Goal: Transaction & Acquisition: Purchase product/service

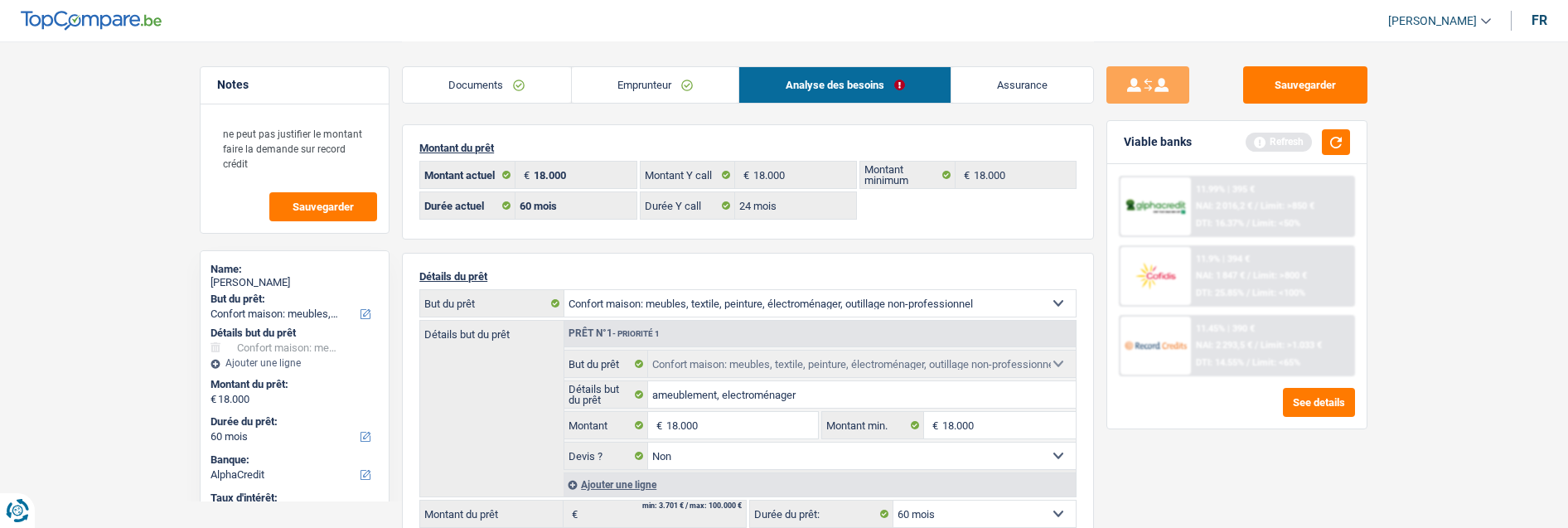
select select "household"
select select "60"
select select "alphacredit"
select select "60"
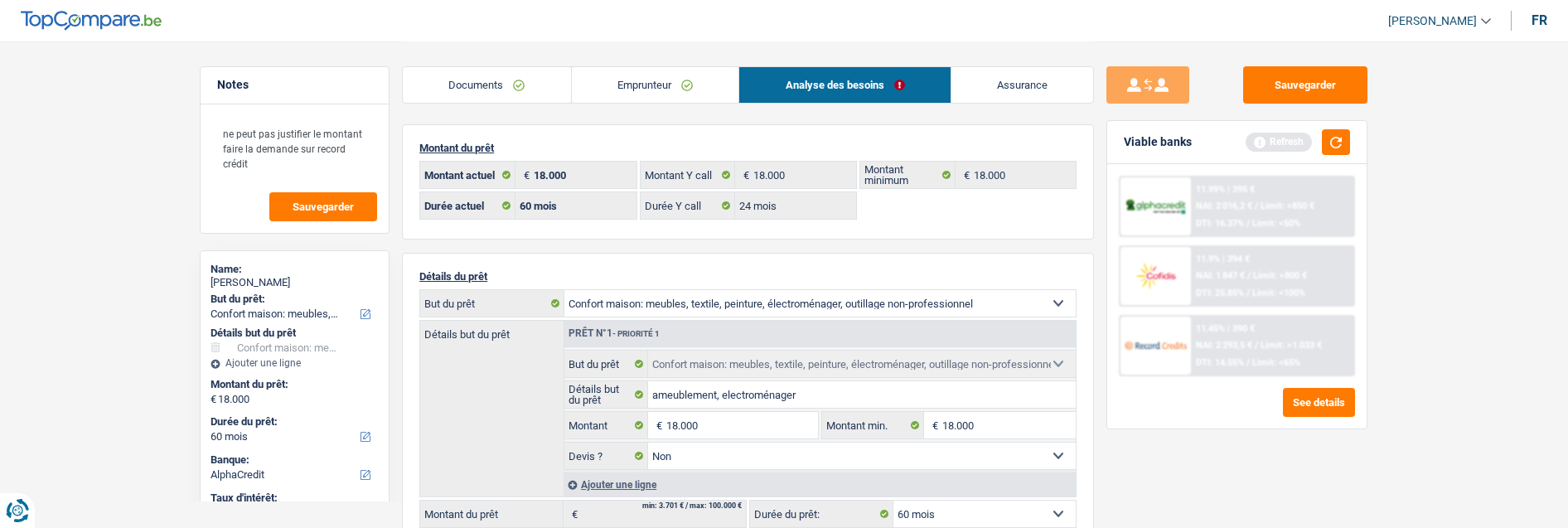
select select "24"
select select "household"
select select "false"
select select "60"
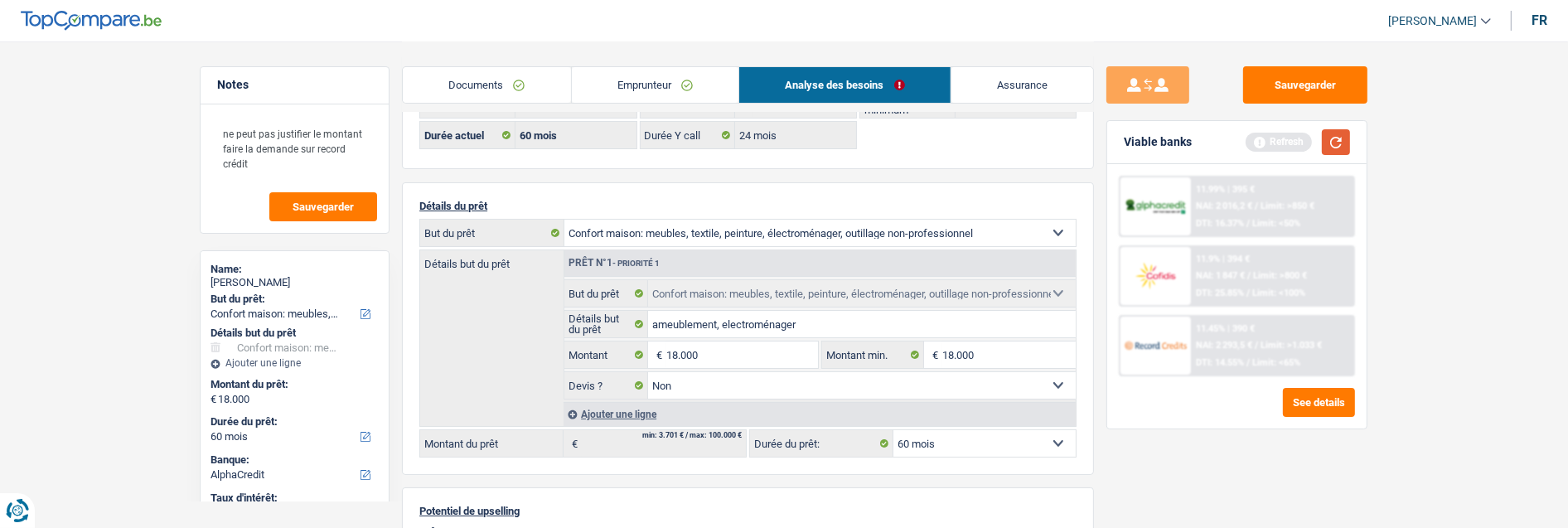
click at [1337, 137] on button "button" at bounding box center [1336, 142] width 29 height 26
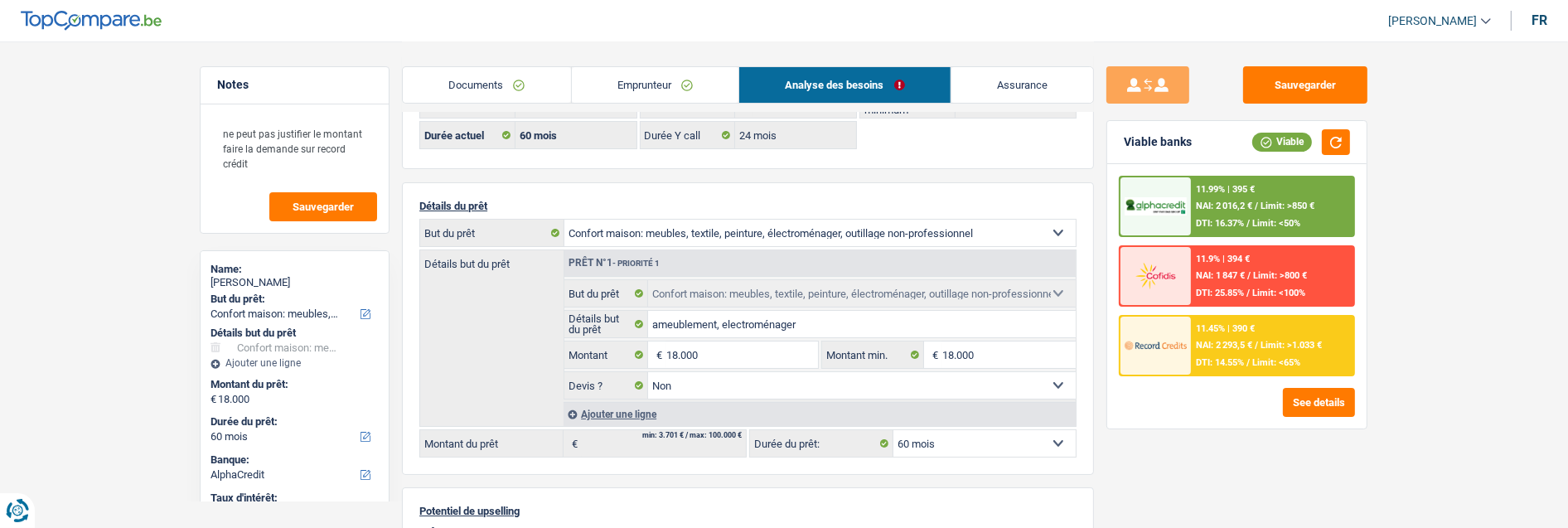
click at [657, 72] on link "Emprunteur" at bounding box center [656, 85] width 168 height 36
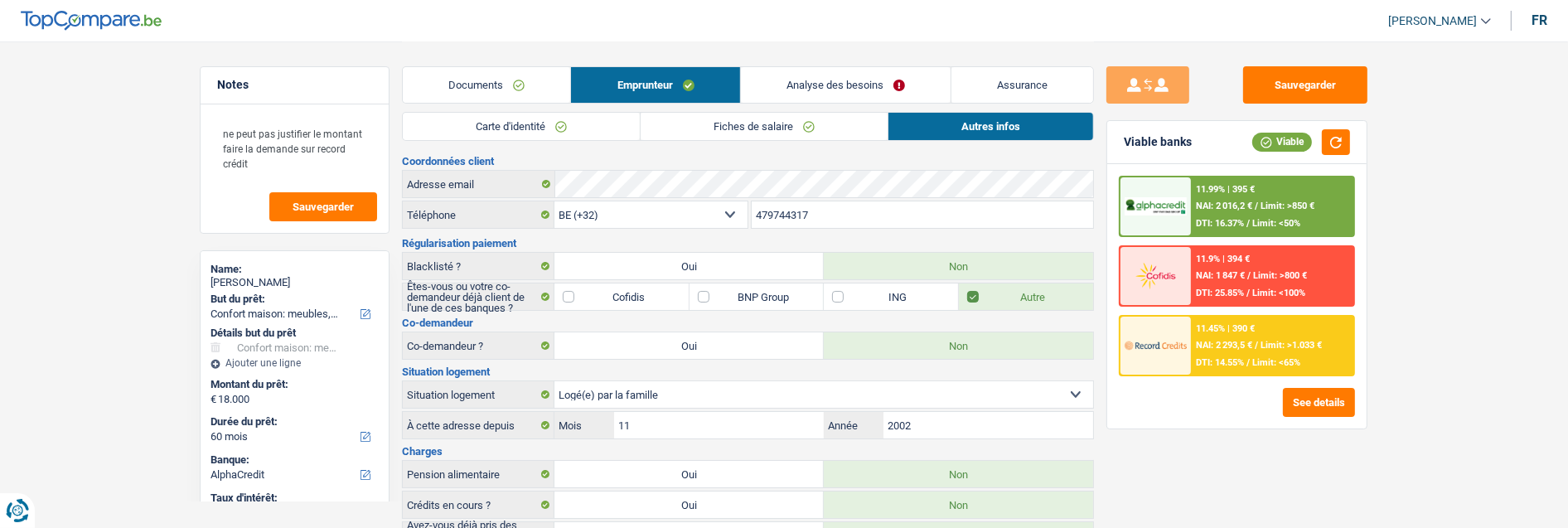
click at [501, 81] on link "Documents" at bounding box center [486, 85] width 168 height 36
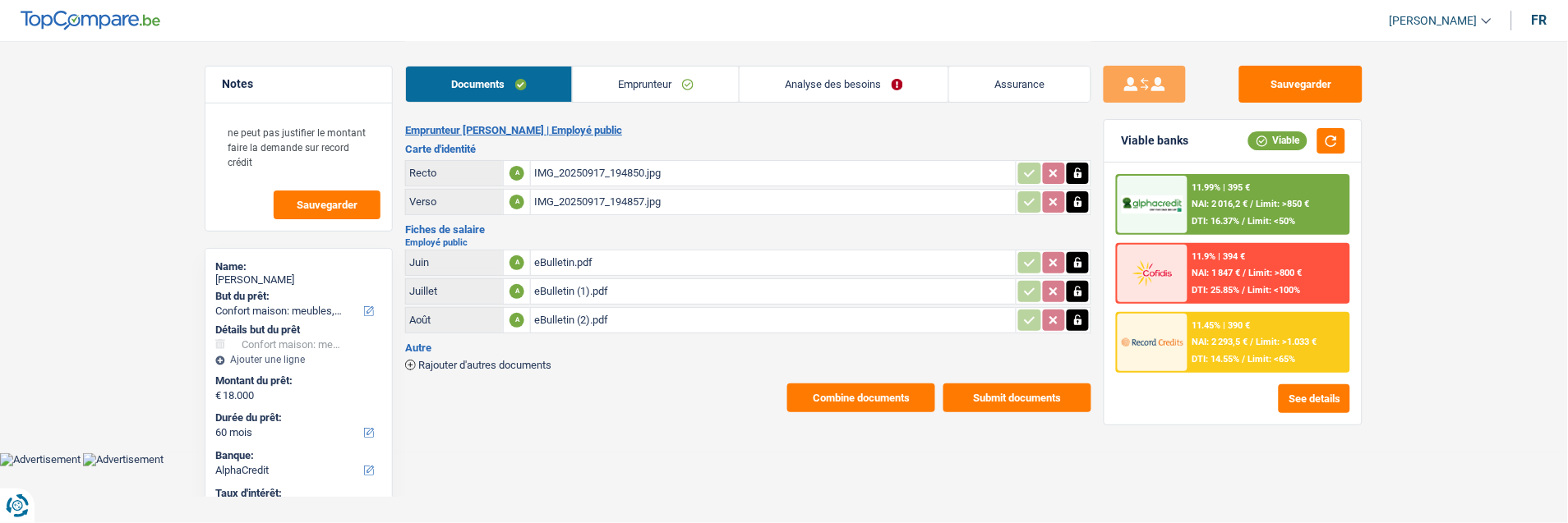
click at [664, 78] on link "Emprunteur" at bounding box center [656, 84] width 166 height 36
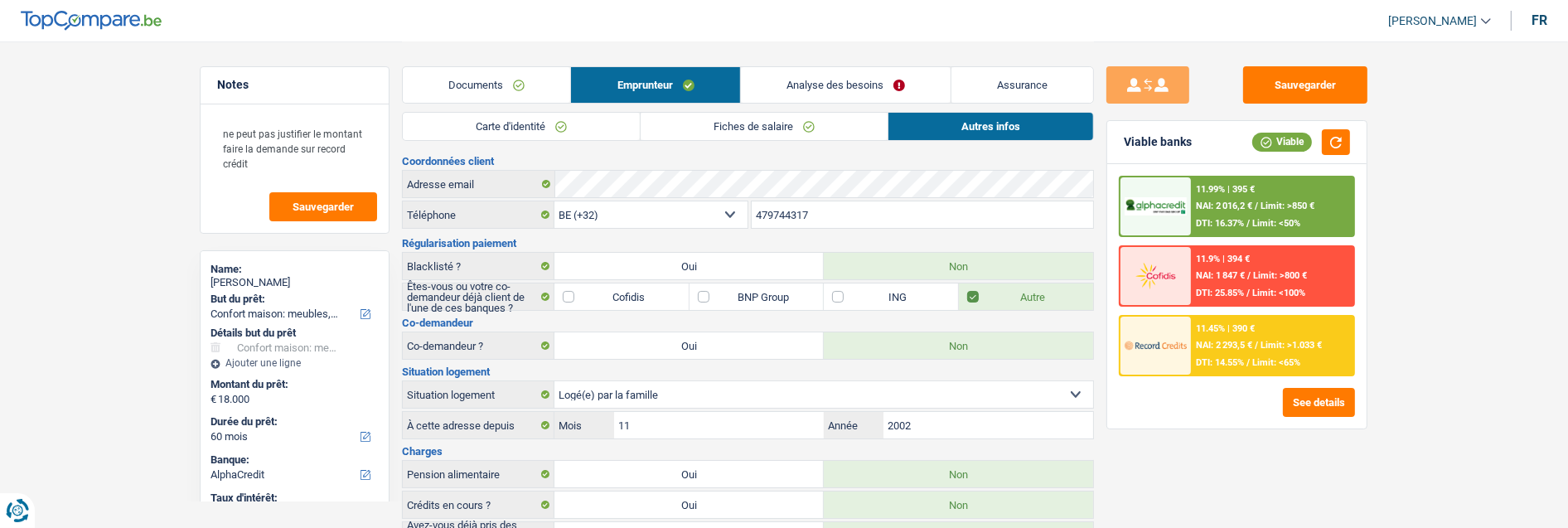
click at [573, 129] on link "Carte d'identité" at bounding box center [521, 126] width 237 height 28
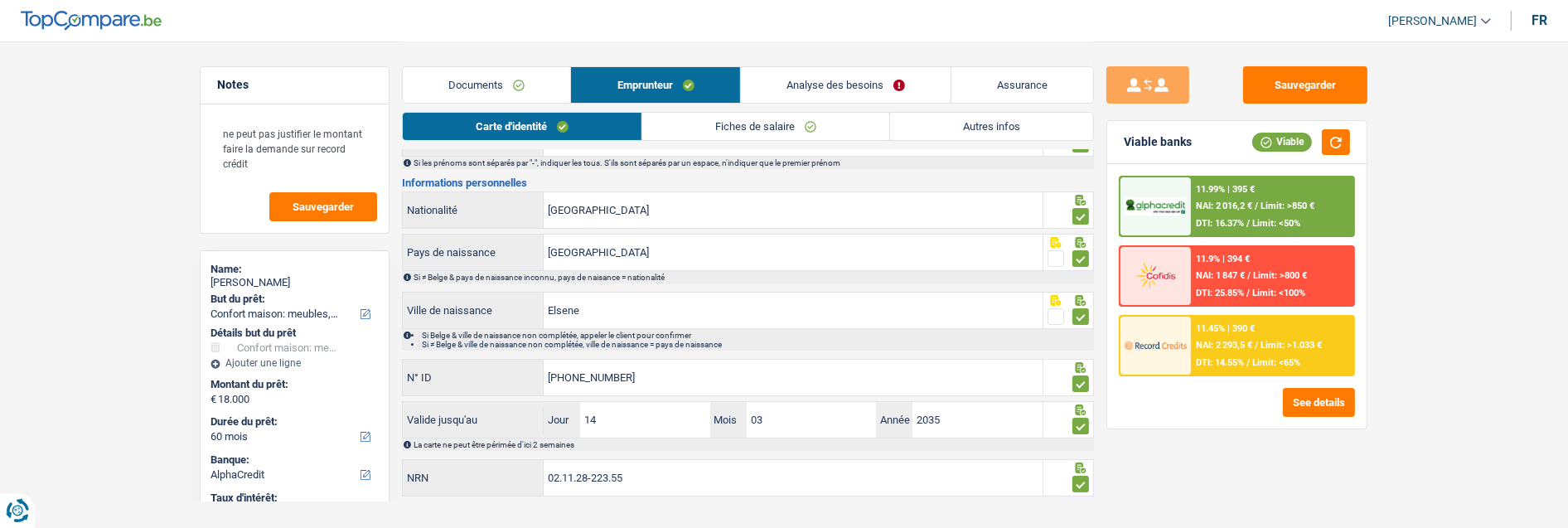
scroll to position [170, 0]
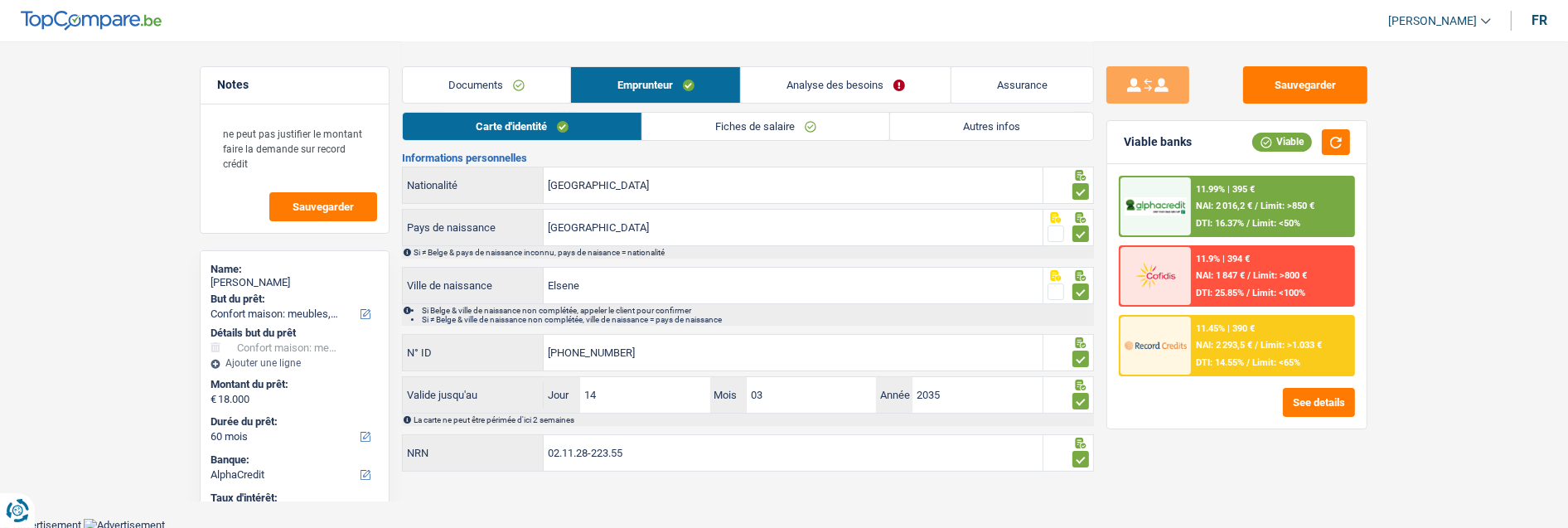
click at [1280, 345] on span "Limit: >1.033 €" at bounding box center [1292, 346] width 62 height 11
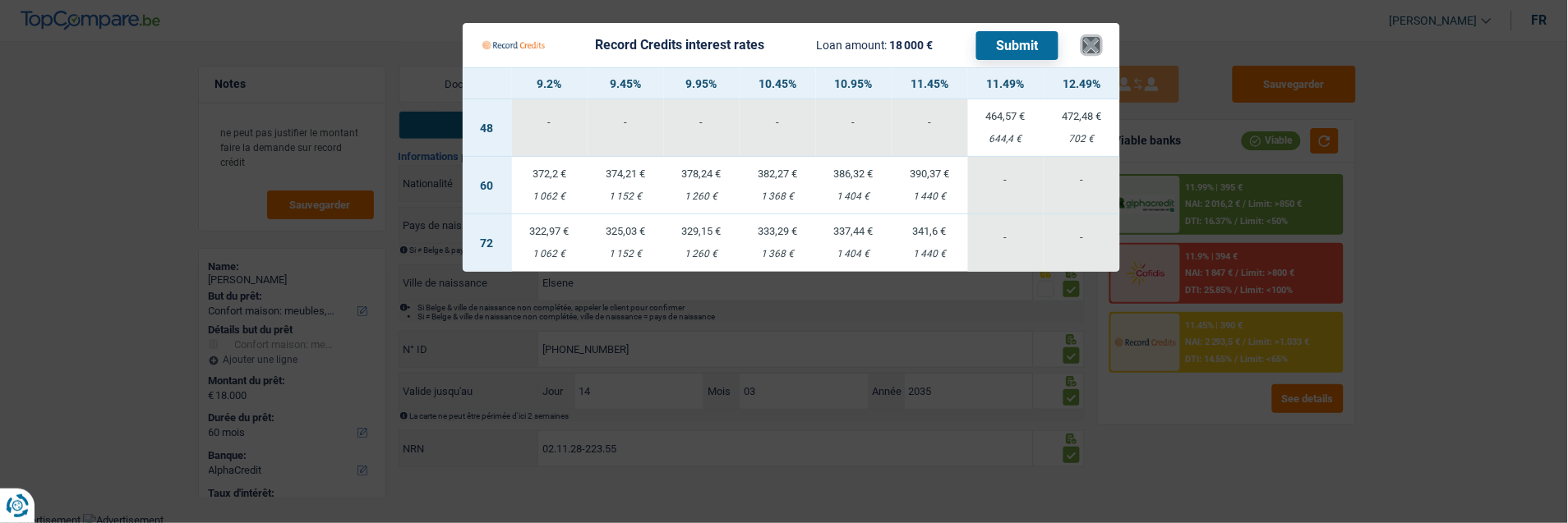
click at [1091, 37] on button "×" at bounding box center [1091, 45] width 17 height 16
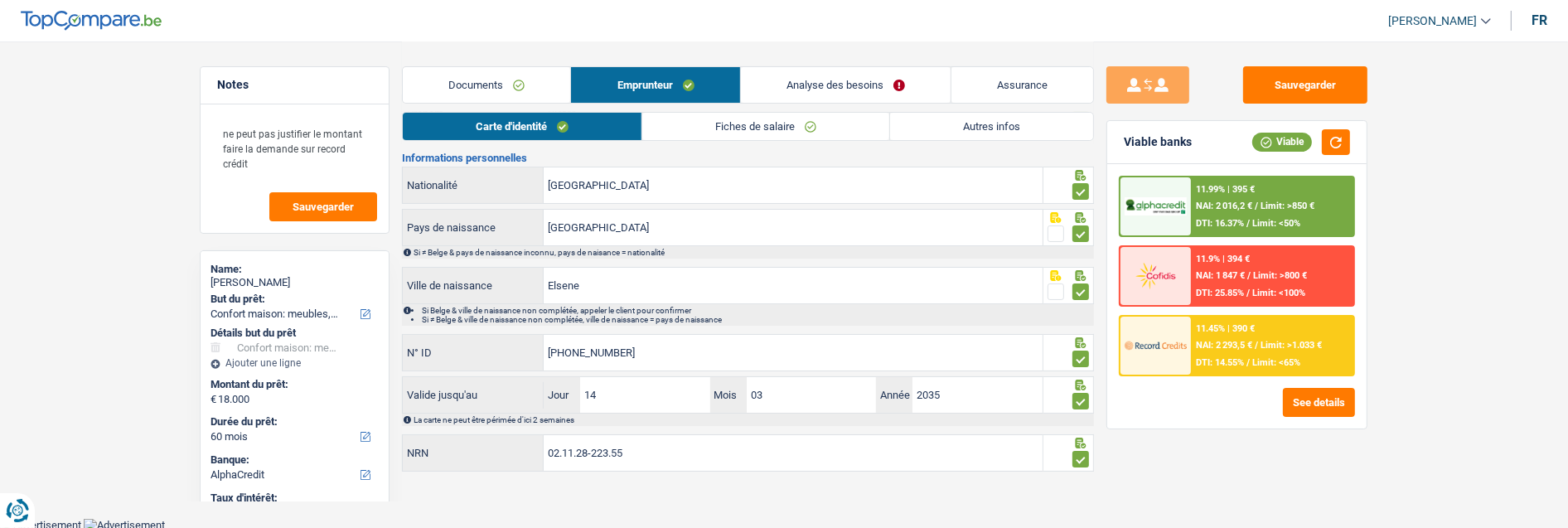
click at [880, 86] on link "Analyse des besoins" at bounding box center [846, 85] width 210 height 36
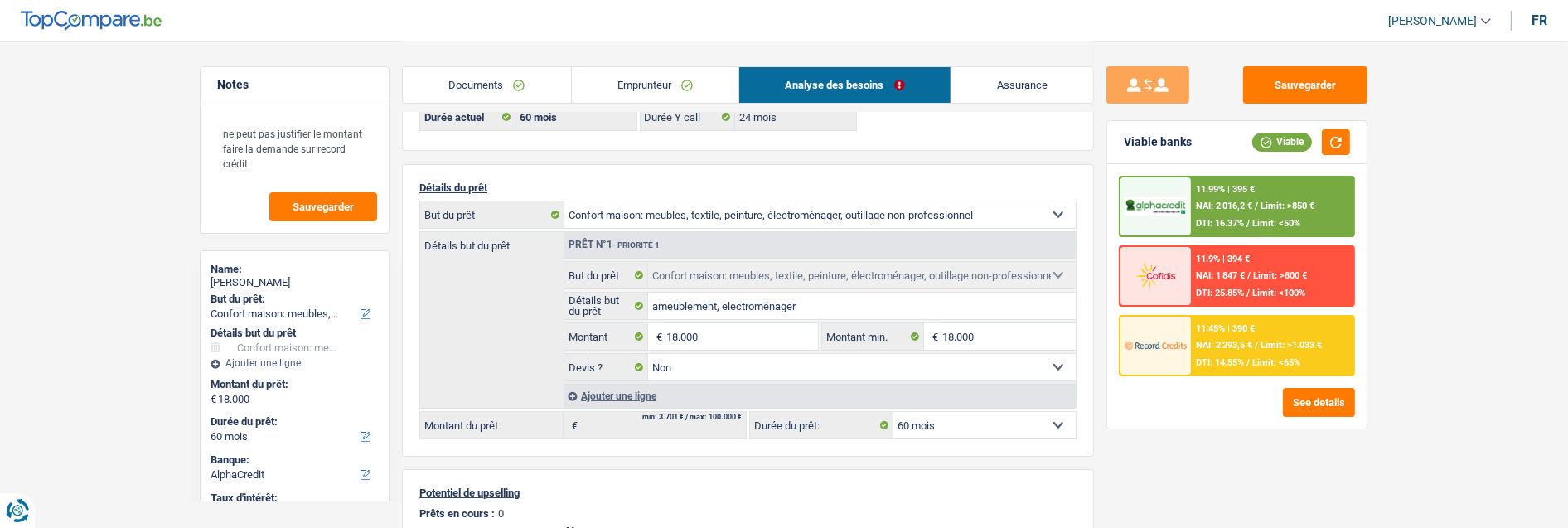
scroll to position [0, 0]
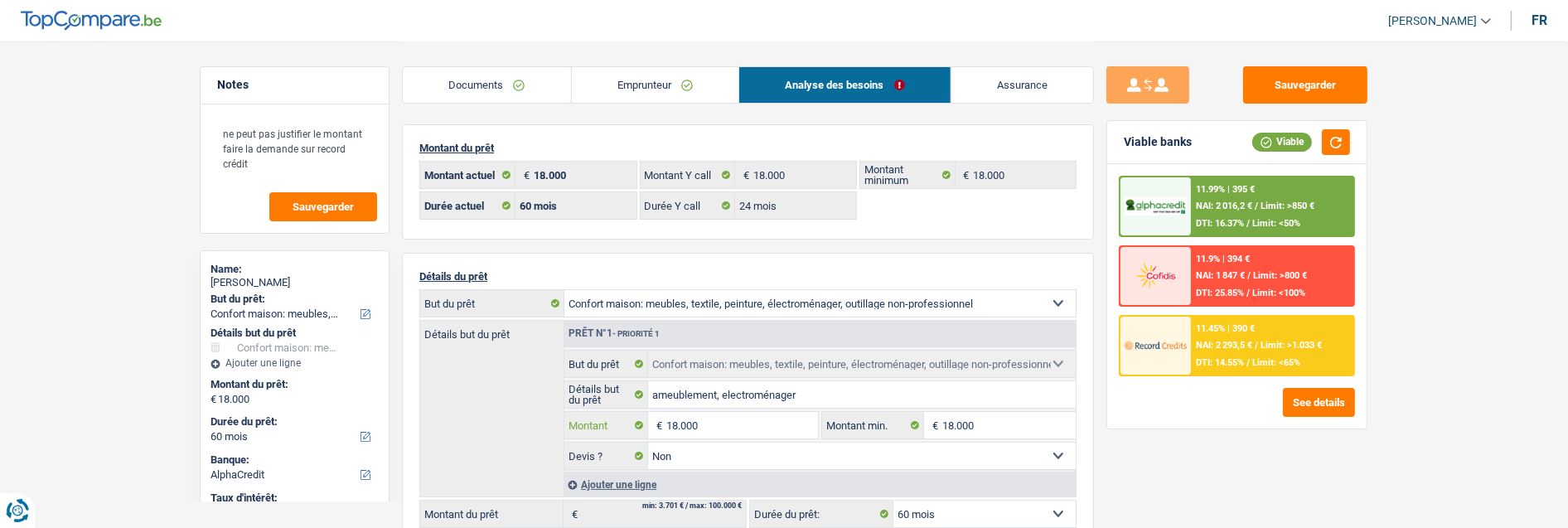
click at [677, 421] on input "18.000" at bounding box center [742, 425] width 152 height 27
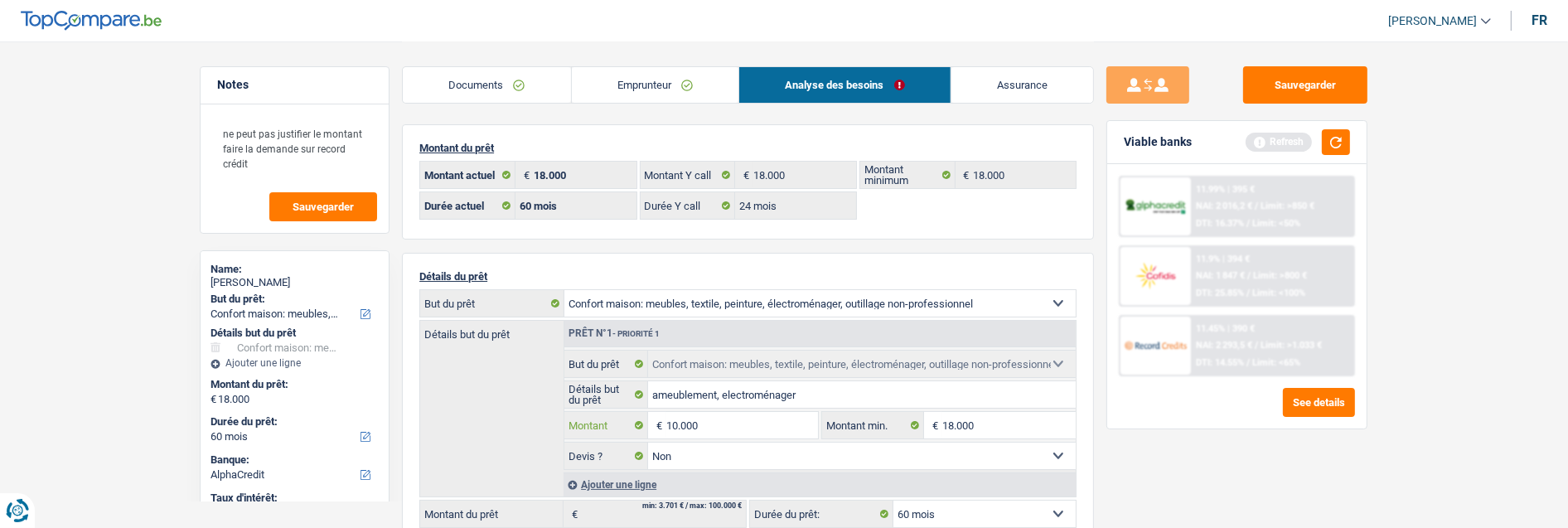
type input "10.000"
select select "48"
type input "10.000"
select select "48"
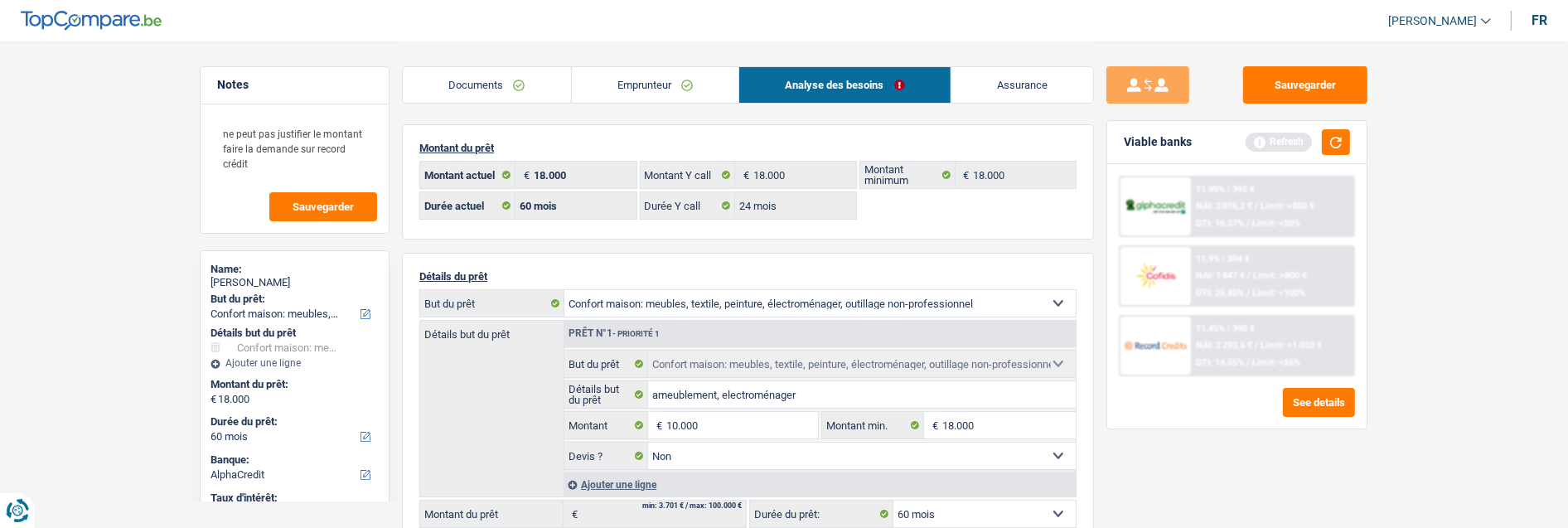
type input "10.000"
select select "48"
click at [1315, 487] on div "Sauvegarder Viable banks Refresh 11.99% | 395 € NAI: 2 016,2 € / Limit: >850 € …" at bounding box center [1237, 284] width 286 height 435
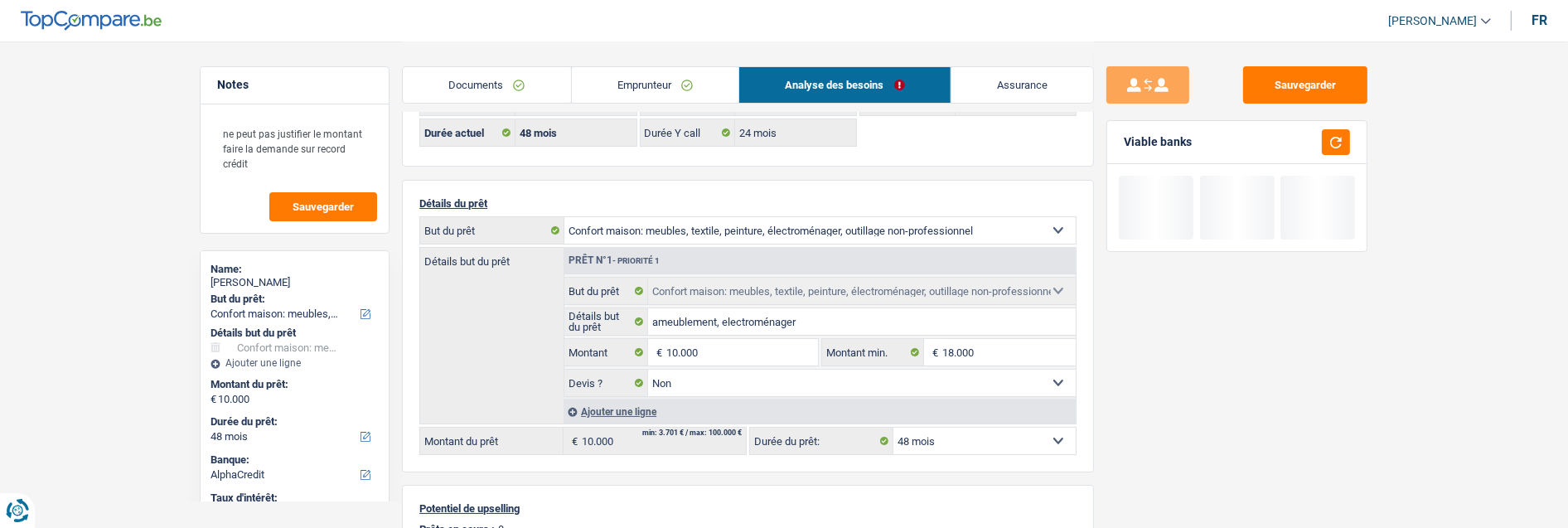
scroll to position [184, 0]
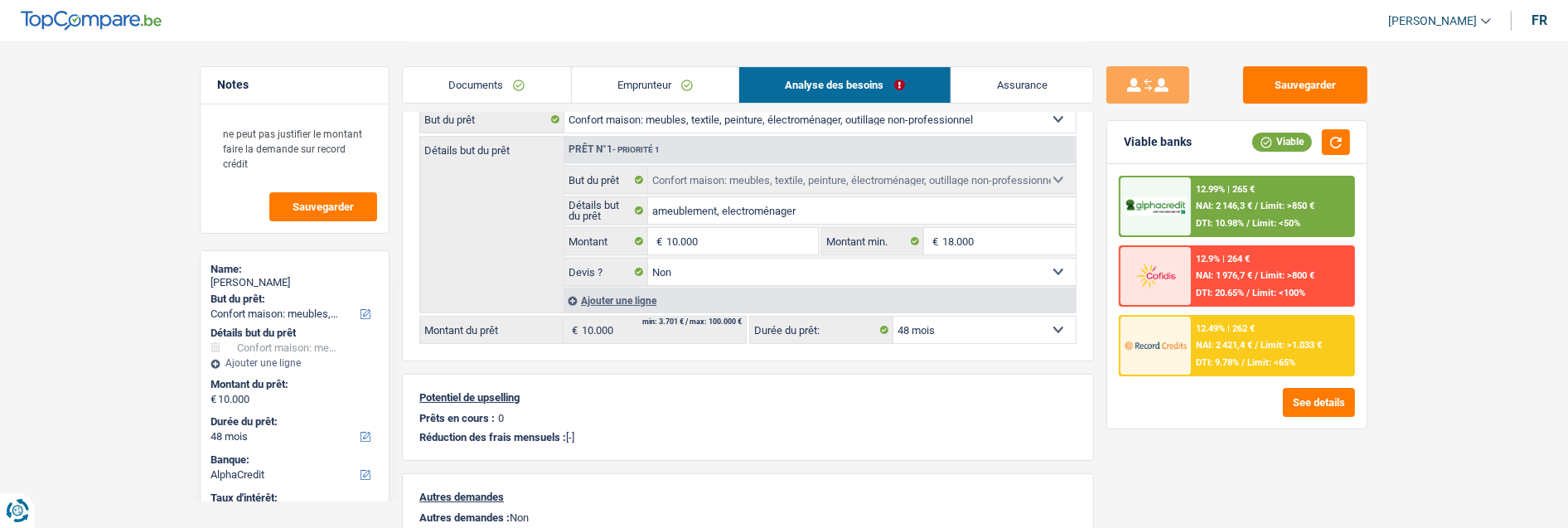
click at [1253, 324] on div "12.49% | 262 € NAI: 2 421,4 € / Limit: >1.033 € DTI: 9.78% / Limit: <65%" at bounding box center [1272, 346] width 163 height 58
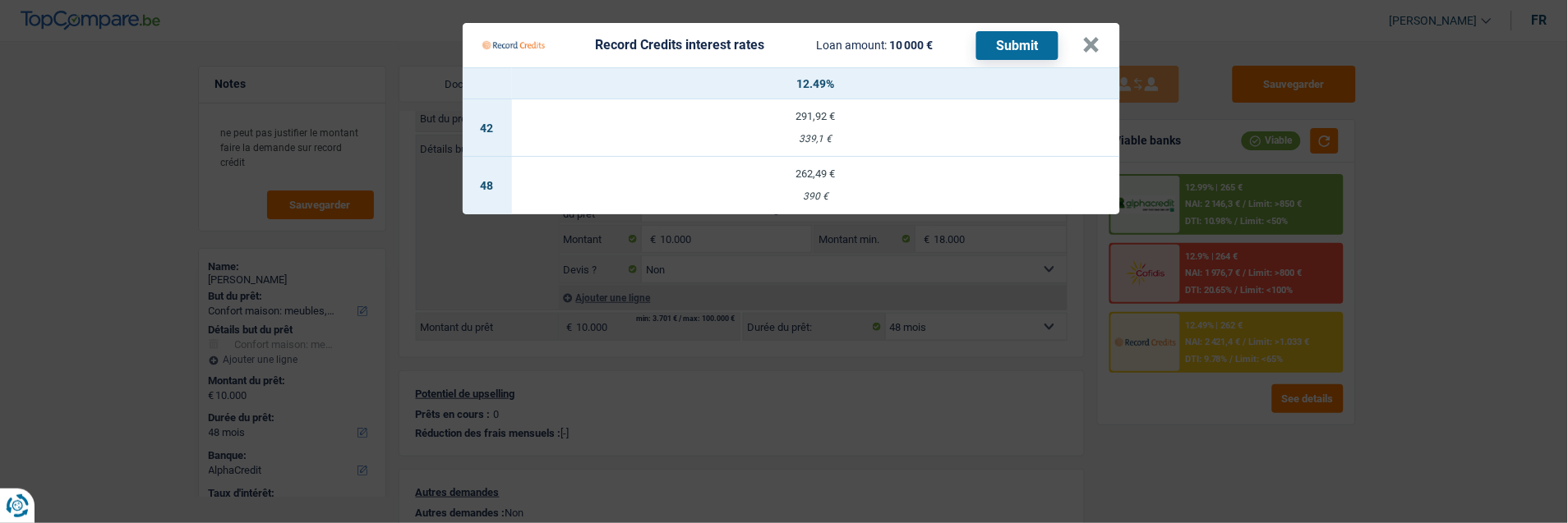
click at [1110, 37] on Credits___BV_modal_header_ "Record Credits interest rates Loan amount: 10 000 € Submit ×" at bounding box center [792, 45] width 658 height 45
click at [1100, 37] on button "×" at bounding box center [1091, 45] width 17 height 16
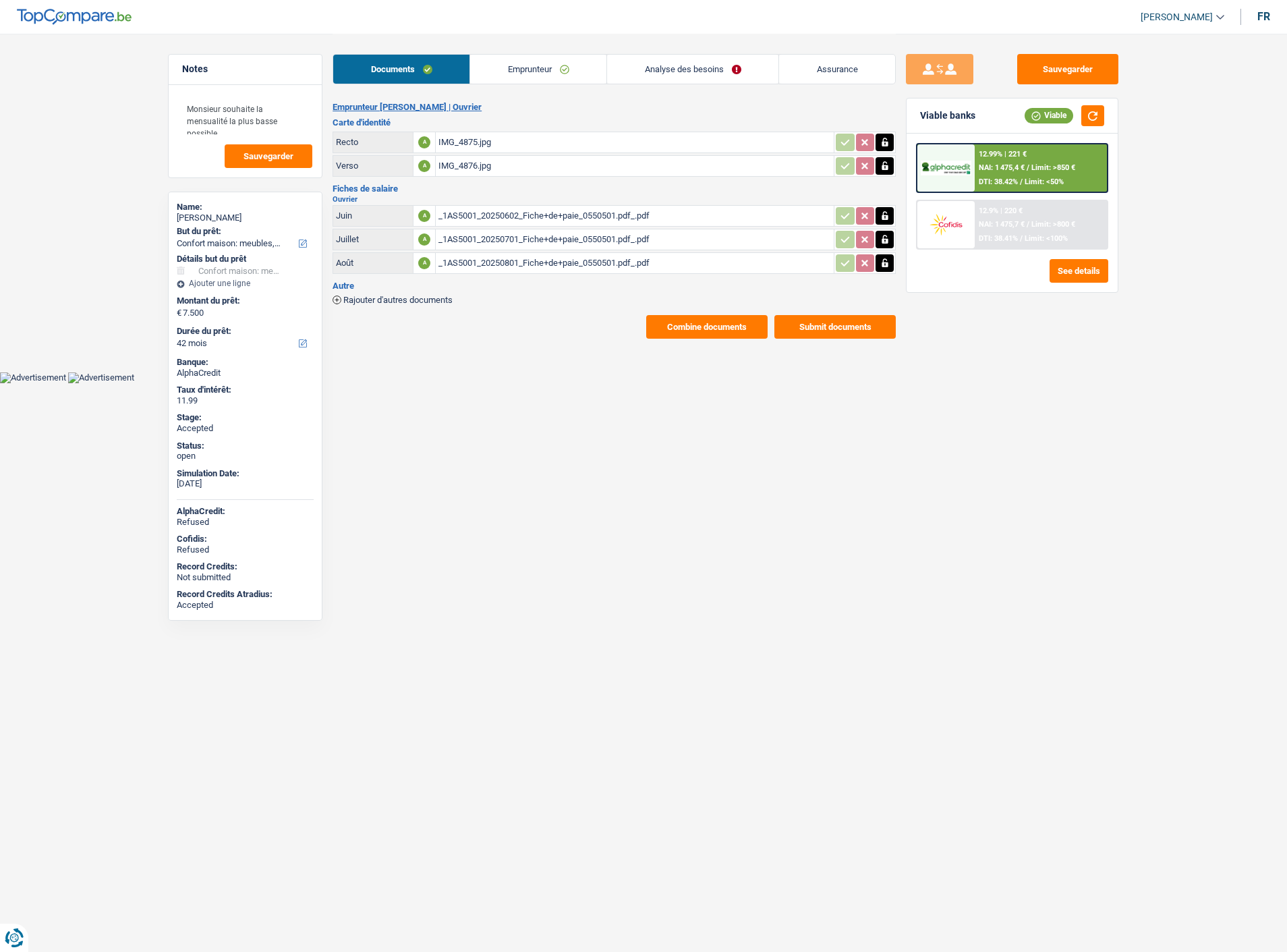
select select "household"
select select "42"
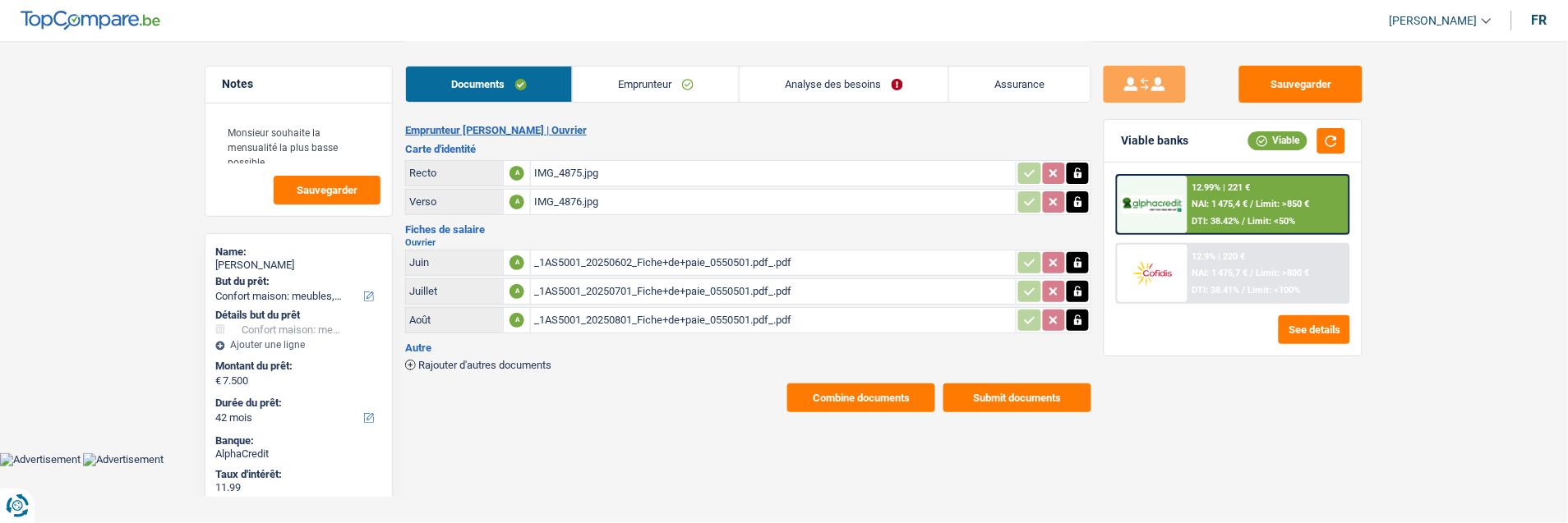
click at [889, 74] on link "Analyse des besoins" at bounding box center [844, 84] width 209 height 36
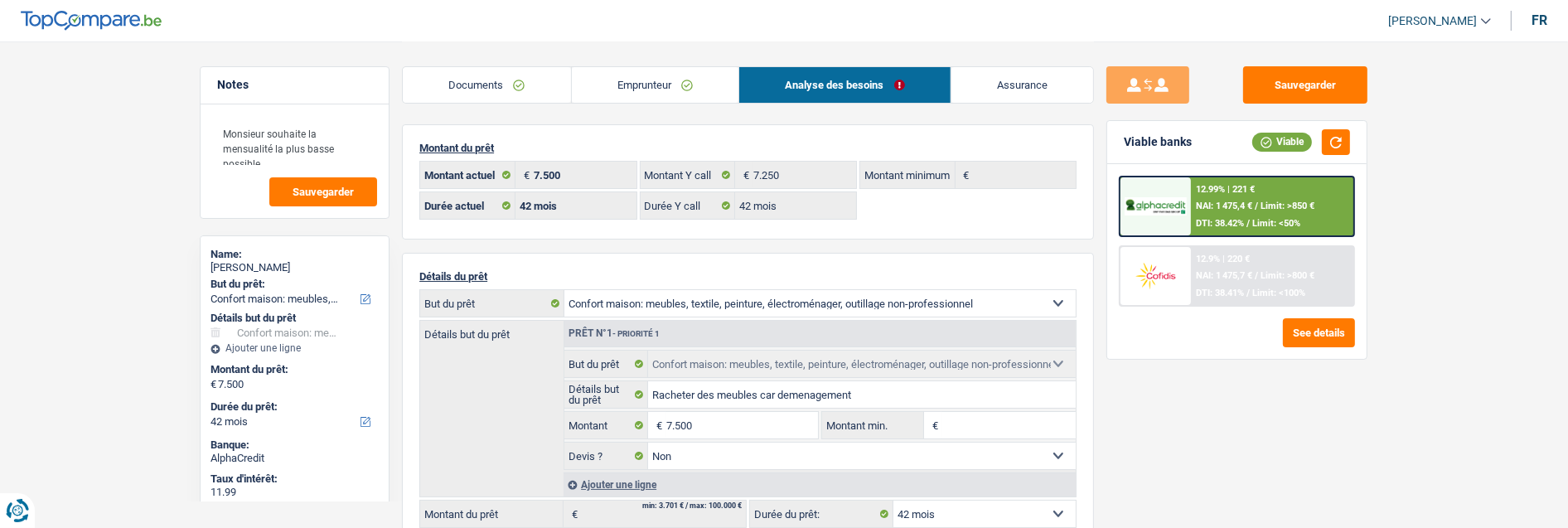
scroll to position [184, 0]
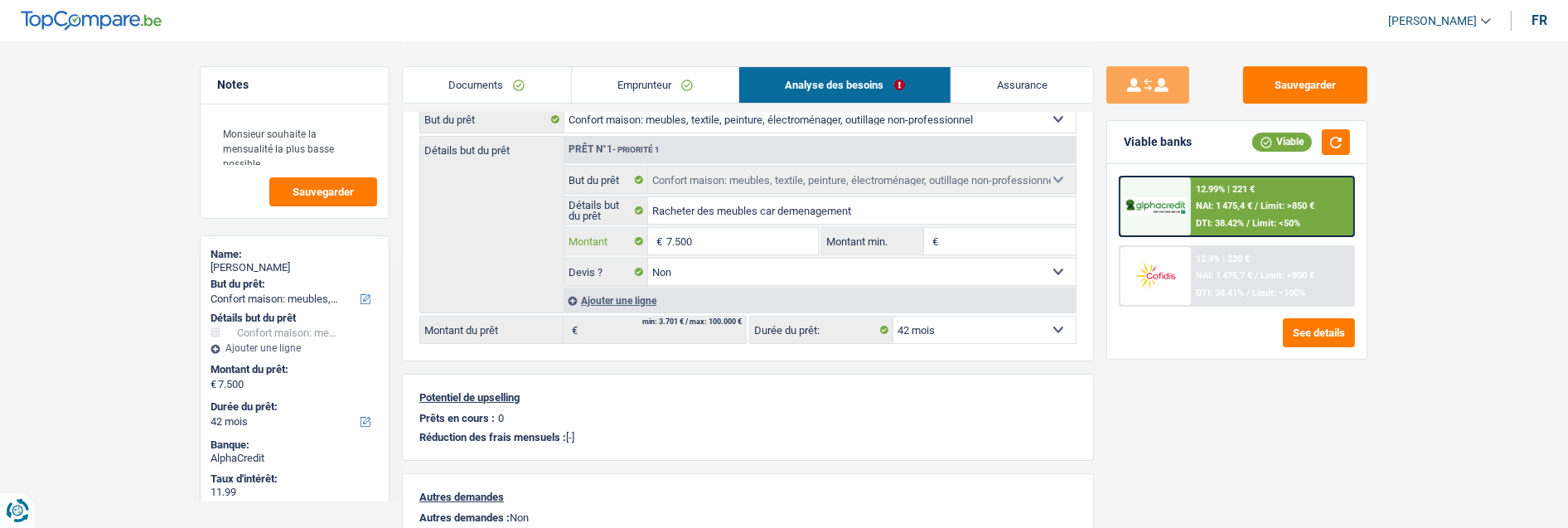
click at [763, 241] on input "7.500" at bounding box center [742, 241] width 152 height 27
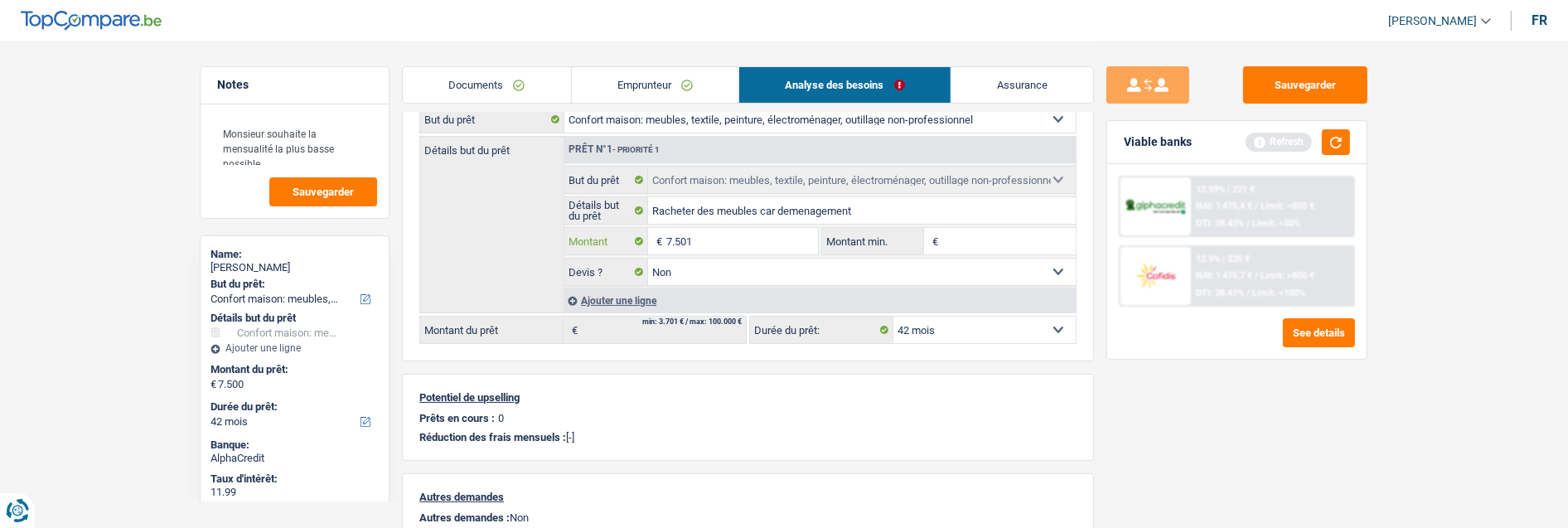
type input "7.501"
select select "48"
type input "7.501"
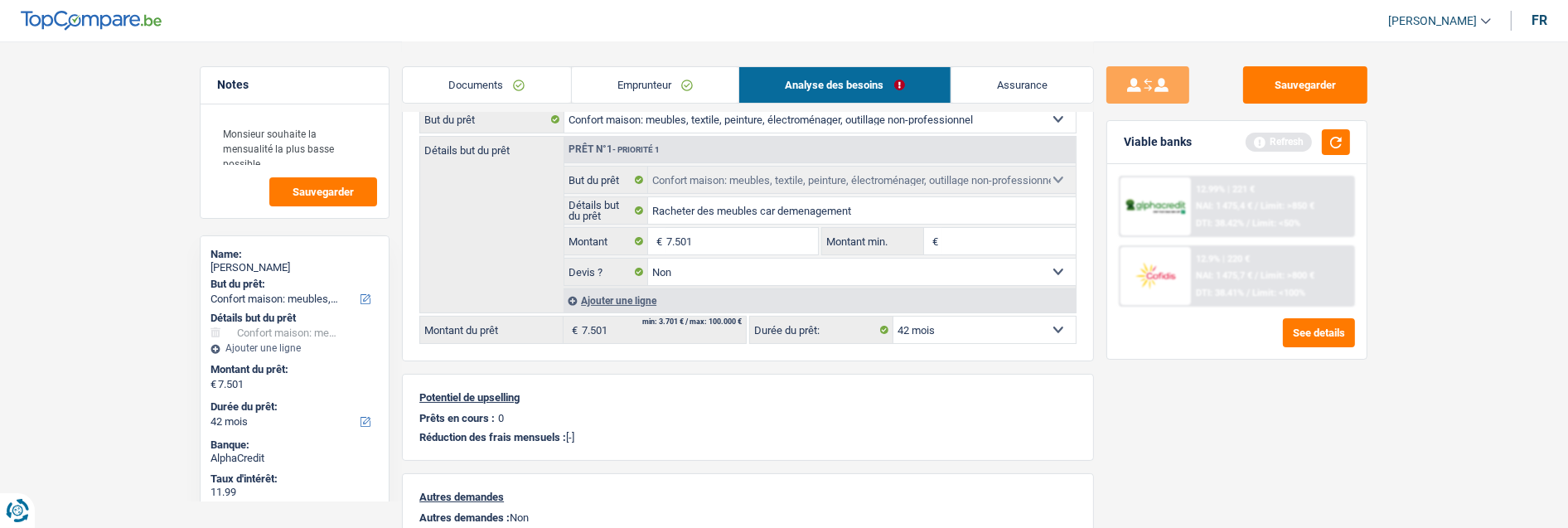
select select "48"
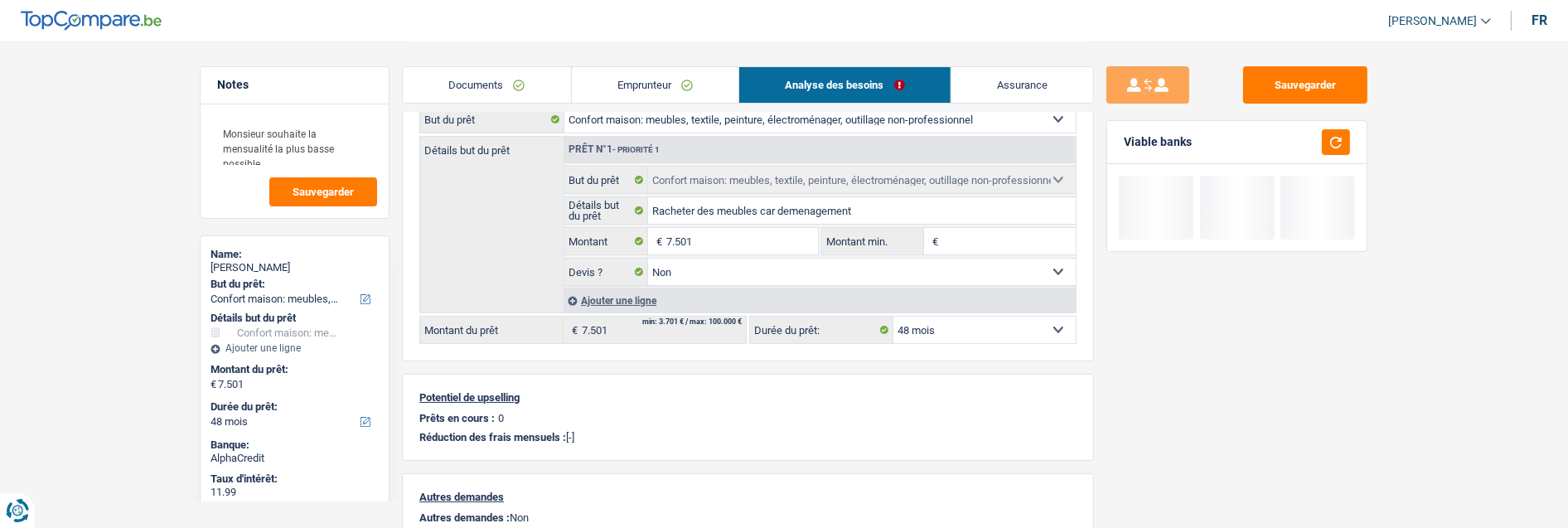
click at [1258, 429] on div "Sauvegarder Viable banks" at bounding box center [1237, 284] width 286 height 435
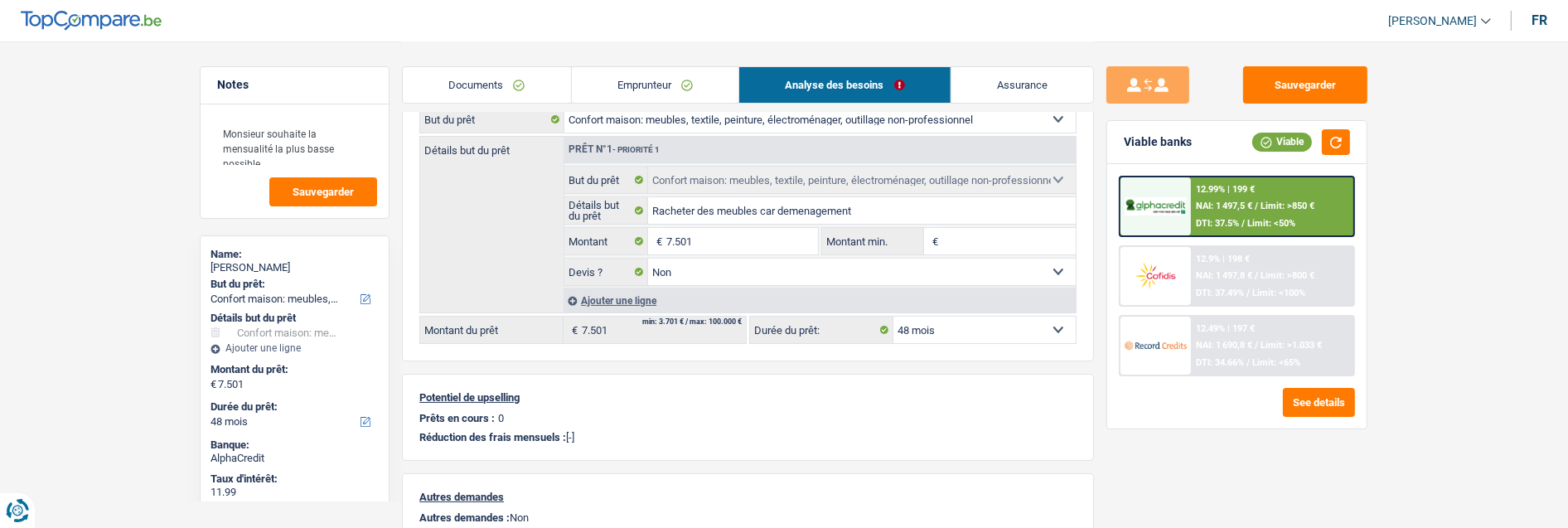
click at [1253, 358] on span "Limit: <65%" at bounding box center [1277, 363] width 48 height 11
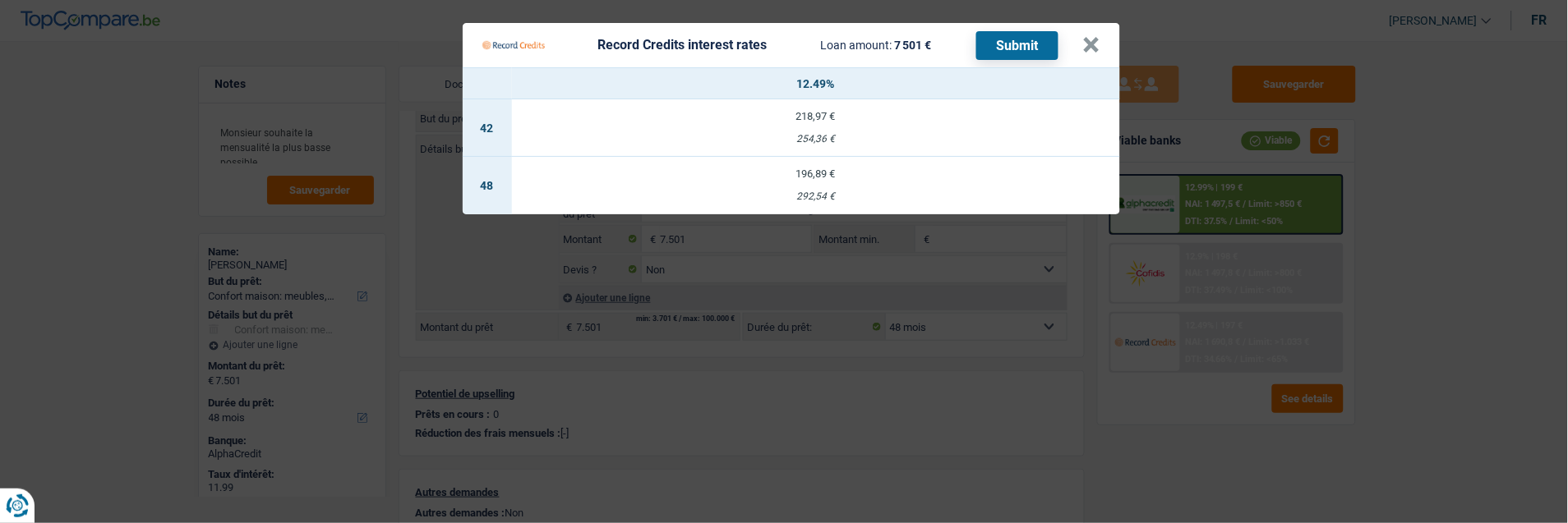
click at [858, 192] on div "292,54 €" at bounding box center [816, 197] width 608 height 11
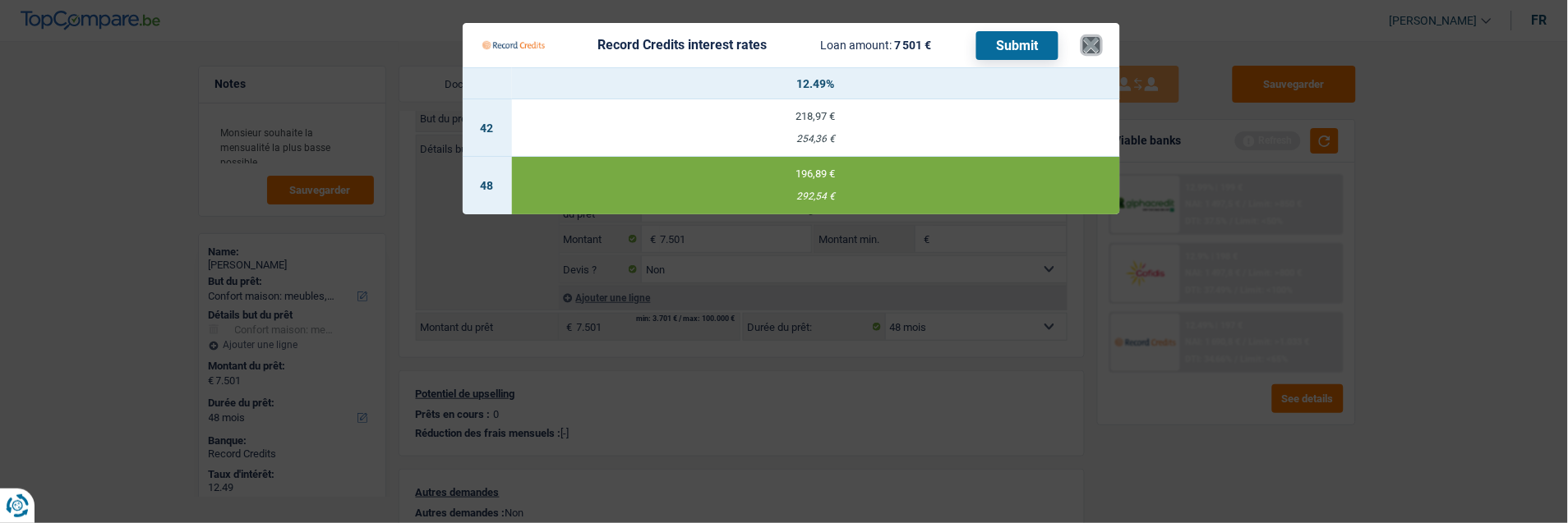
click at [1100, 42] on button "×" at bounding box center [1091, 45] width 17 height 16
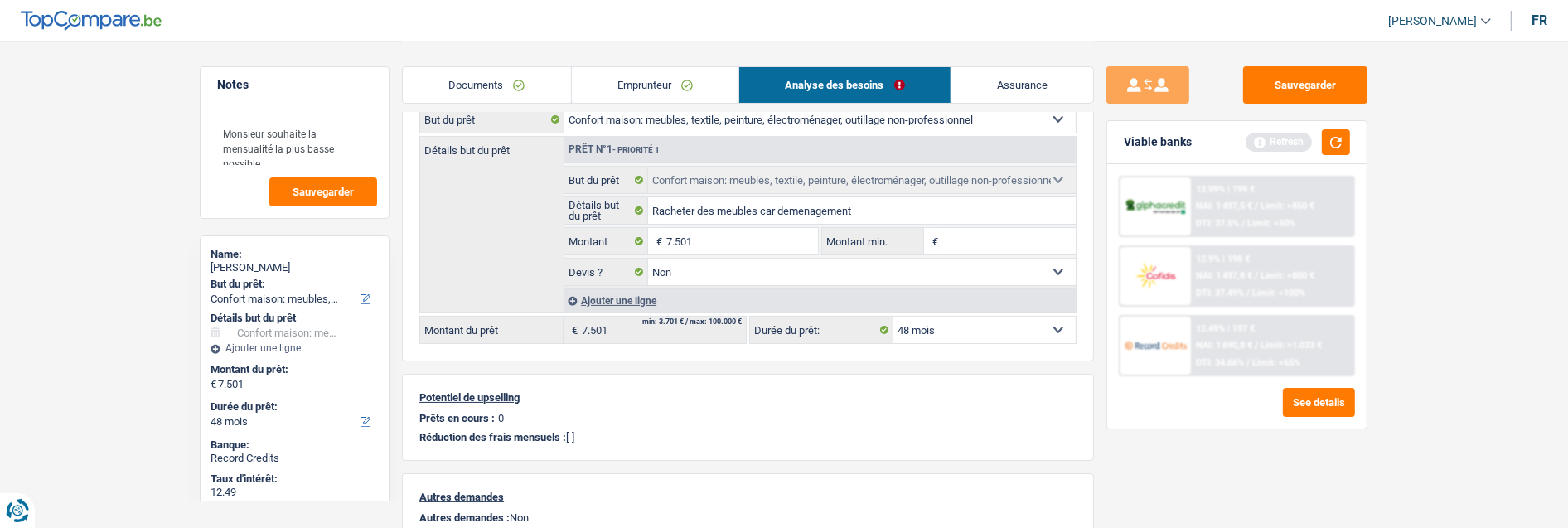
click at [517, 87] on link "Documents" at bounding box center [486, 85] width 169 height 36
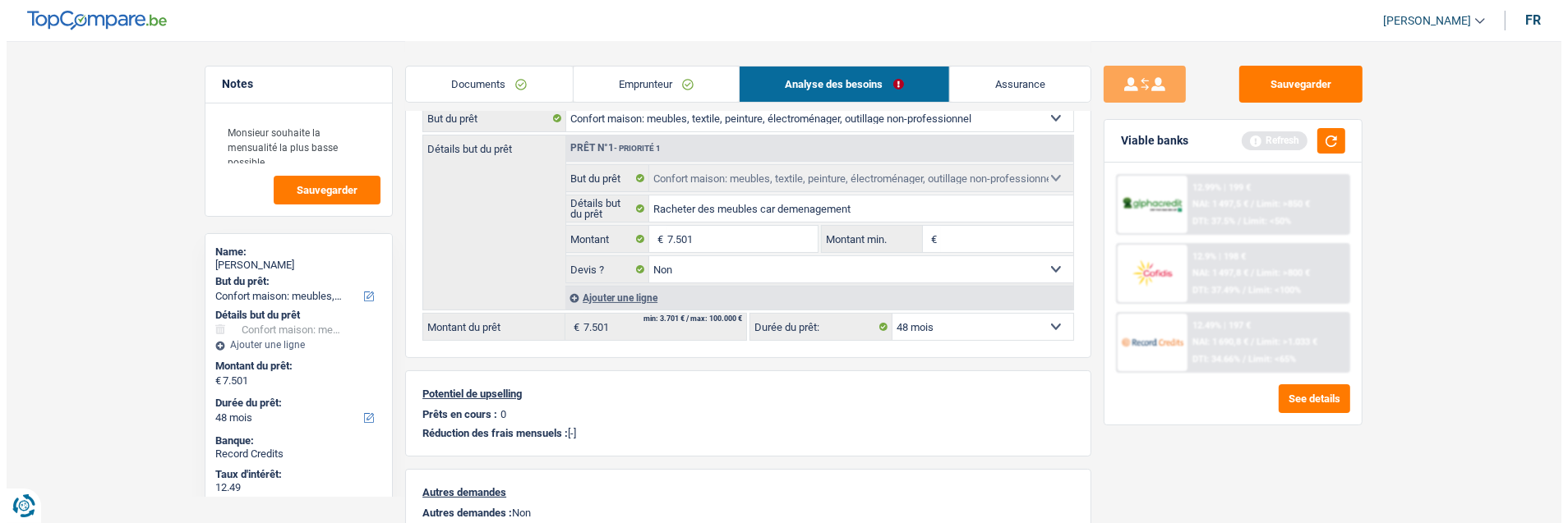
scroll to position [0, 0]
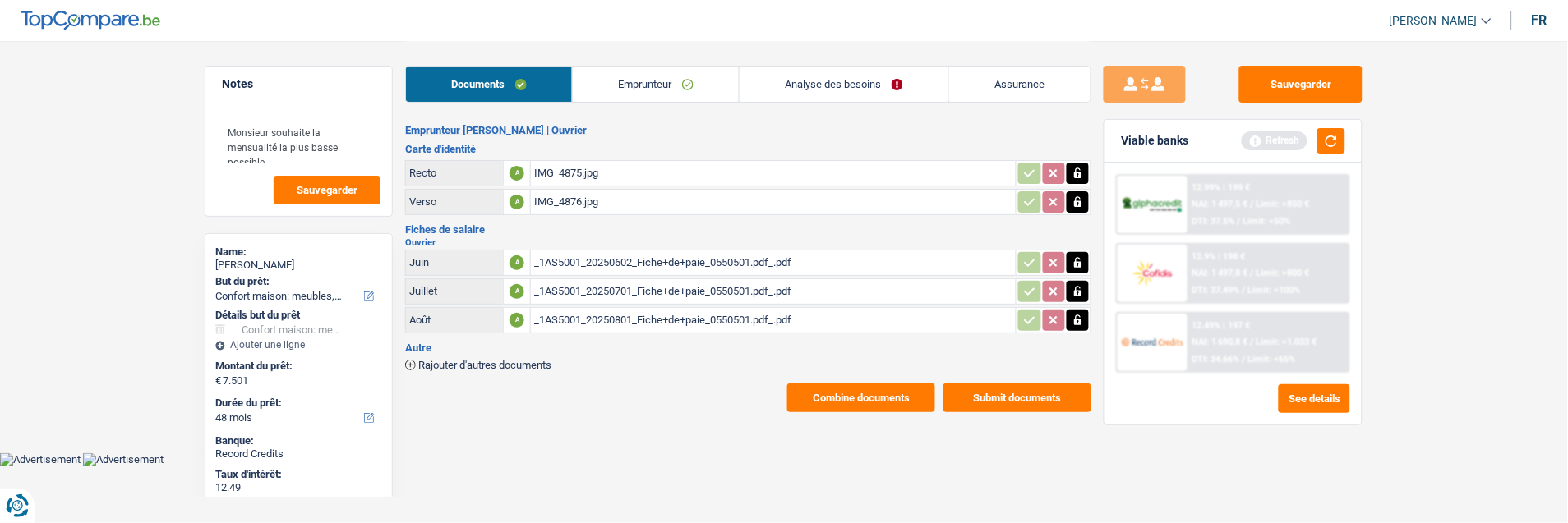
click at [847, 383] on button "Combine documents" at bounding box center [861, 397] width 148 height 28
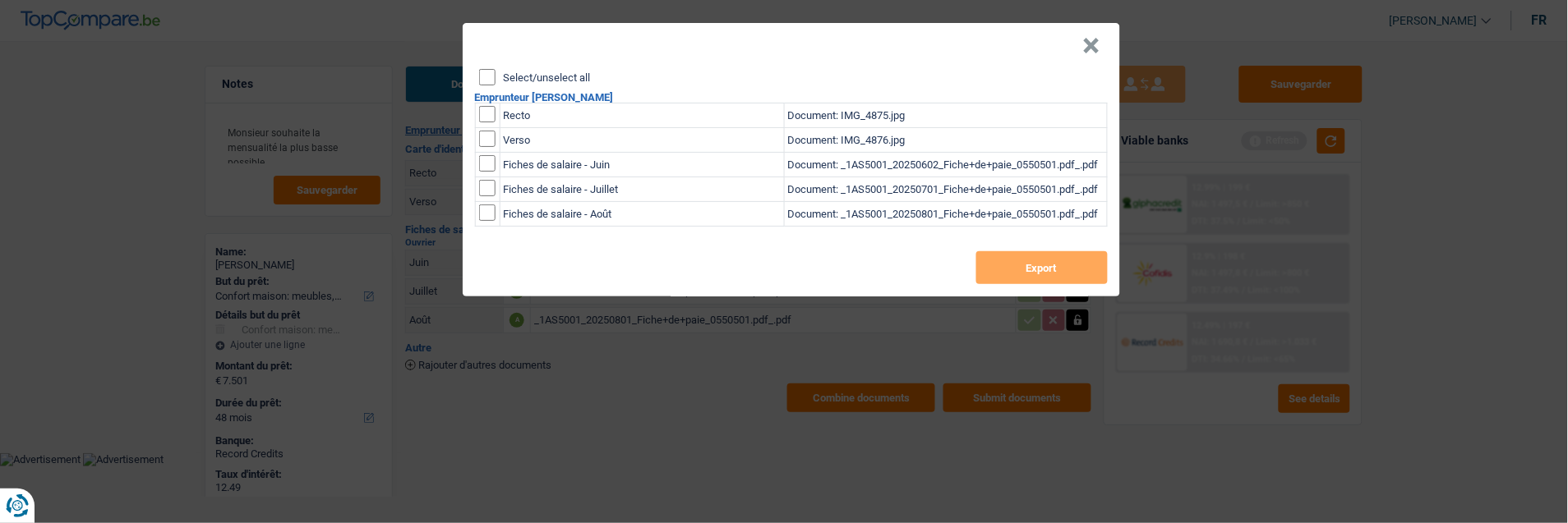
click at [479, 78] on input "Select/unselect all" at bounding box center [488, 78] width 16 height 16
checkbox input "true"
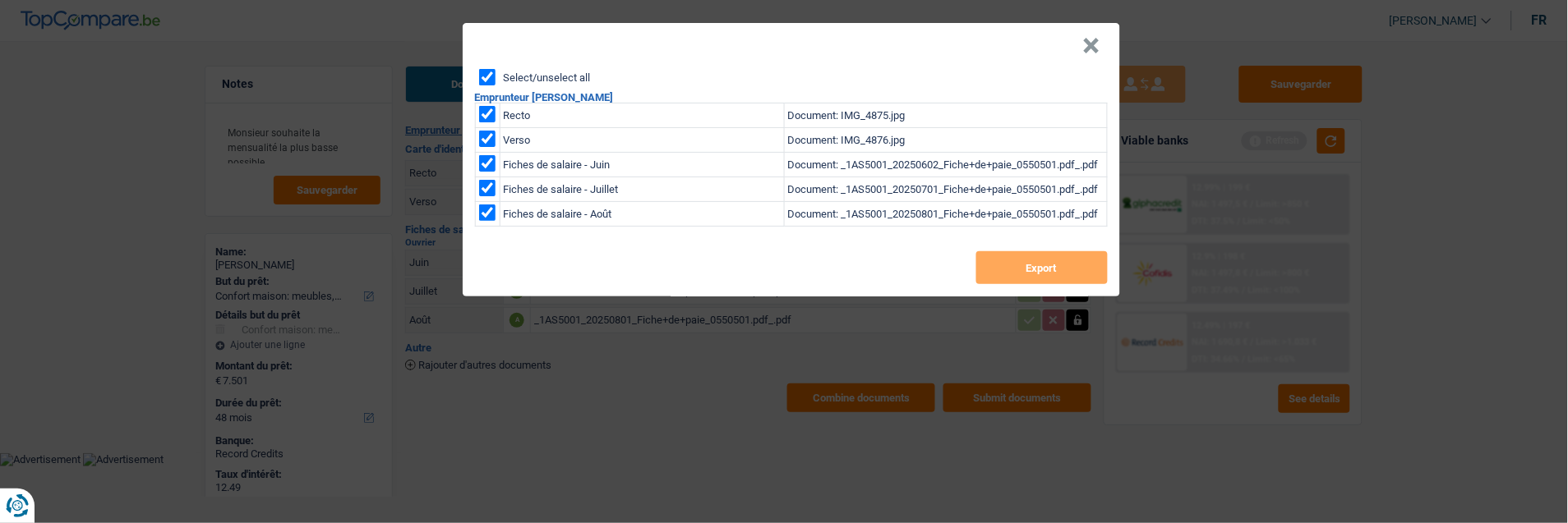
checkbox input "true"
click at [1065, 273] on button "Export" at bounding box center [1042, 267] width 132 height 33
click at [1090, 37] on button "×" at bounding box center [1091, 46] width 17 height 16
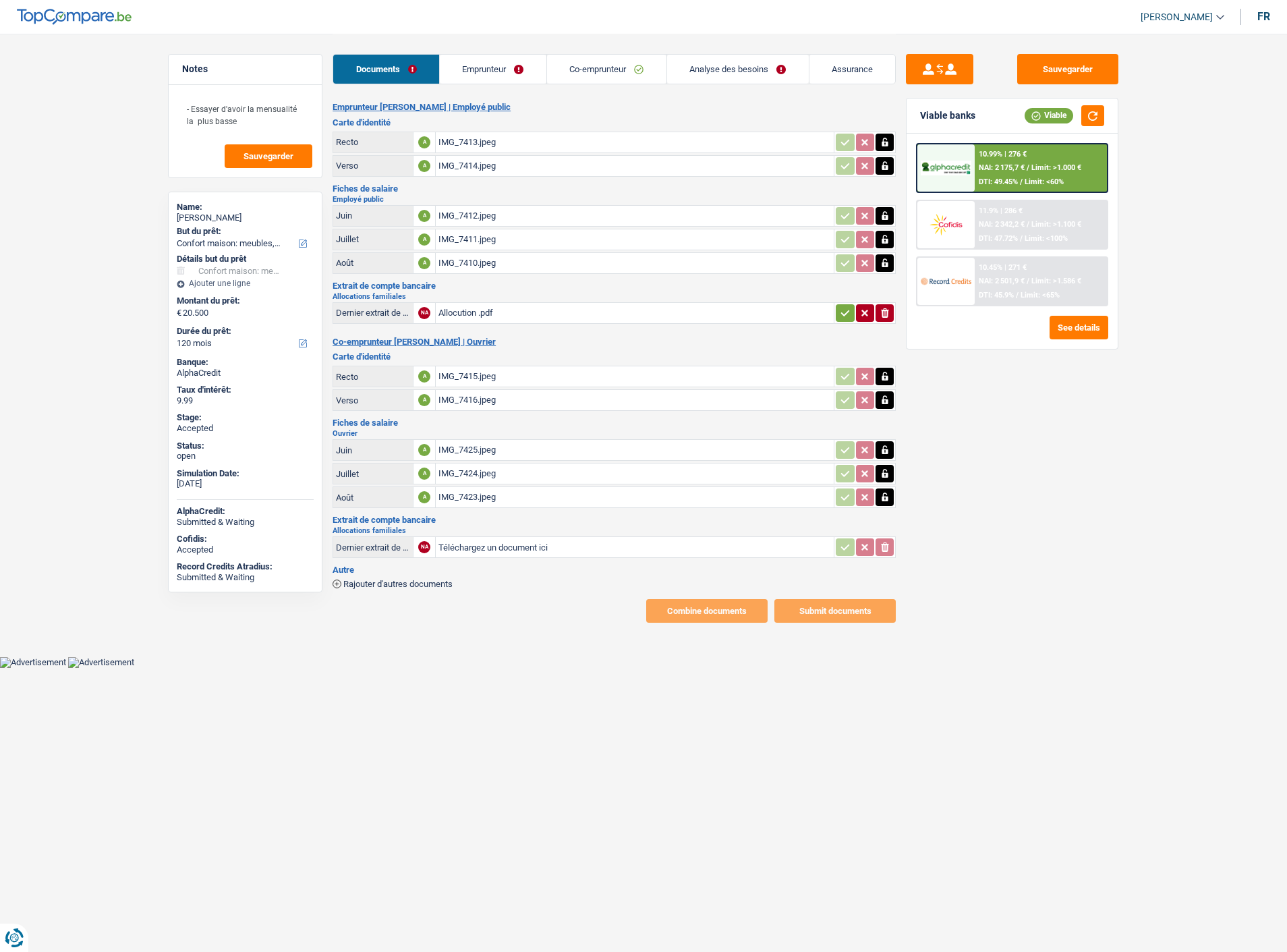
select select "household"
select select "120"
select select "married"
select select "BE"
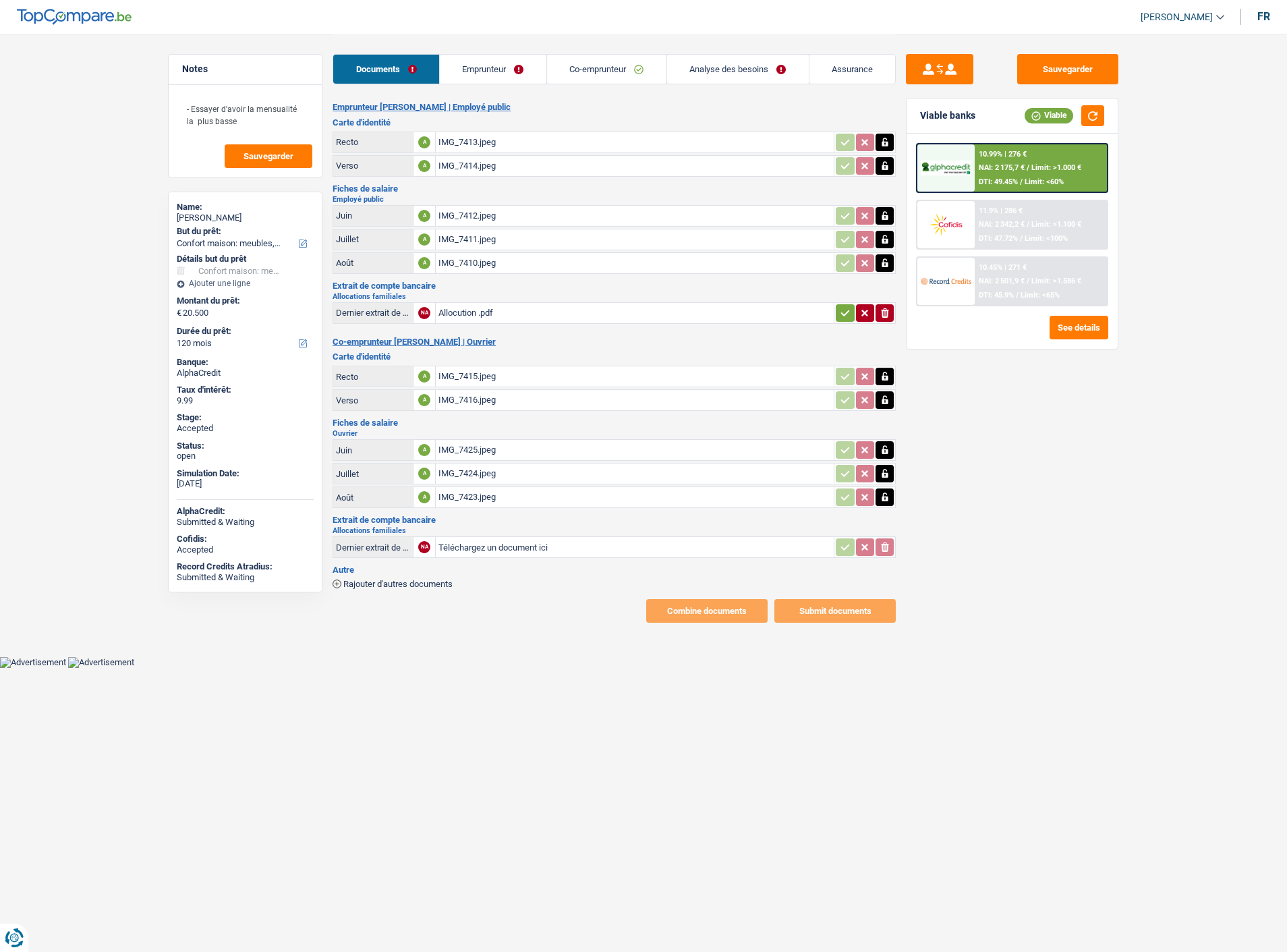
select select "publicEmployee"
select select "netSalary"
select select "mealVouchers"
select select "familyAllowances"
select select "BE"
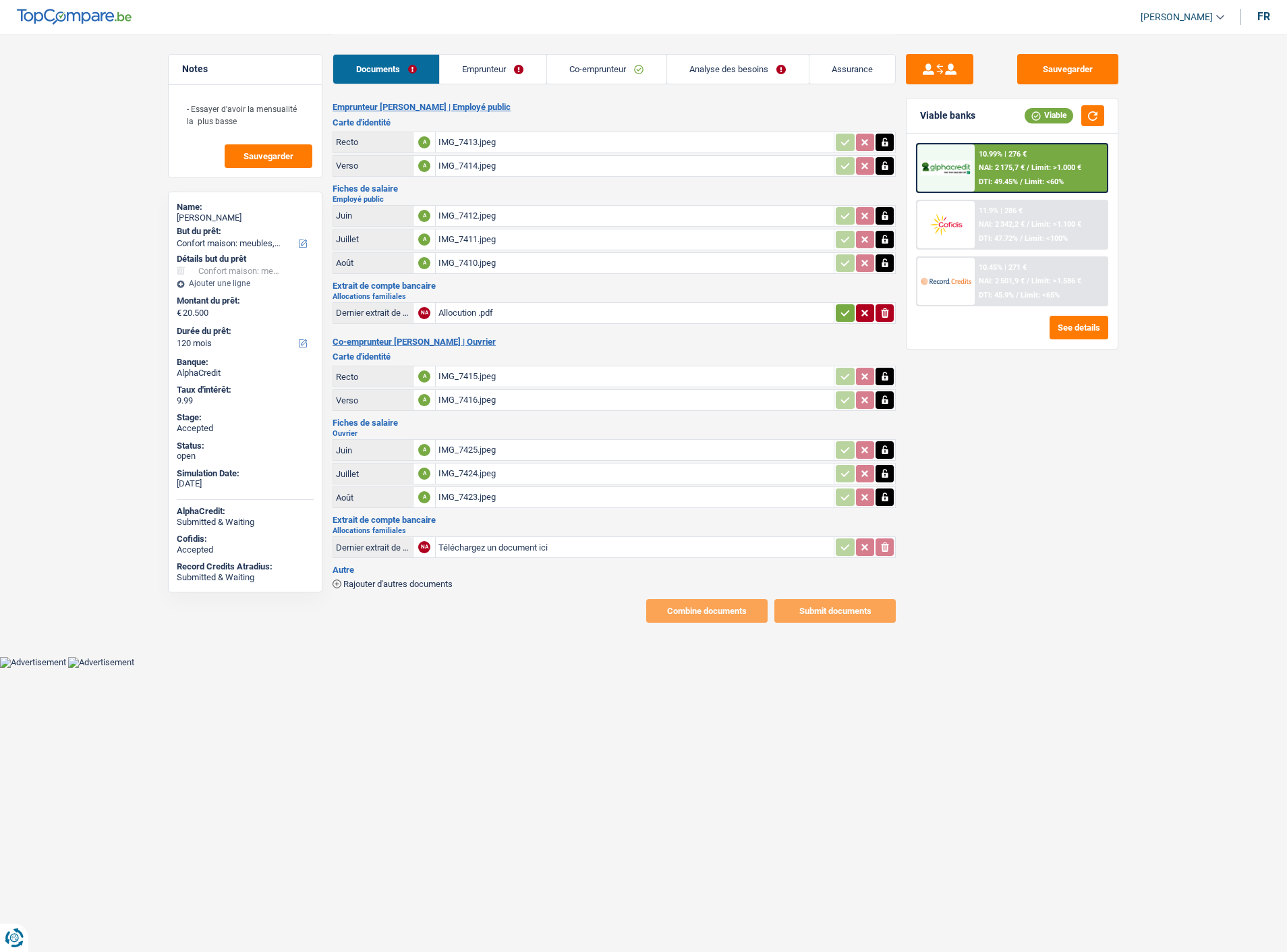
select select "stateUniversityEu"
click at [522, 77] on link "Emprunteur" at bounding box center [493, 69] width 106 height 29
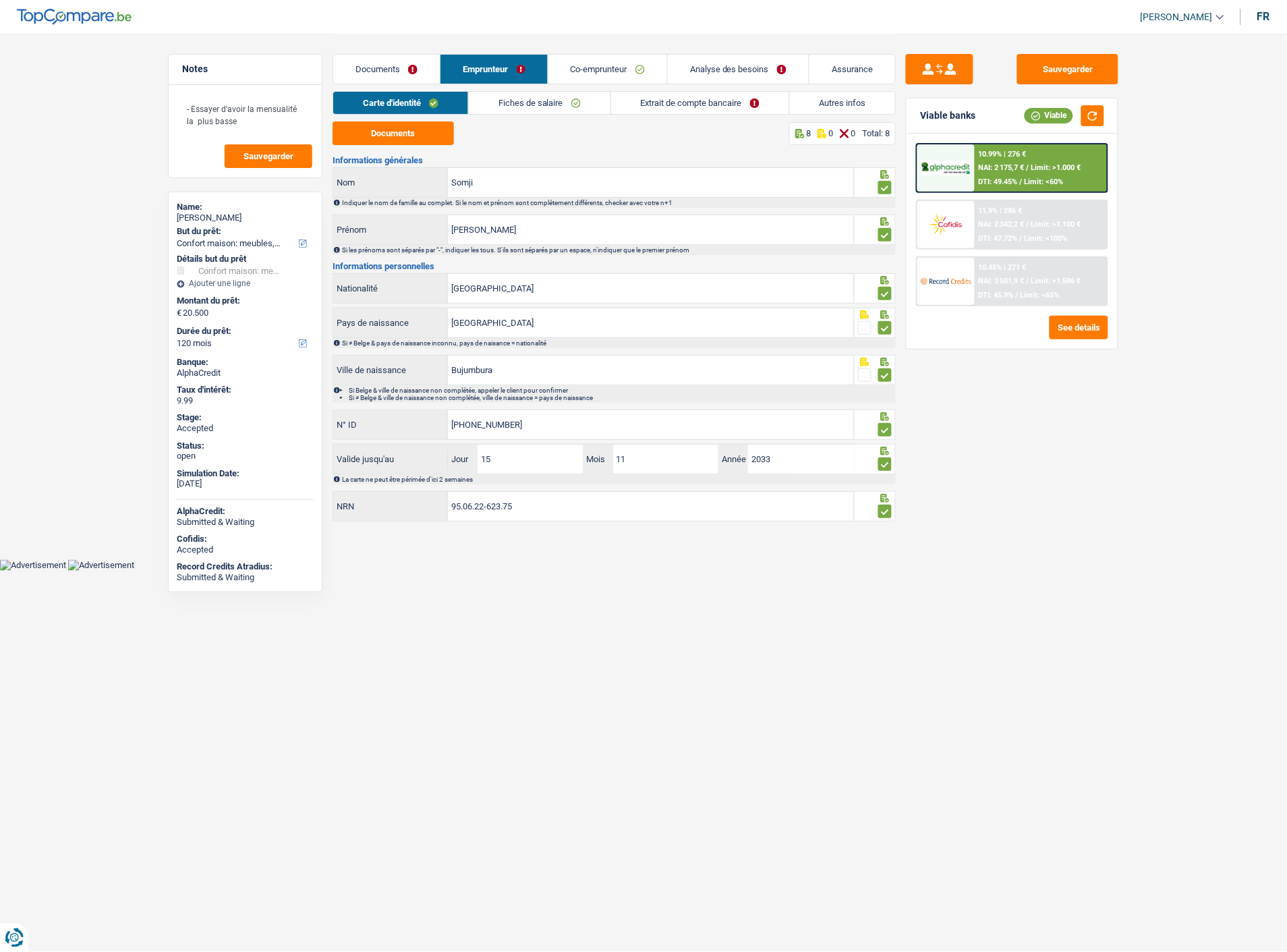
click at [551, 109] on link "Fiches de salaire" at bounding box center [539, 103] width 142 height 22
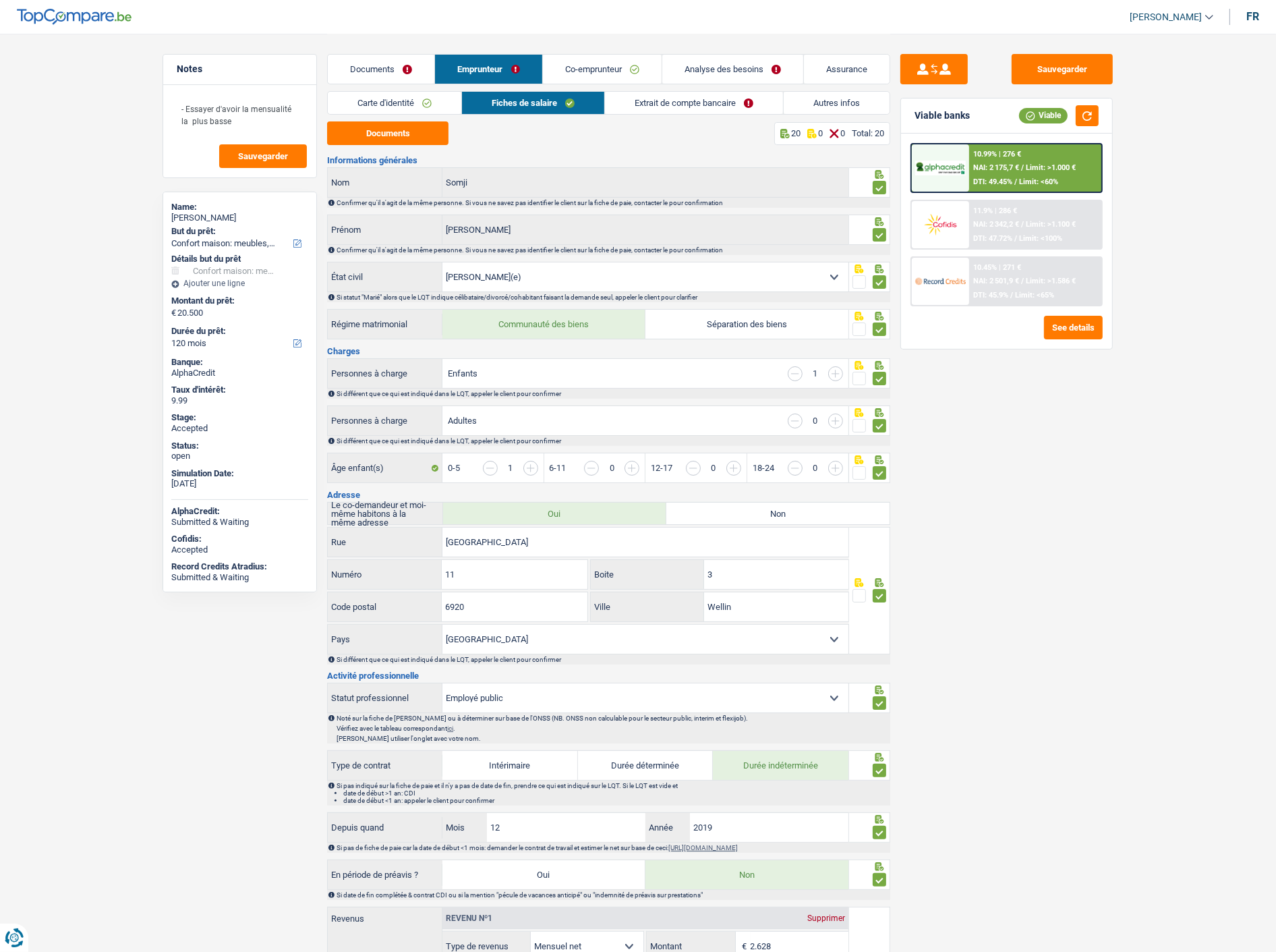
click at [379, 63] on link "Documents" at bounding box center [381, 69] width 106 height 29
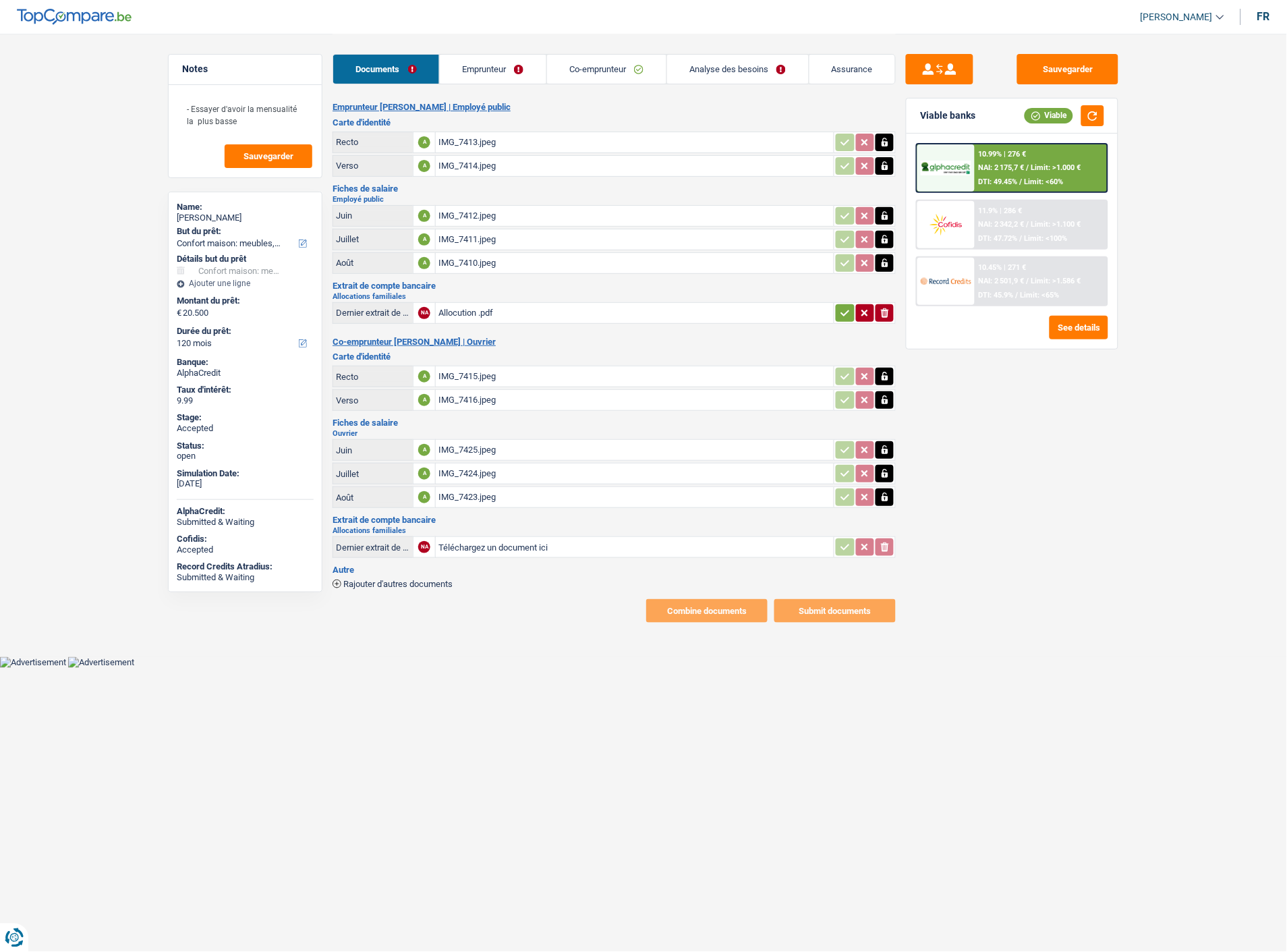
click at [373, 579] on span "Rajouter d'autres documents" at bounding box center [398, 584] width 109 height 9
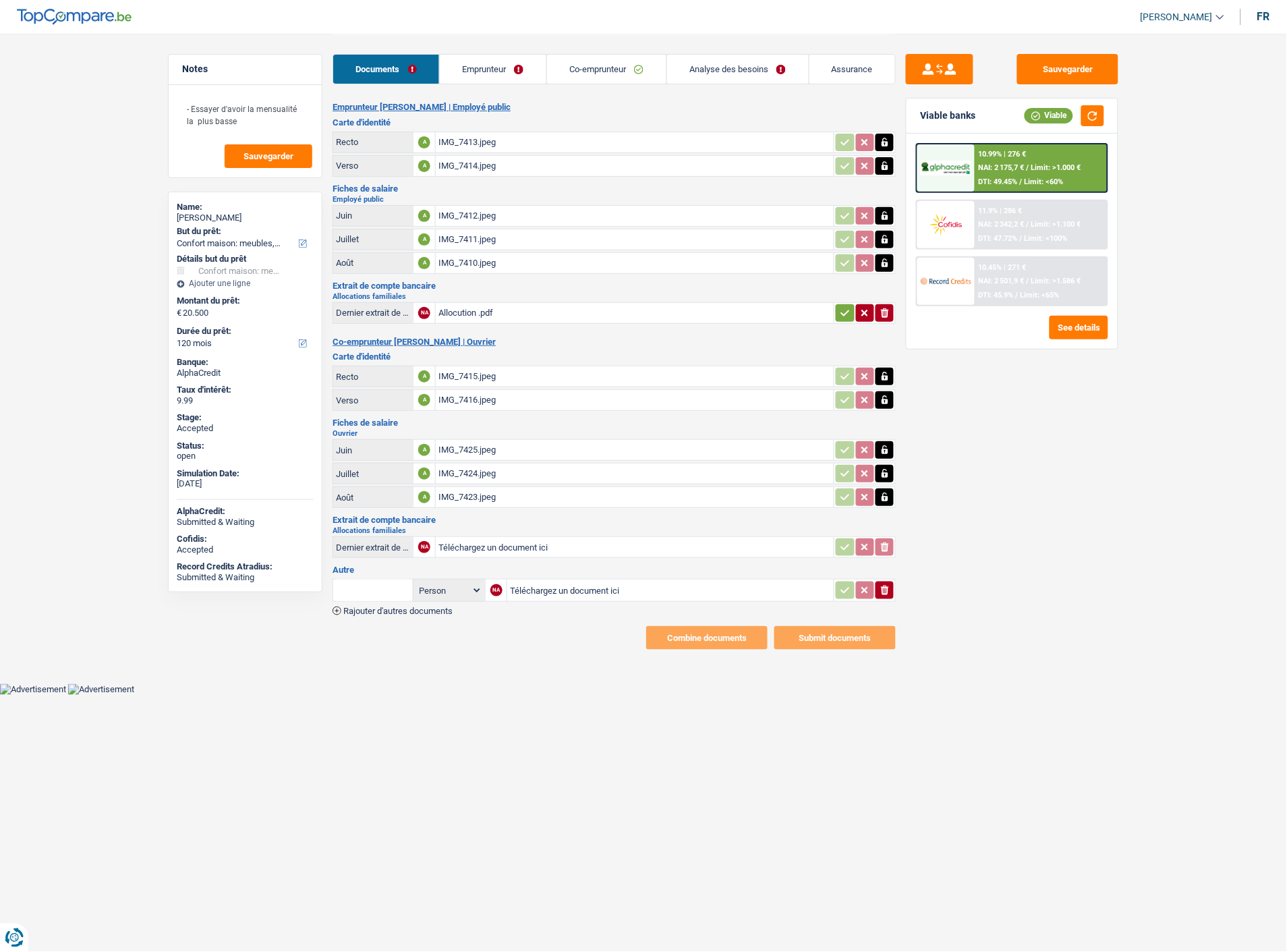
click at [379, 579] on input "text" at bounding box center [373, 590] width 74 height 22
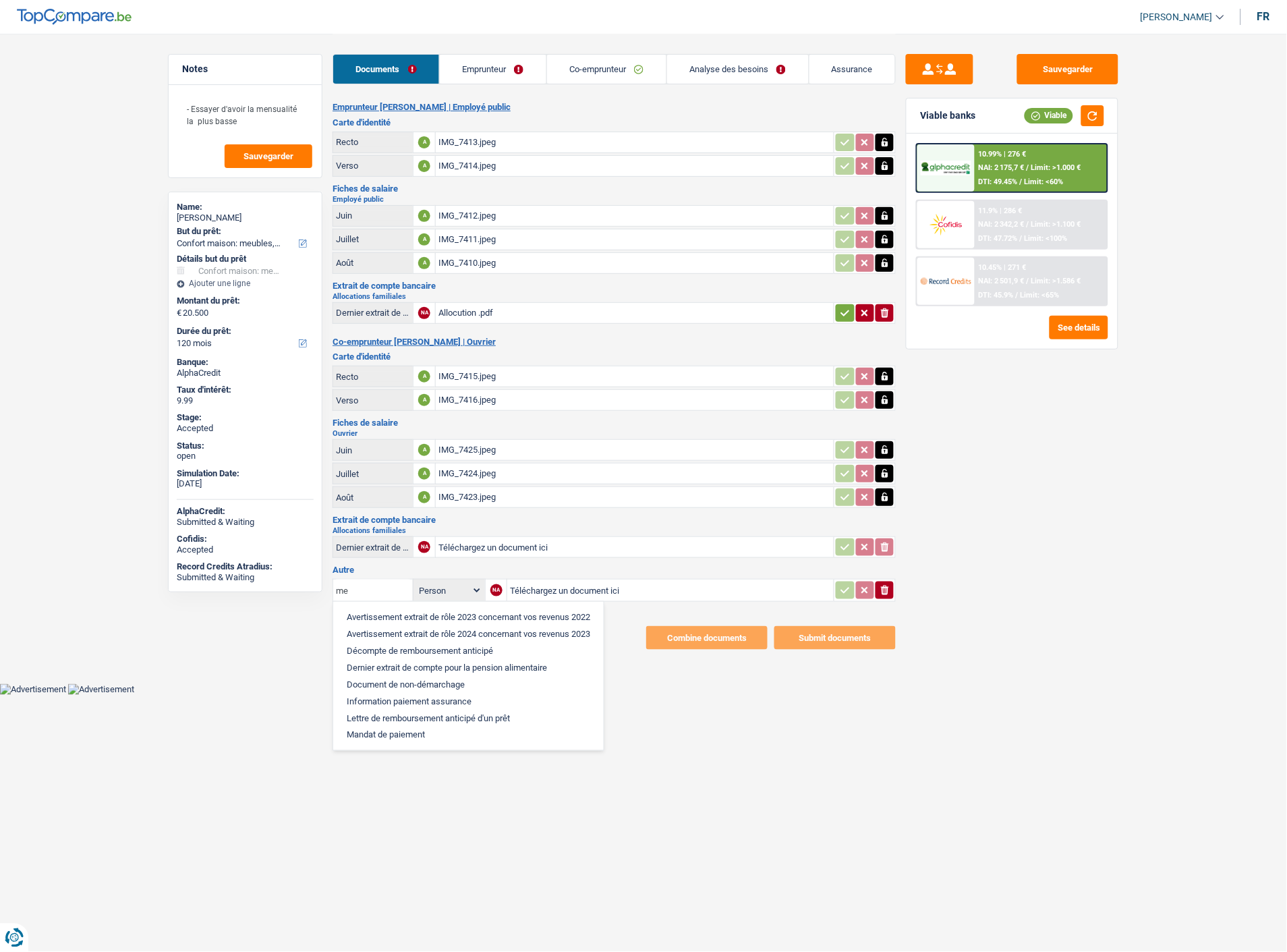
type input "m"
click at [432, 609] on li "Certificat de composition de ménage" at bounding box center [462, 617] width 246 height 16
type input "Certificat de composition de ménage"
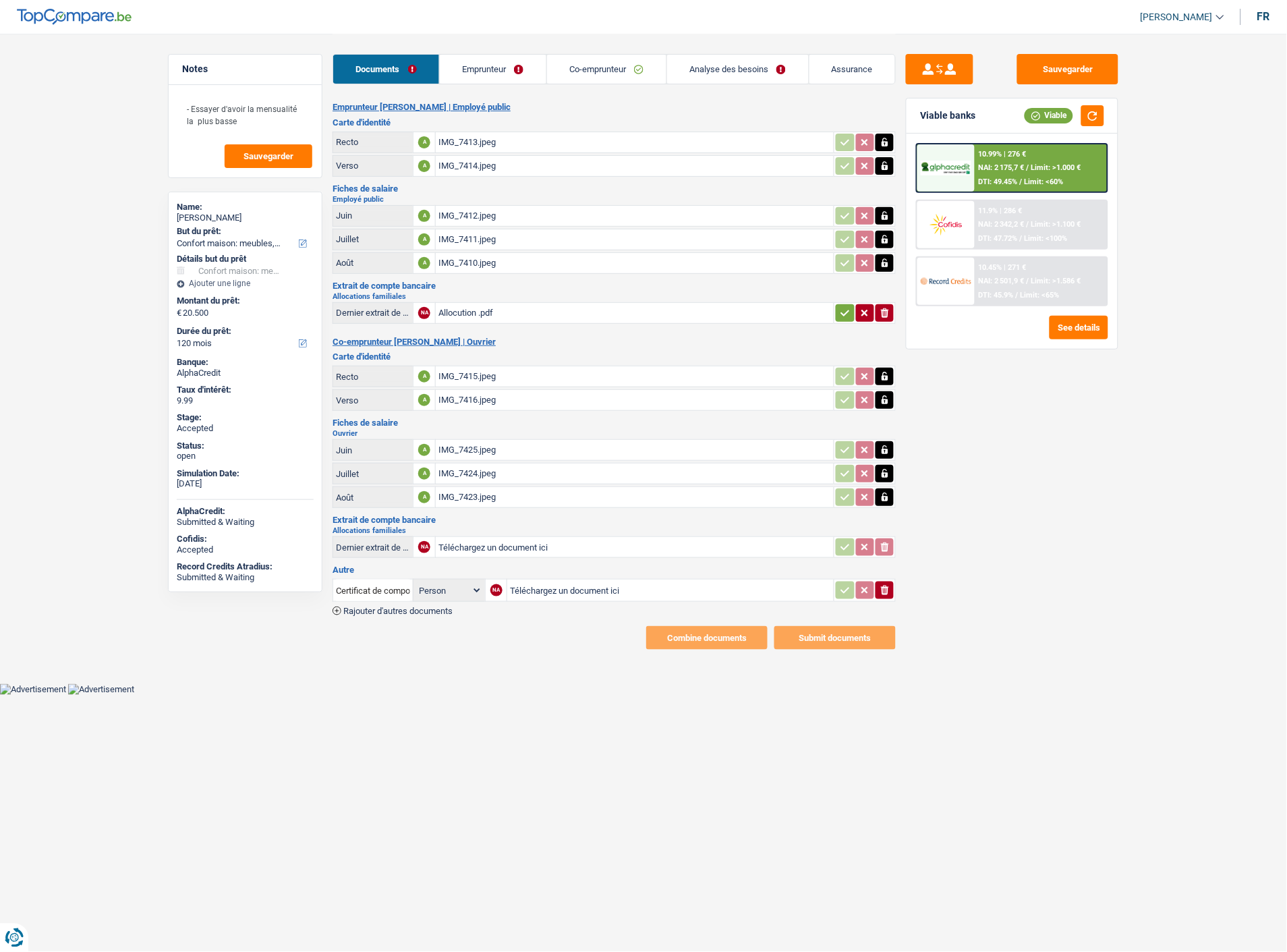
type input "C:\fakepath\image1.jpeg"
click at [1113, 76] on button "Sauvegarder" at bounding box center [1067, 69] width 101 height 30
click at [508, 64] on link "Emprunteur" at bounding box center [493, 69] width 106 height 29
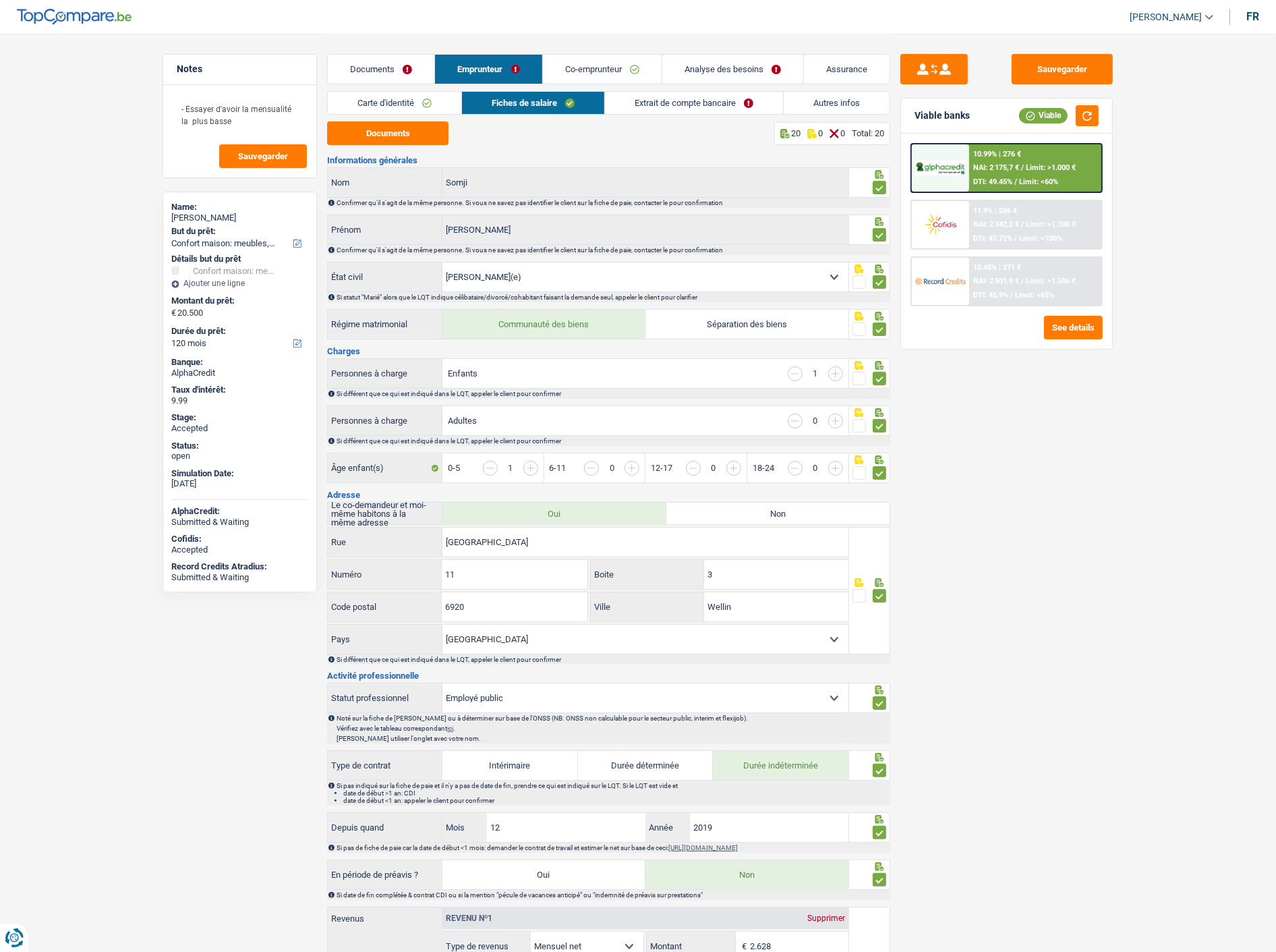
click at [708, 110] on link "Extrait de compte bancaire" at bounding box center [694, 103] width 178 height 22
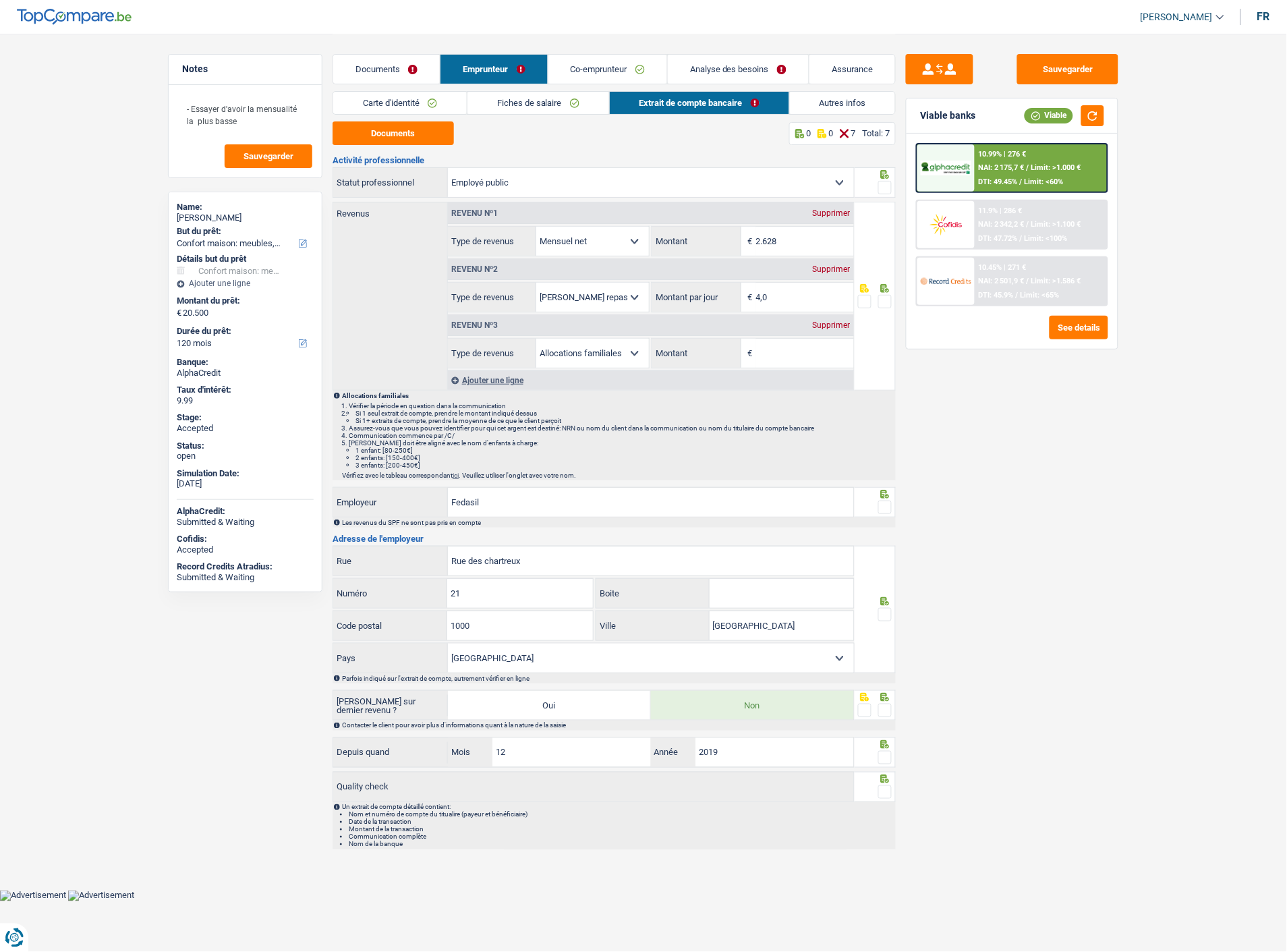
click at [794, 340] on input "Montant" at bounding box center [805, 353] width 97 height 29
click at [824, 324] on div "Supprimer" at bounding box center [831, 325] width 44 height 8
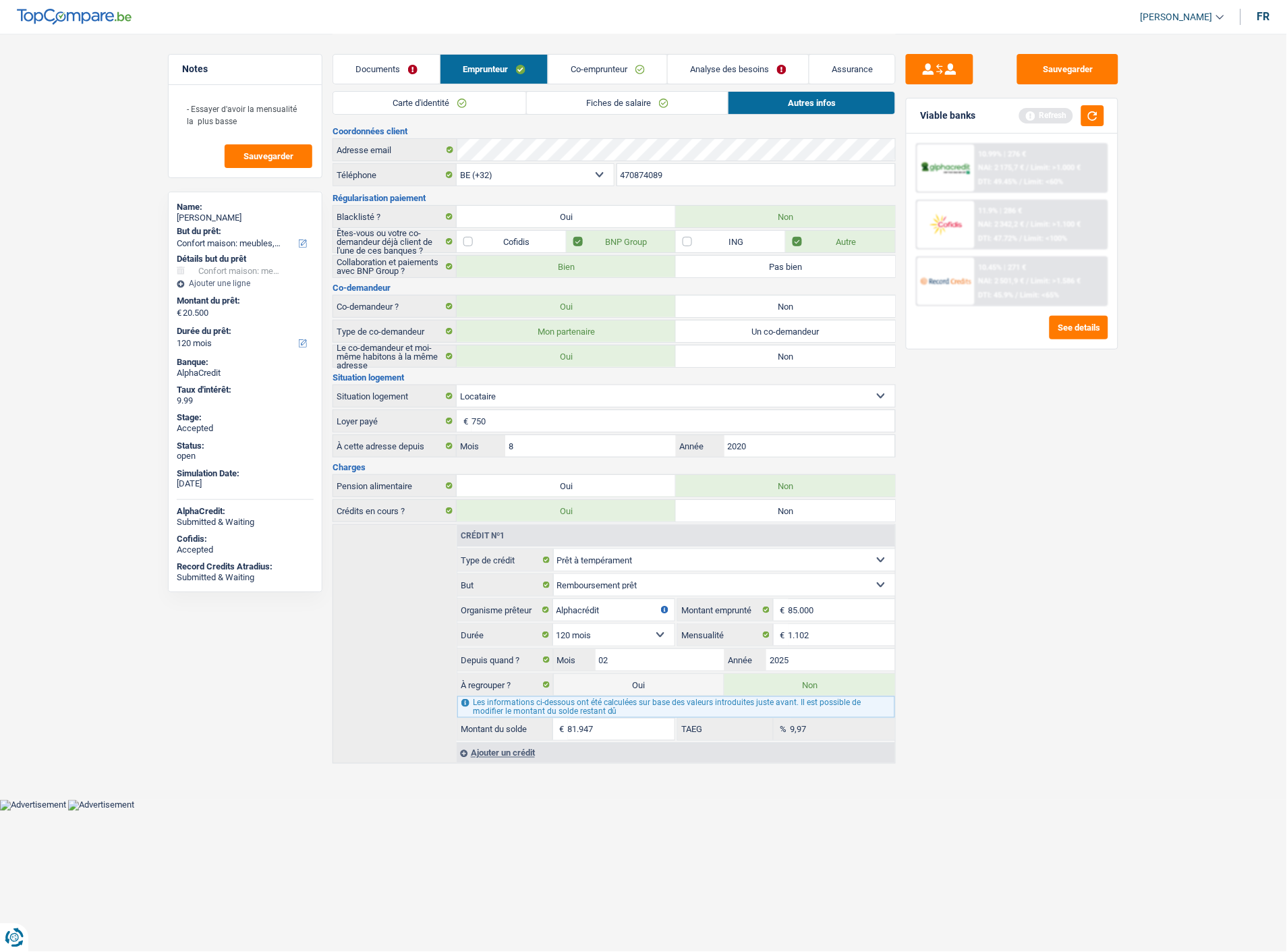
click at [391, 72] on link "Documents" at bounding box center [386, 69] width 106 height 29
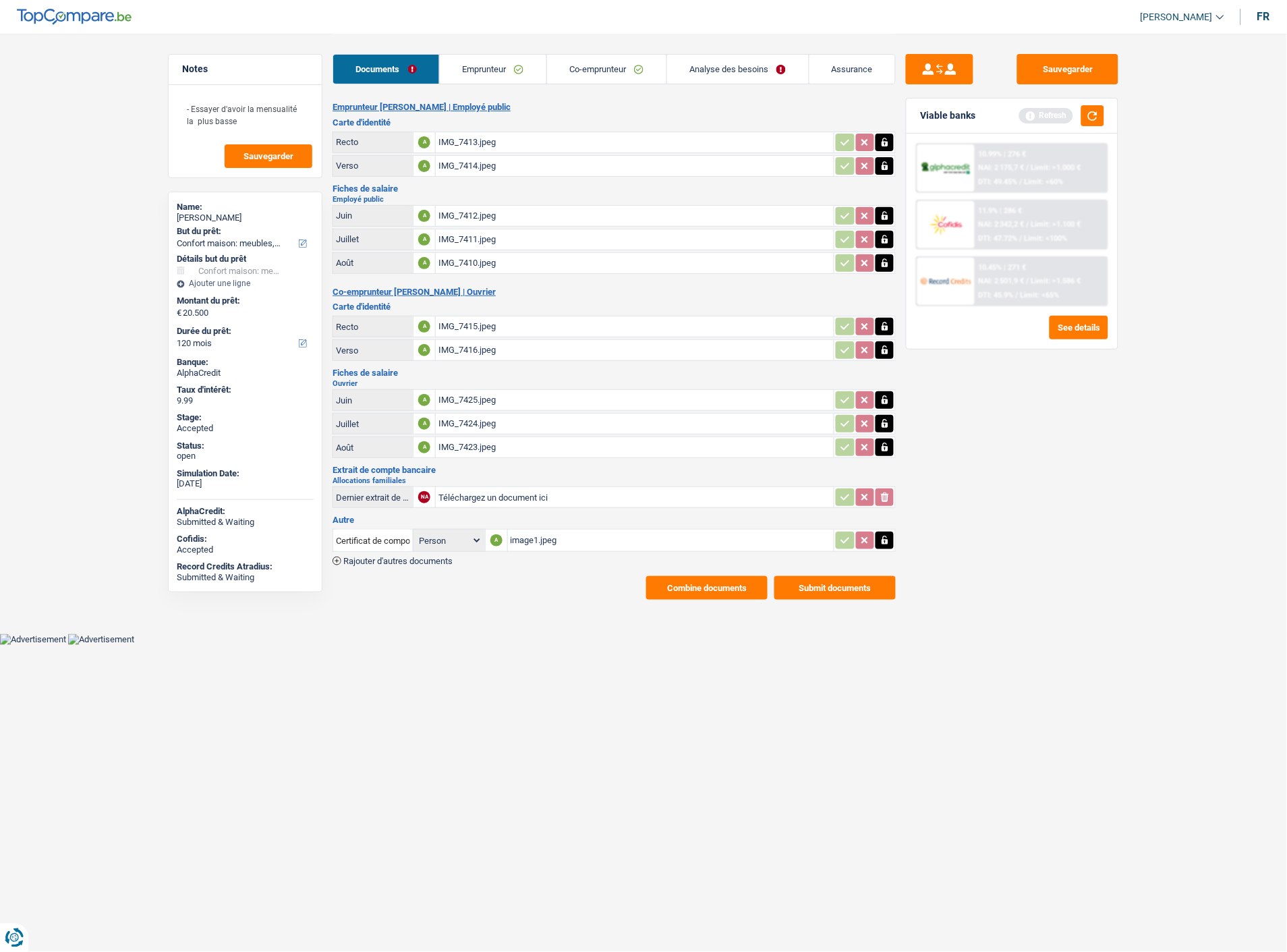
click at [859, 576] on button "Submit documents" at bounding box center [835, 587] width 121 height 23
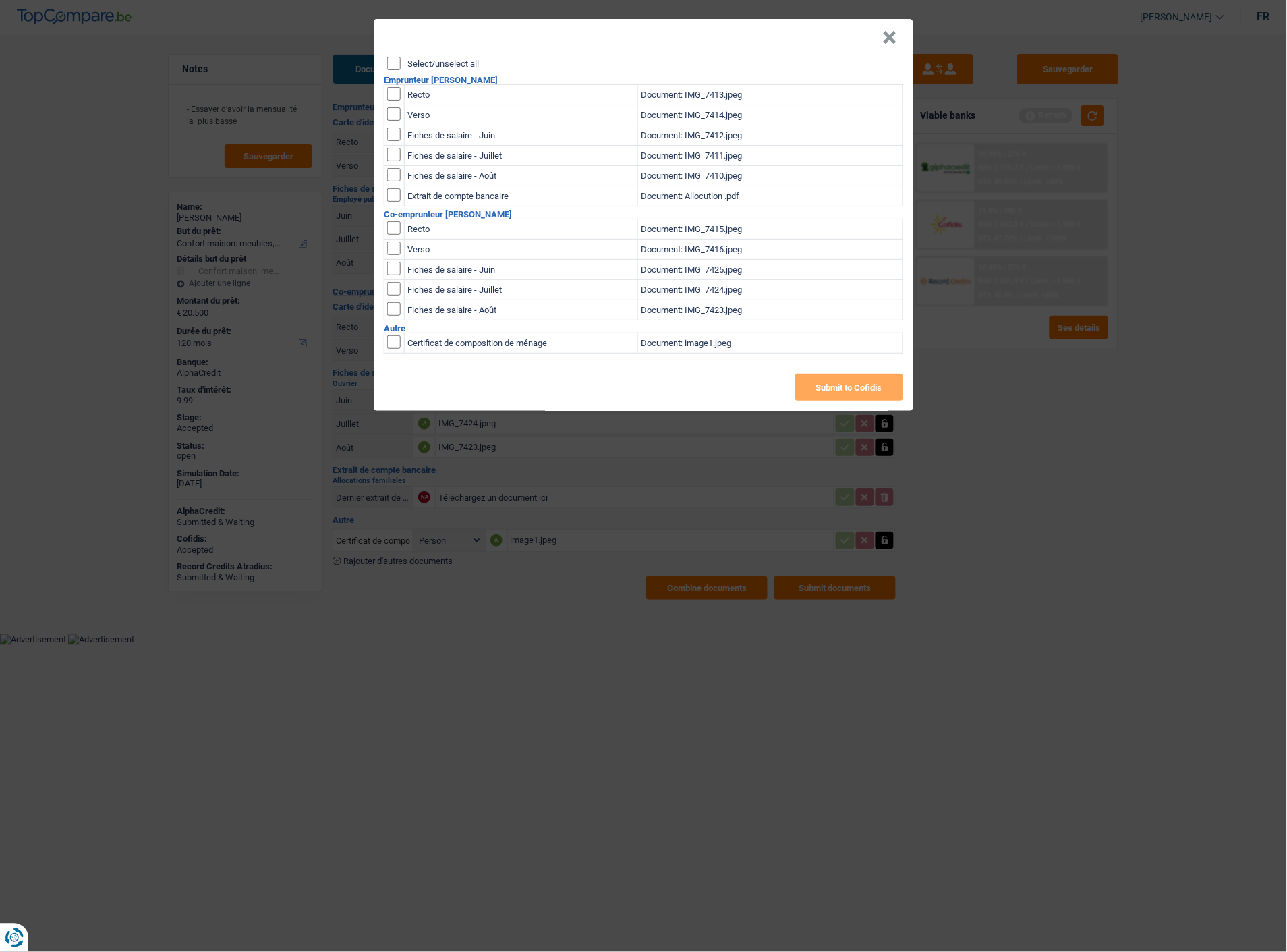
click at [396, 336] on input "checkbox" at bounding box center [394, 342] width 13 height 13
checkbox input "true"
click at [891, 31] on button "×" at bounding box center [890, 37] width 14 height 13
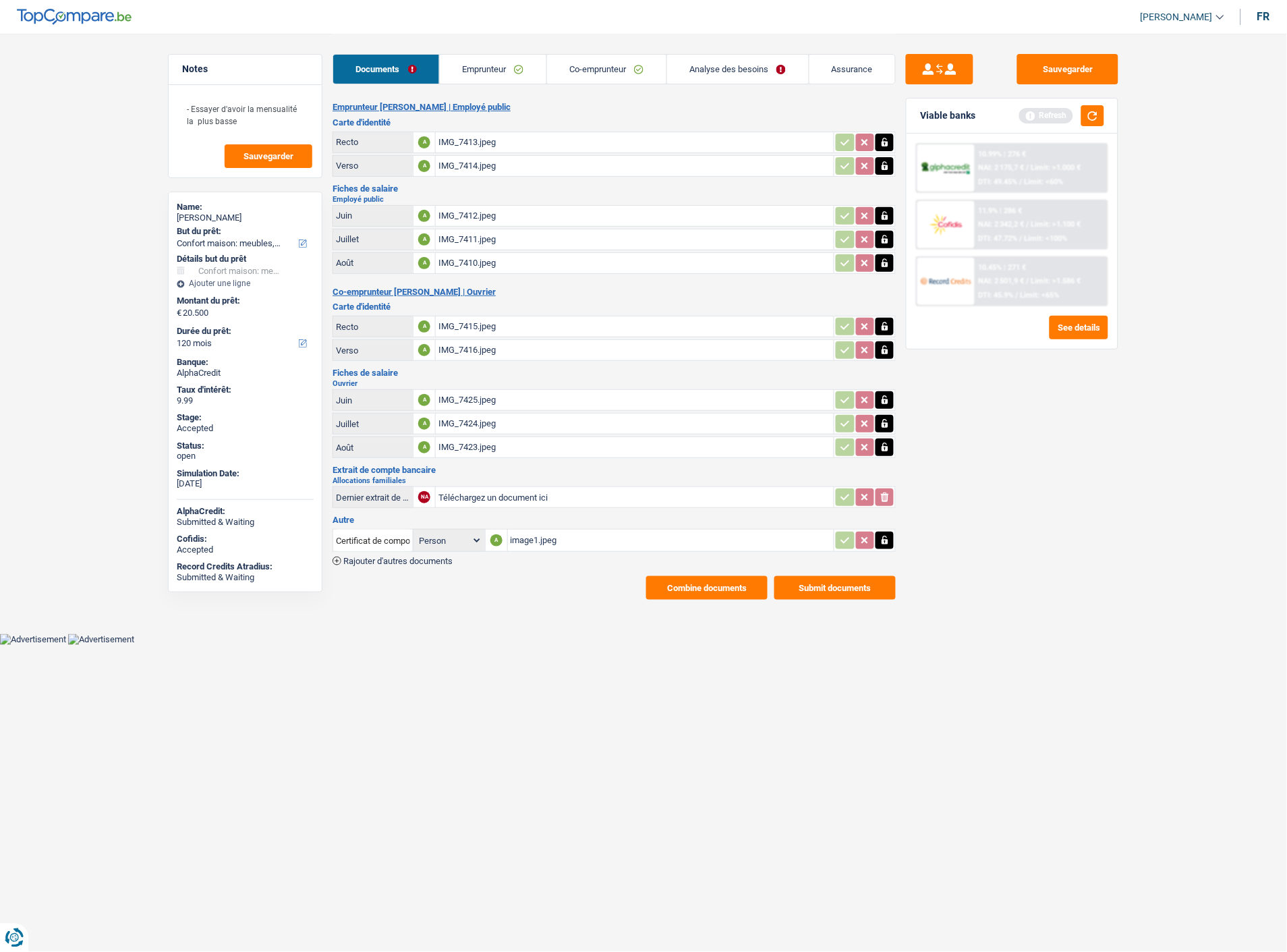
click at [735, 576] on button "Combine documents" at bounding box center [707, 587] width 121 height 23
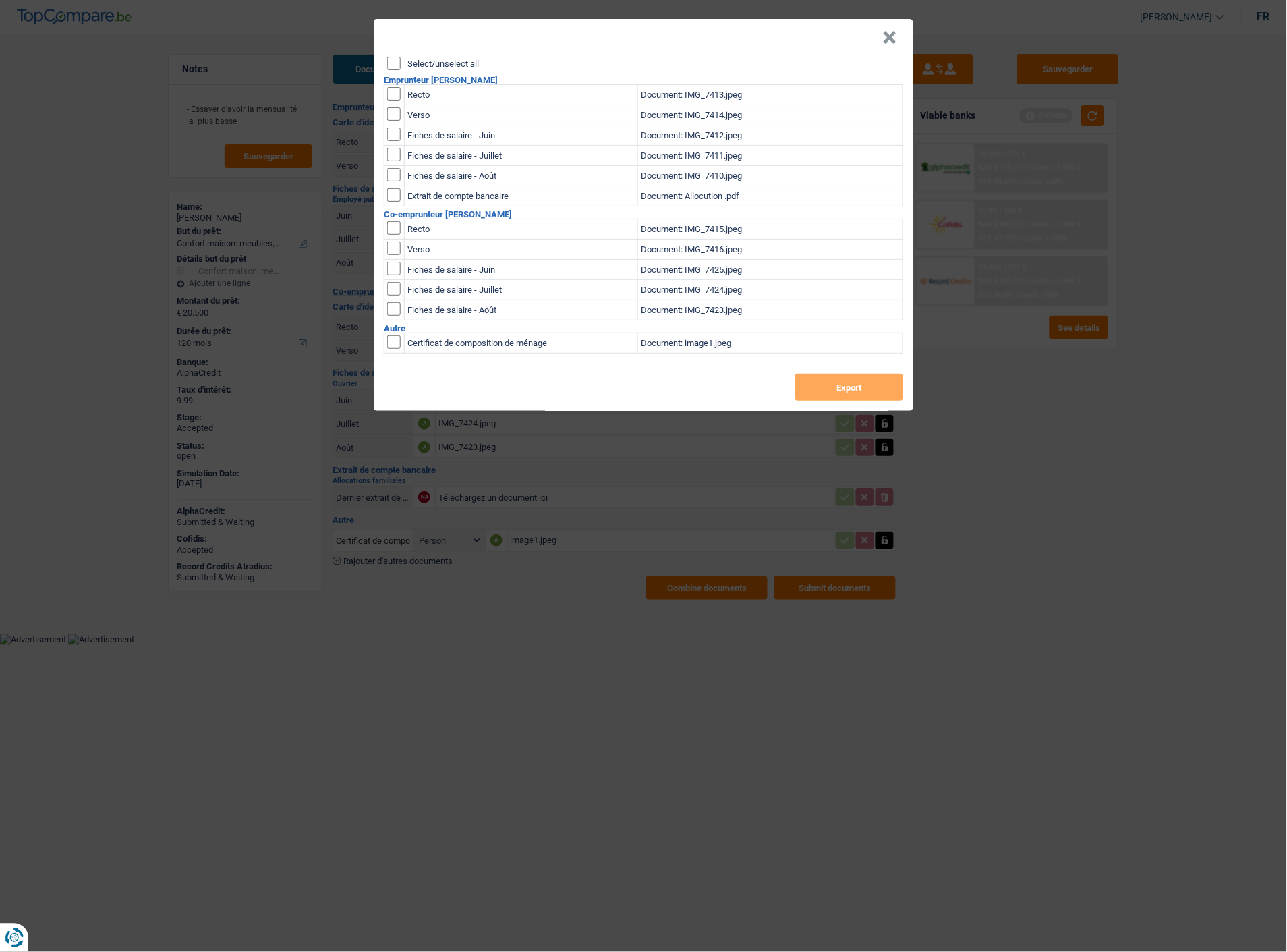
click at [394, 335] on input "checkbox" at bounding box center [394, 342] width 13 height 13
checkbox input "true"
click at [834, 381] on button "Export" at bounding box center [849, 387] width 108 height 27
click at [1162, 454] on div "× Select/unselect all Emprunteur Nadir Somji Recto Document: IMG_7413.jpeg Vers…" at bounding box center [643, 476] width 1287 height 952
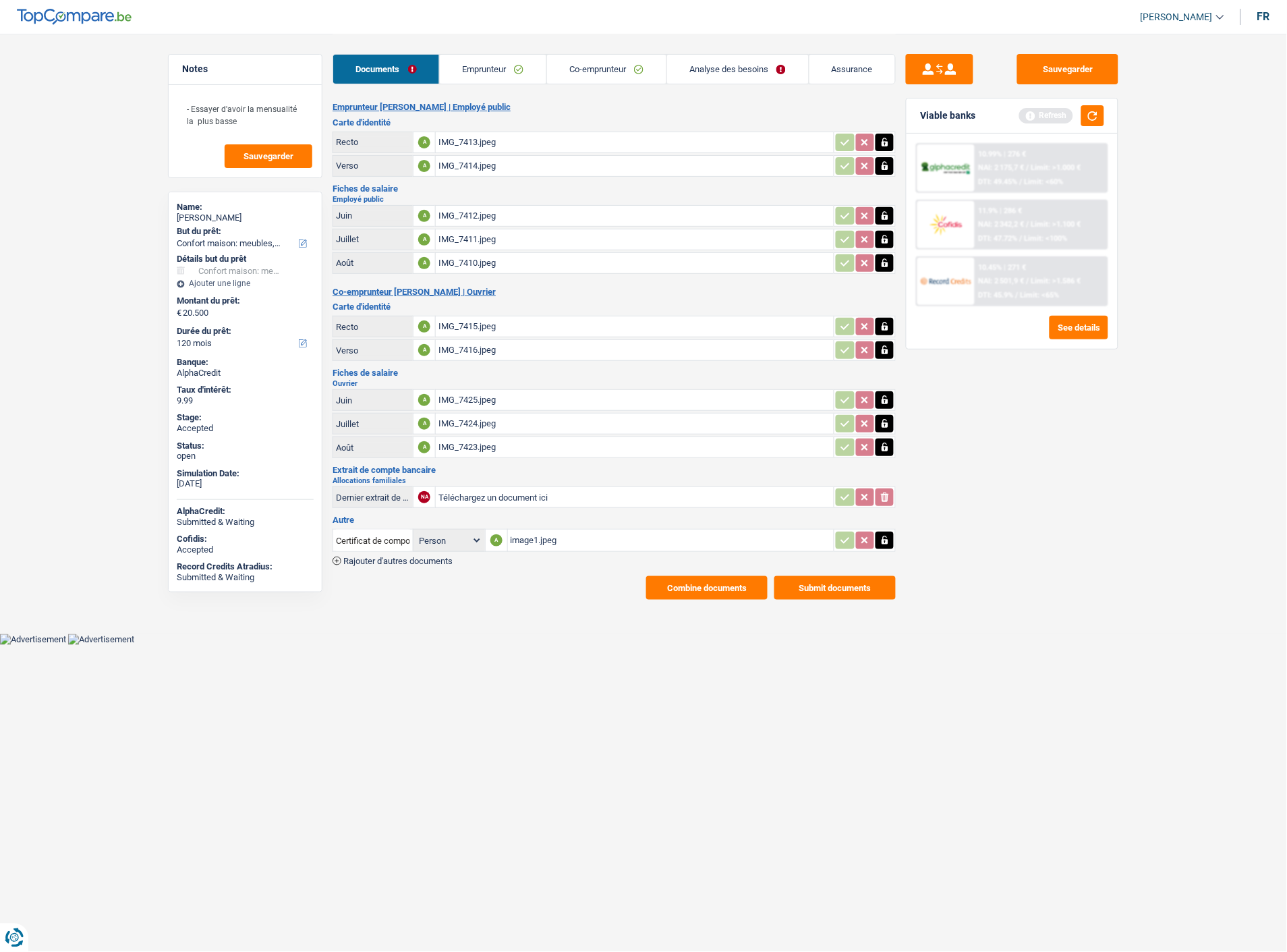
click at [514, 64] on link "Emprunteur" at bounding box center [493, 69] width 106 height 29
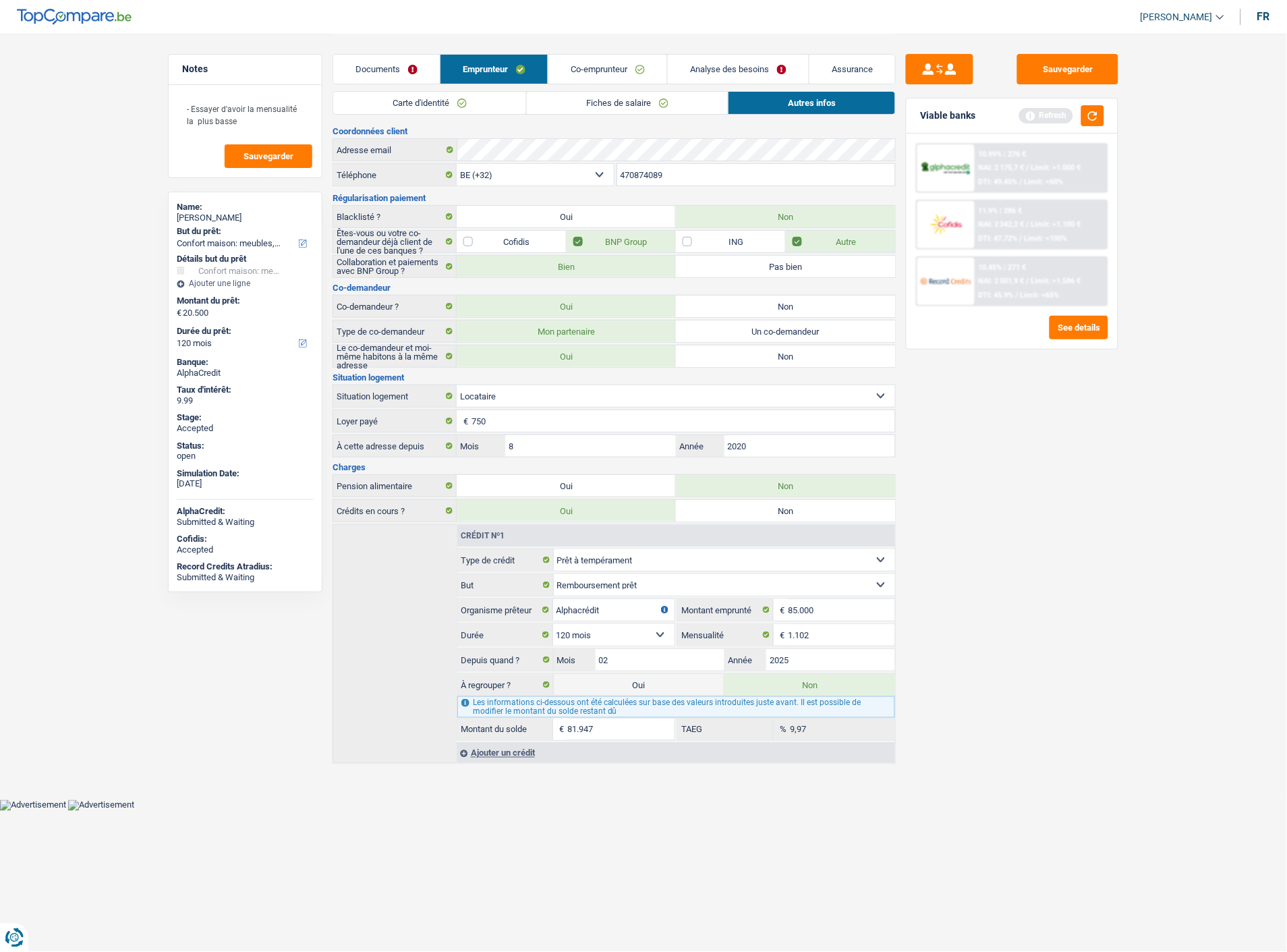
click at [468, 96] on link "Carte d'identité" at bounding box center [429, 103] width 193 height 22
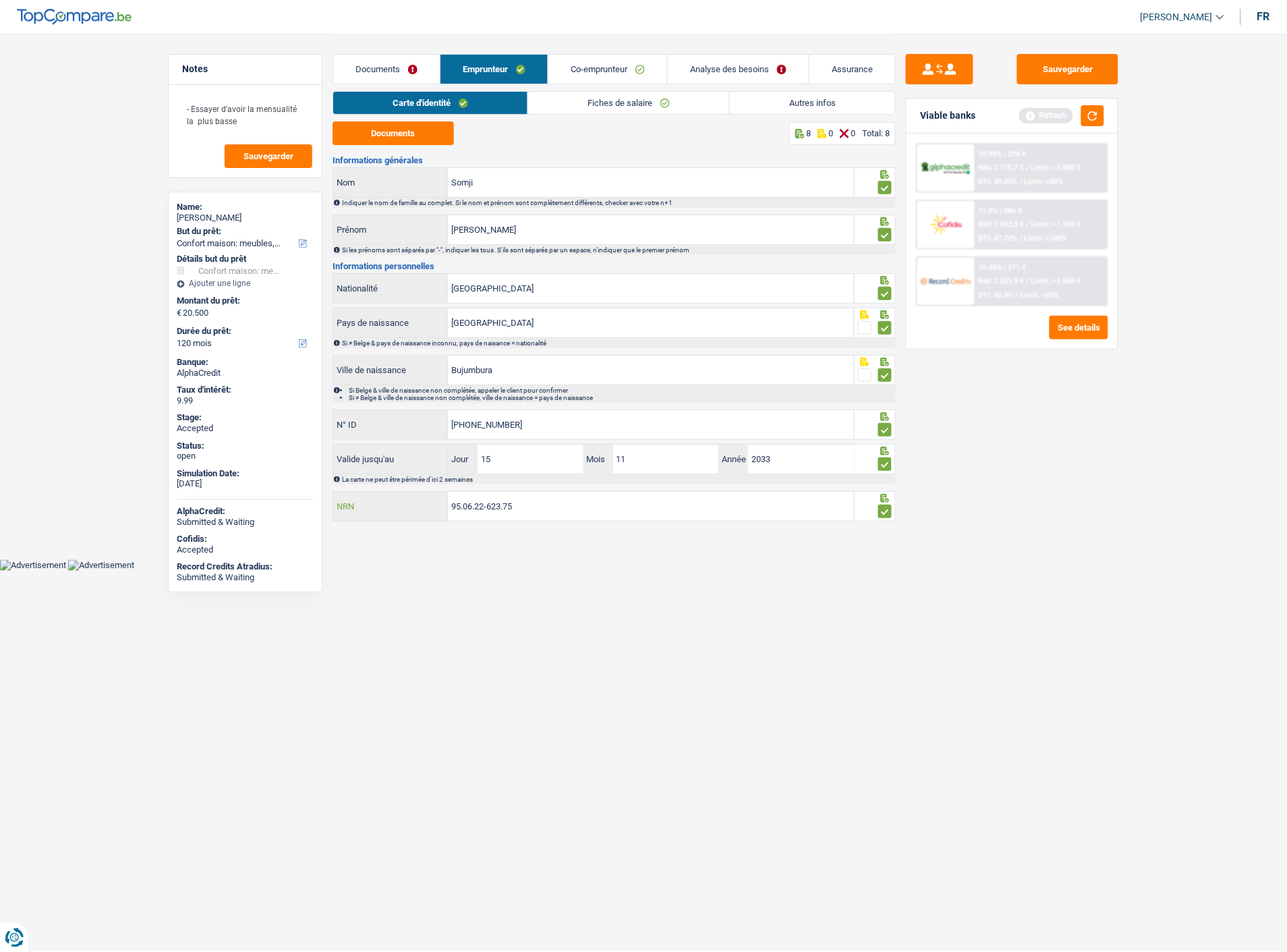
click at [546, 501] on input "95.06.22-623.75" at bounding box center [651, 506] width 406 height 29
click at [535, 497] on input "95.06.22-623.75" at bounding box center [651, 506] width 406 height 29
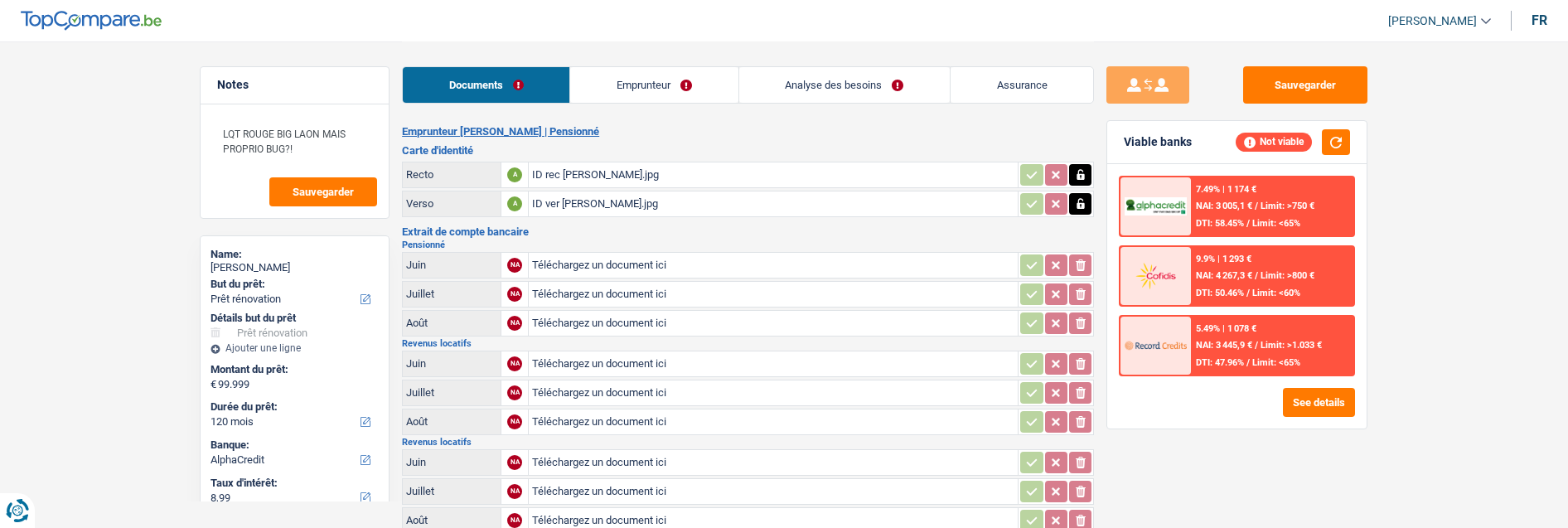
select select "renovation"
select select "120"
select select "alphacredit"
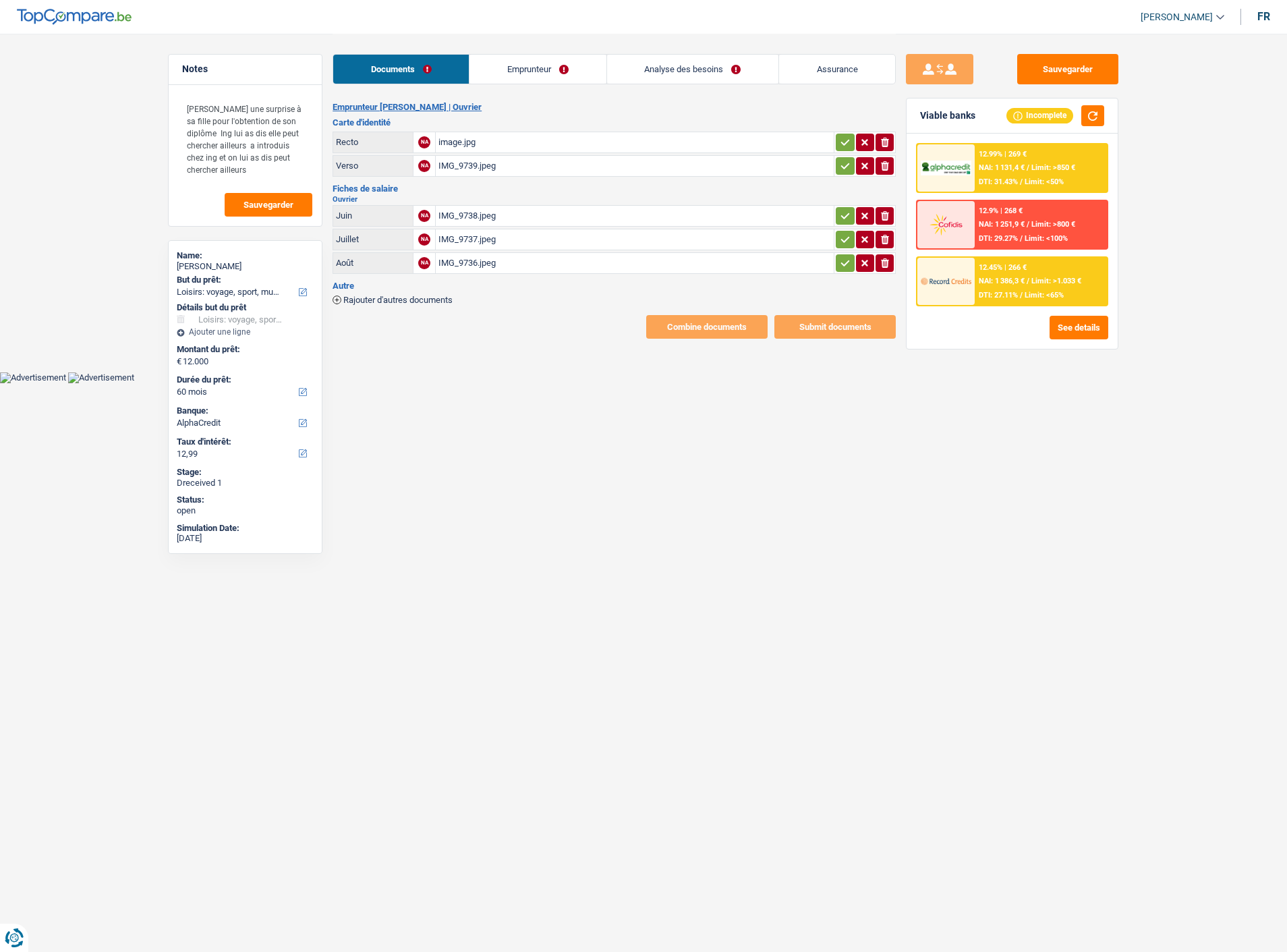
select select "hobbies"
select select "60"
select select "alphacredit"
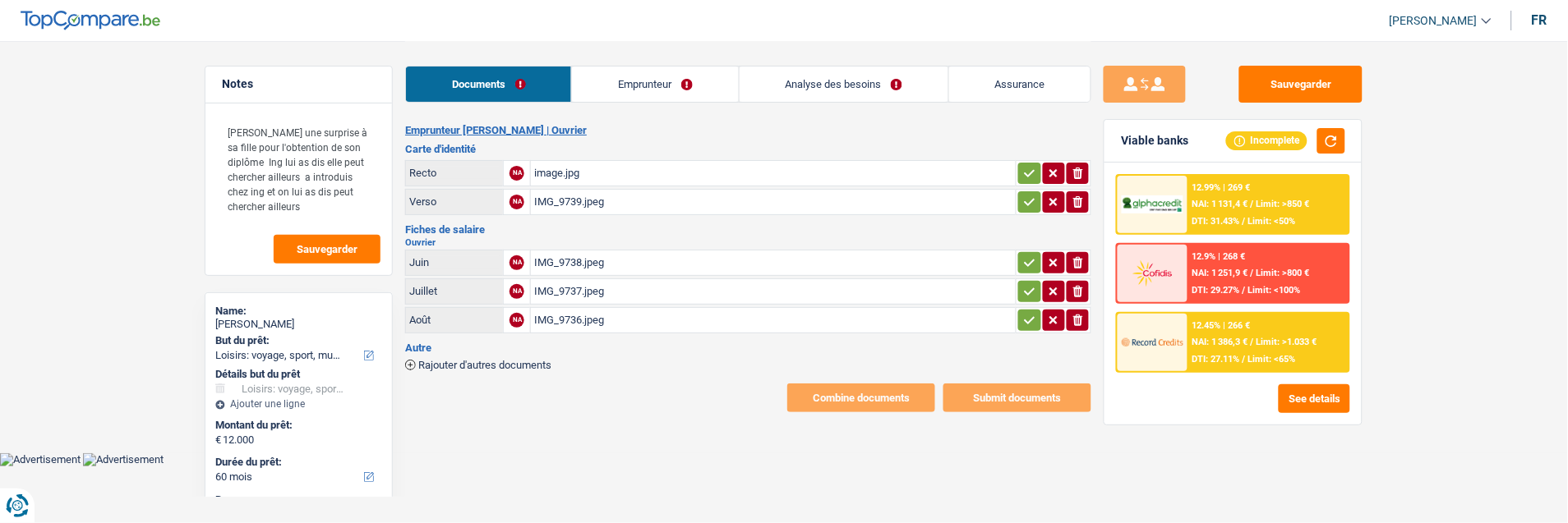
click at [676, 85] on link "Emprunteur" at bounding box center [655, 84] width 166 height 36
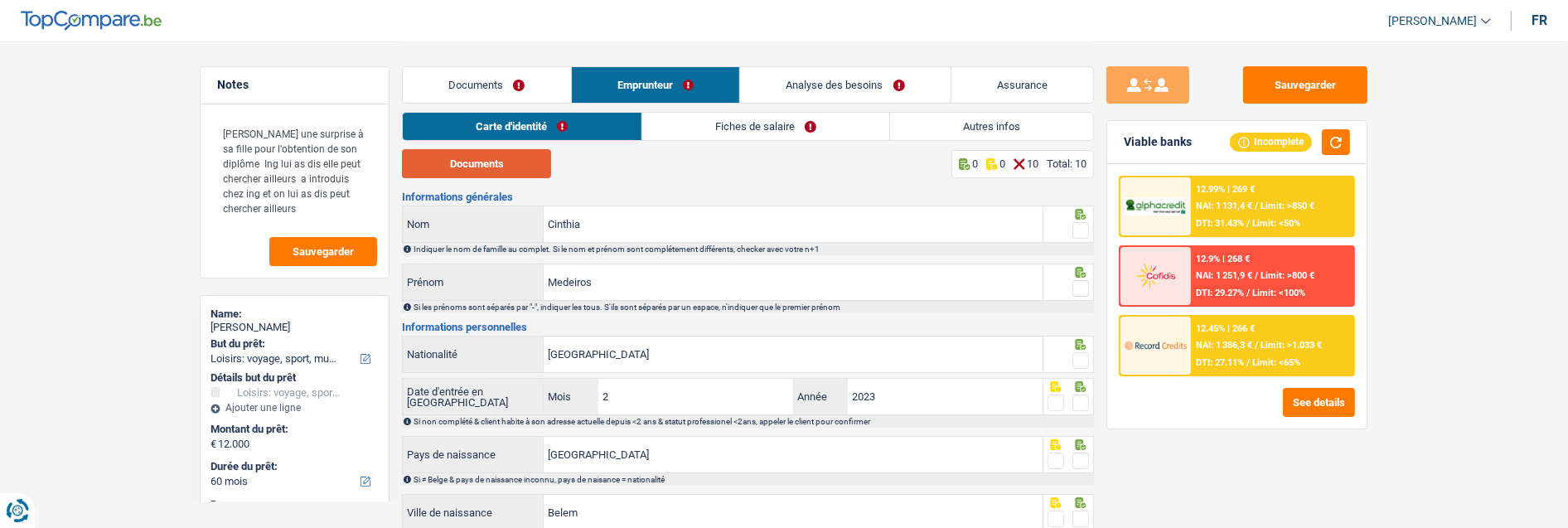
click at [467, 161] on button "Documents" at bounding box center [476, 163] width 149 height 29
click at [1087, 229] on span at bounding box center [1081, 230] width 17 height 17
click at [0, 0] on input "radio" at bounding box center [0, 0] width 0 height 0
drag, startPoint x: 605, startPoint y: 217, endPoint x: 469, endPoint y: 228, distance: 136.4
click at [469, 228] on div "Cinthia Nom" at bounding box center [722, 224] width 640 height 36
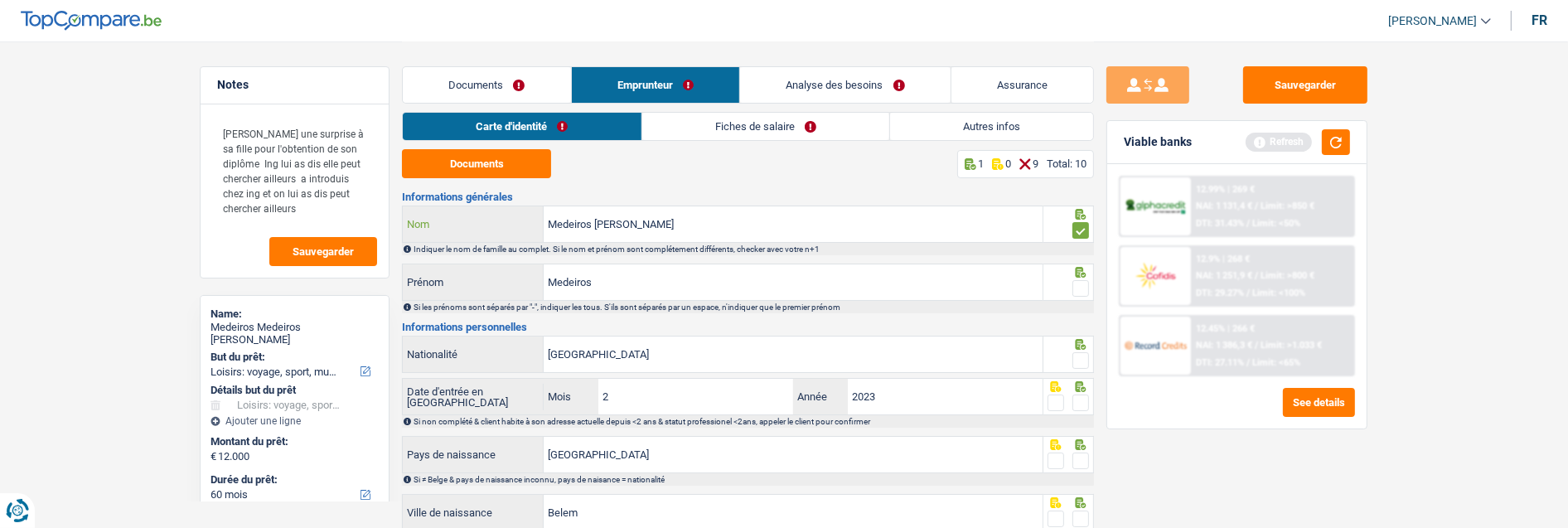
type input "Medeiros Lucena Rodrigues"
drag, startPoint x: 668, startPoint y: 287, endPoint x: 533, endPoint y: 288, distance: 135.0
click at [533, 288] on div "Medeiros Prénom" at bounding box center [722, 282] width 640 height 36
type input "Cinthia"
click at [1083, 285] on span at bounding box center [1081, 288] width 17 height 17
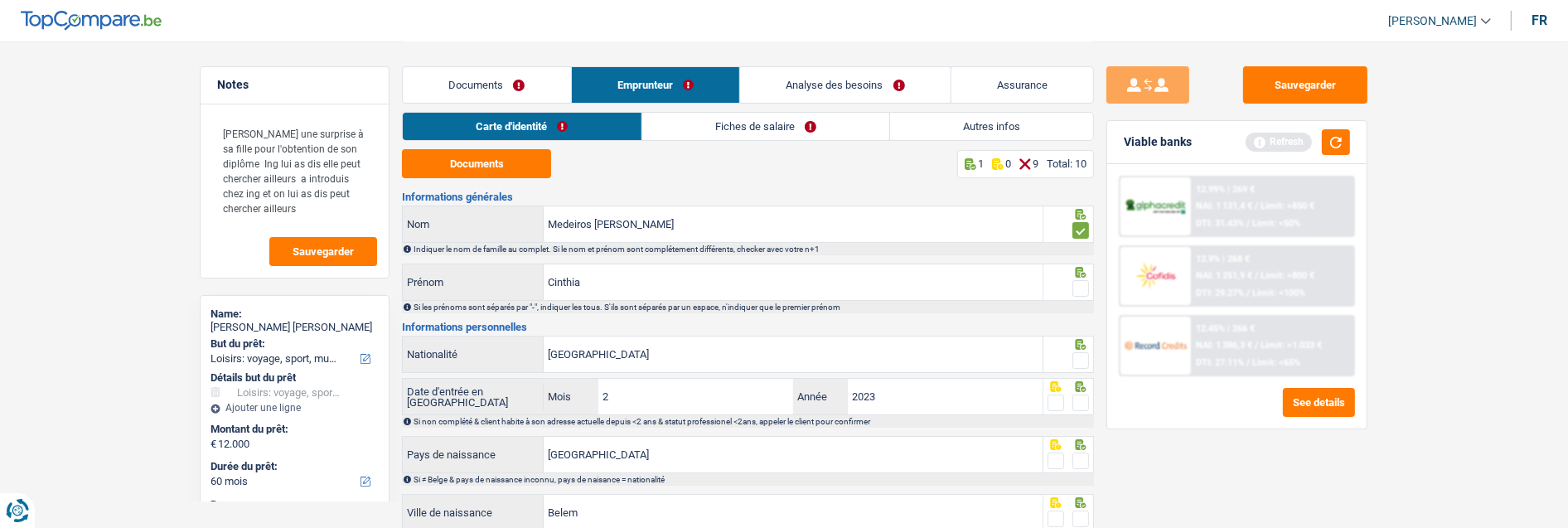
click at [0, 0] on input "radio" at bounding box center [0, 0] width 0 height 0
click at [1082, 355] on span at bounding box center [1081, 360] width 17 height 17
click at [0, 0] on input "radio" at bounding box center [0, 0] width 0 height 0
click at [1082, 399] on span at bounding box center [1081, 403] width 17 height 17
click at [0, 0] on input "radio" at bounding box center [0, 0] width 0 height 0
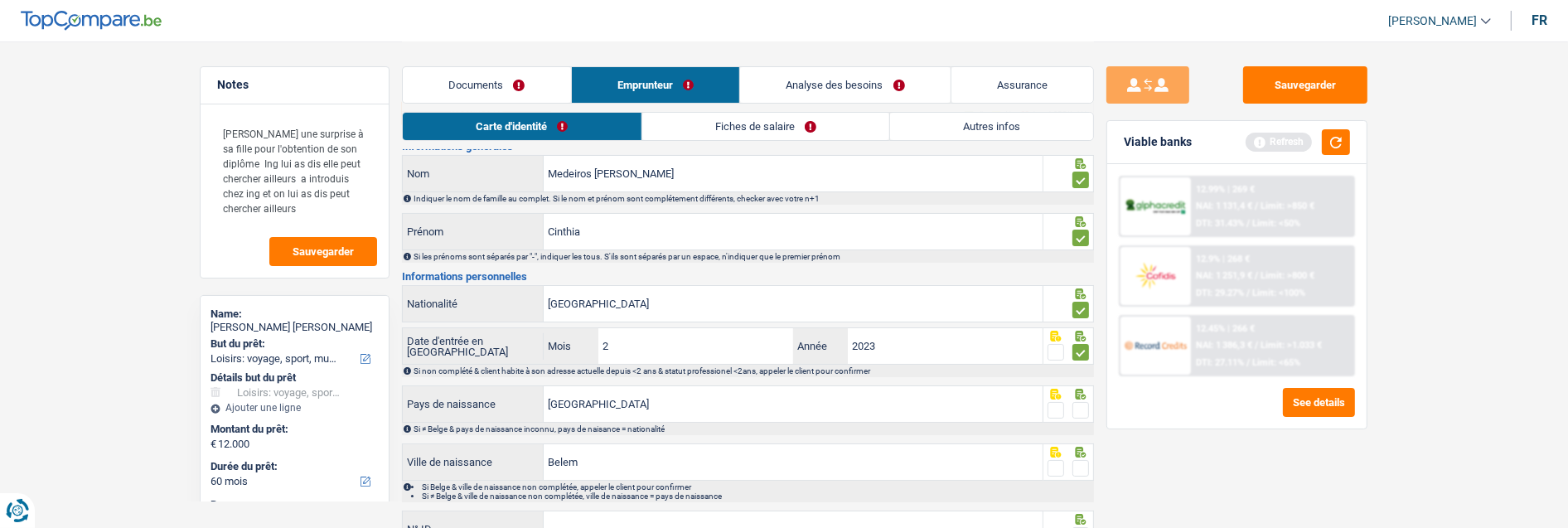
scroll to position [92, 0]
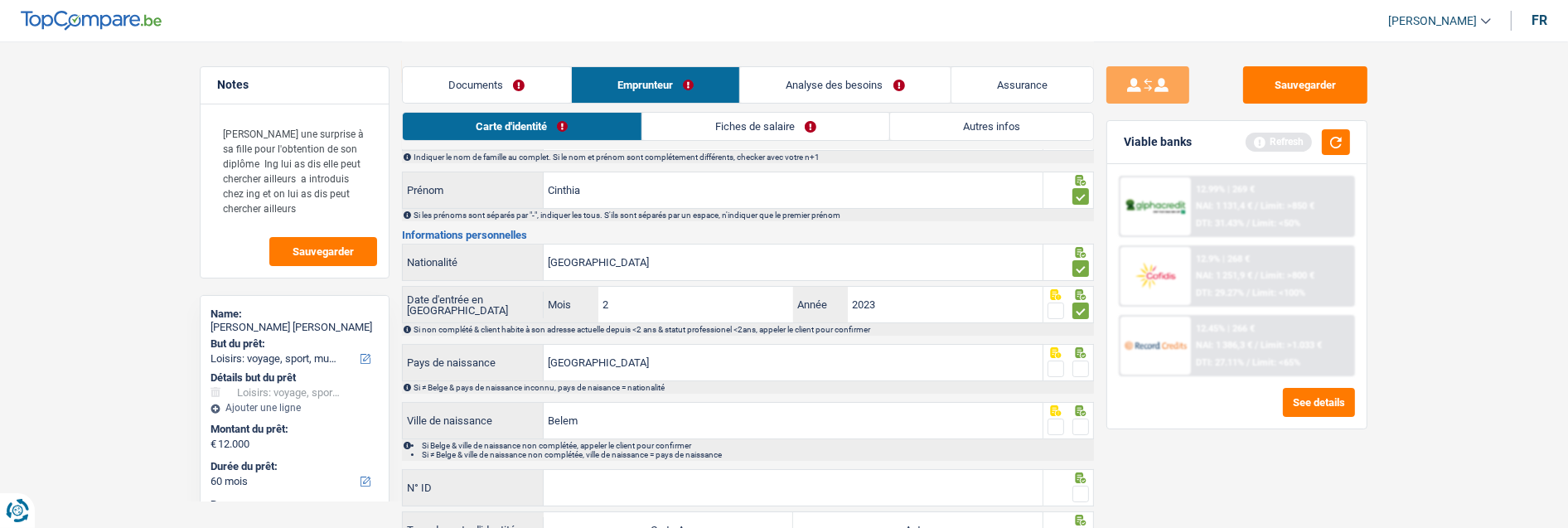
click at [1086, 365] on span at bounding box center [1081, 369] width 17 height 17
click at [0, 0] on input "radio" at bounding box center [0, 0] width 0 height 0
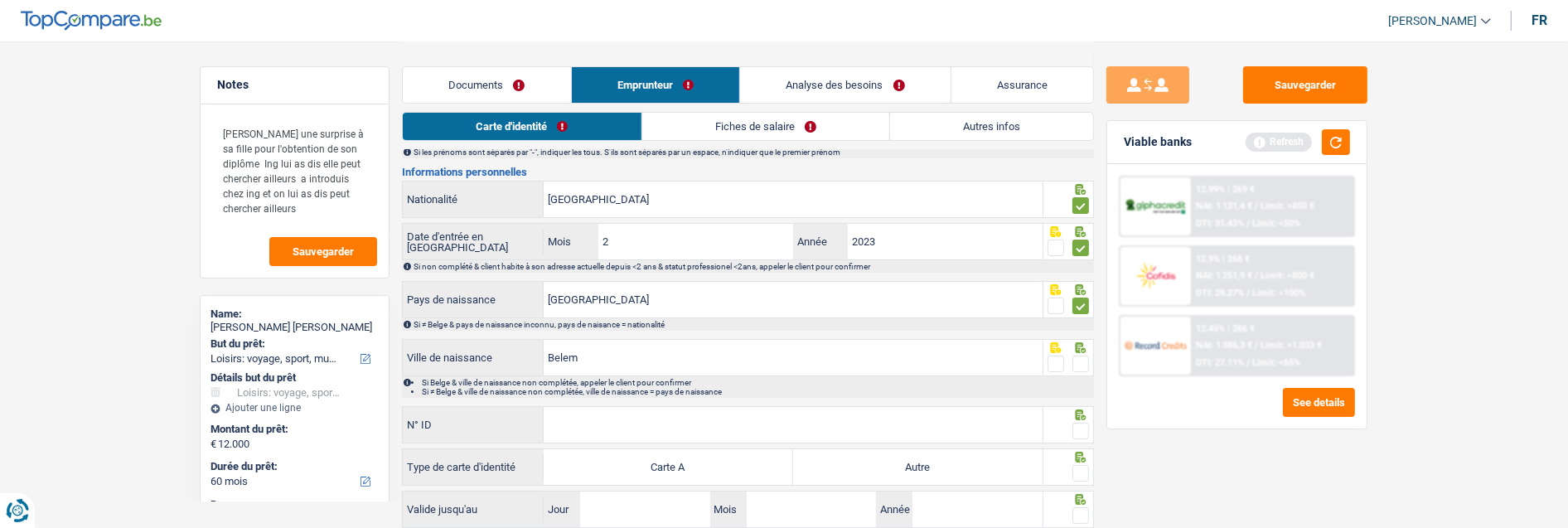
scroll to position [269, 0]
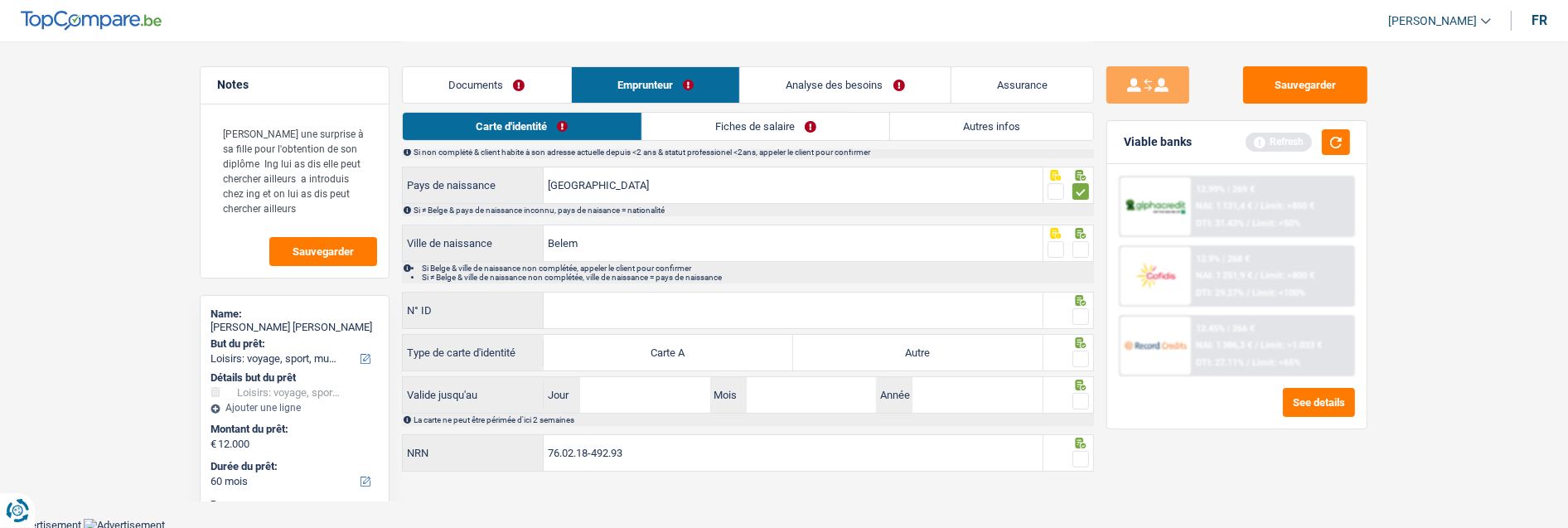
click at [1080, 241] on span at bounding box center [1081, 250] width 17 height 17
click at [0, 0] on input "radio" at bounding box center [0, 0] width 0 height 0
click at [682, 308] on input "N° ID" at bounding box center [793, 311] width 499 height 36
type input "B-6579595-85"
click at [1090, 309] on div at bounding box center [1070, 311] width 52 height 37
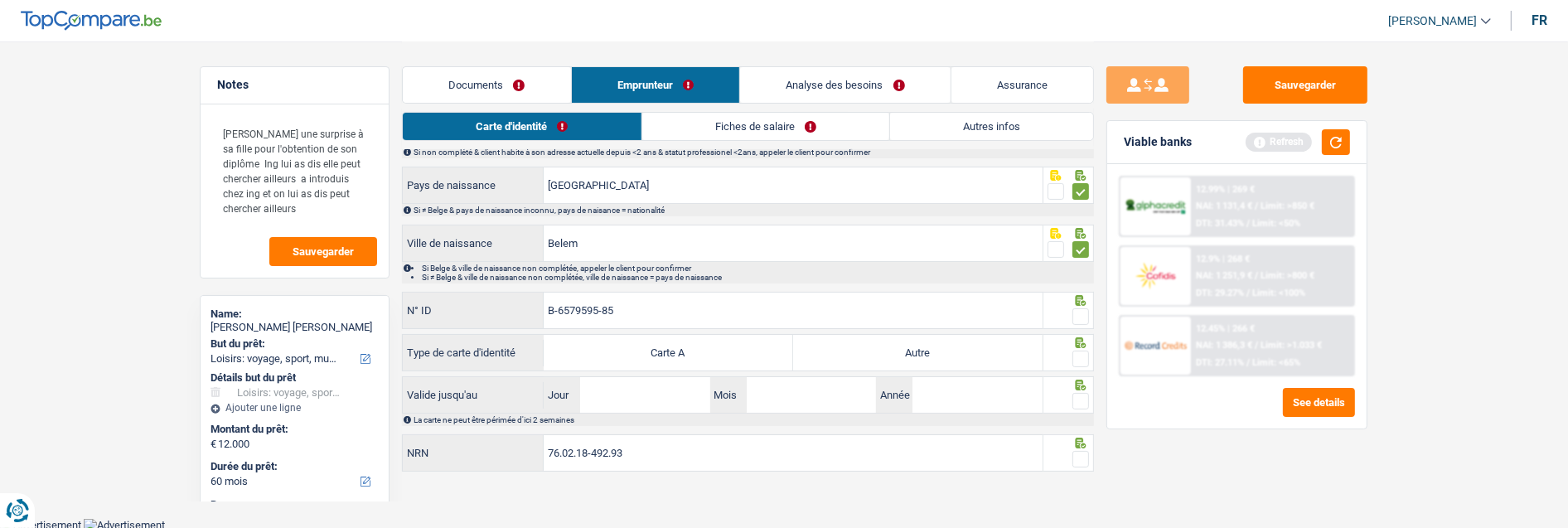
click at [1086, 323] on div at bounding box center [1081, 317] width 17 height 20
click at [1082, 312] on span at bounding box center [1081, 317] width 17 height 17
click at [0, 0] on input "radio" at bounding box center [0, 0] width 0 height 0
click at [997, 353] on label "Autre" at bounding box center [918, 353] width 250 height 36
click at [997, 353] on input "Autre" at bounding box center [918, 353] width 250 height 36
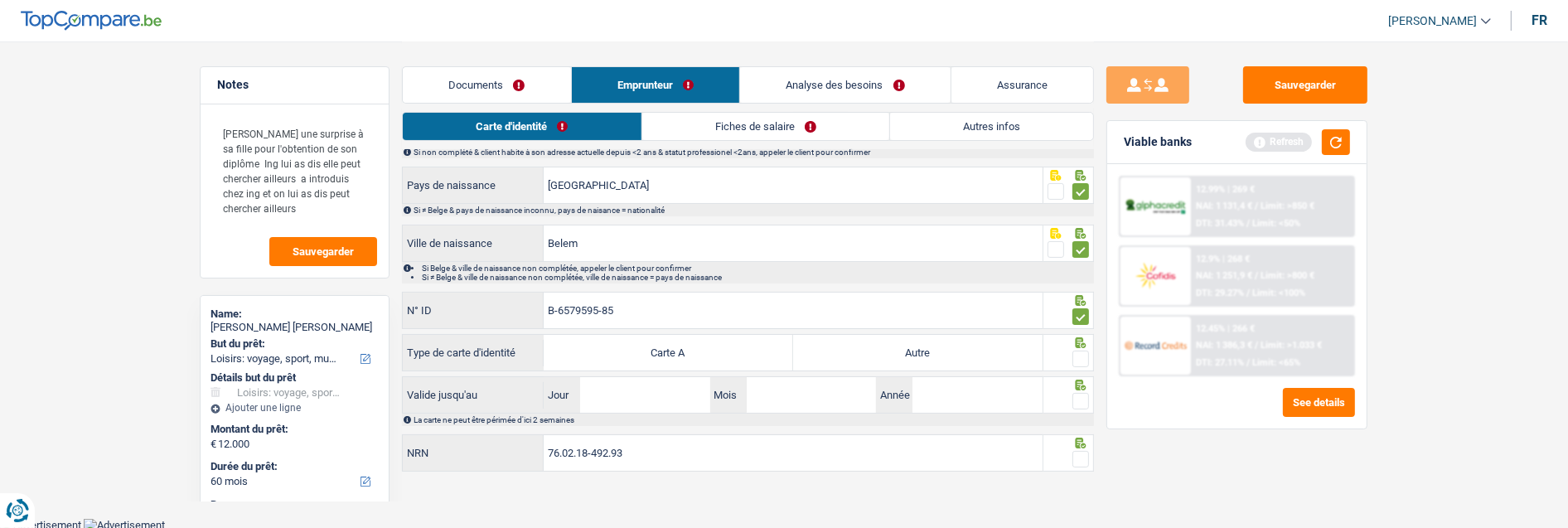
radio input "true"
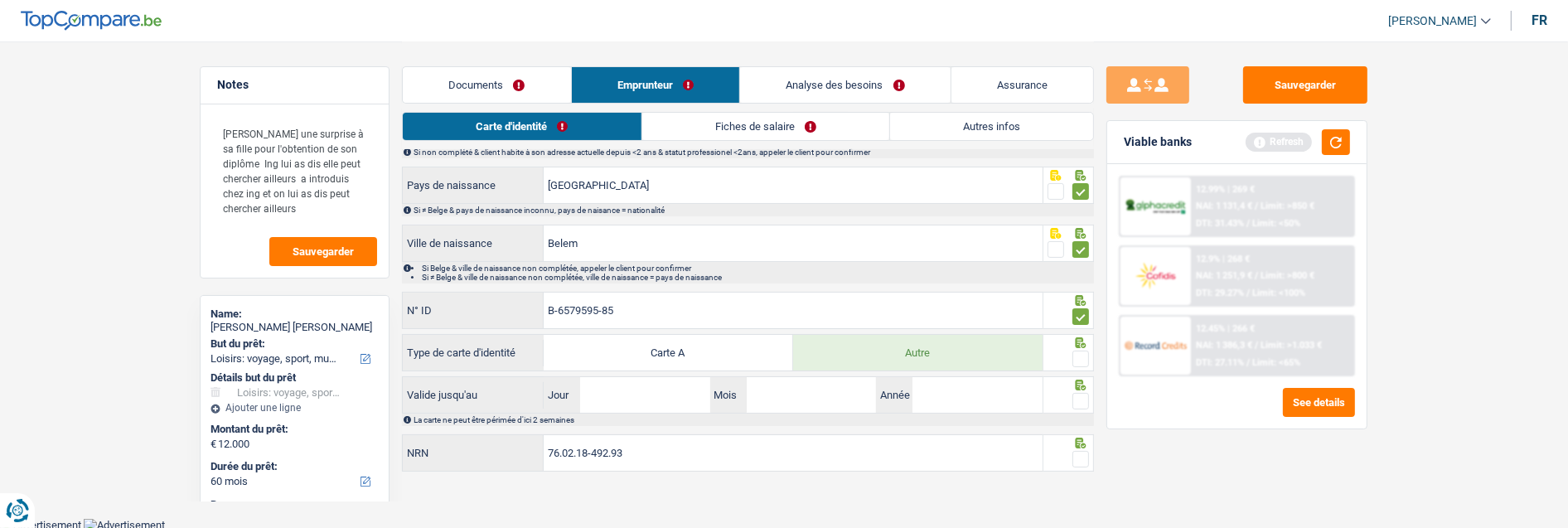
click at [1081, 355] on span at bounding box center [1081, 359] width 17 height 17
click at [0, 0] on input "radio" at bounding box center [0, 0] width 0 height 0
click at [673, 401] on input "Jour" at bounding box center [645, 394] width 129 height 36
type input "28"
type input "04"
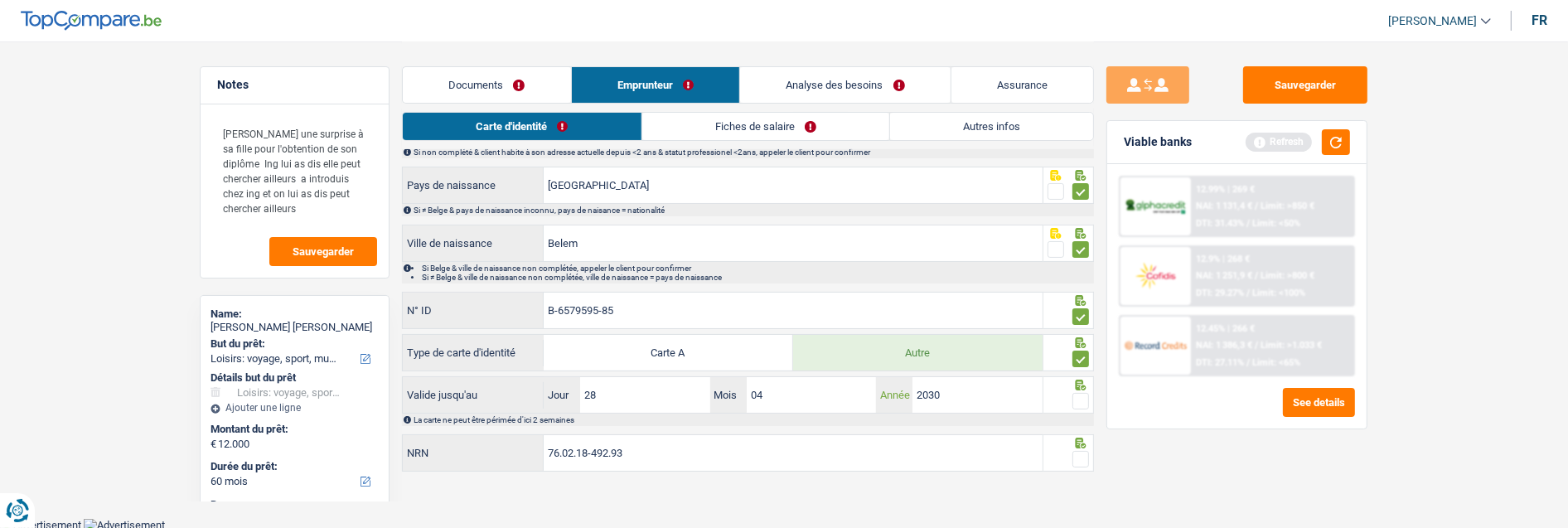
type input "2030"
click at [1079, 398] on span at bounding box center [1081, 401] width 17 height 17
click at [0, 0] on input "radio" at bounding box center [0, 0] width 0 height 0
click at [1078, 451] on span at bounding box center [1081, 459] width 17 height 17
click at [0, 0] on input "radio" at bounding box center [0, 0] width 0 height 0
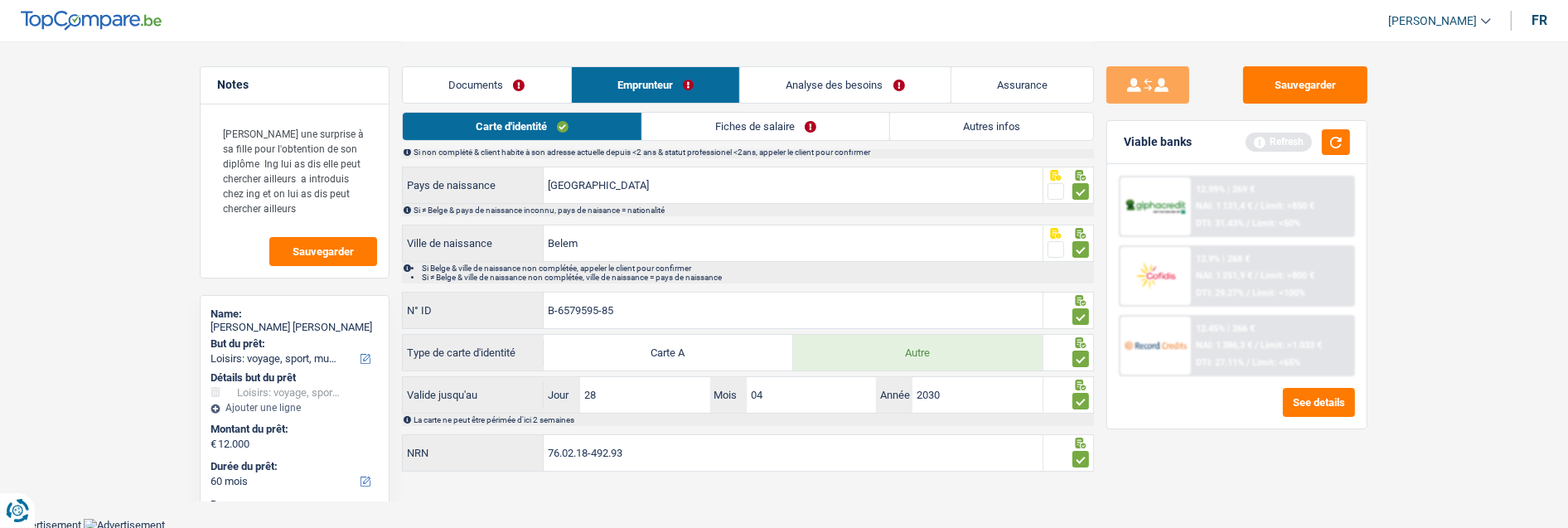
click at [818, 126] on link "Fiches de salaire" at bounding box center [766, 126] width 247 height 28
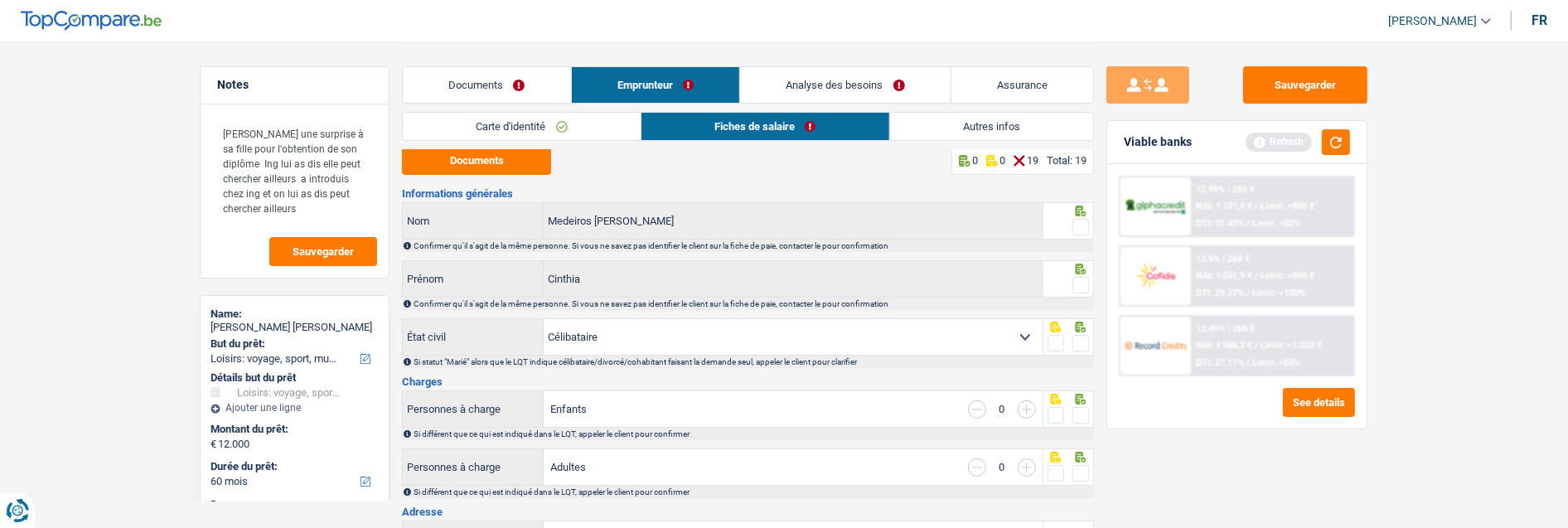
scroll to position [0, 0]
click at [500, 164] on button "Documents" at bounding box center [476, 163] width 149 height 29
click at [1079, 228] on span at bounding box center [1081, 230] width 17 height 17
click at [0, 0] on input "radio" at bounding box center [0, 0] width 0 height 0
click at [1079, 286] on span at bounding box center [1081, 288] width 17 height 17
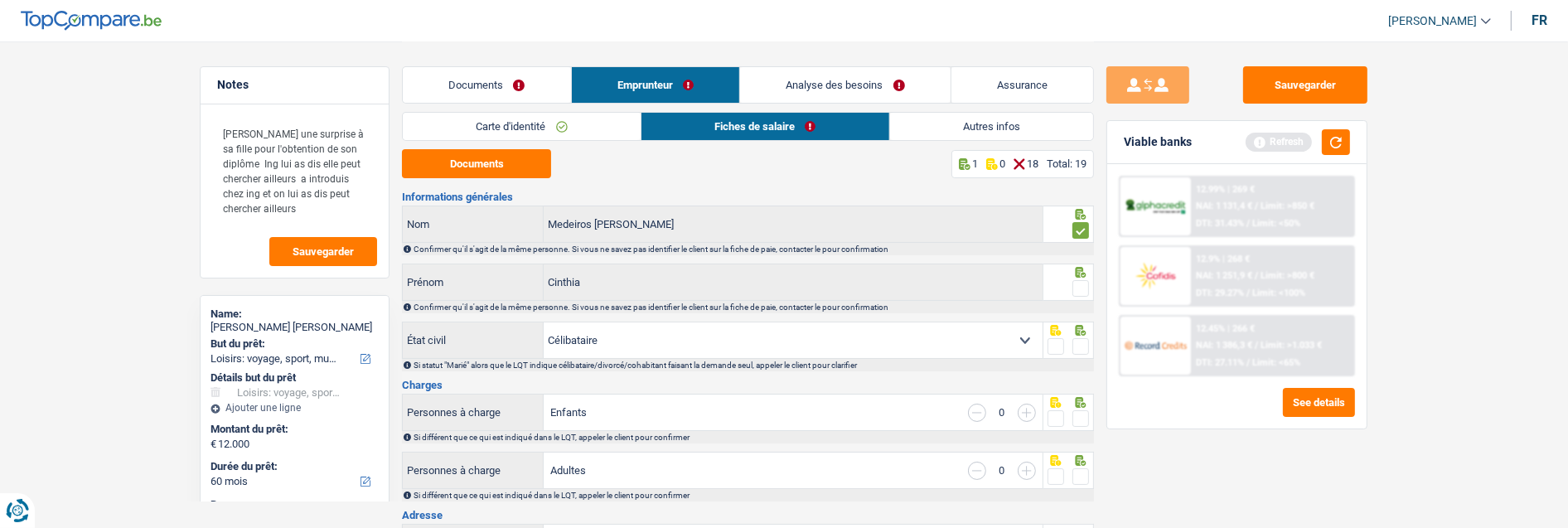
click at [0, 0] on input "radio" at bounding box center [0, 0] width 0 height 0
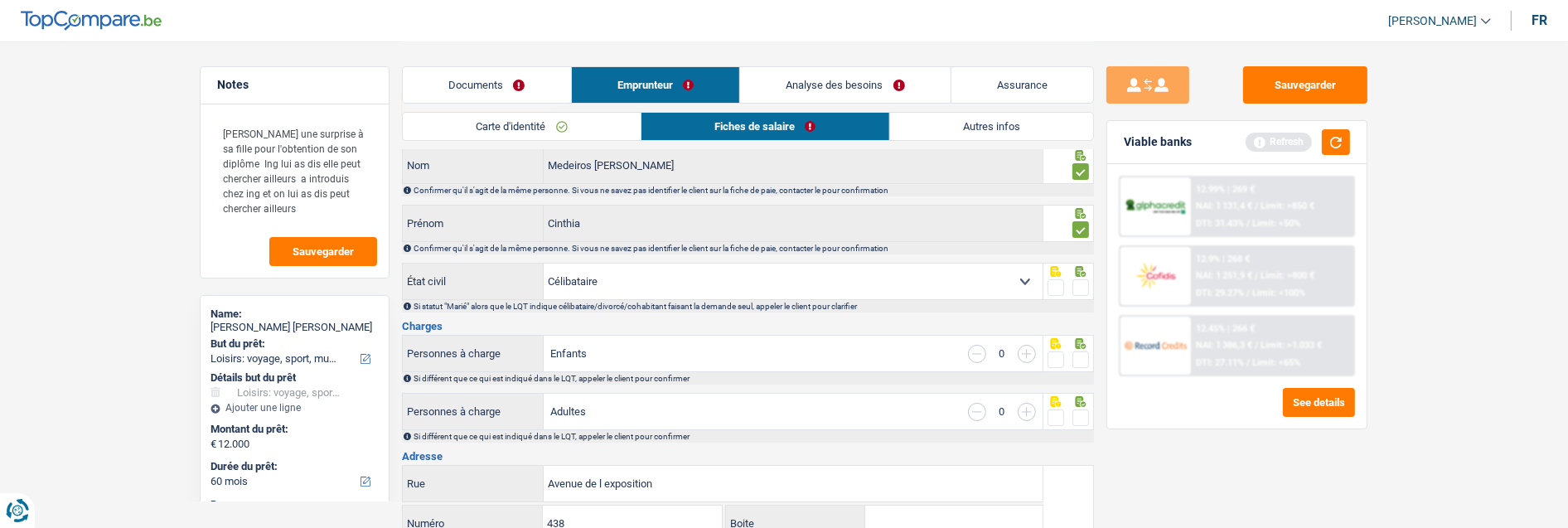
scroll to position [92, 0]
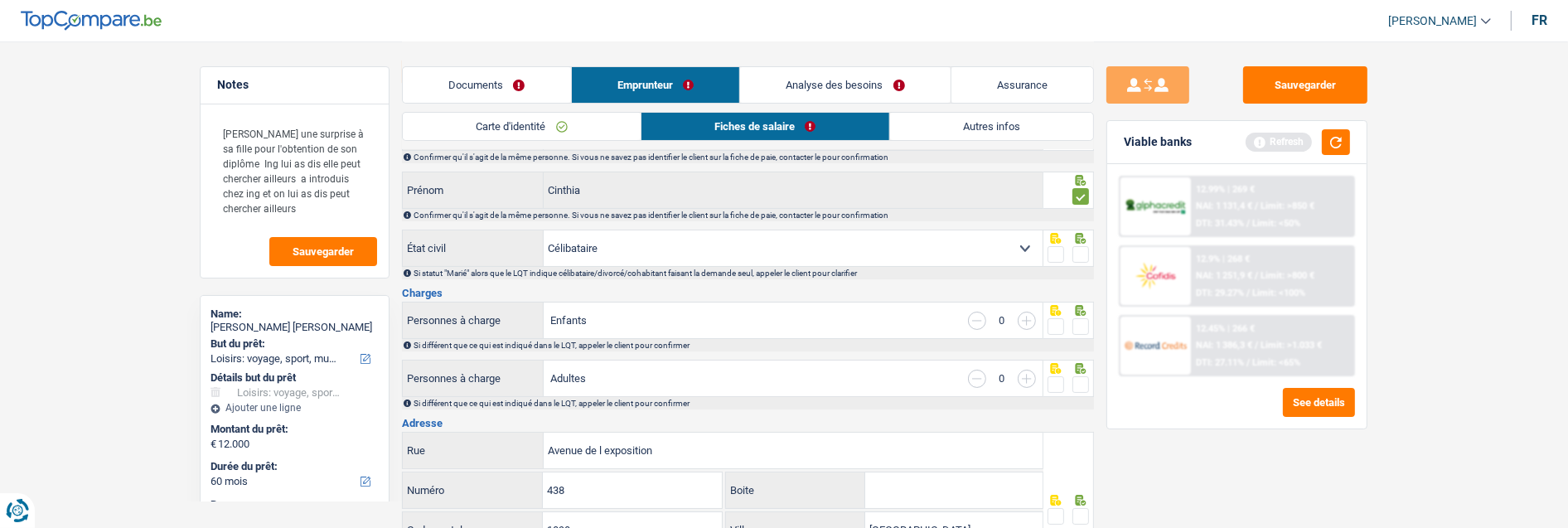
click at [1080, 246] on span at bounding box center [1081, 254] width 17 height 17
click at [0, 0] on input "radio" at bounding box center [0, 0] width 0 height 0
click at [1076, 325] on span at bounding box center [1081, 327] width 17 height 17
click at [0, 0] on input "radio" at bounding box center [0, 0] width 0 height 0
click at [1081, 380] on span at bounding box center [1081, 384] width 17 height 17
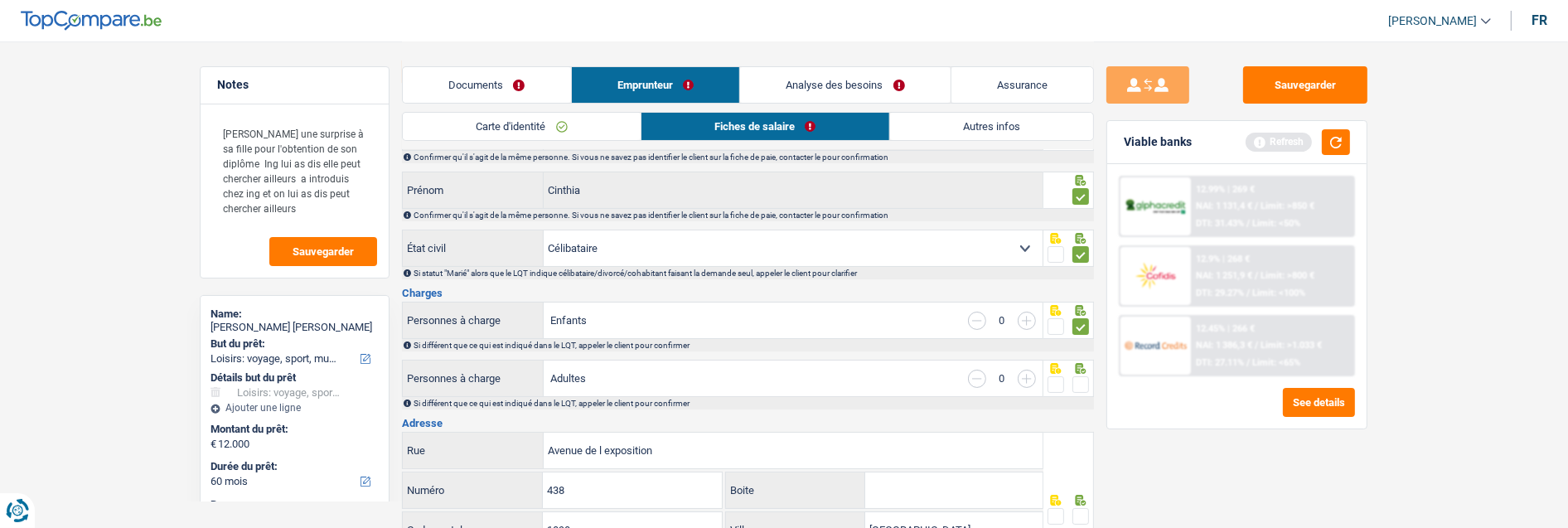
click at [0, 0] on input "radio" at bounding box center [0, 0] width 0 height 0
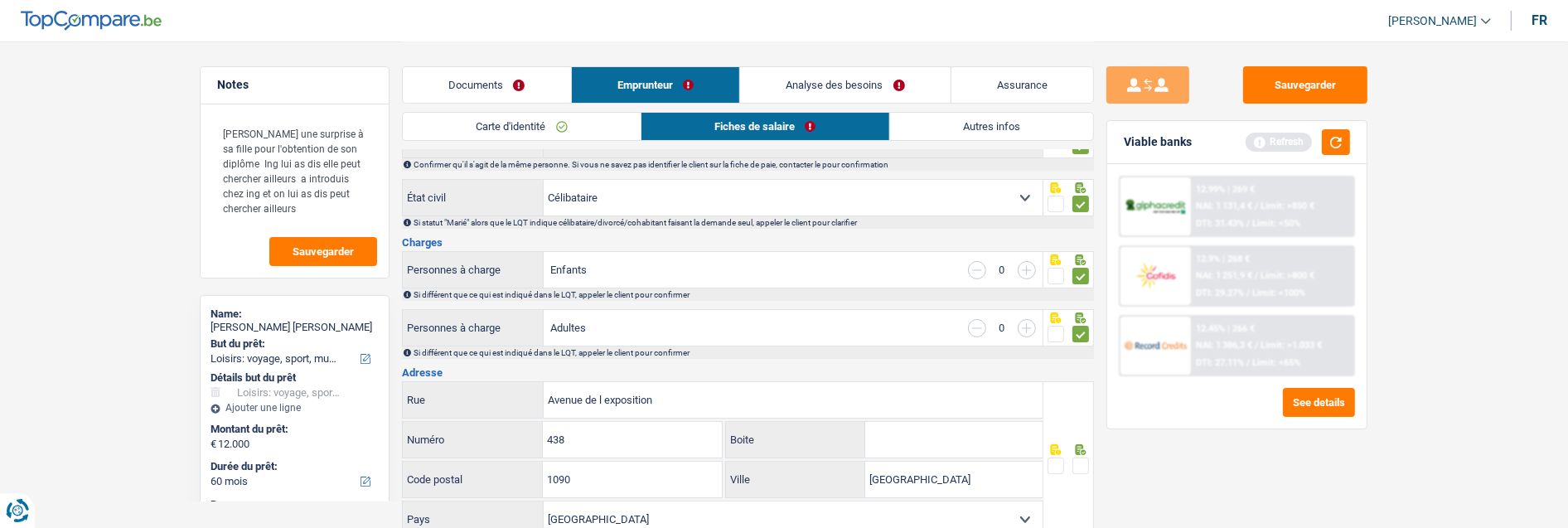
scroll to position [184, 0]
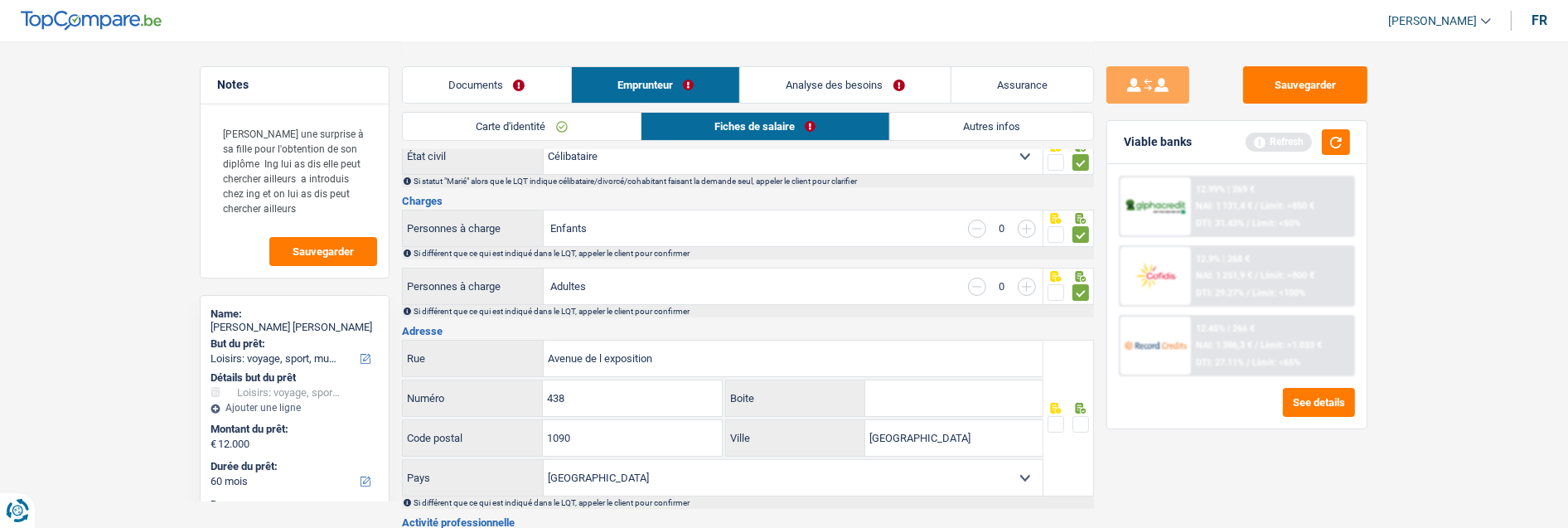
click at [970, 402] on input "Boite" at bounding box center [954, 398] width 178 height 36
type input "17"
click at [1076, 423] on span at bounding box center [1081, 425] width 17 height 17
click at [0, 0] on input "radio" at bounding box center [0, 0] width 0 height 0
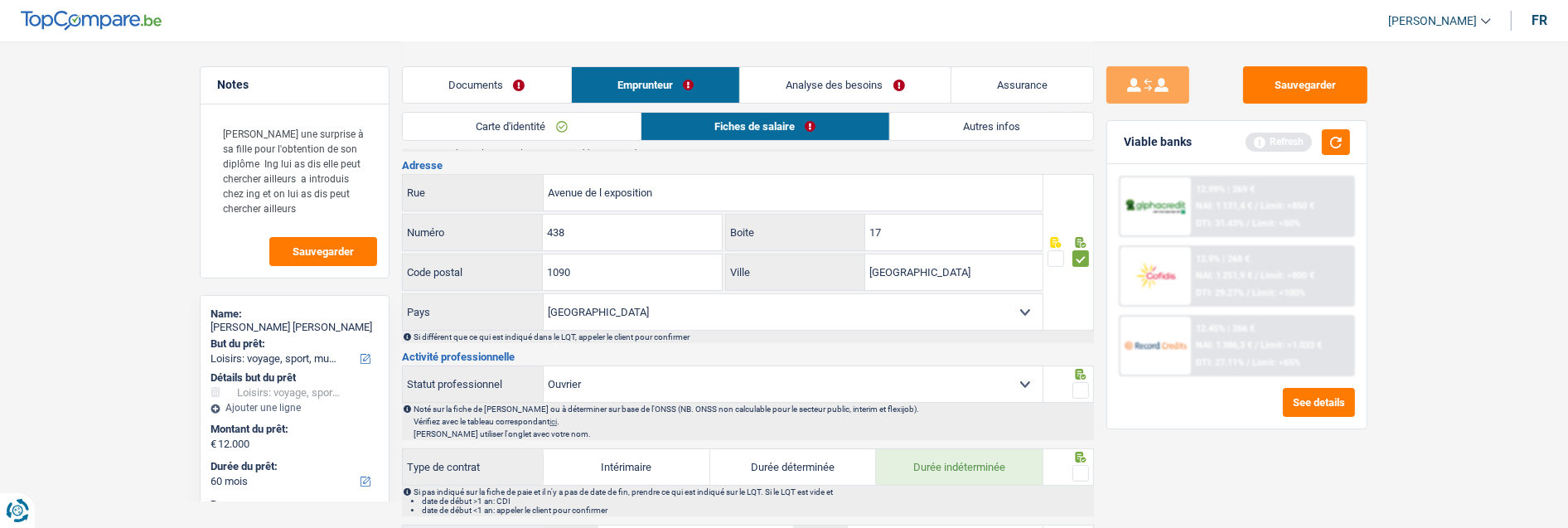
scroll to position [368, 0]
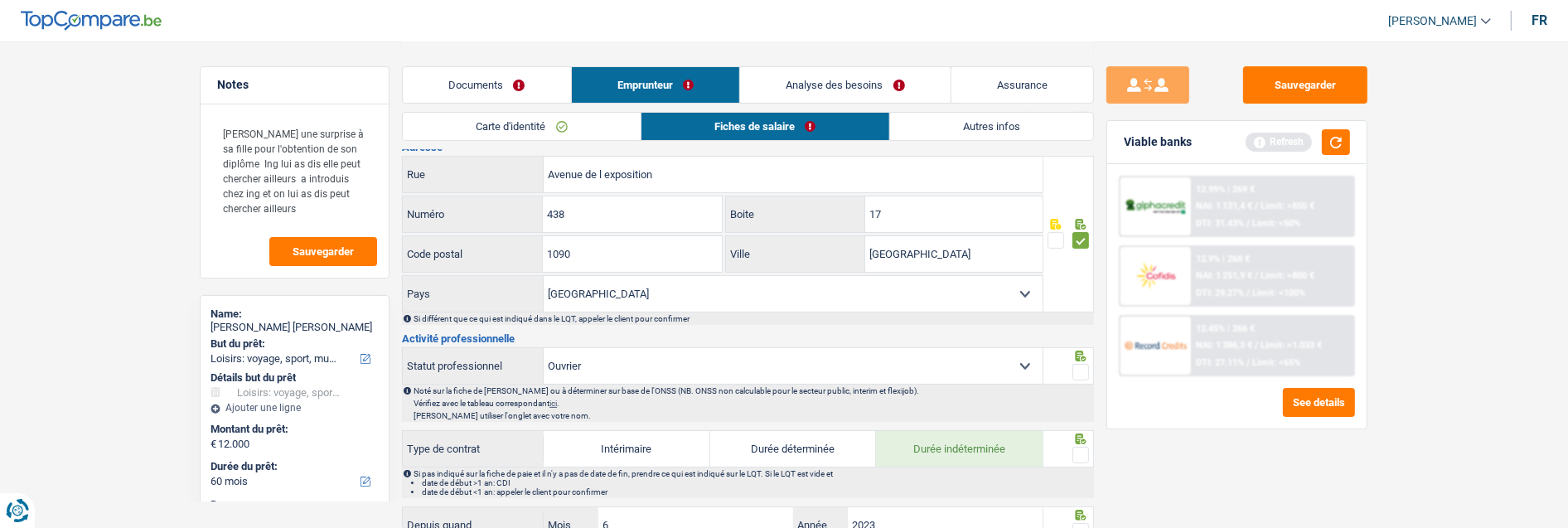
click at [1078, 374] on span at bounding box center [1081, 372] width 17 height 17
click at [0, 0] on input "radio" at bounding box center [0, 0] width 0 height 0
click at [1082, 447] on span at bounding box center [1081, 455] width 17 height 17
click at [0, 0] on input "radio" at bounding box center [0, 0] width 0 height 0
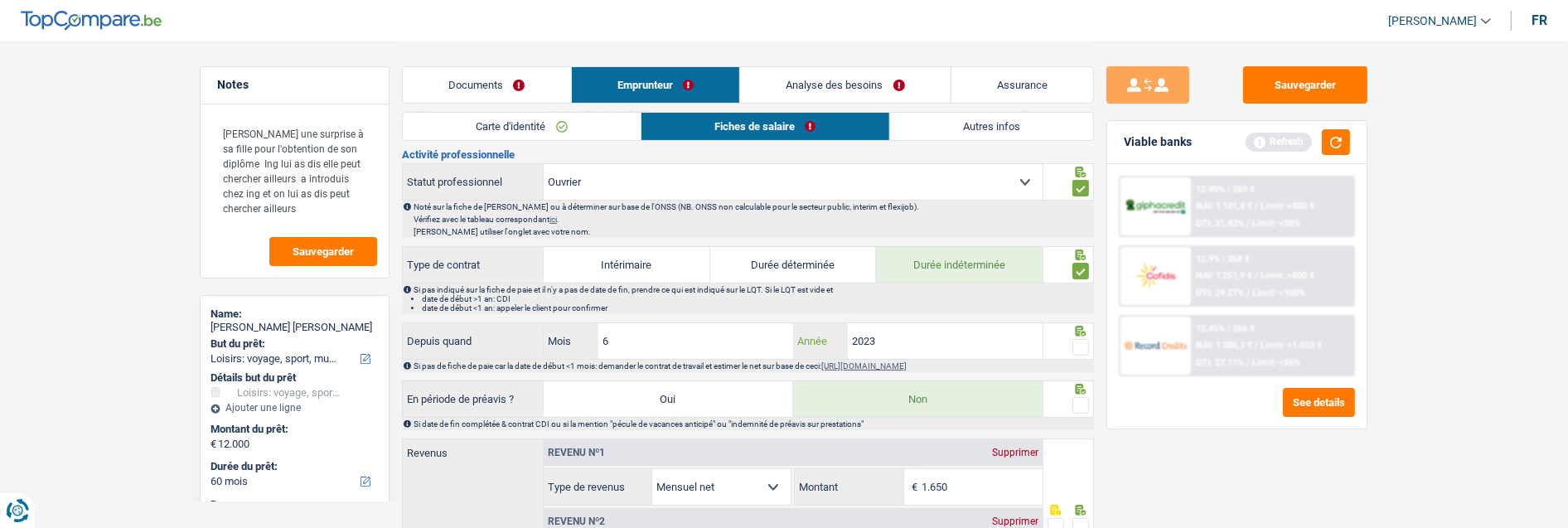
click at [877, 335] on input "2023" at bounding box center [944, 341] width 194 height 36
type input "2024"
click at [1080, 345] on span at bounding box center [1081, 347] width 17 height 17
click at [0, 0] on input "radio" at bounding box center [0, 0] width 0 height 0
click at [1079, 398] on span at bounding box center [1081, 405] width 17 height 17
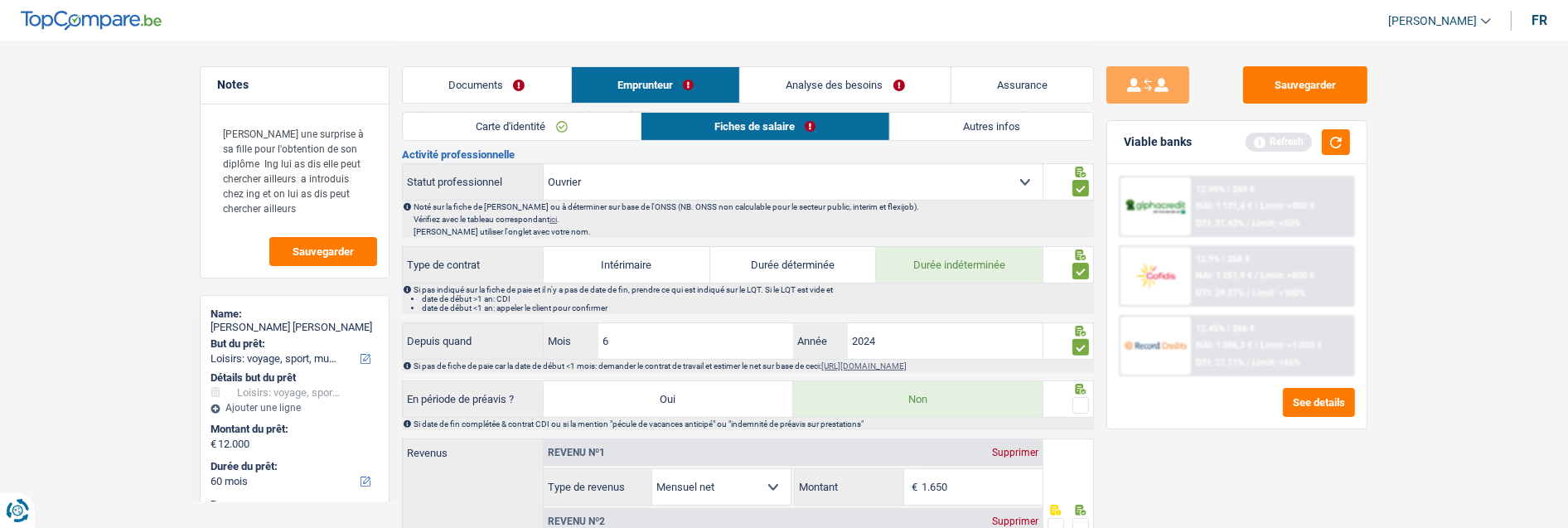
click at [0, 0] on input "radio" at bounding box center [0, 0] width 0 height 0
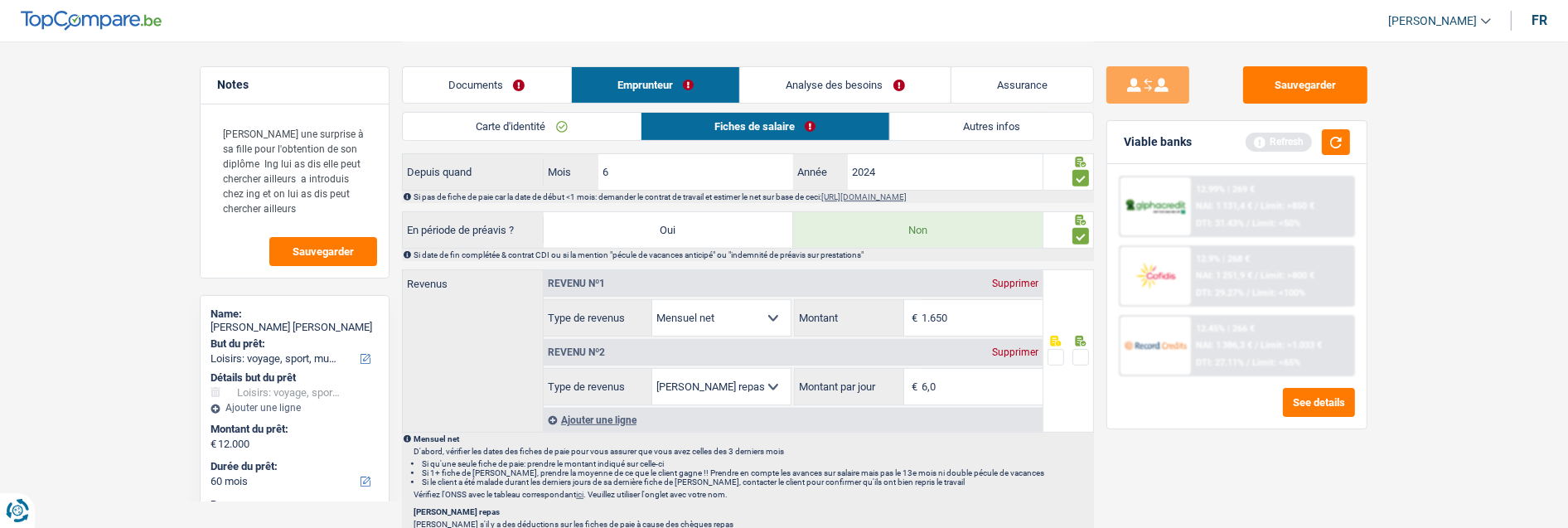
scroll to position [736, 0]
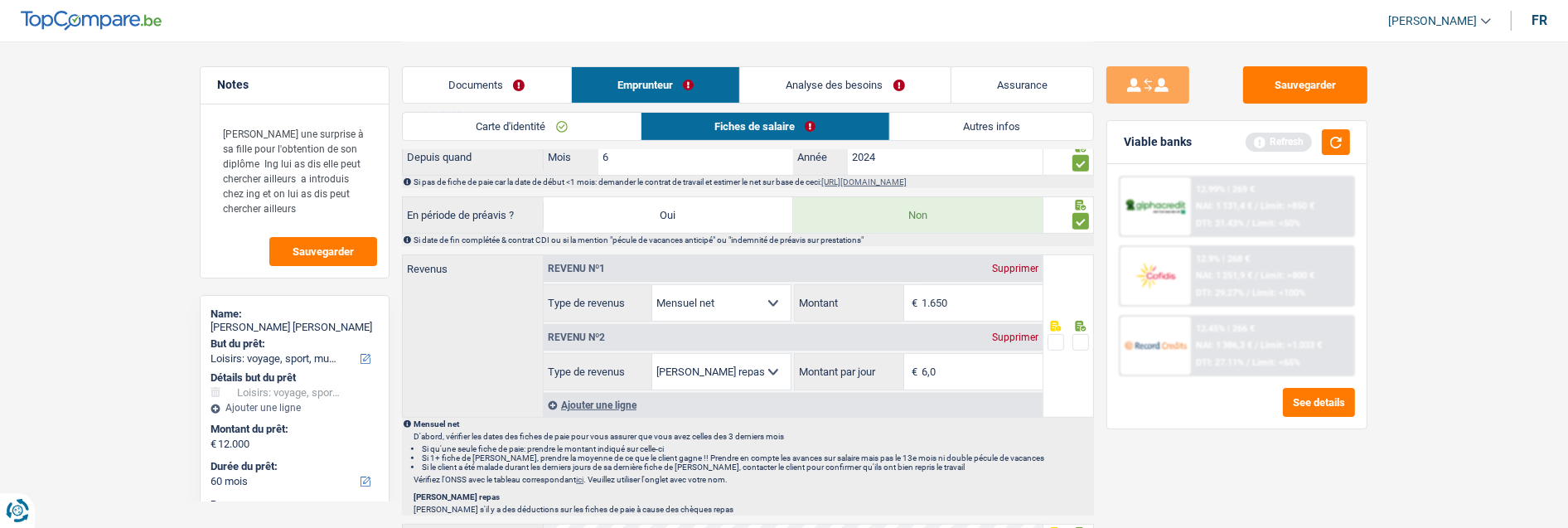
click at [1082, 335] on span at bounding box center [1081, 343] width 17 height 17
click at [0, 0] on input "radio" at bounding box center [0, 0] width 0 height 0
drag, startPoint x: 981, startPoint y: 309, endPoint x: 822, endPoint y: 307, distance: 159.0
click at [822, 307] on div "1.650 € Montant" at bounding box center [919, 303] width 247 height 36
type input "1.406"
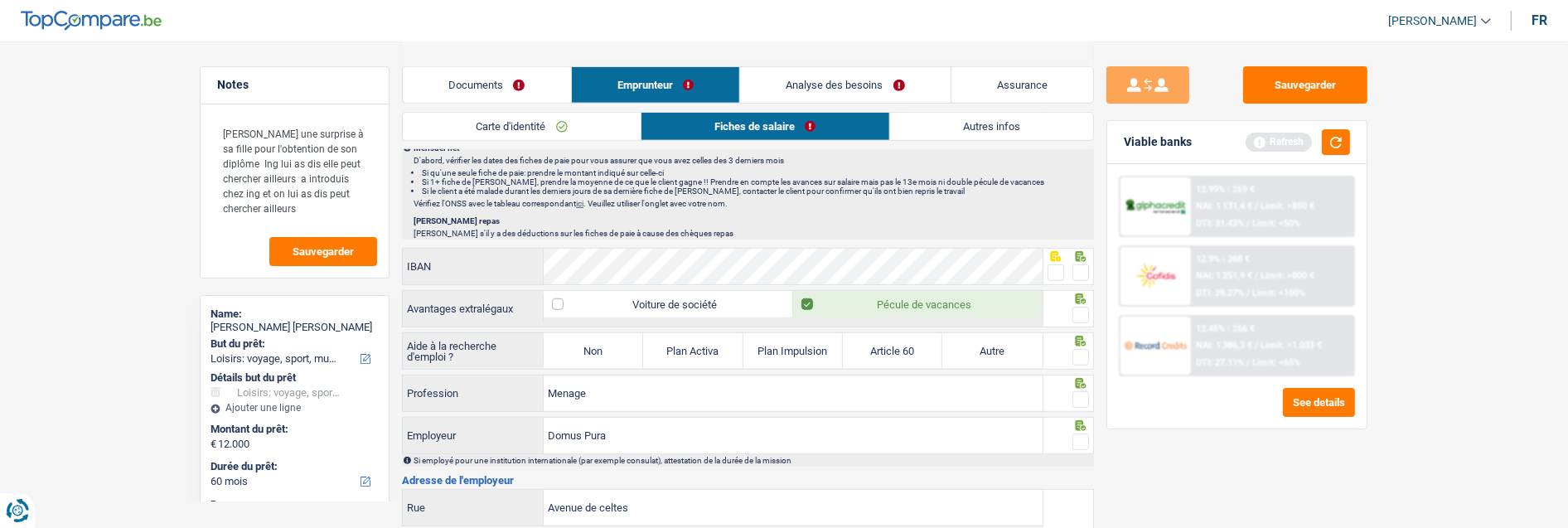
scroll to position [1013, 0]
click at [1074, 269] on span at bounding box center [1081, 272] width 17 height 17
click at [0, 0] on input "radio" at bounding box center [0, 0] width 0 height 0
click at [1080, 304] on div at bounding box center [1081, 314] width 17 height 20
click at [1082, 317] on span at bounding box center [1081, 314] width 17 height 17
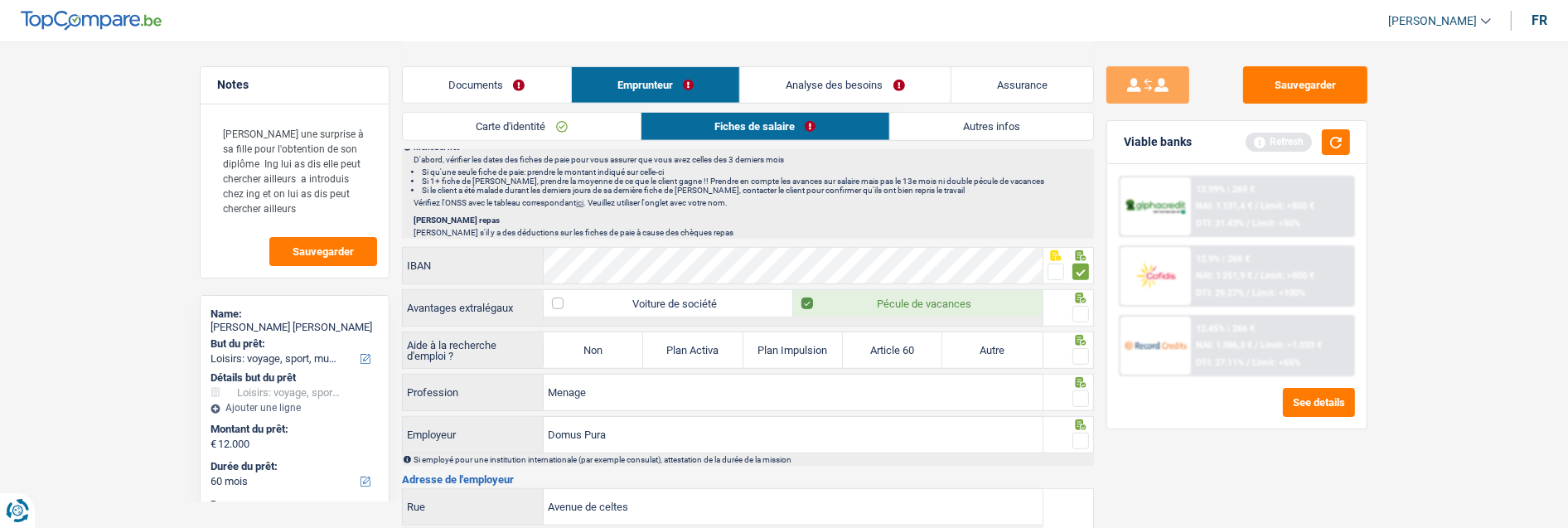
click at [0, 0] on input "radio" at bounding box center [0, 0] width 0 height 0
click at [598, 352] on label "Non" at bounding box center [593, 350] width 99 height 36
click at [598, 352] on input "Non" at bounding box center [593, 350] width 99 height 36
radio input "true"
click at [1081, 351] on span at bounding box center [1081, 357] width 17 height 17
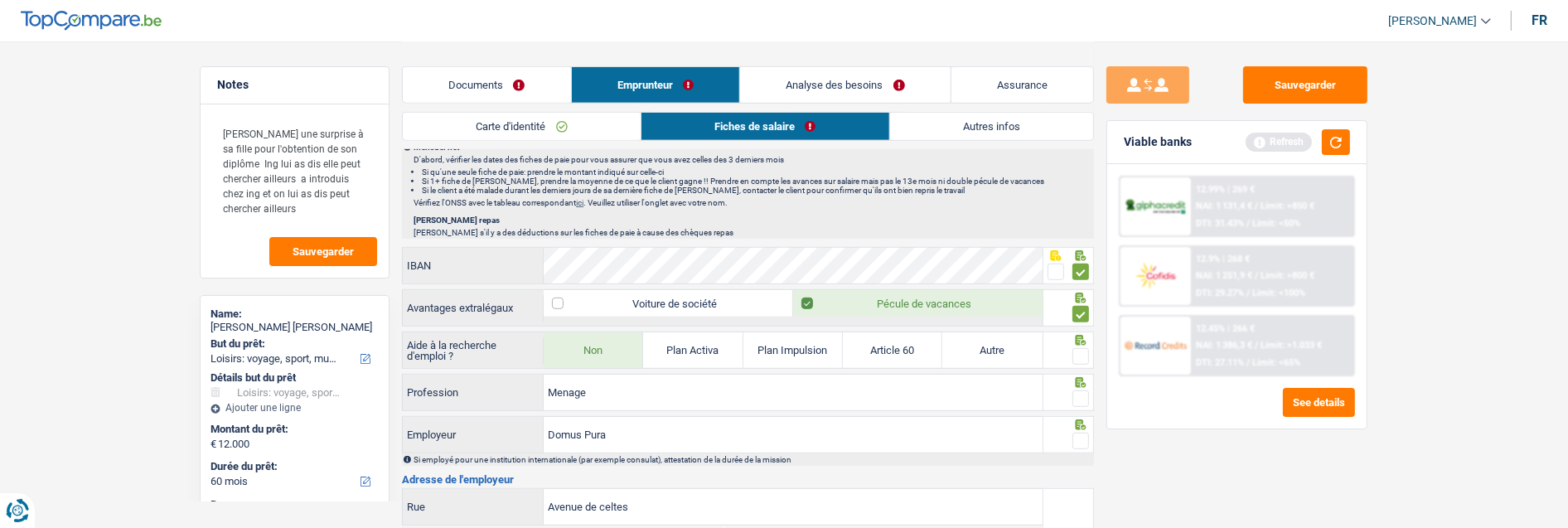
click at [0, 0] on input "radio" at bounding box center [0, 0] width 0 height 0
click at [1079, 393] on span at bounding box center [1081, 399] width 17 height 17
click at [0, 0] on input "radio" at bounding box center [0, 0] width 0 height 0
click at [1072, 440] on span at bounding box center [1081, 441] width 17 height 17
click at [0, 0] on input "radio" at bounding box center [0, 0] width 0 height 0
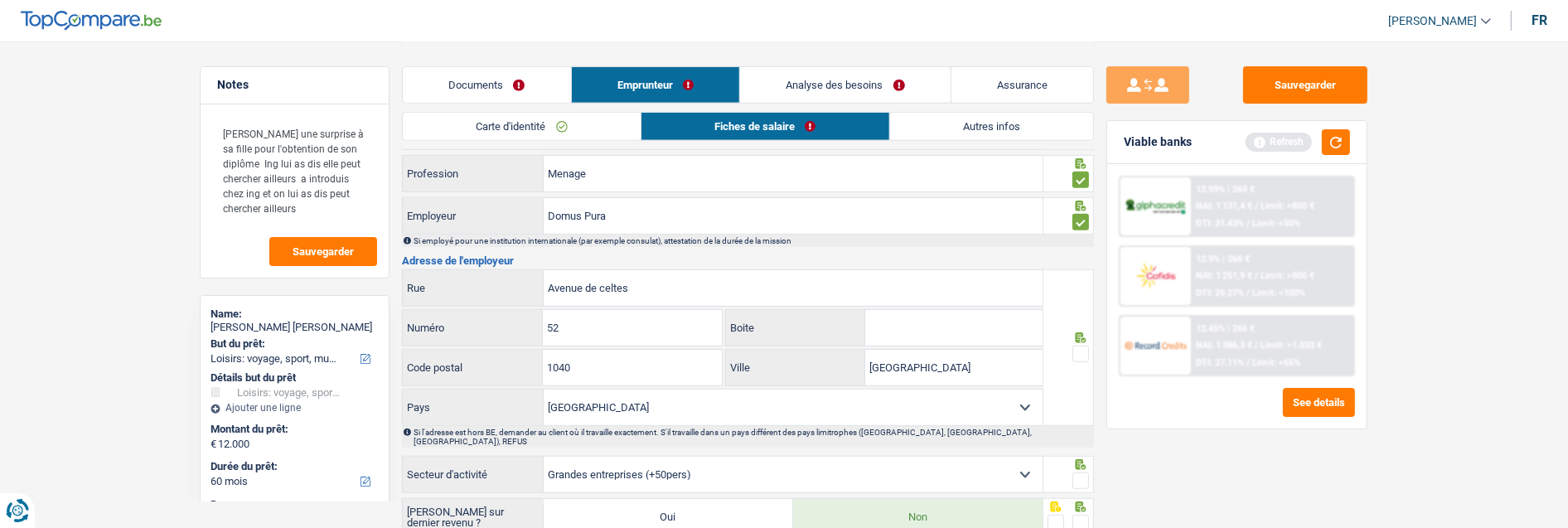
scroll to position [1289, 0]
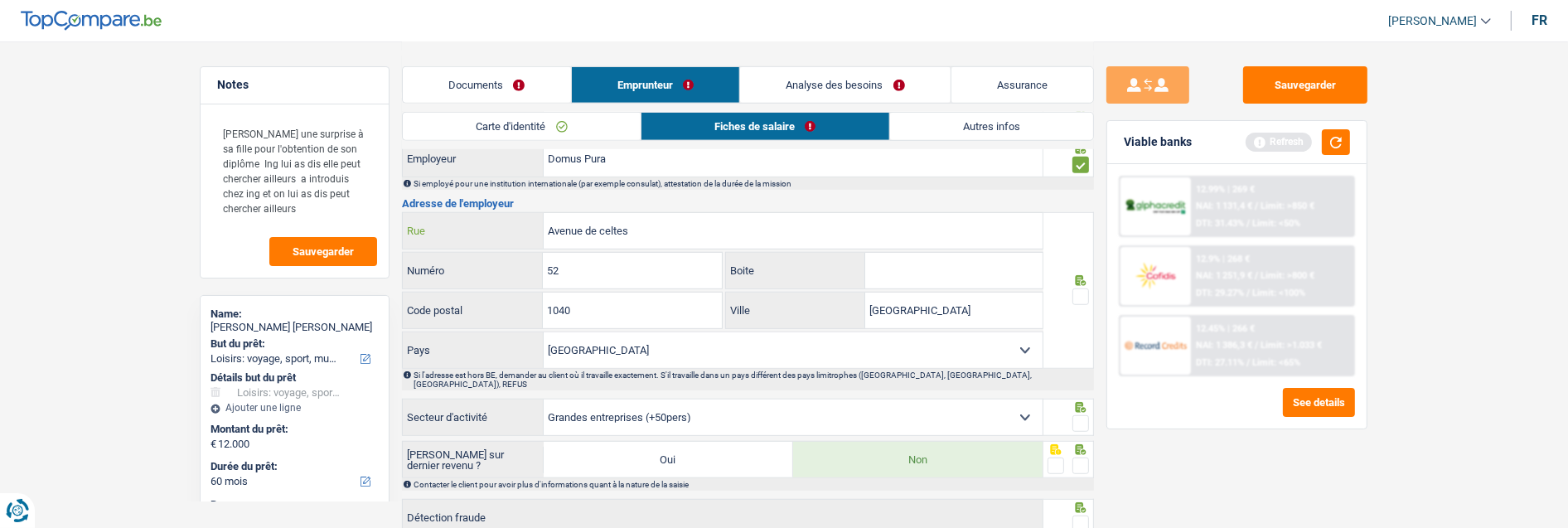
drag, startPoint x: 664, startPoint y: 241, endPoint x: 400, endPoint y: 299, distance: 270.3
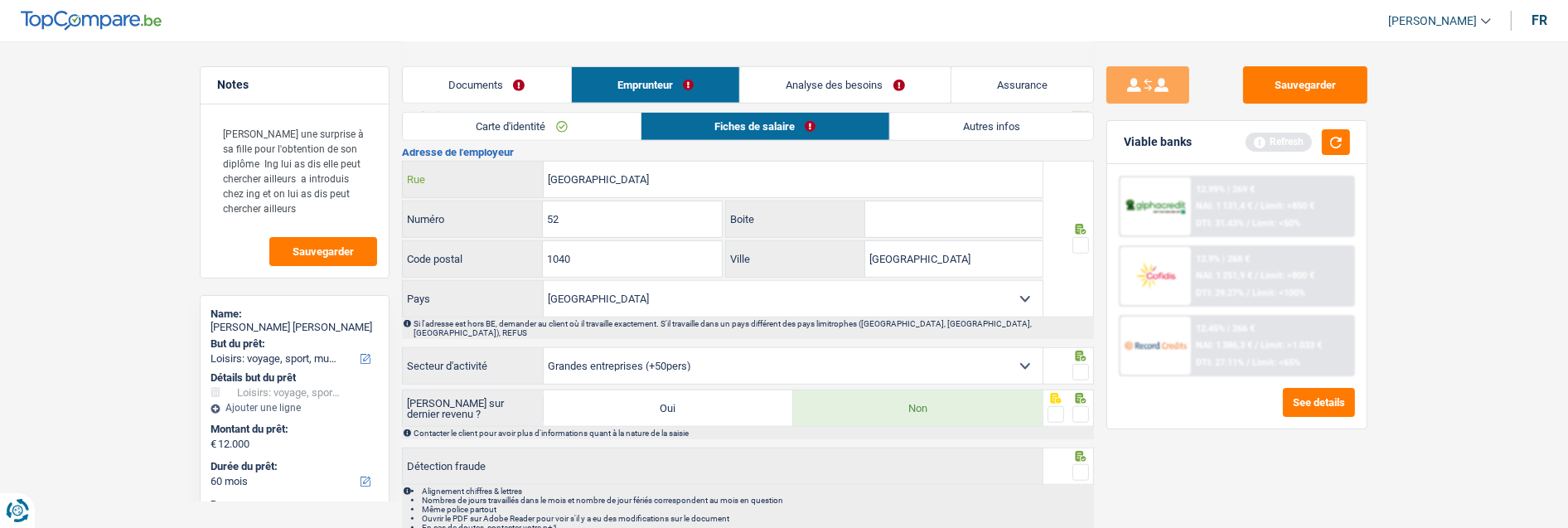
scroll to position [1308, 0]
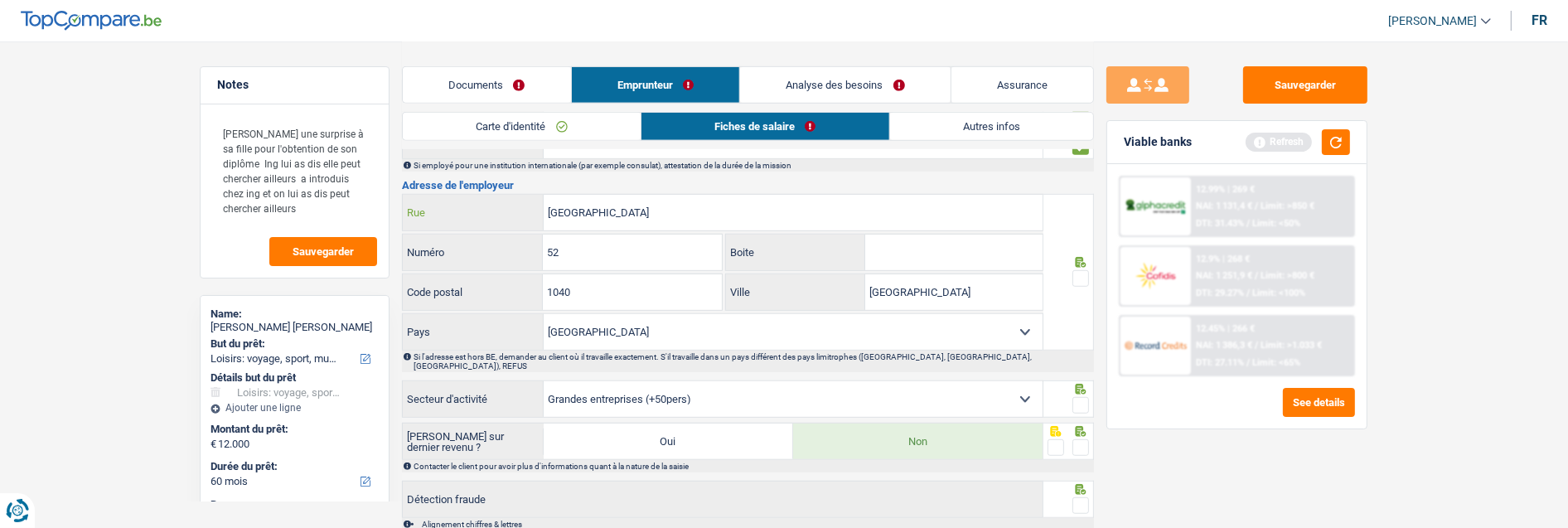
type input "Avenue de broqueville"
drag, startPoint x: 608, startPoint y: 259, endPoint x: 360, endPoint y: 235, distance: 249.2
type input "66"
click at [901, 255] on input "Boite" at bounding box center [954, 252] width 178 height 36
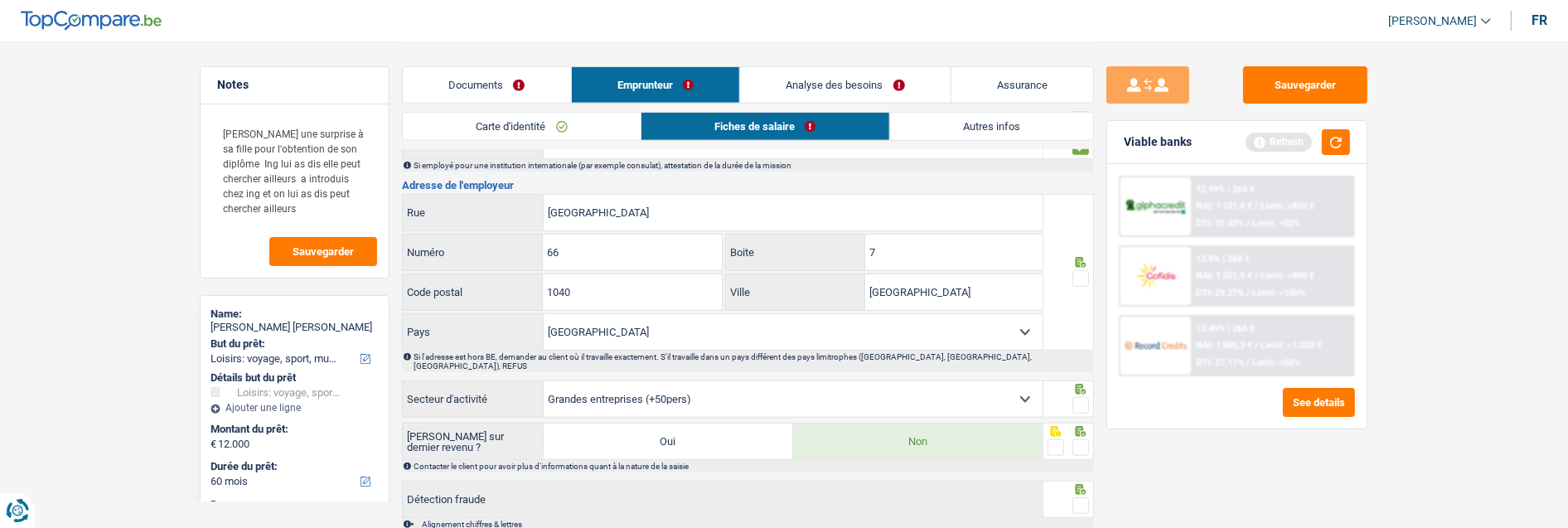
type input "7"
drag, startPoint x: 642, startPoint y: 292, endPoint x: 290, endPoint y: 327, distance: 353.7
type input "1200"
click at [1079, 276] on span at bounding box center [1081, 278] width 17 height 17
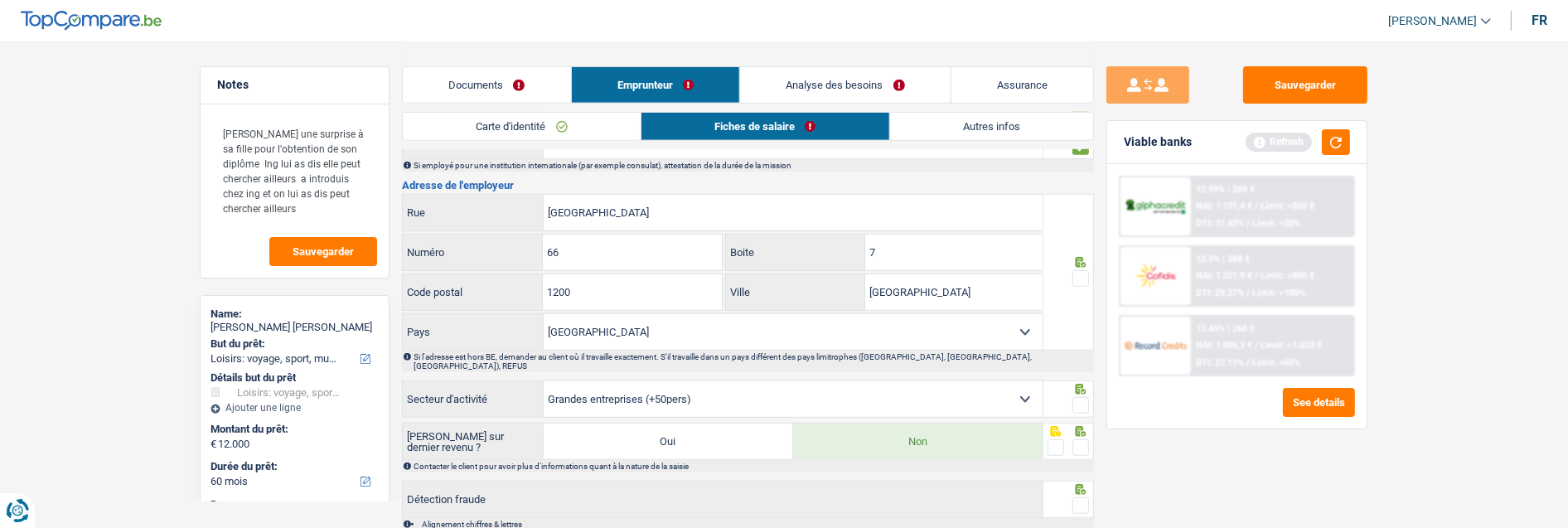
click at [0, 0] on input "radio" at bounding box center [0, 0] width 0 height 0
click at [1087, 397] on span at bounding box center [1081, 405] width 17 height 17
click at [0, 0] on input "radio" at bounding box center [0, 0] width 0 height 0
drag, startPoint x: 1081, startPoint y: 436, endPoint x: 1080, endPoint y: 445, distance: 9.1
click at [1081, 440] on span at bounding box center [1081, 448] width 17 height 17
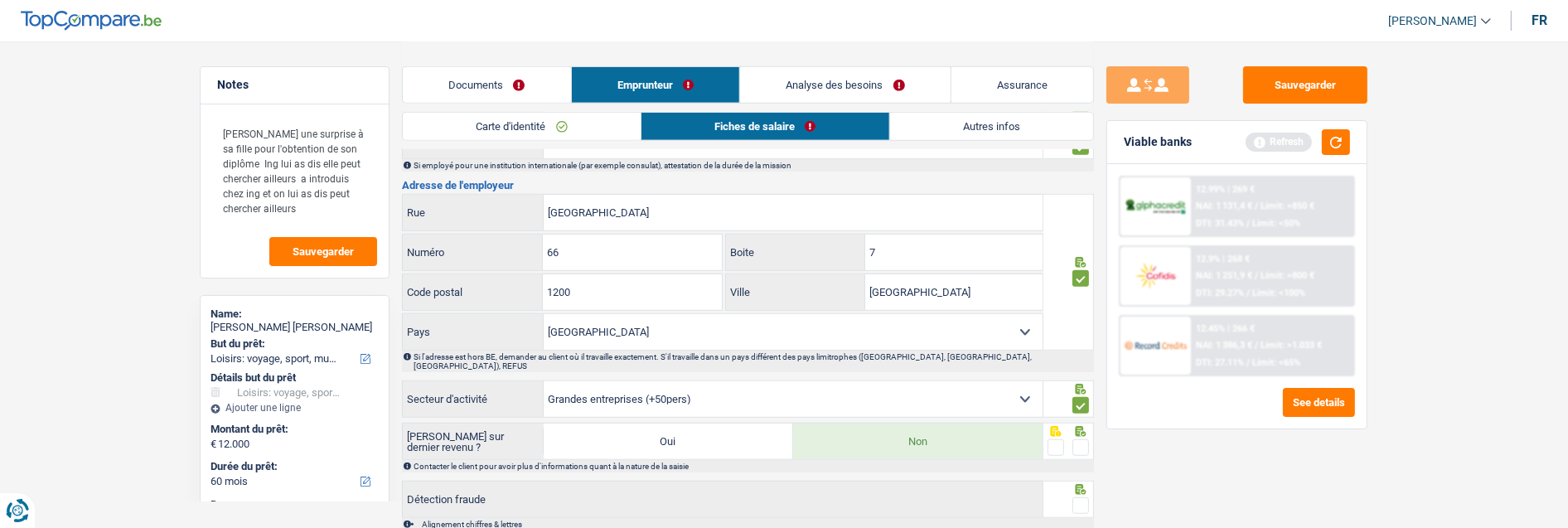
click at [0, 0] on input "radio" at bounding box center [0, 0] width 0 height 0
click at [1087, 498] on span at bounding box center [1081, 506] width 17 height 17
click at [0, 0] on input "radio" at bounding box center [0, 0] width 0 height 0
click at [977, 125] on link "Autres infos" at bounding box center [991, 126] width 203 height 28
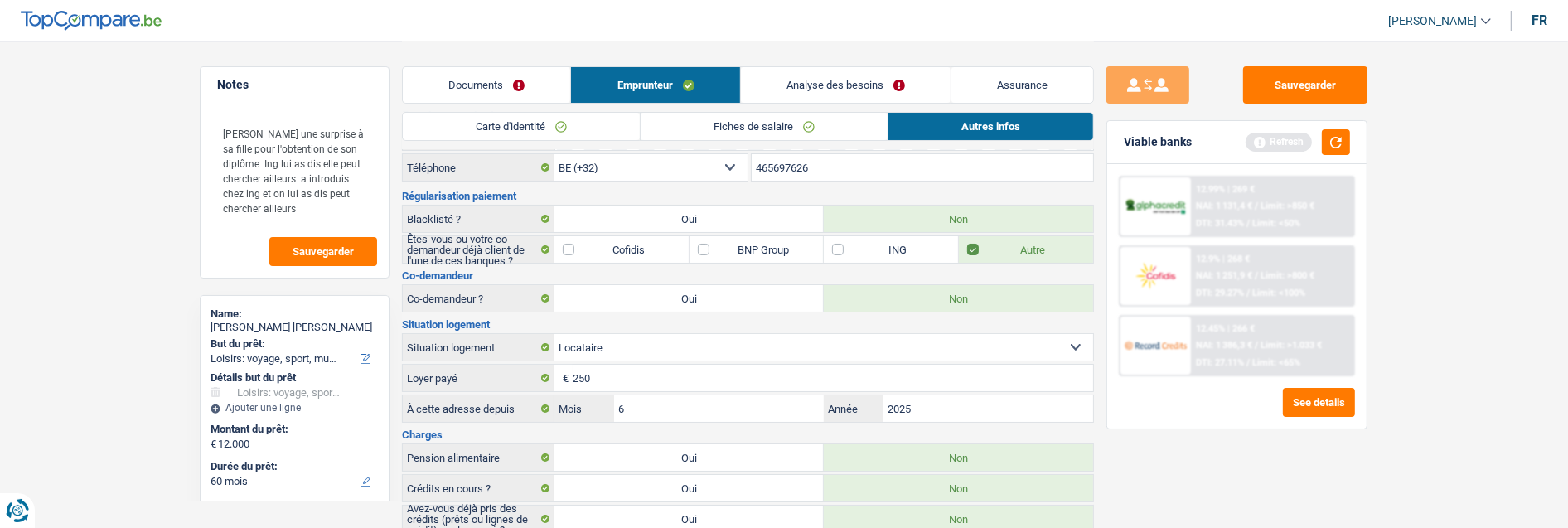
scroll to position [0, 0]
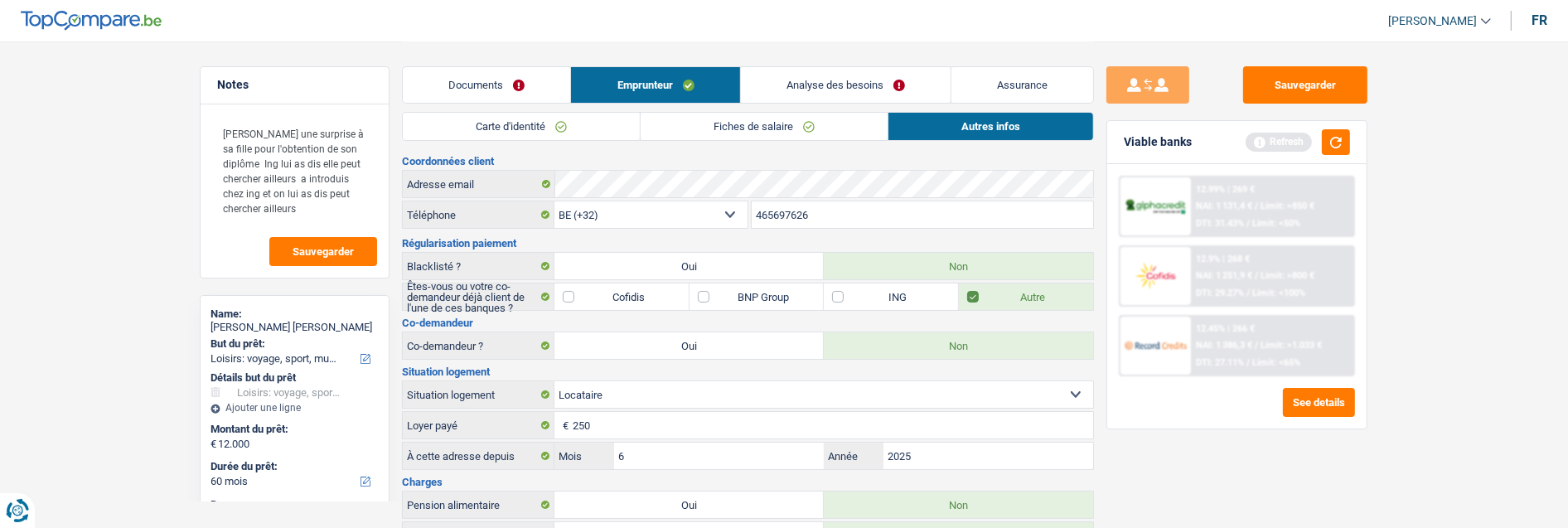
click at [846, 83] on link "Analyse des besoins" at bounding box center [846, 85] width 210 height 36
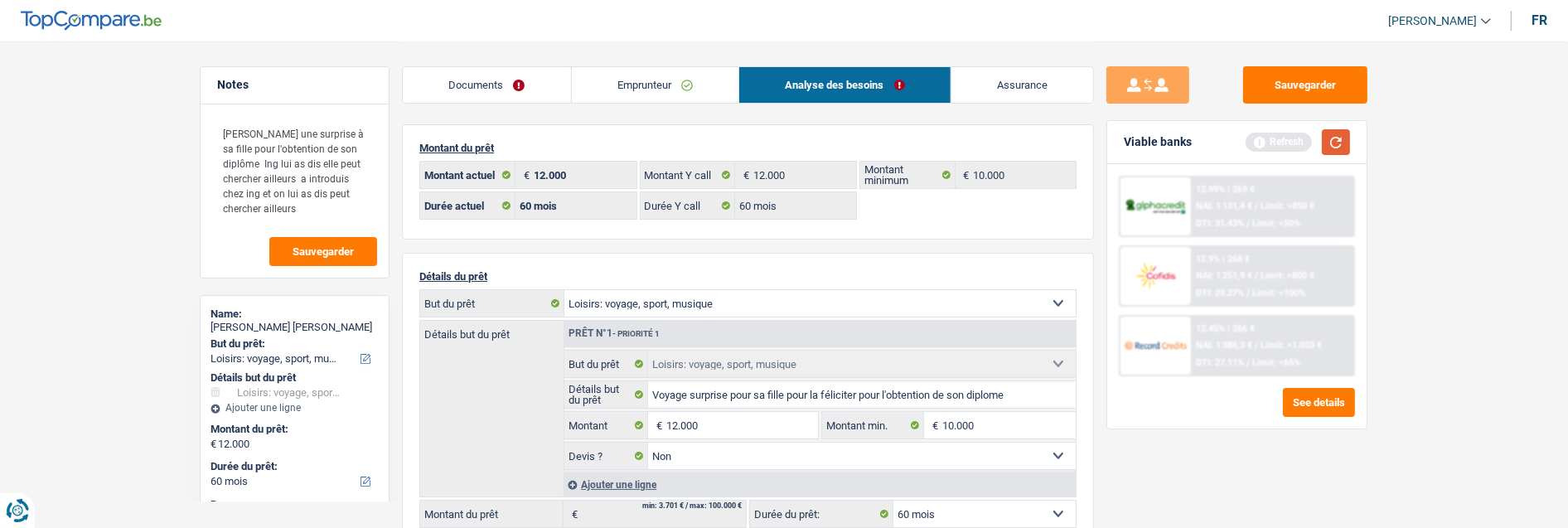
click at [1336, 142] on button "button" at bounding box center [1336, 142] width 29 height 26
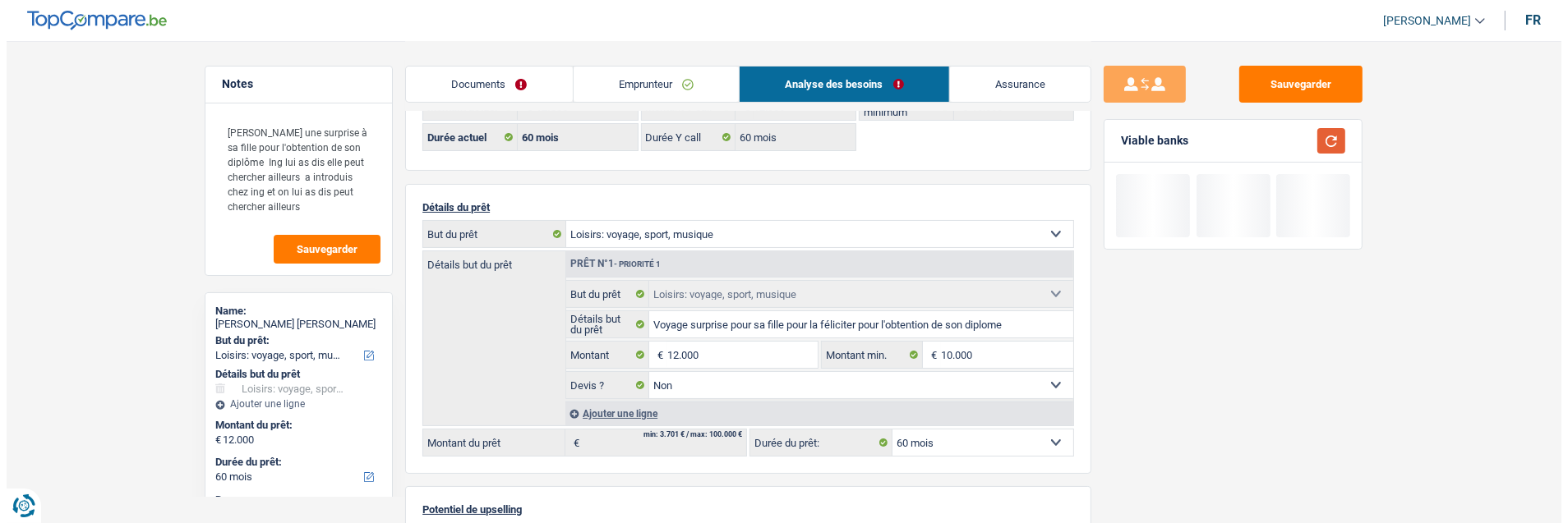
scroll to position [183, 0]
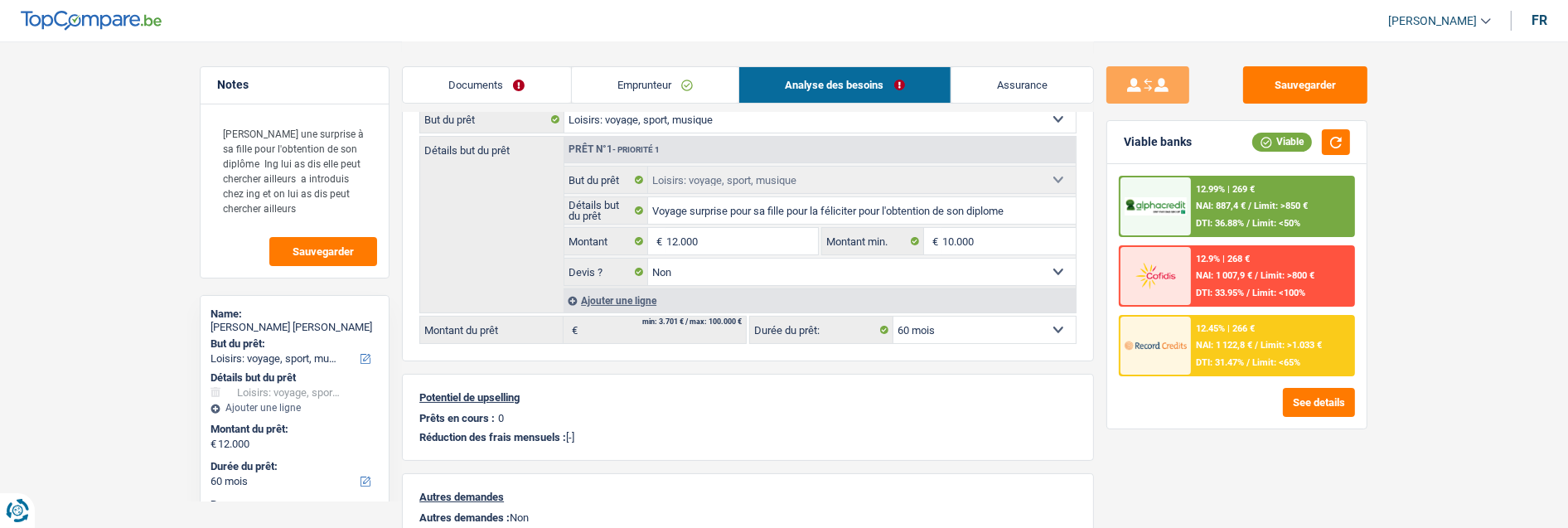
click at [1262, 335] on div "12.45% | 266 € NAI: 1 122,8 € / Limit: >1.033 € DTI: 31.47% / Limit: <65%" at bounding box center [1272, 346] width 163 height 58
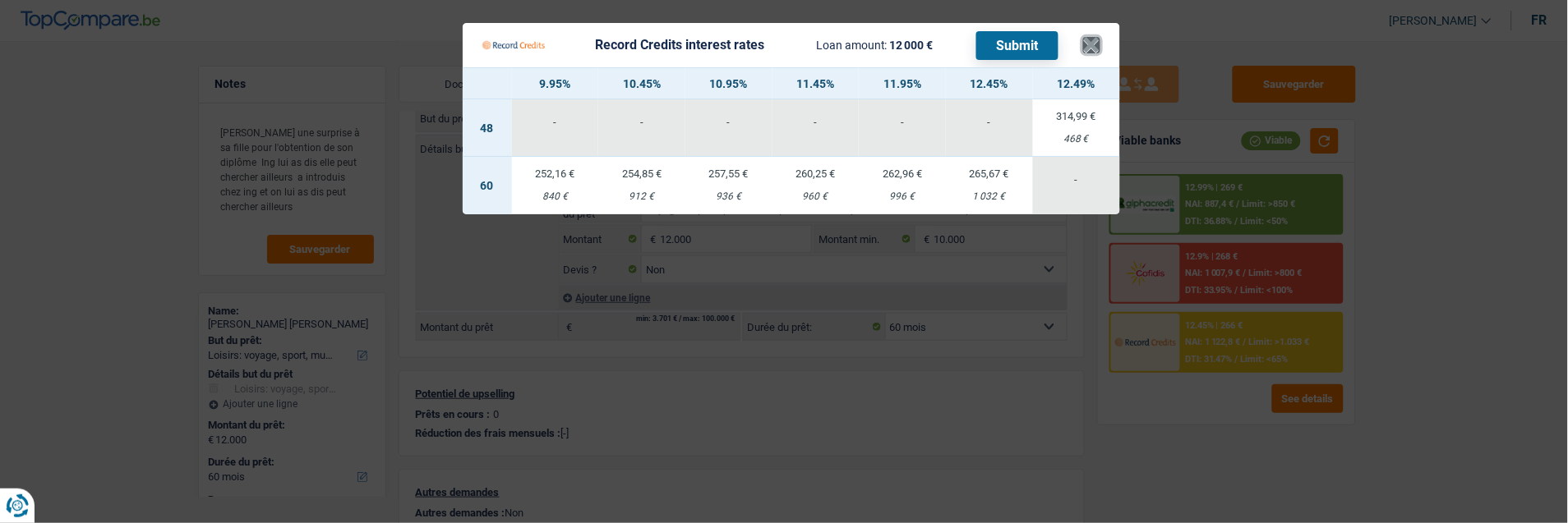
click at [1090, 37] on button "×" at bounding box center [1091, 45] width 17 height 16
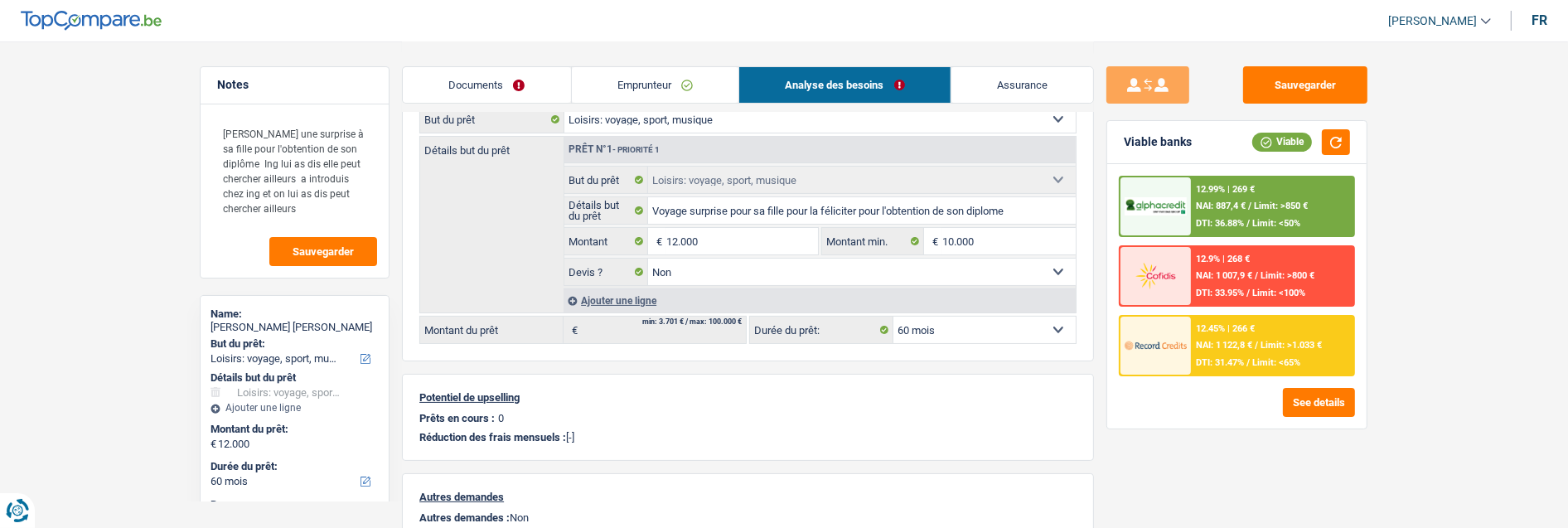
click at [1263, 340] on span "Limit: >1.033 €" at bounding box center [1292, 346] width 62 height 11
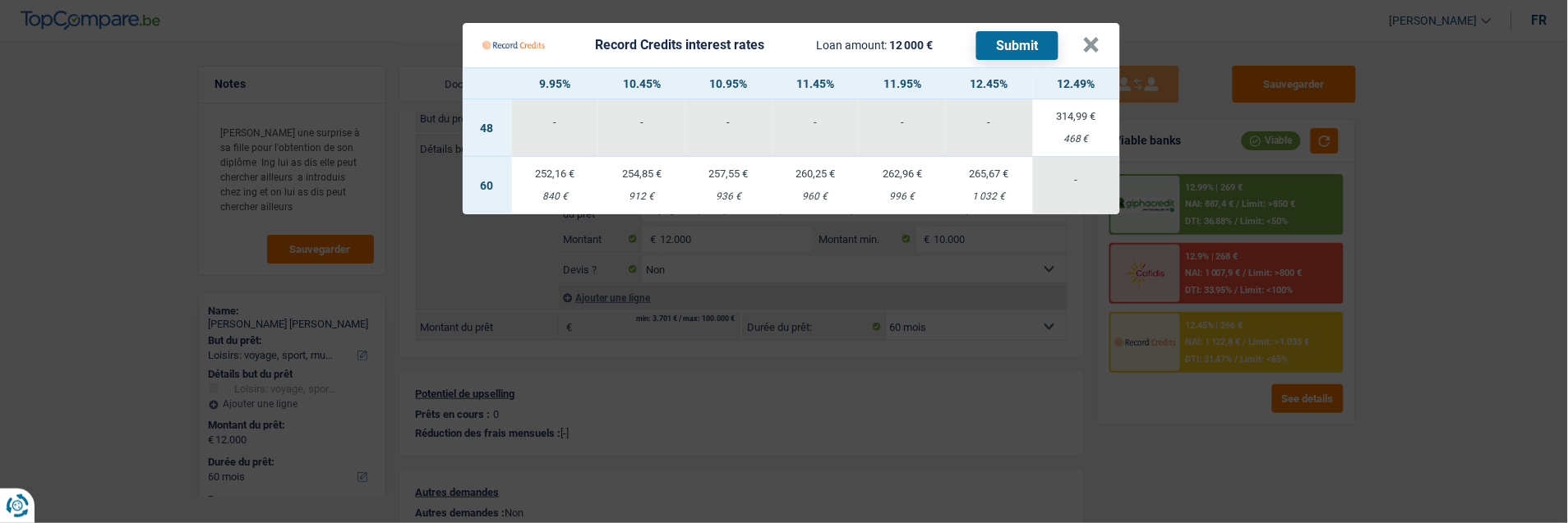
click at [816, 168] on div "260,25 €" at bounding box center [816, 173] width 87 height 11
select select "record credits"
type input "11,45"
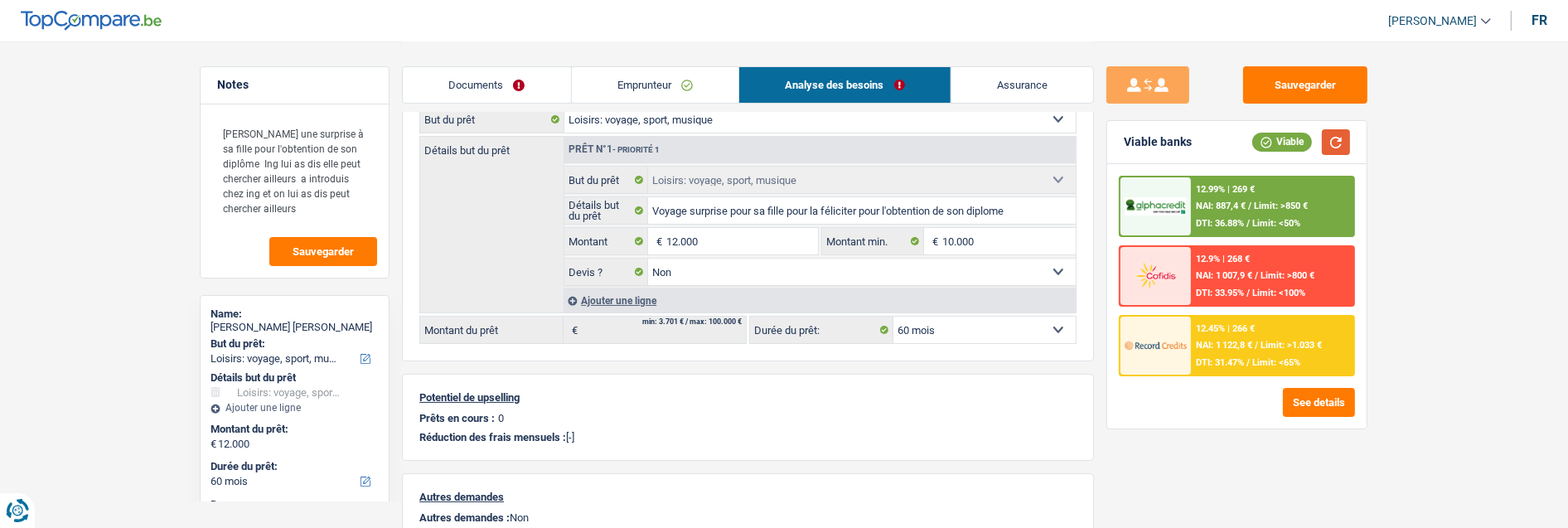
click at [1341, 139] on button "button" at bounding box center [1336, 142] width 29 height 26
click at [1221, 340] on span "NAI: 1 122,8 €" at bounding box center [1223, 346] width 56 height 11
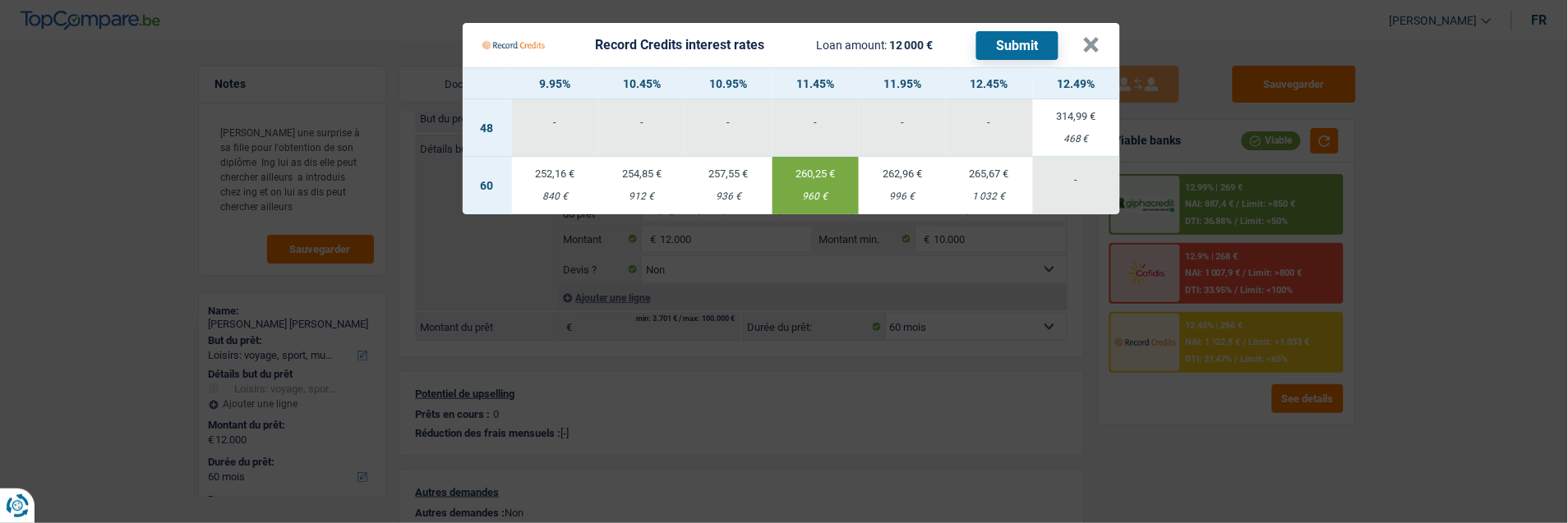
click at [996, 31] on button "Submit" at bounding box center [1017, 45] width 82 height 28
click at [1097, 37] on button "×" at bounding box center [1091, 45] width 17 height 16
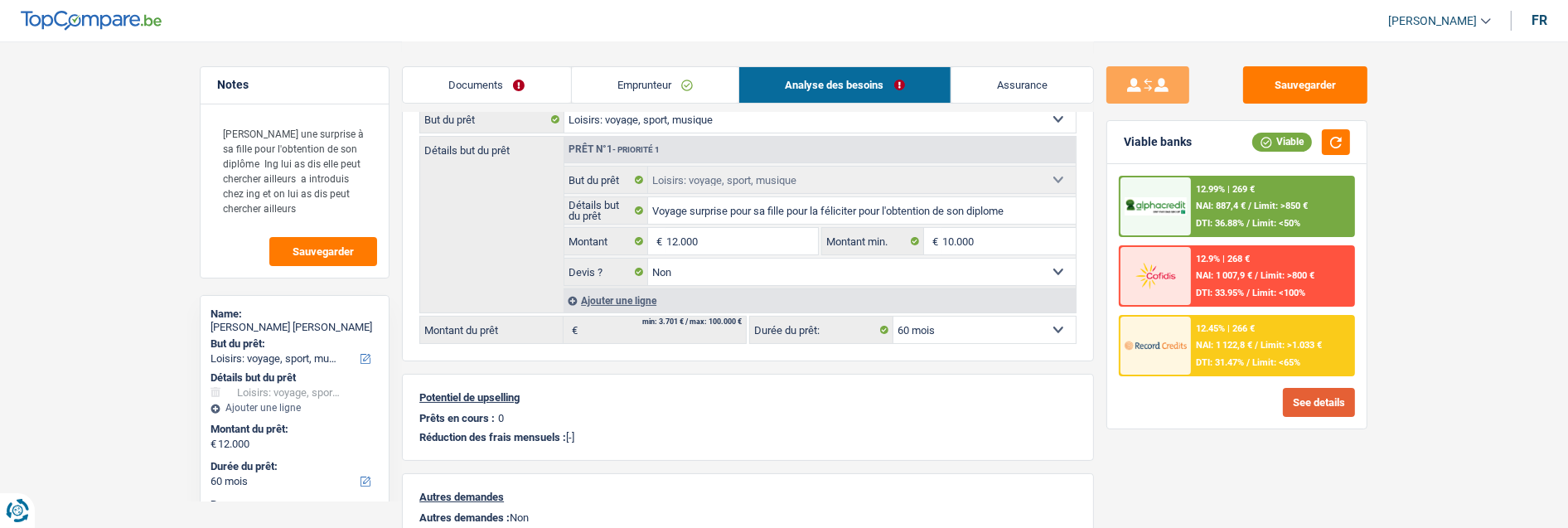
click at [1331, 407] on button "See details" at bounding box center [1319, 402] width 72 height 29
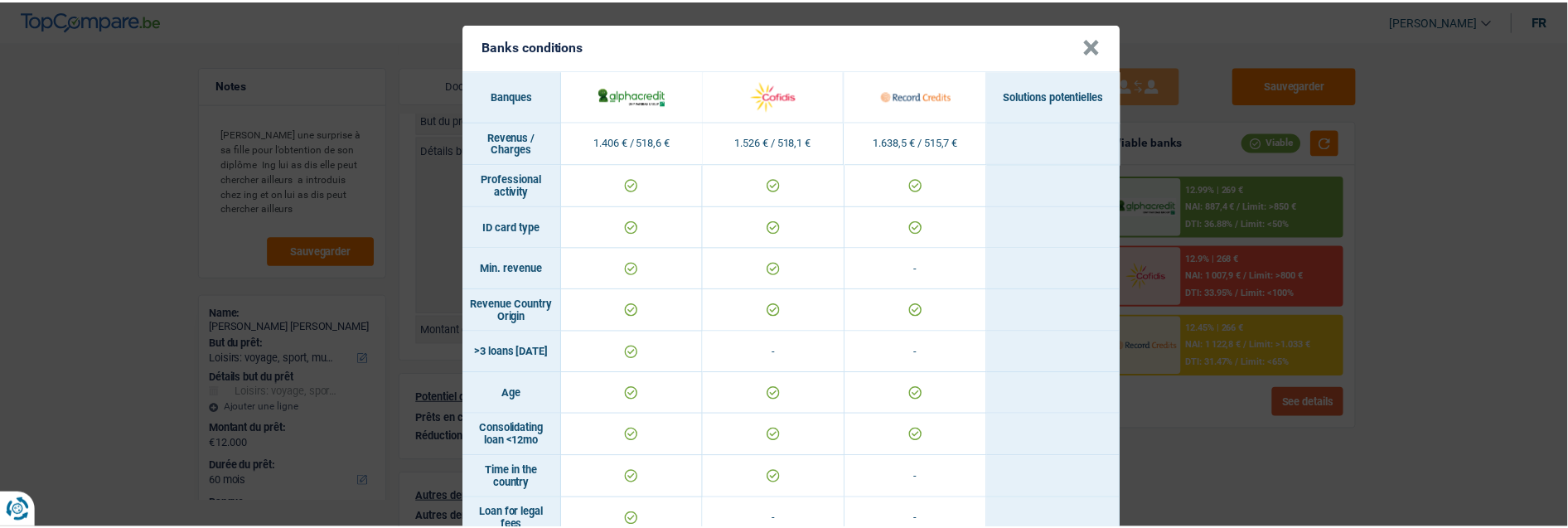
scroll to position [0, 0]
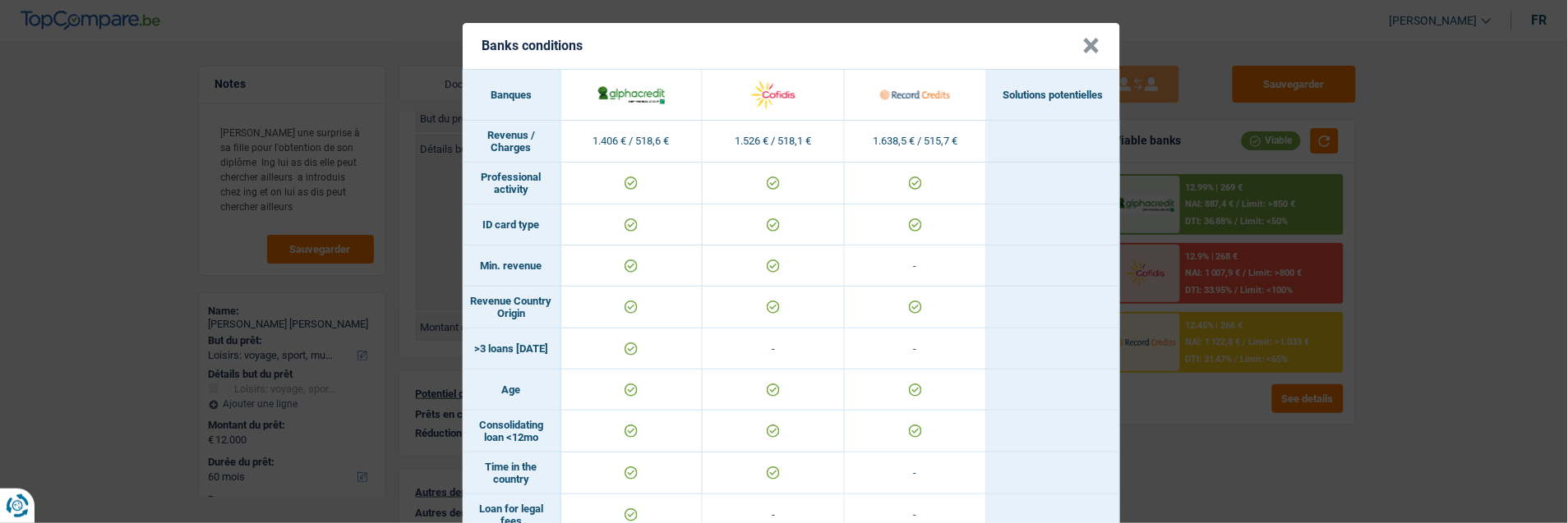
click at [1083, 37] on button "×" at bounding box center [1091, 46] width 17 height 16
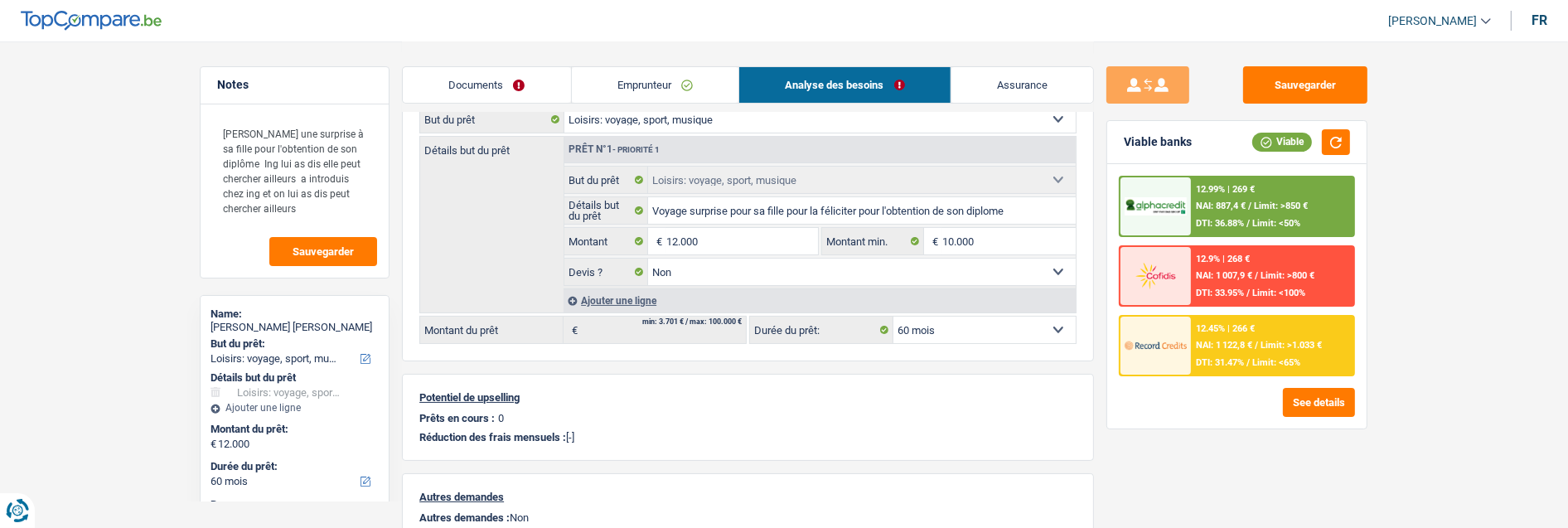
click at [1282, 205] on div "12.99% | 269 € NAI: 887,4 € / Limit: >850 € DTI: 36.88% / Limit: <50%" at bounding box center [1272, 206] width 163 height 58
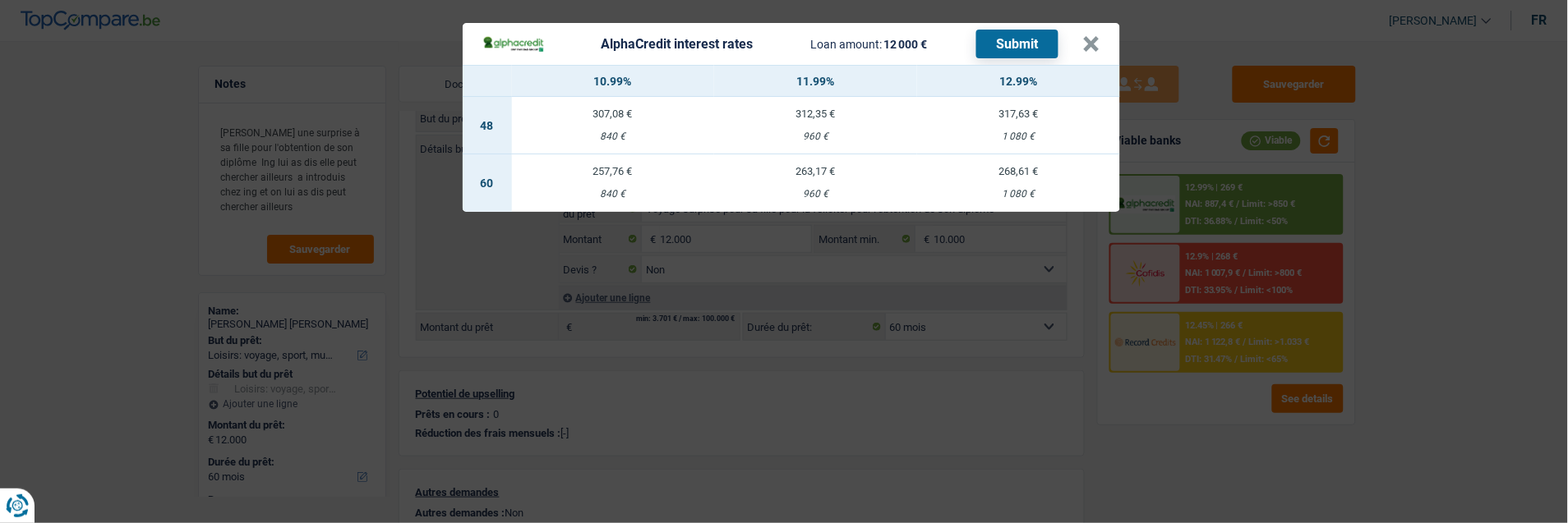
click at [825, 174] on td "263,17 € 960 €" at bounding box center [816, 183] width 203 height 58
select select "alphacredit"
type input "11,99"
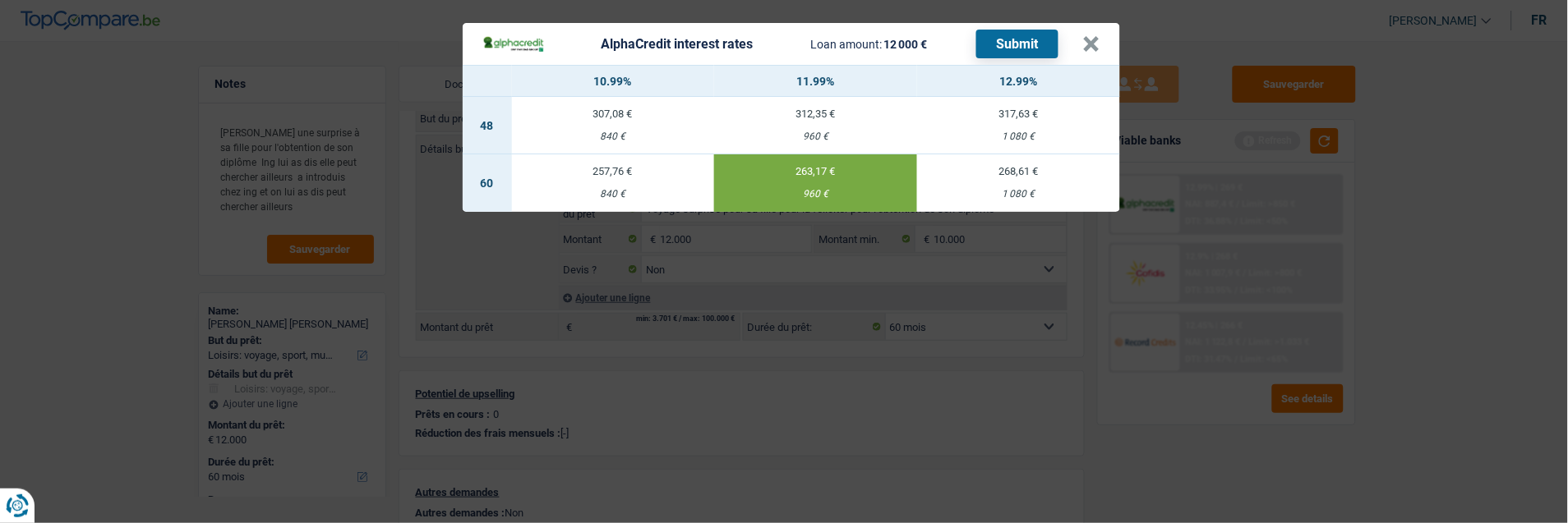
click at [1012, 29] on button "Submit" at bounding box center [1017, 43] width 82 height 28
click at [1100, 39] on button "×" at bounding box center [1091, 45] width 17 height 16
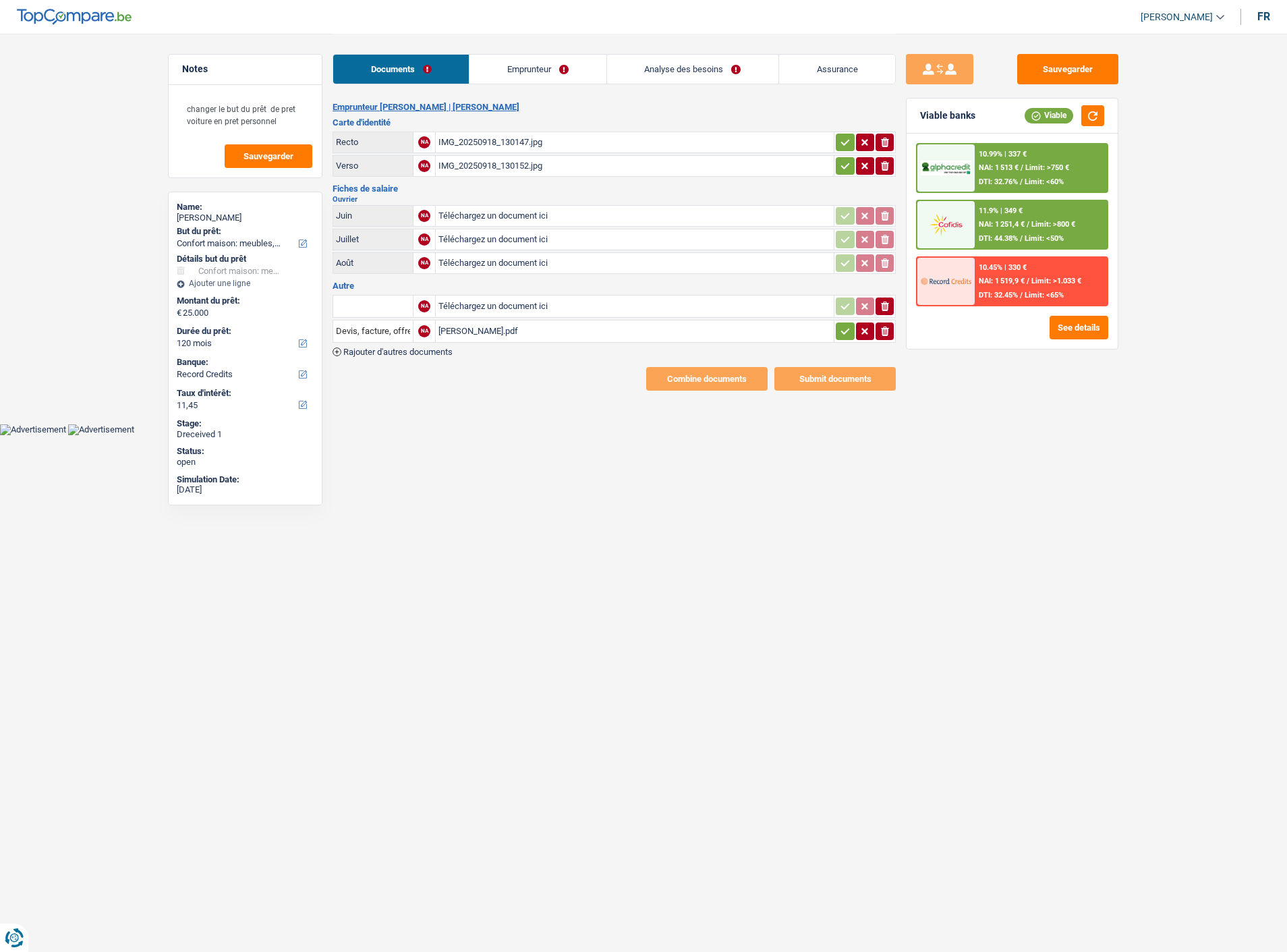
select select "household"
select select "120"
select select "record credits"
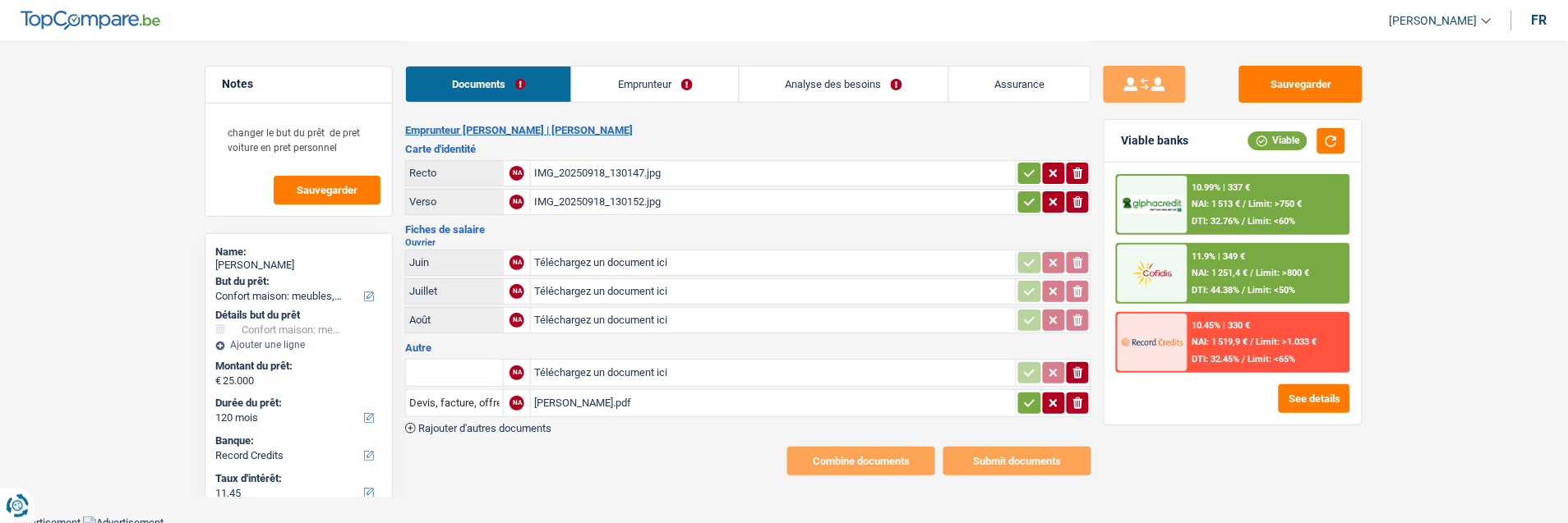
click at [676, 80] on link "Emprunteur" at bounding box center [655, 84] width 166 height 36
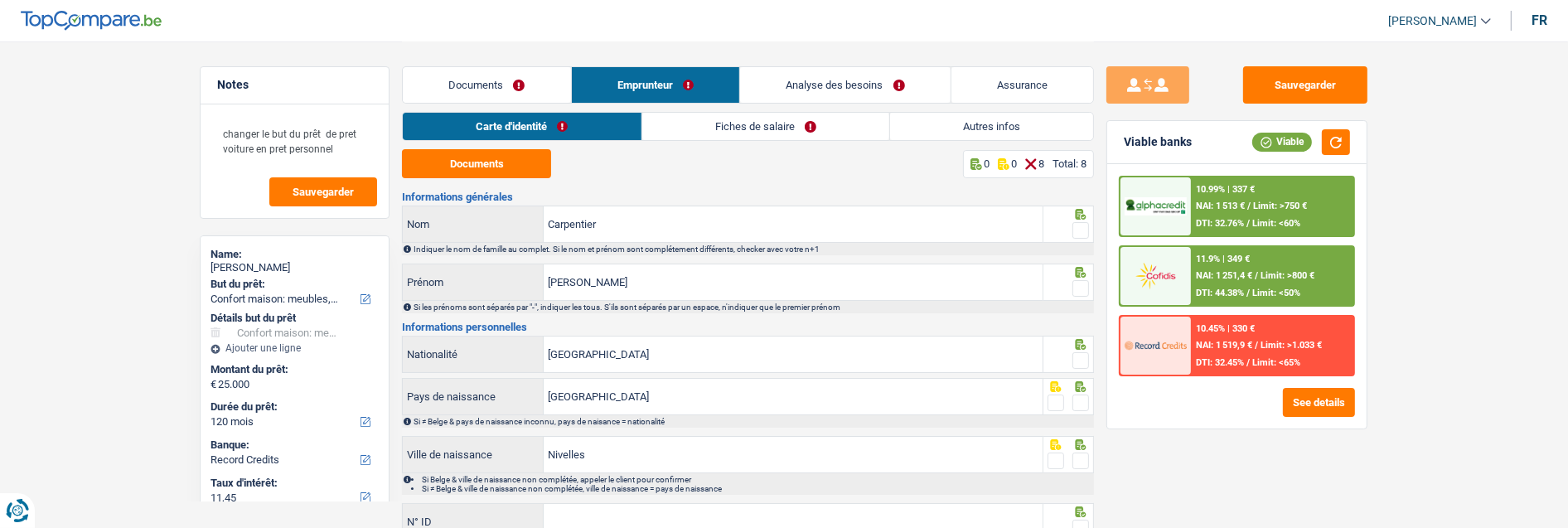
click at [775, 127] on link "Fiches de salaire" at bounding box center [766, 126] width 247 height 28
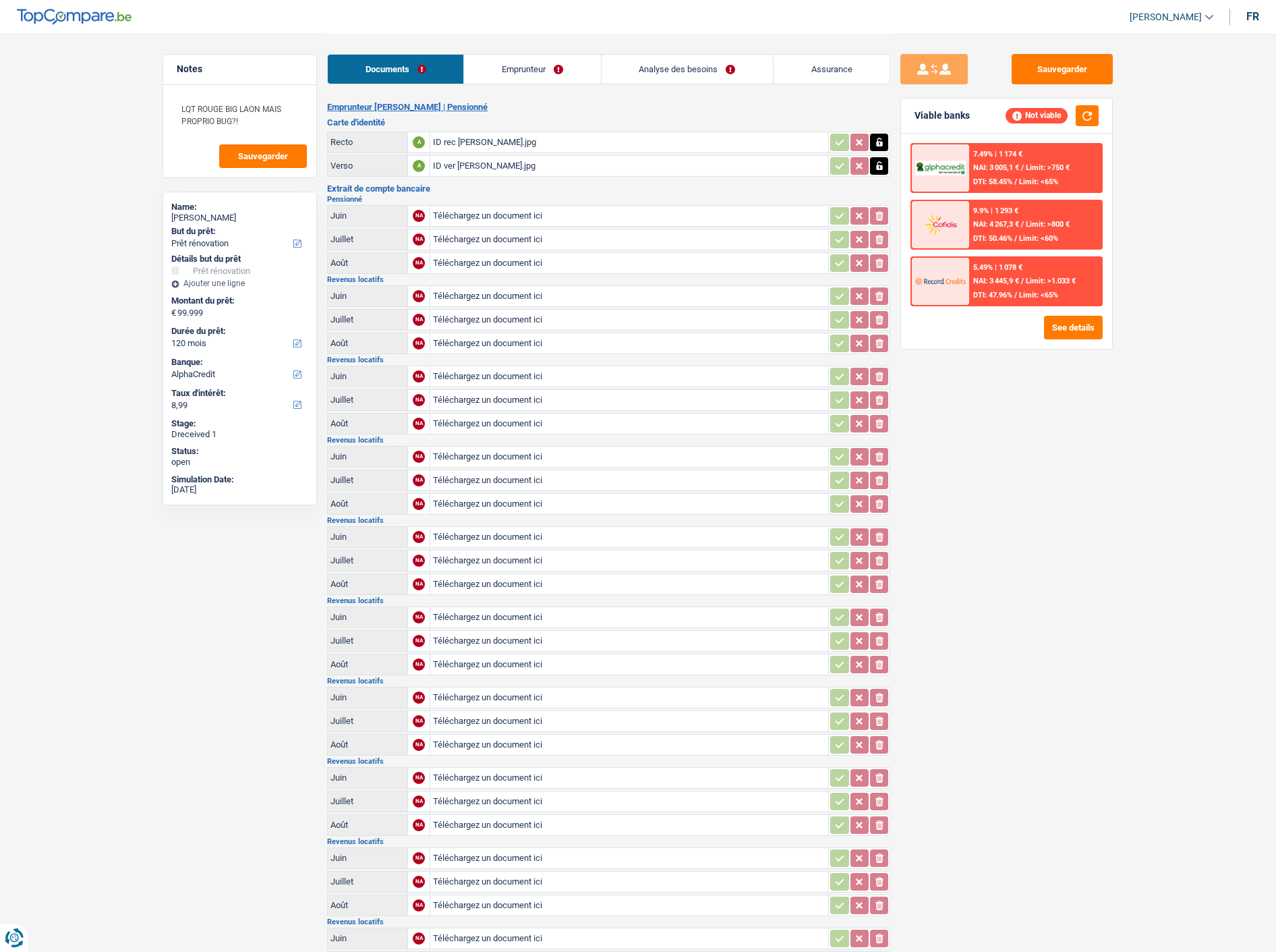
select select "renovation"
select select "120"
select select "alphacredit"
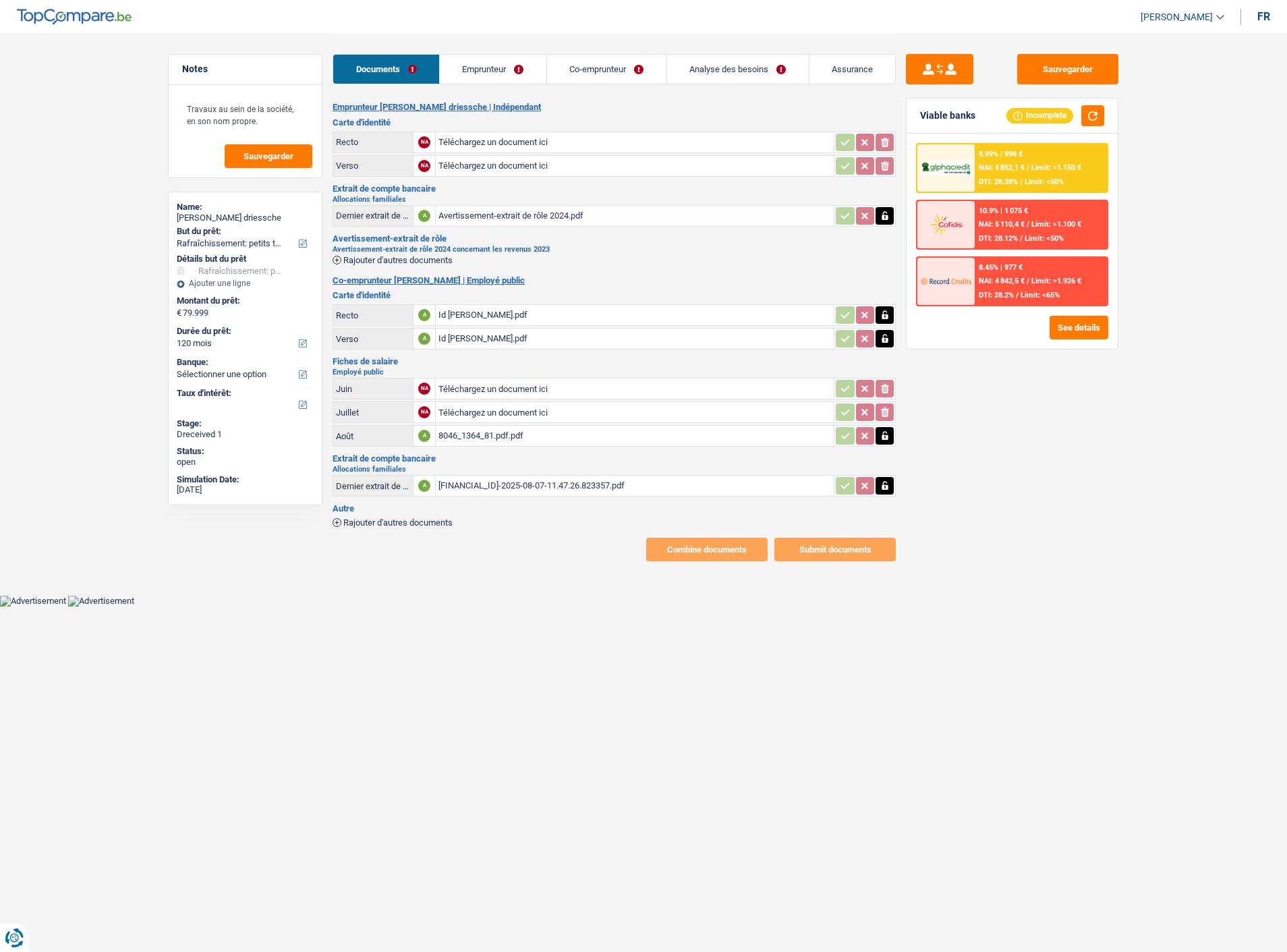
select select "houseOrGarden"
select select "120"
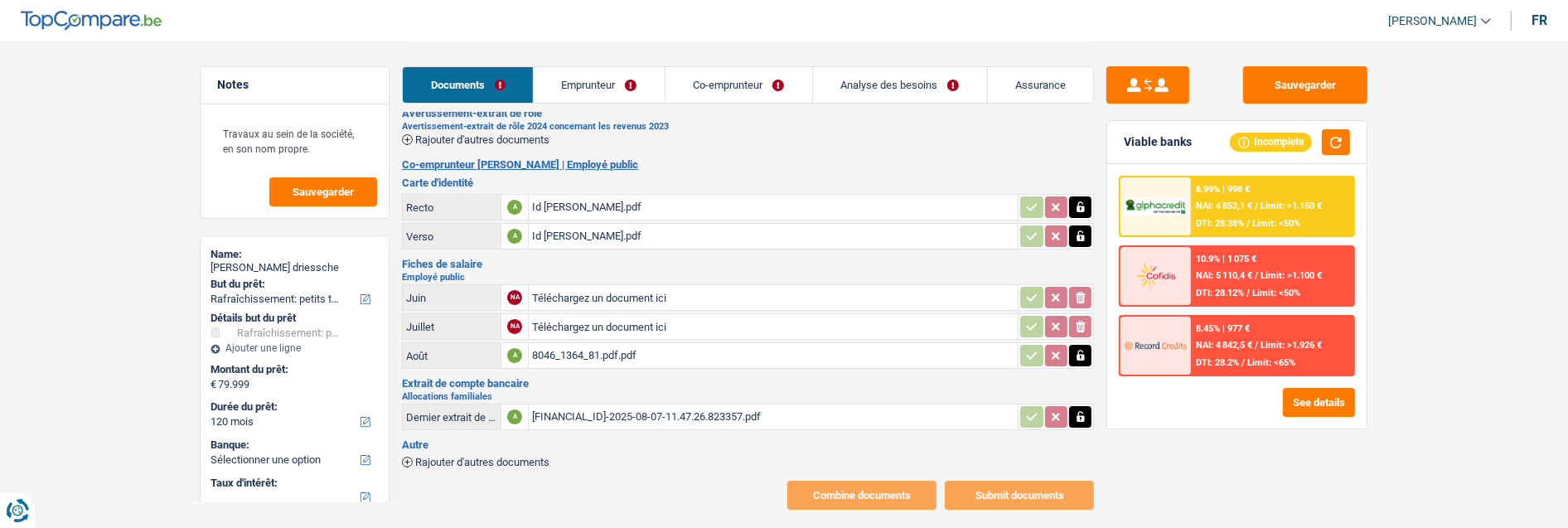
scroll to position [184, 0]
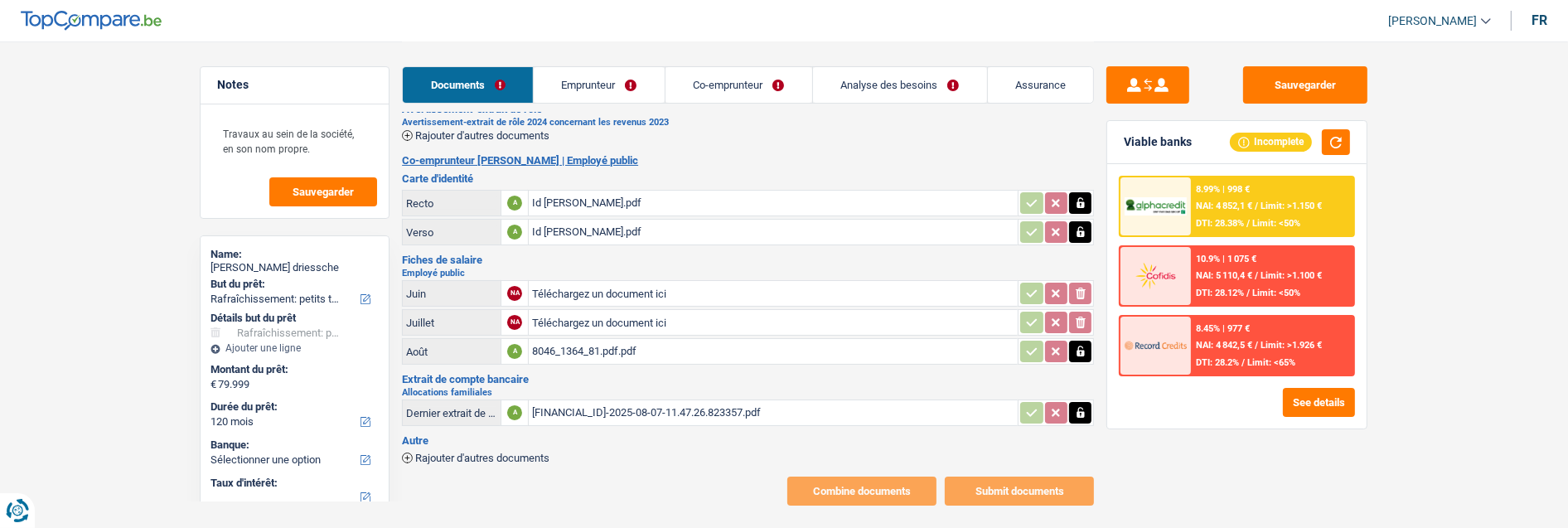
click at [610, 339] on div "8046_1364_81.pdf.pdf" at bounding box center [774, 351] width 483 height 25
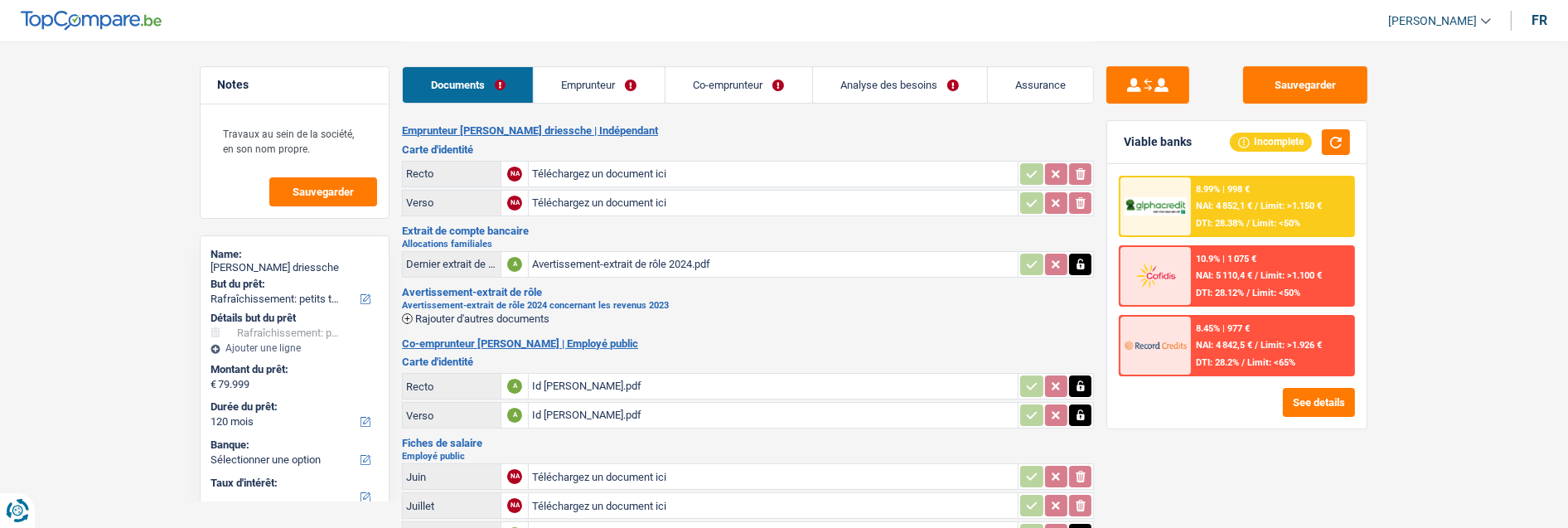
scroll to position [0, 0]
type input "C:\fakepath\Id vanden [PERSON_NAME].pdf"
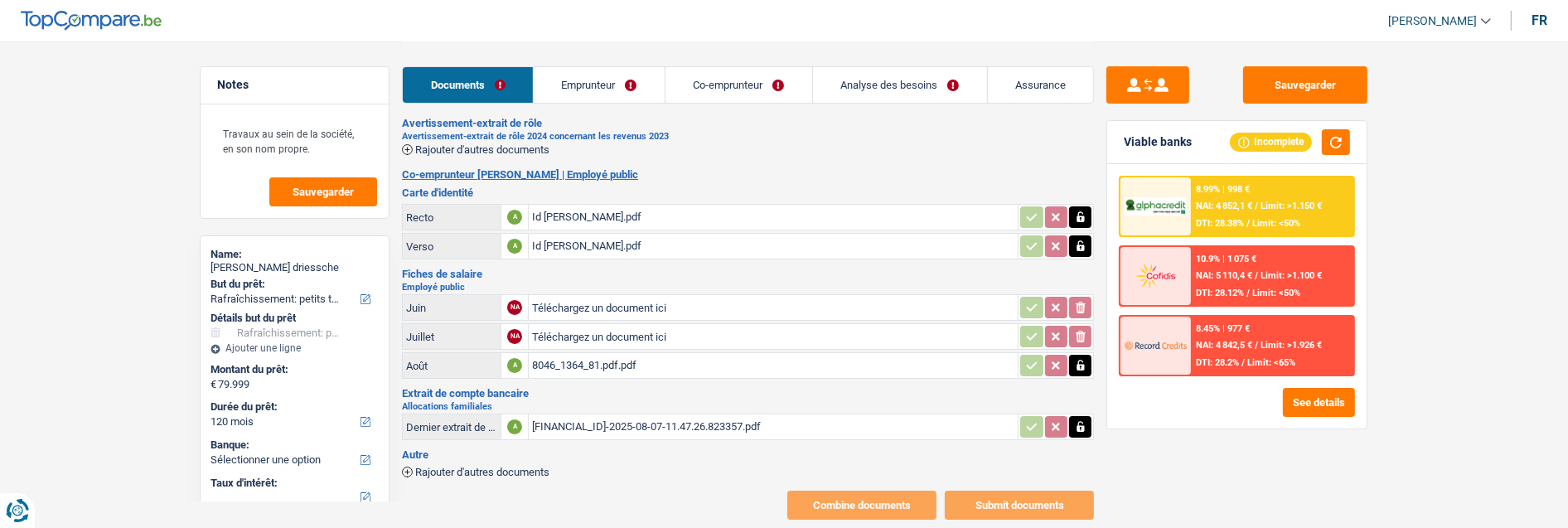
scroll to position [186, 0]
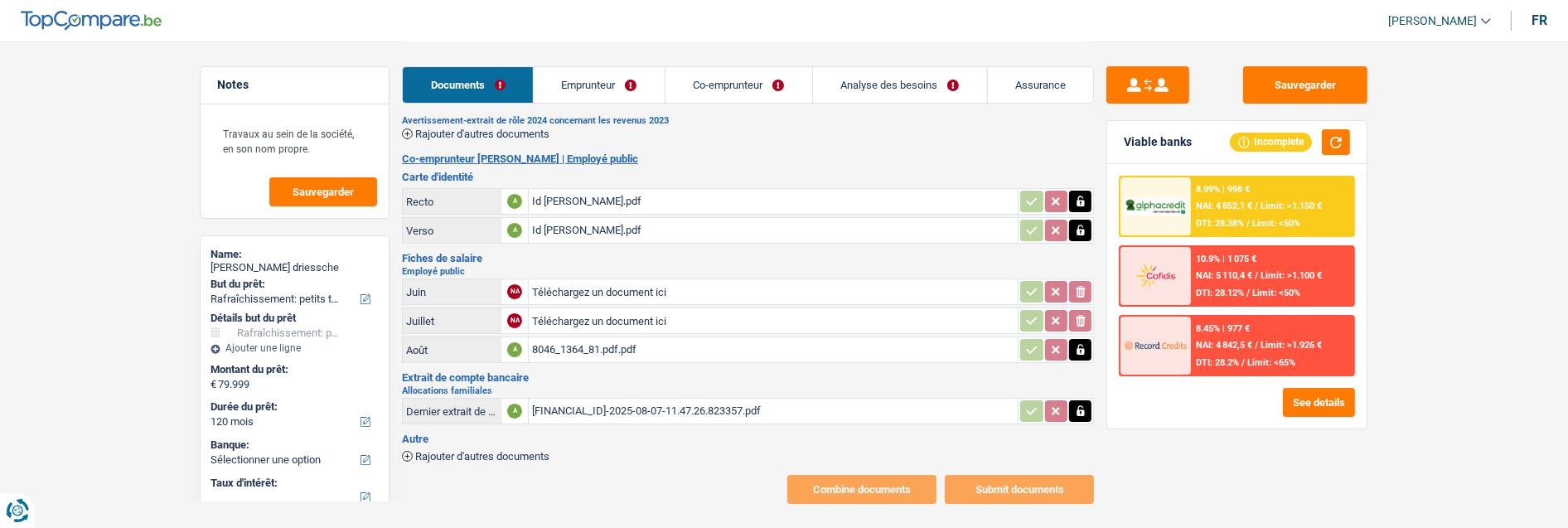
type input "C:\fakepath\Fiche 06.25.pdf"
type input "C:\fakepath\Fiche 07.25.pdf"
click at [634, 337] on div "8046_1364_81.pdf.pdf" at bounding box center [774, 349] width 483 height 25
click at [1079, 345] on icon "button" at bounding box center [1081, 350] width 7 height 11
click at [1076, 342] on icon "ionicons-v5-e" at bounding box center [1081, 350] width 13 height 17
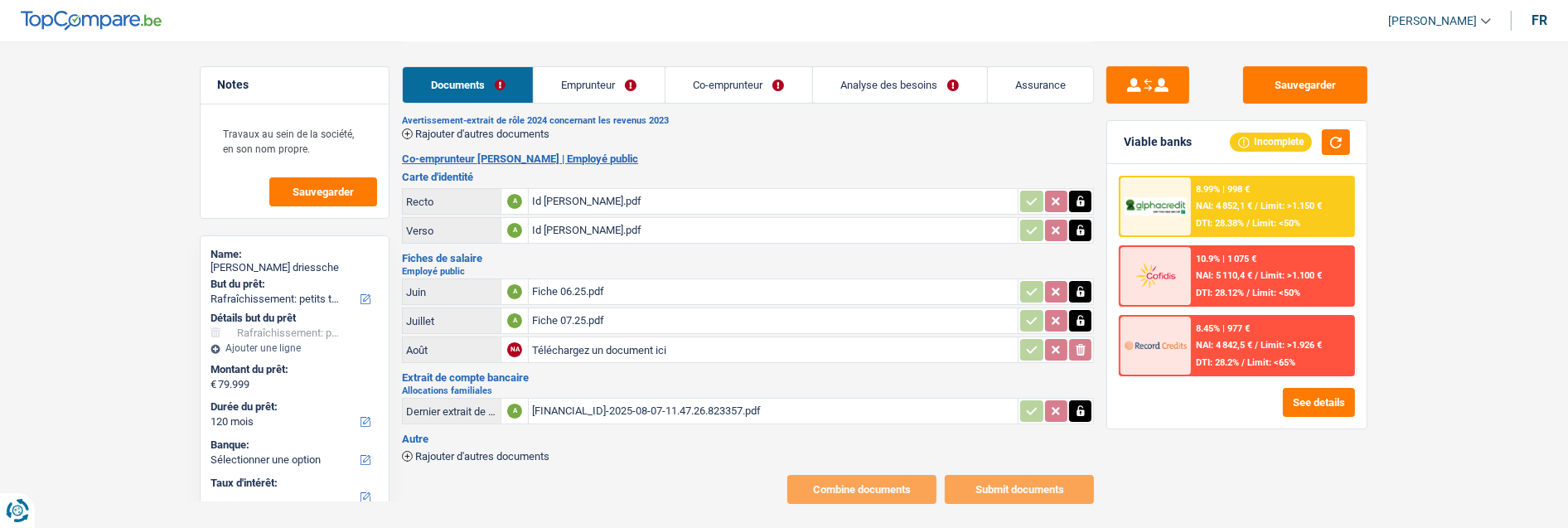
type input "C:\fakepath\Fiche 08.25.pdf"
click at [677, 399] on div "[FINANCIAL_ID]-2025-08-07-11.47.26.823357.pdf" at bounding box center [774, 411] width 483 height 25
click at [1081, 406] on icon "button" at bounding box center [1081, 412] width 7 height 11
click at [1078, 403] on icon "ionicons-v5-e" at bounding box center [1081, 411] width 13 height 17
type input "C:\fakepath\[FINANCIAL_ID]-2025-09-05-11.26.25.039594.pdf"
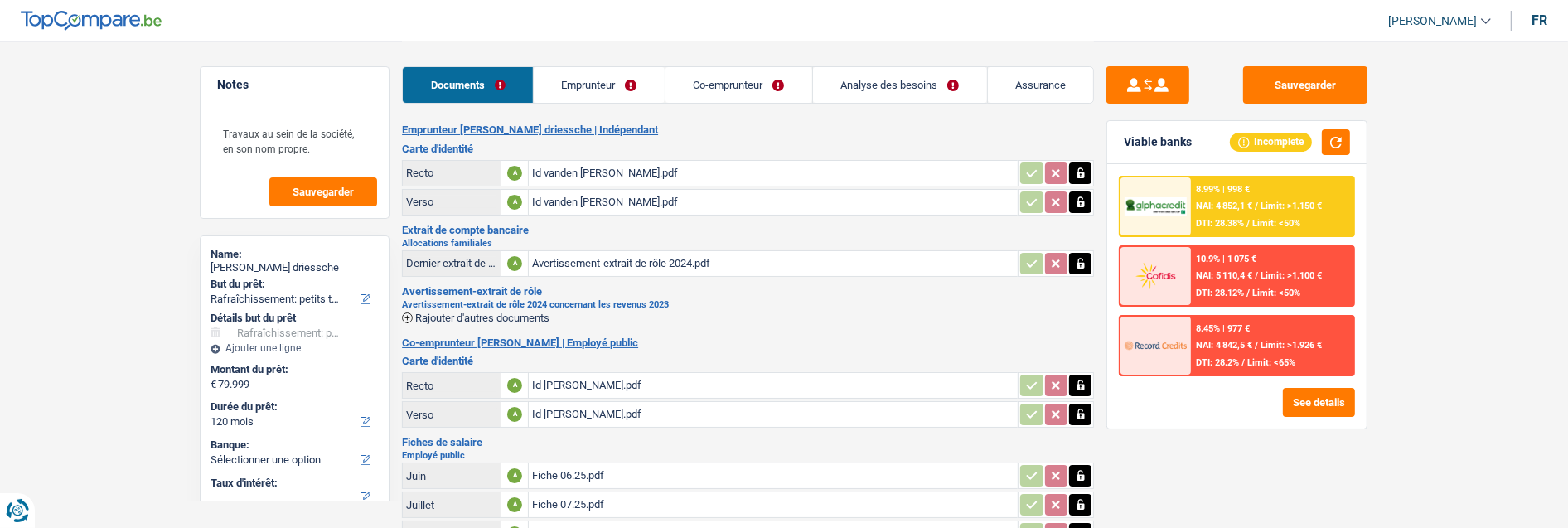
scroll to position [0, 0]
click at [1322, 92] on button "Sauvegarder" at bounding box center [1305, 85] width 124 height 37
click at [626, 87] on link "Emprunteur" at bounding box center [599, 85] width 131 height 36
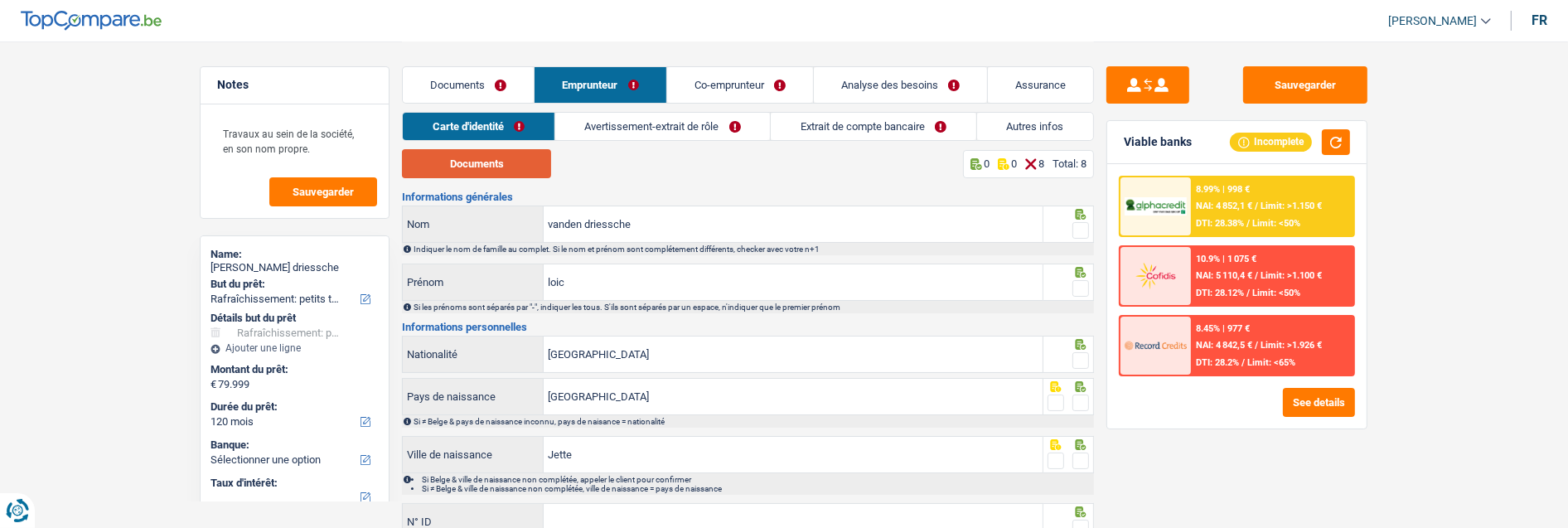
click at [499, 163] on button "Documents" at bounding box center [476, 163] width 149 height 29
click at [1079, 222] on span at bounding box center [1081, 230] width 17 height 17
click at [0, 0] on input "radio" at bounding box center [0, 0] width 0 height 0
click at [1081, 280] on span at bounding box center [1081, 288] width 17 height 17
click at [0, 0] on input "radio" at bounding box center [0, 0] width 0 height 0
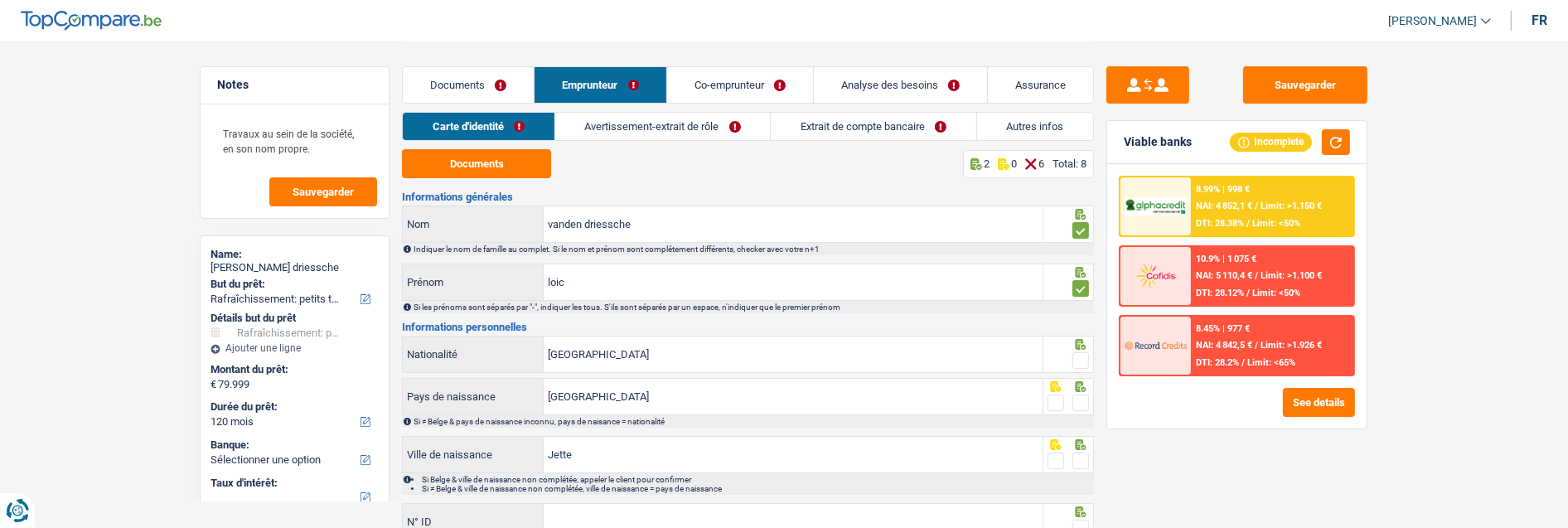
click at [1078, 357] on span at bounding box center [1081, 360] width 17 height 17
click at [0, 0] on input "radio" at bounding box center [0, 0] width 0 height 0
click at [1081, 400] on span at bounding box center [1081, 403] width 17 height 17
click at [0, 0] on input "radio" at bounding box center [0, 0] width 0 height 0
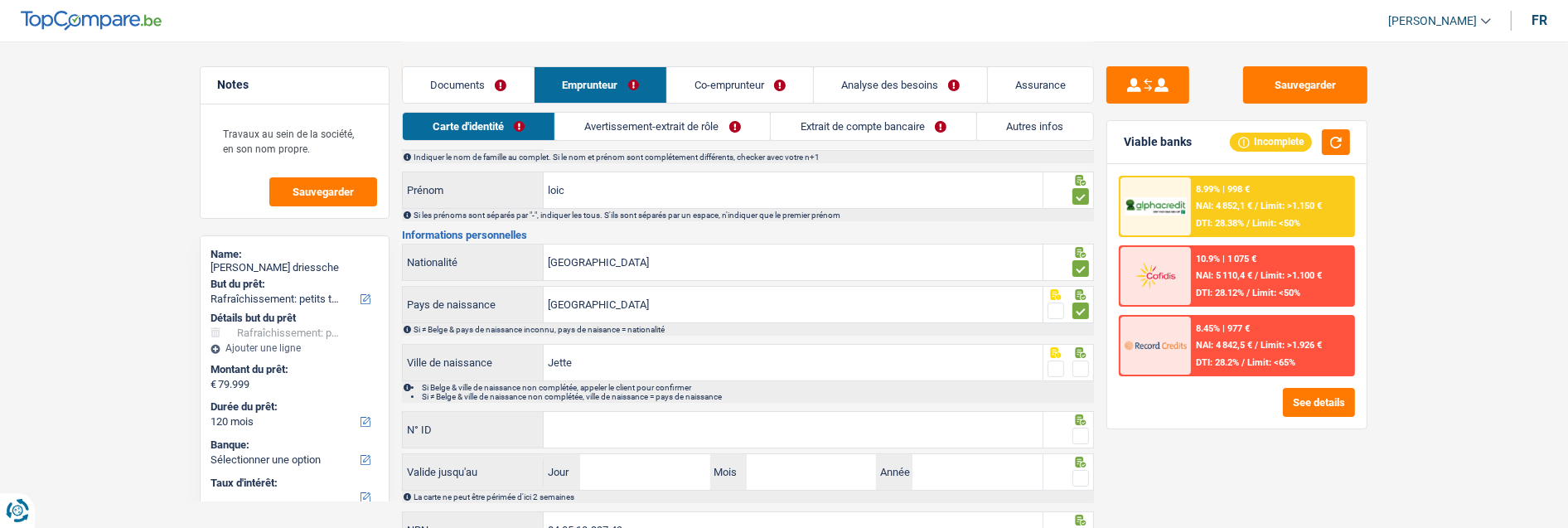
click at [1082, 363] on span at bounding box center [1081, 369] width 17 height 17
click at [0, 0] on input "radio" at bounding box center [0, 0] width 0 height 0
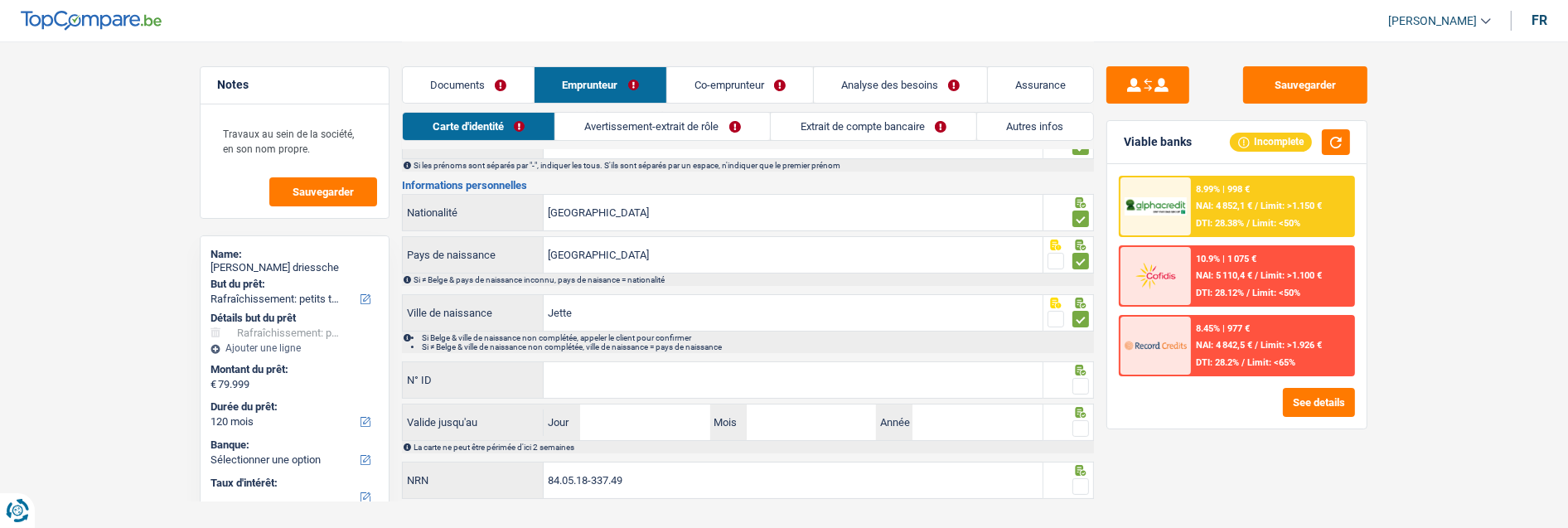
scroll to position [170, 0]
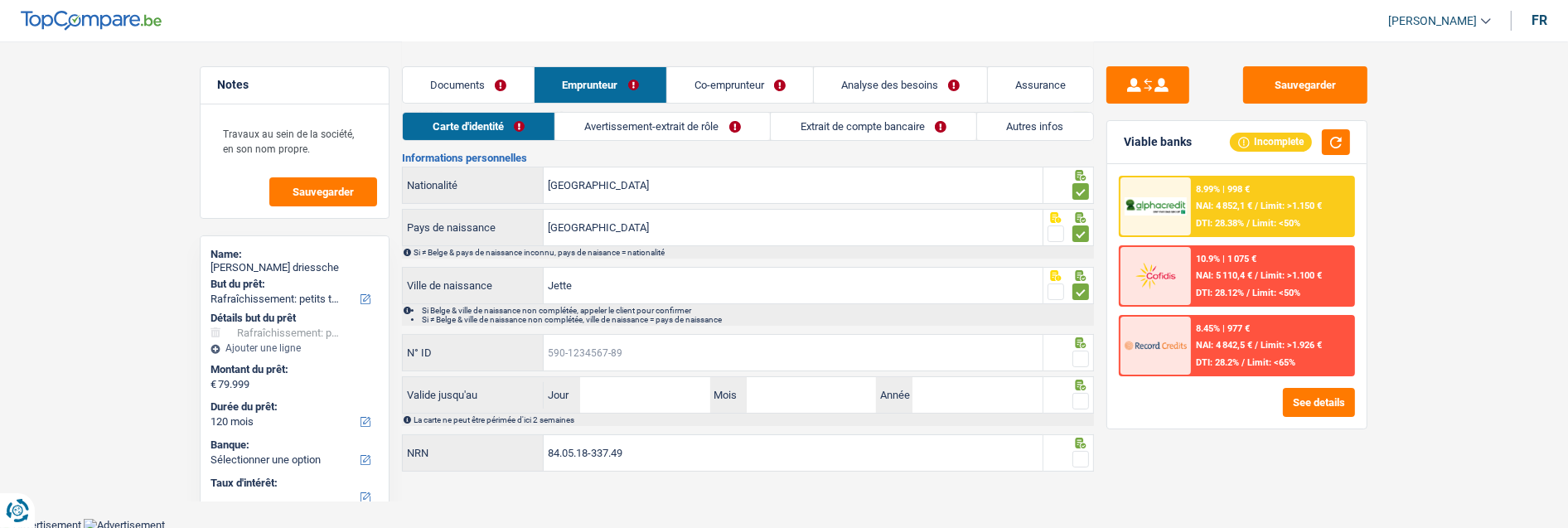
click at [858, 355] on input "N° ID" at bounding box center [793, 353] width 499 height 36
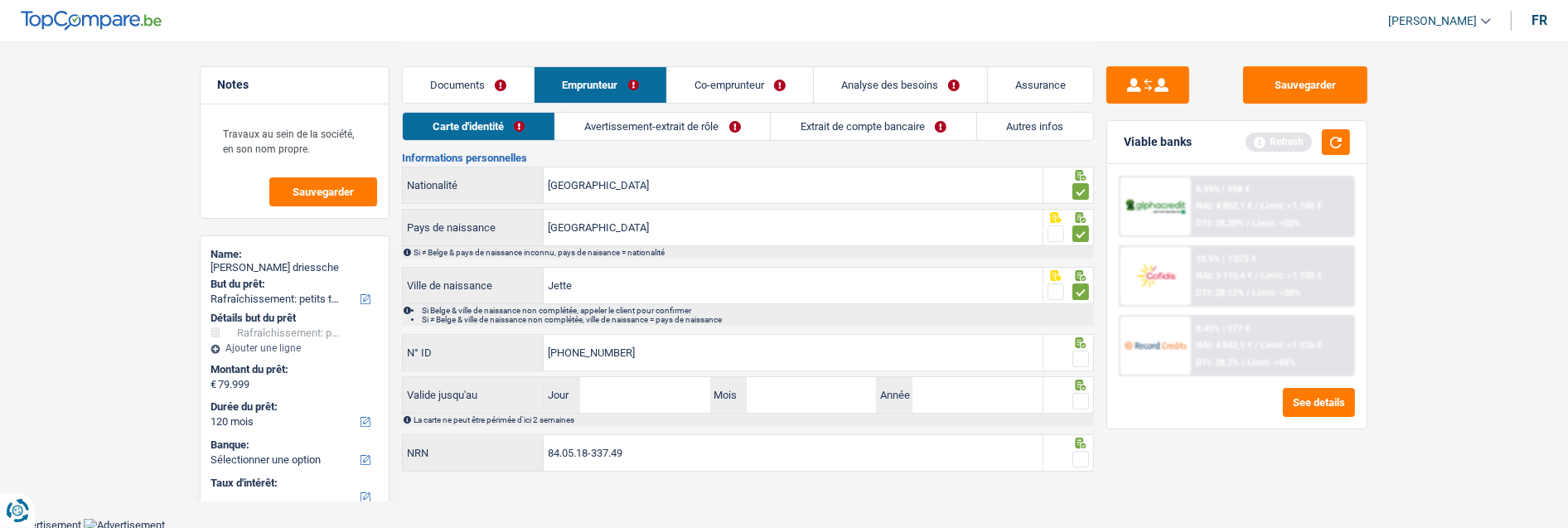
type input "[PHONE_NUMBER]"
click at [1087, 352] on span at bounding box center [1081, 359] width 17 height 17
click at [0, 0] on input "radio" at bounding box center [0, 0] width 0 height 0
click at [664, 395] on input "Jour" at bounding box center [645, 394] width 129 height 36
type input "01"
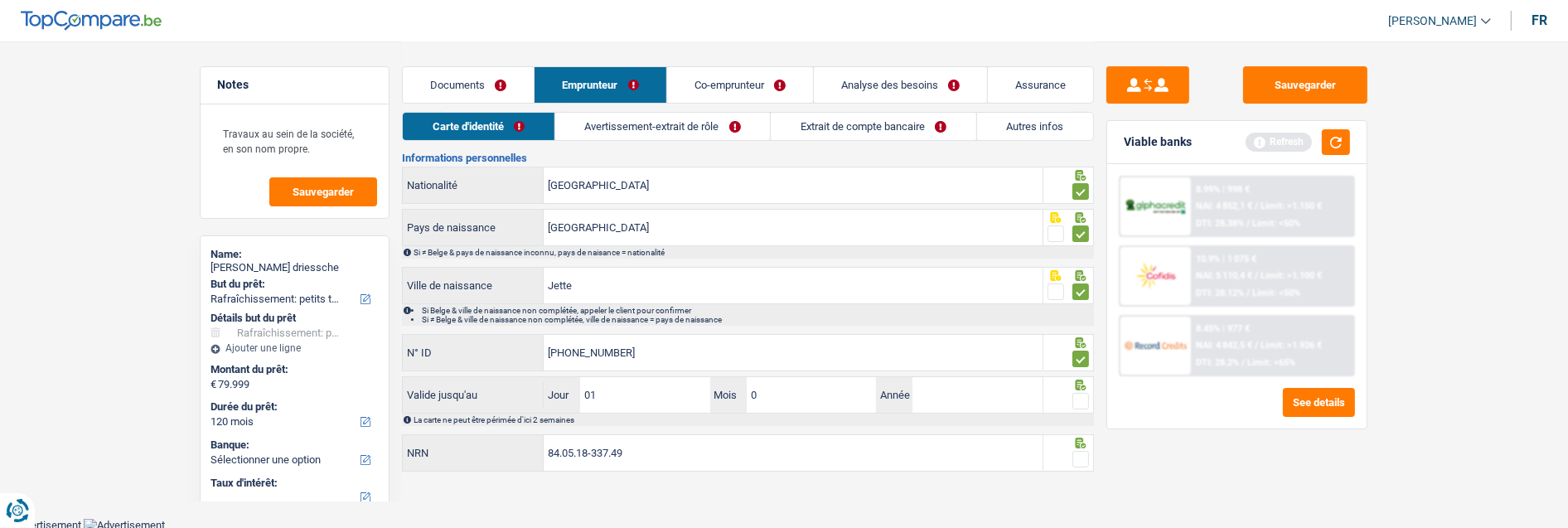
type input "04"
type input "2035"
click at [1086, 393] on span at bounding box center [1081, 401] width 17 height 17
click at [0, 0] on input "radio" at bounding box center [0, 0] width 0 height 0
click at [1087, 452] on span at bounding box center [1081, 459] width 17 height 17
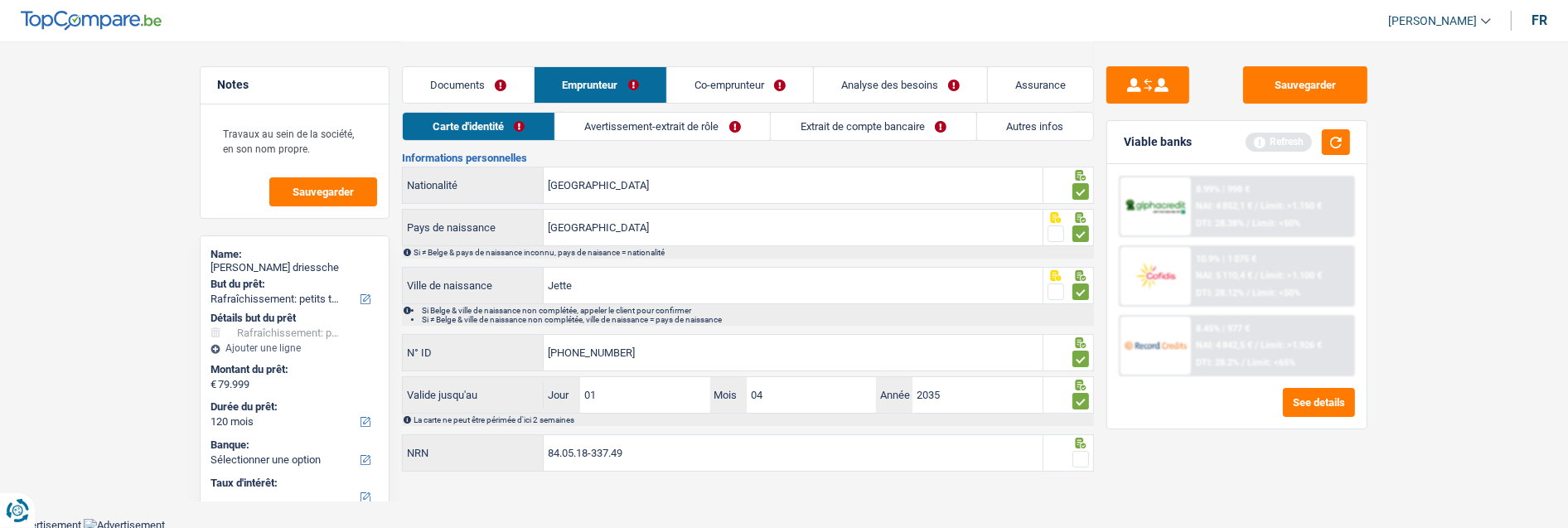
click at [0, 0] on input "radio" at bounding box center [0, 0] width 0 height 0
click at [721, 122] on link "Avertissement-extrait de rôle" at bounding box center [662, 126] width 215 height 28
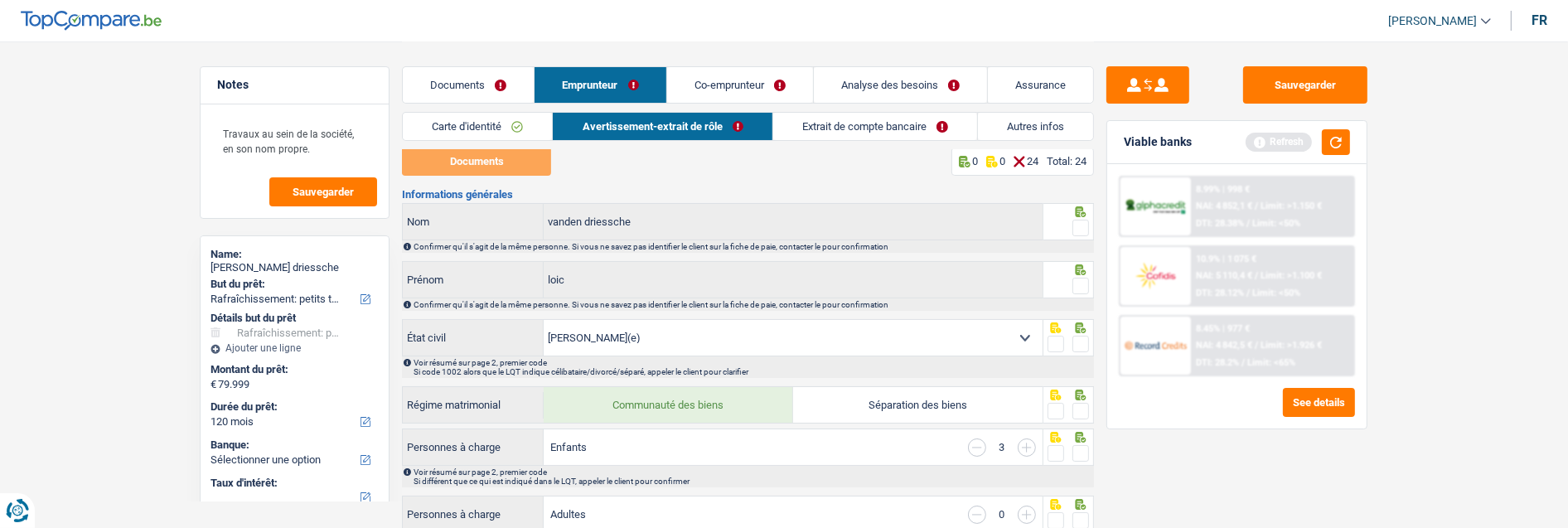
scroll to position [0, 0]
click at [1091, 232] on div at bounding box center [1070, 224] width 52 height 37
click at [481, 76] on link "Documents" at bounding box center [468, 85] width 131 height 36
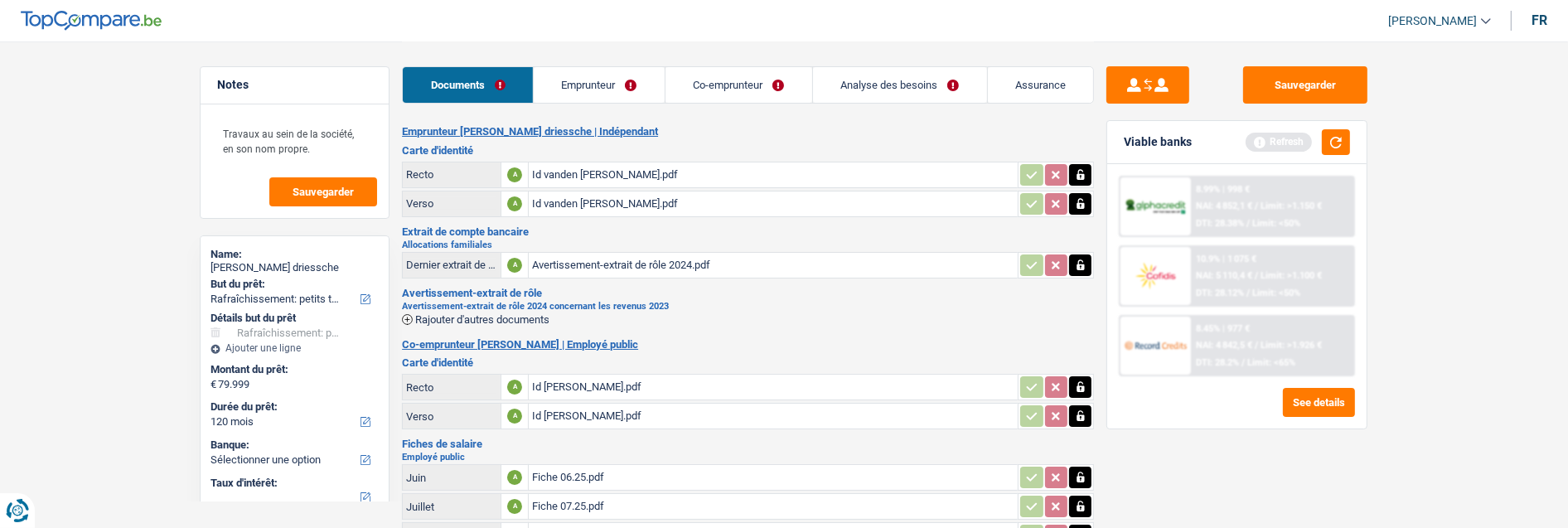
click at [602, 76] on link "Emprunteur" at bounding box center [599, 85] width 131 height 36
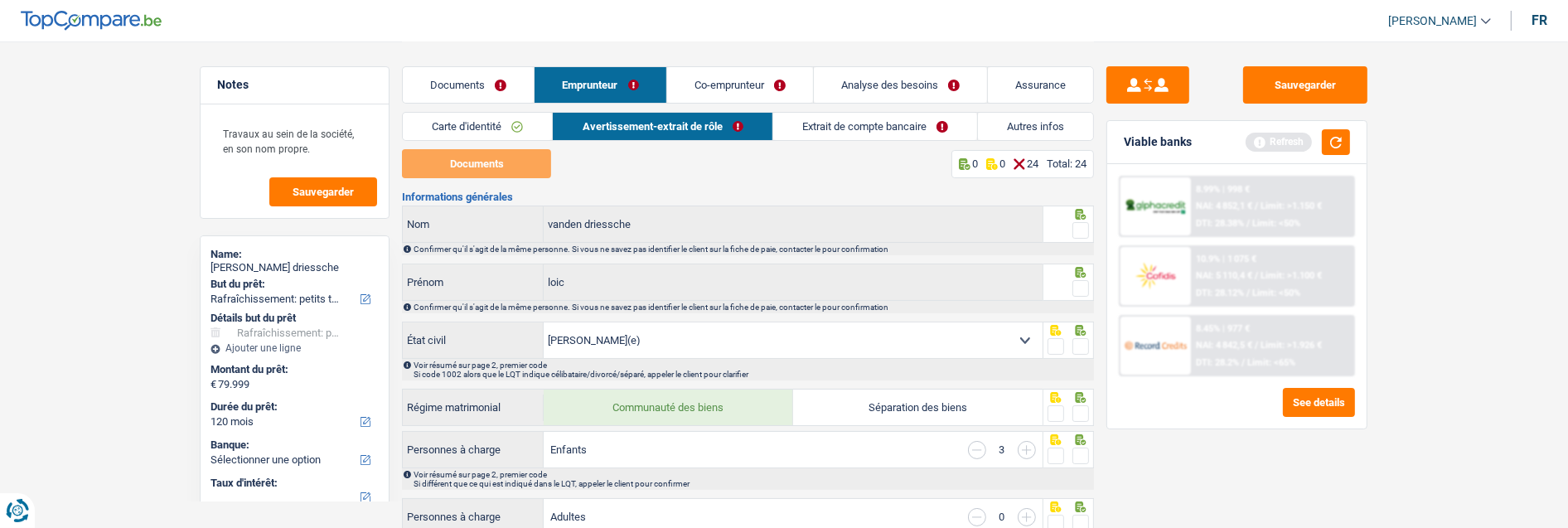
click at [825, 122] on link "Extrait de compte bancaire" at bounding box center [874, 126] width 204 height 28
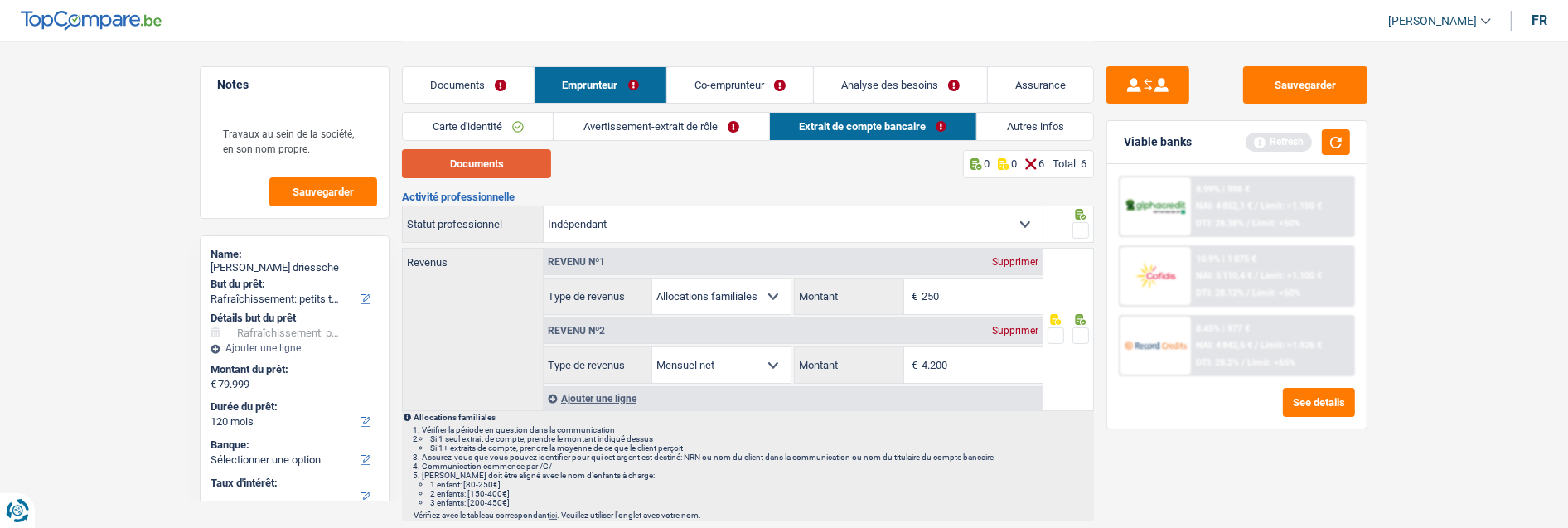
click at [520, 167] on button "Documents" at bounding box center [476, 163] width 149 height 29
click at [1083, 227] on span at bounding box center [1081, 230] width 17 height 17
click at [0, 0] on input "radio" at bounding box center [0, 0] width 0 height 0
click at [1081, 333] on span at bounding box center [1081, 335] width 17 height 17
click at [0, 0] on input "radio" at bounding box center [0, 0] width 0 height 0
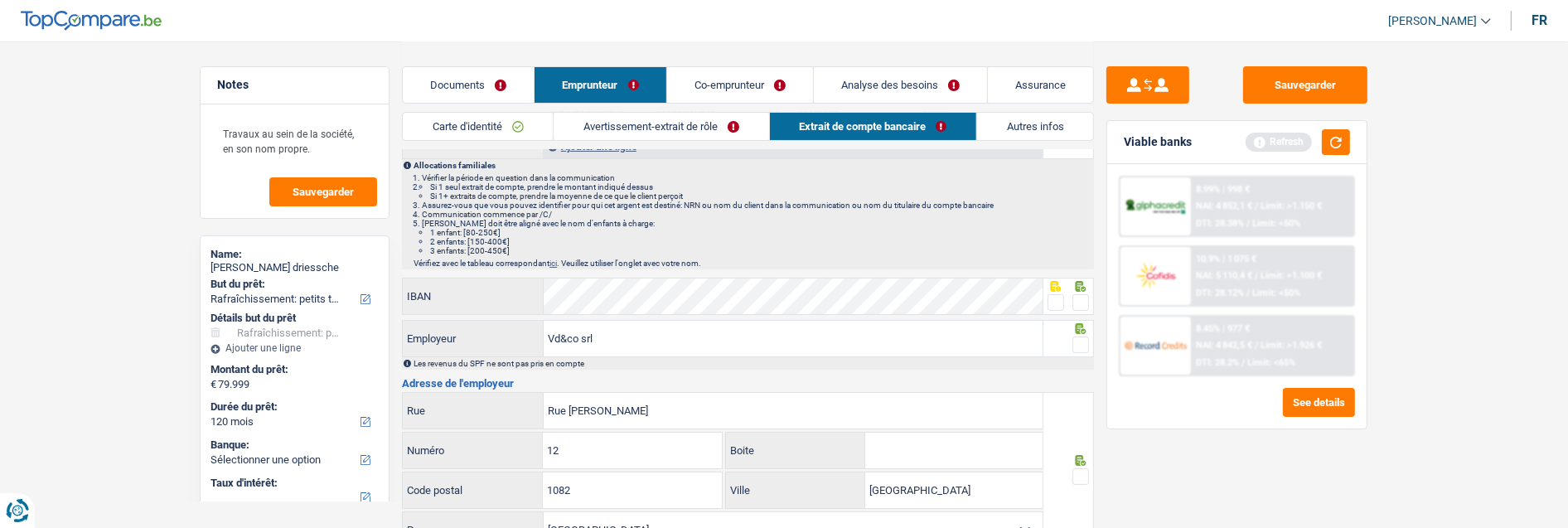
scroll to position [276, 0]
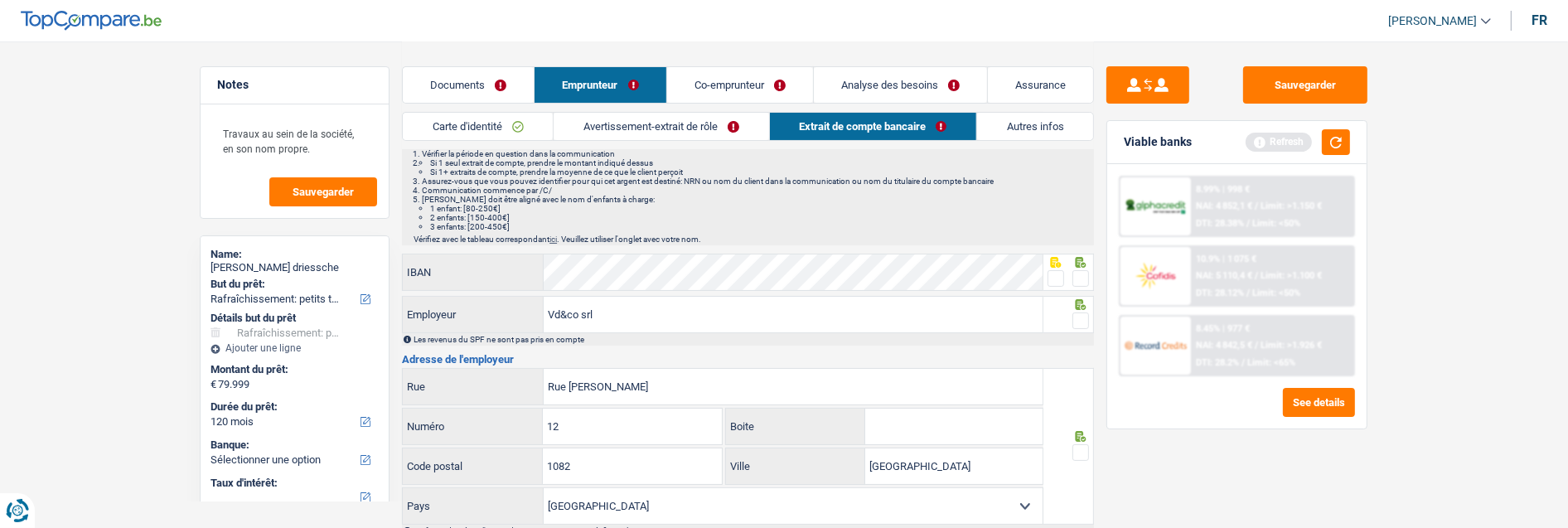
click at [1075, 270] on span at bounding box center [1081, 278] width 17 height 17
click at [0, 0] on input "radio" at bounding box center [0, 0] width 0 height 0
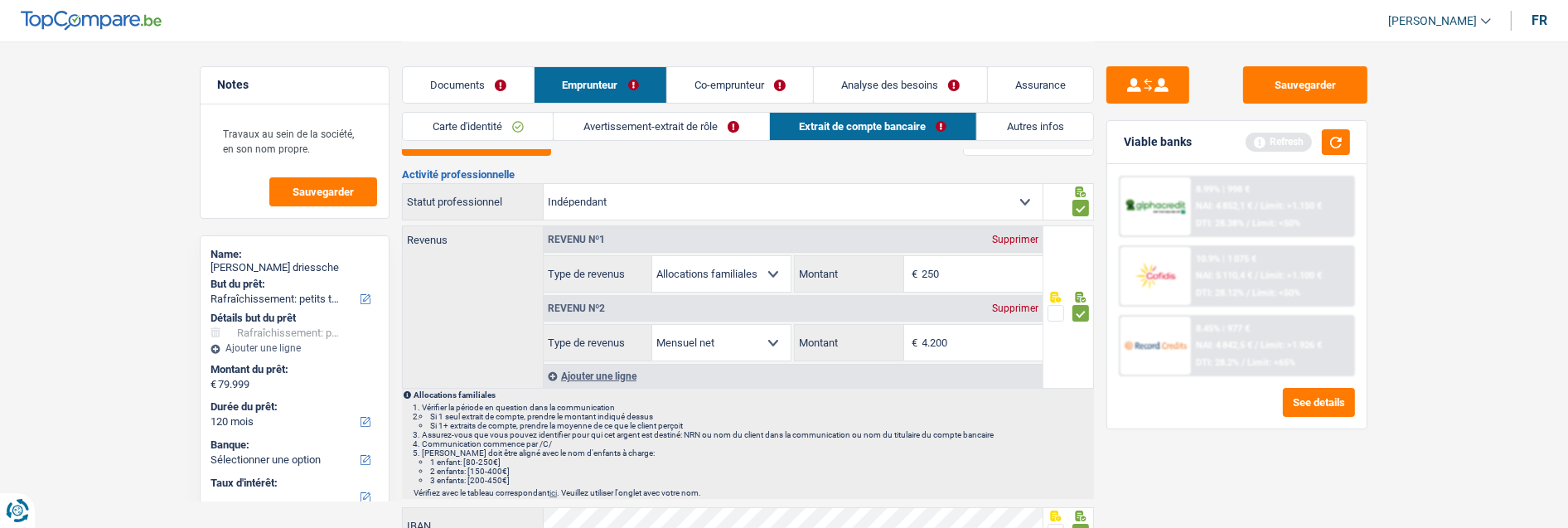
scroll to position [0, 0]
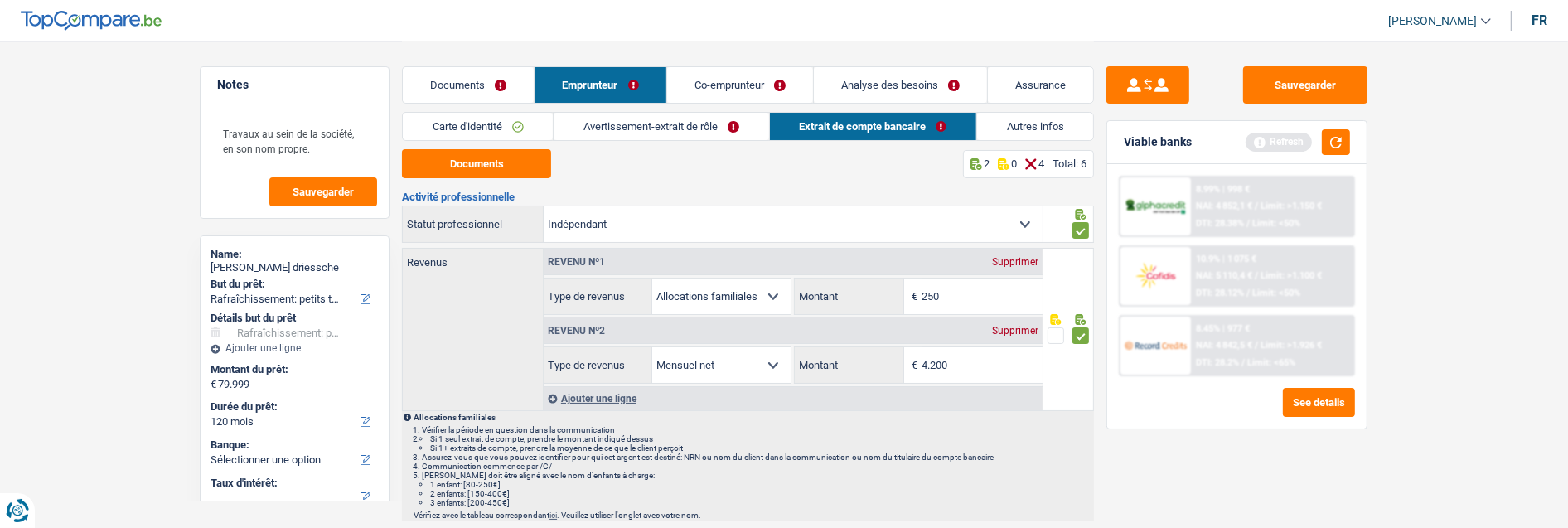
click at [736, 125] on link "Avertissement-extrait de rôle" at bounding box center [661, 126] width 215 height 28
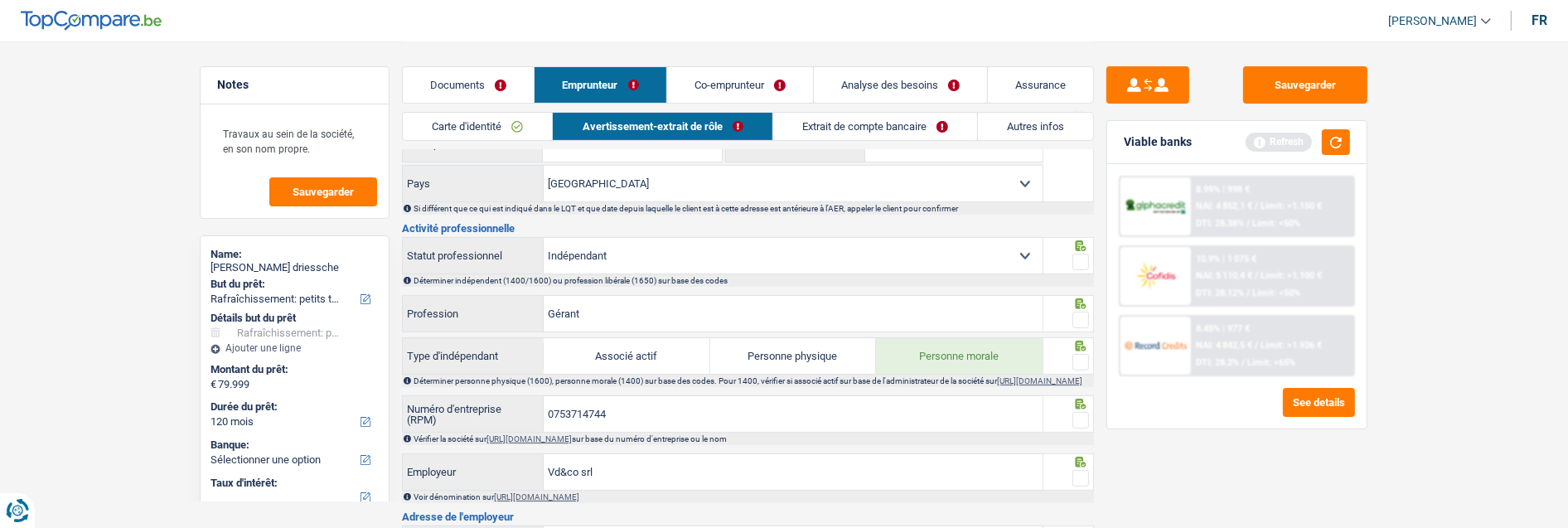
scroll to position [644, 0]
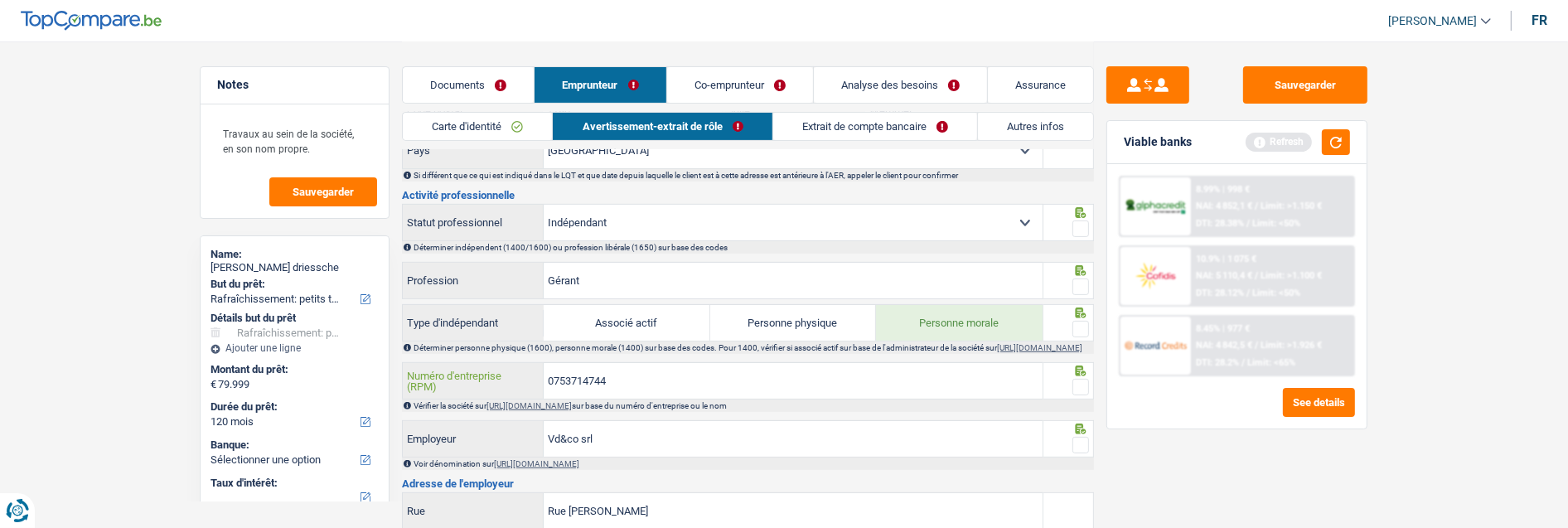
click at [649, 388] on input "0753714744" at bounding box center [793, 381] width 499 height 36
click at [572, 410] on link "[URL][DOMAIN_NAME]" at bounding box center [529, 405] width 86 height 9
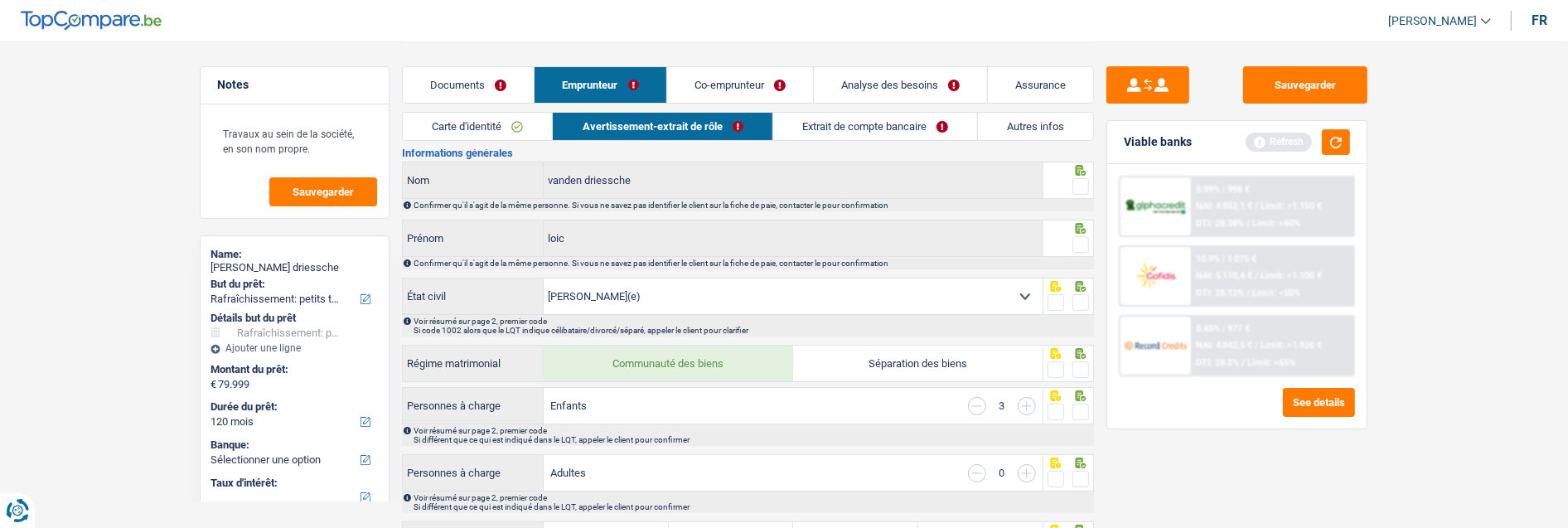
scroll to position [0, 0]
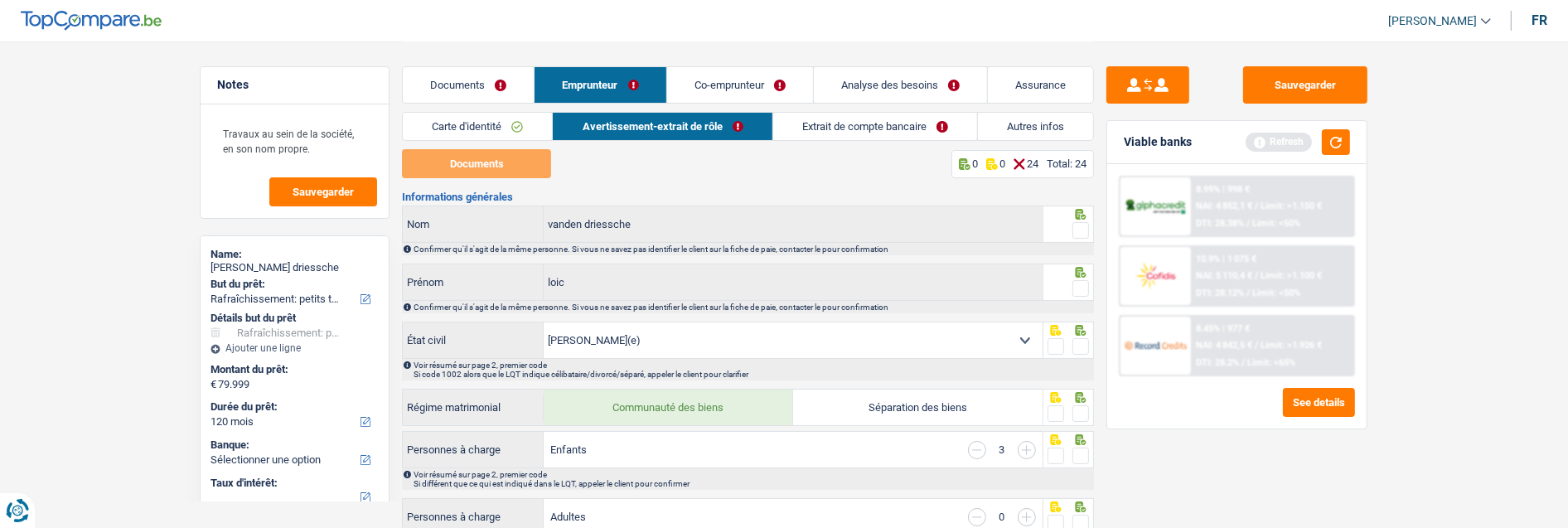
click at [1076, 225] on span at bounding box center [1081, 230] width 17 height 17
click at [0, 0] on input "radio" at bounding box center [0, 0] width 0 height 0
click at [1073, 282] on span at bounding box center [1081, 288] width 17 height 17
click at [0, 0] on input "radio" at bounding box center [0, 0] width 0 height 0
click at [1080, 346] on span at bounding box center [1081, 346] width 17 height 17
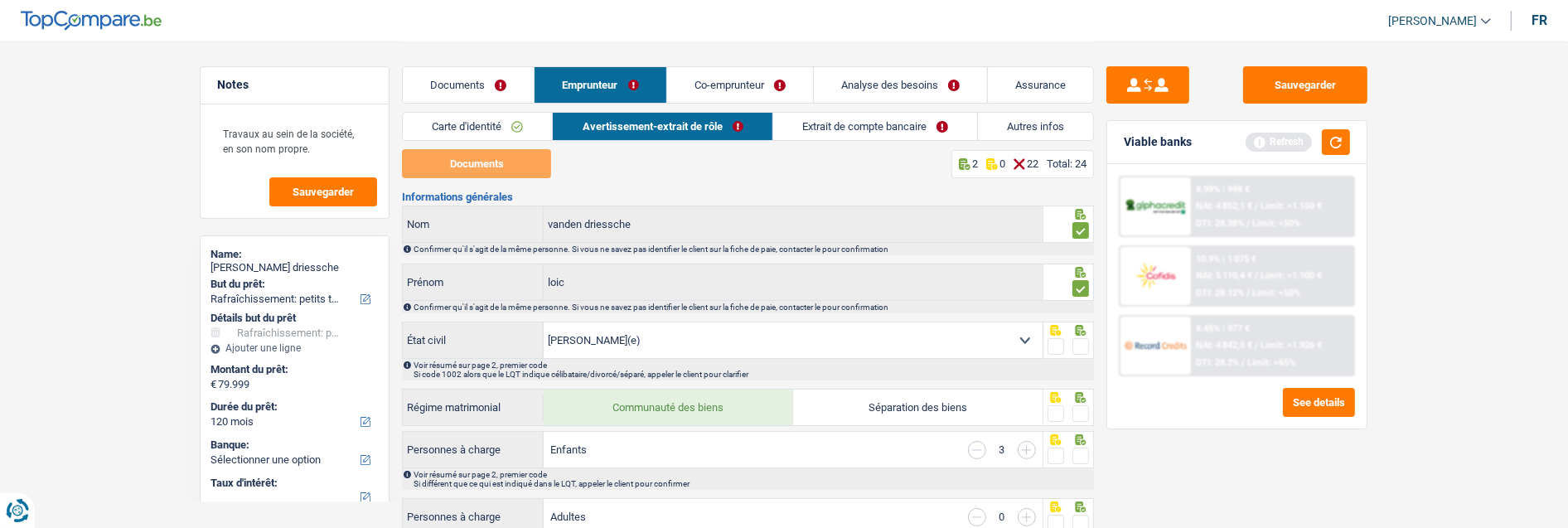
click at [0, 0] on input "radio" at bounding box center [0, 0] width 0 height 0
click at [1079, 407] on span at bounding box center [1081, 414] width 17 height 17
click at [0, 0] on input "radio" at bounding box center [0, 0] width 0 height 0
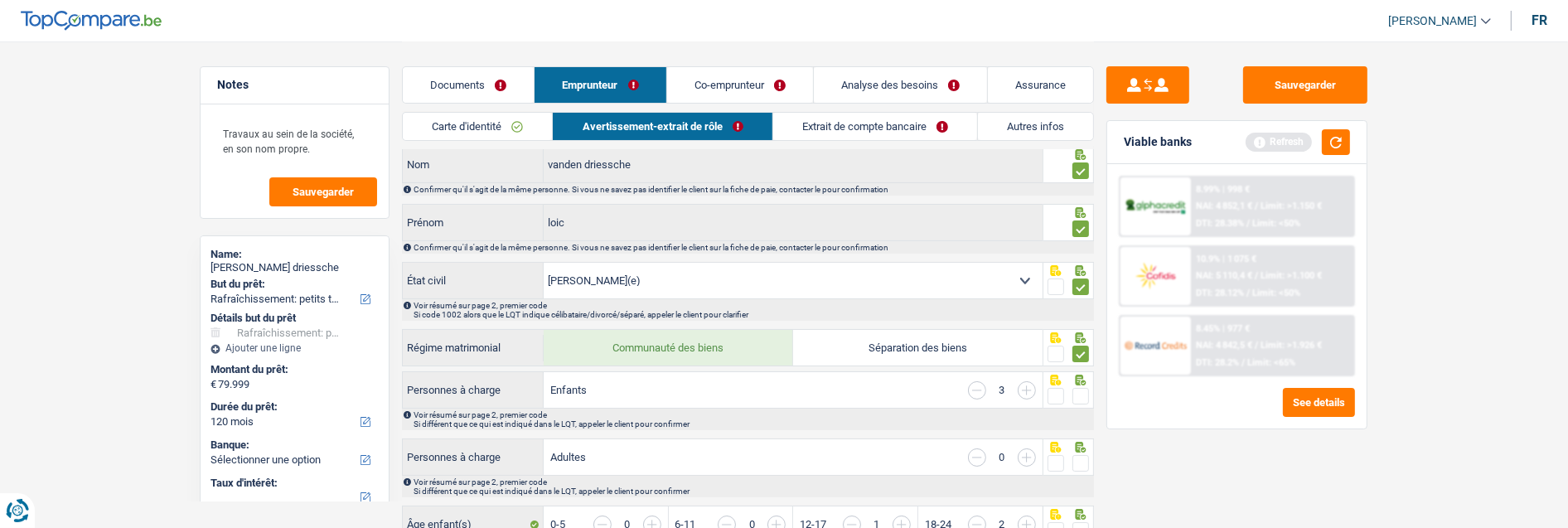
scroll to position [92, 0]
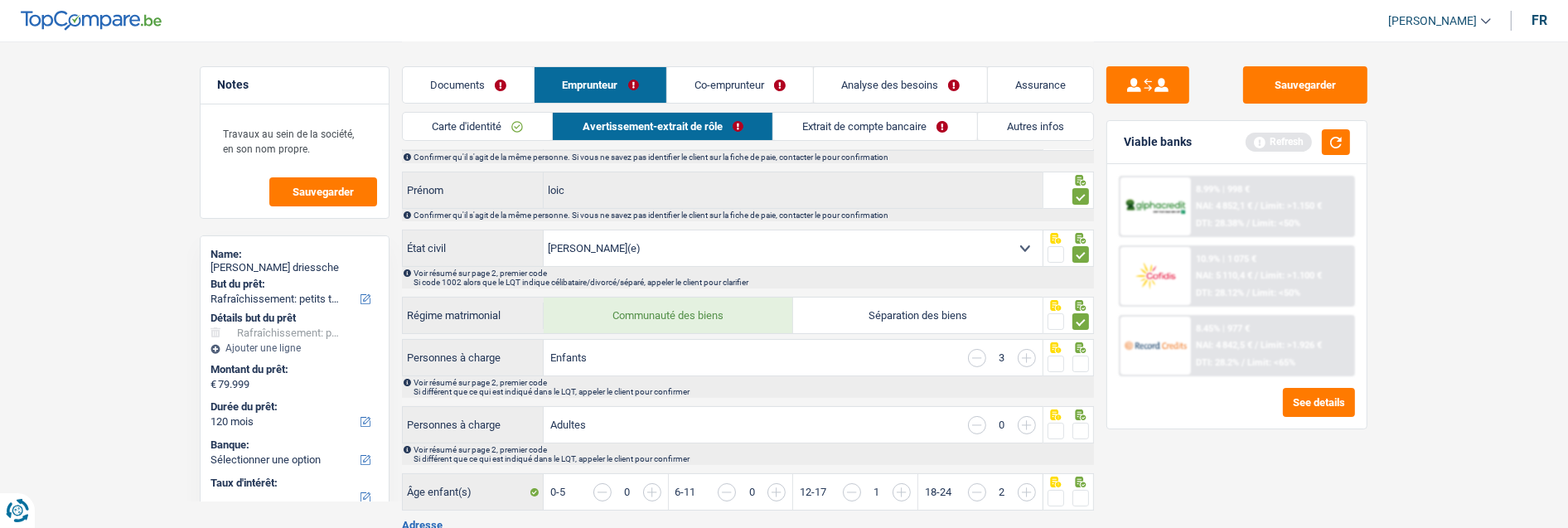
click at [1083, 359] on span at bounding box center [1081, 364] width 17 height 17
click at [0, 0] on input "radio" at bounding box center [0, 0] width 0 height 0
click at [1083, 432] on span at bounding box center [1081, 431] width 17 height 17
click at [0, 0] on input "radio" at bounding box center [0, 0] width 0 height 0
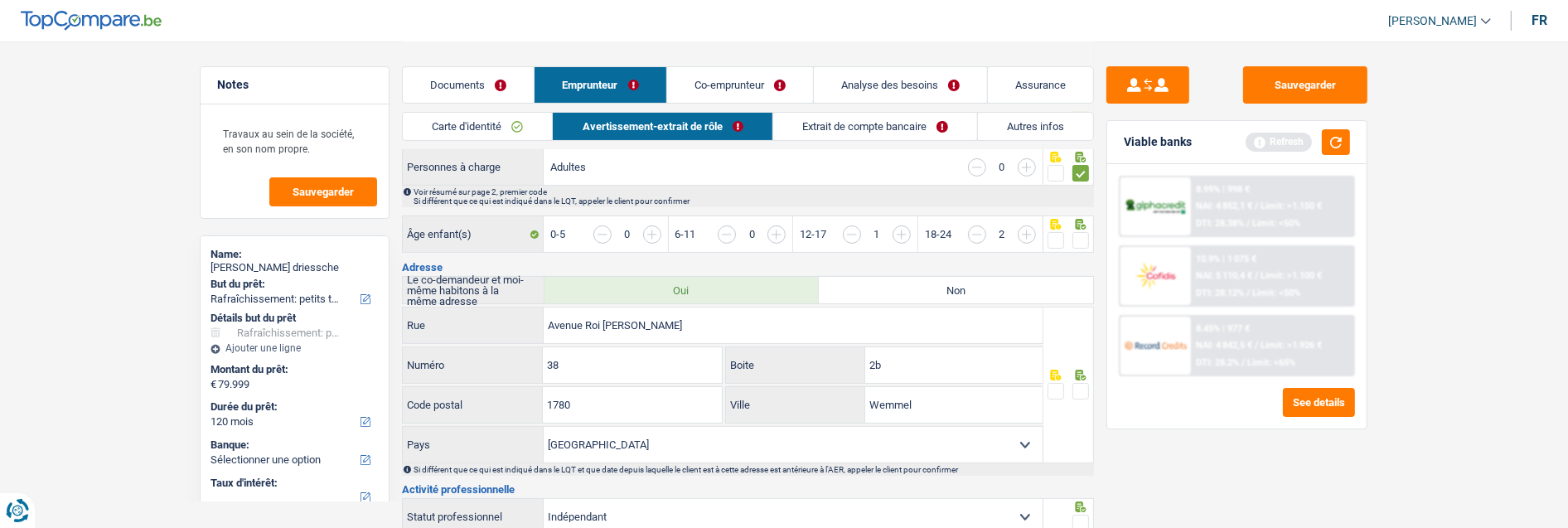
scroll to position [368, 0]
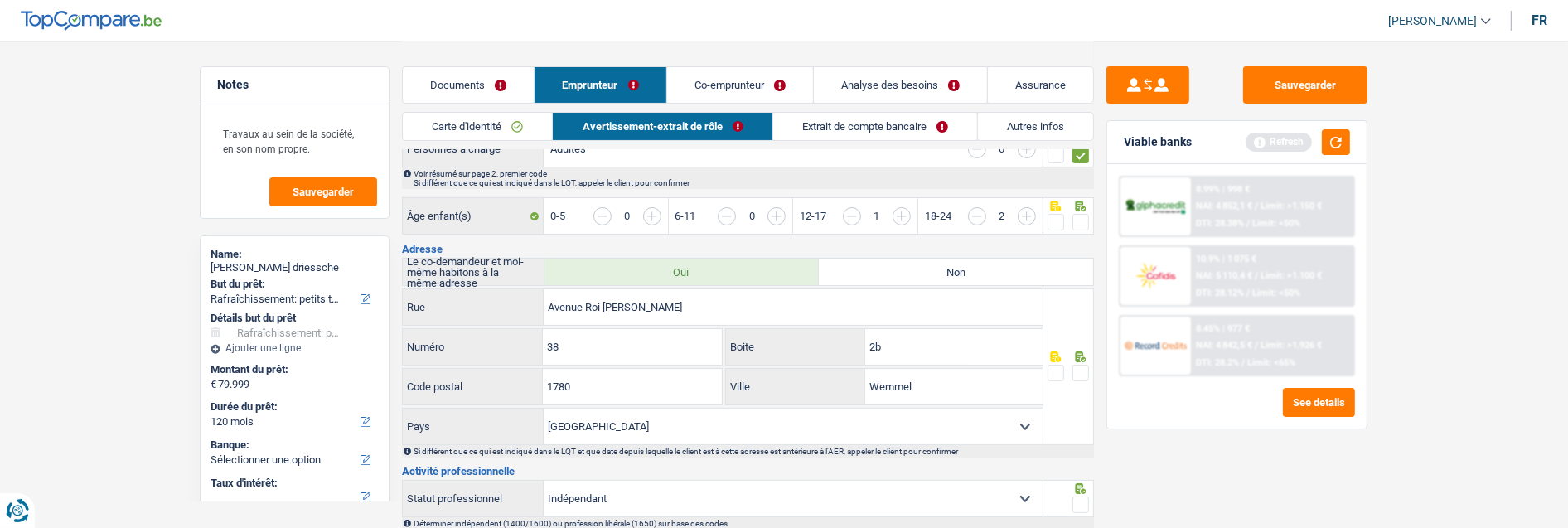
click at [1082, 217] on span at bounding box center [1081, 222] width 17 height 17
click at [0, 0] on input "radio" at bounding box center [0, 0] width 0 height 0
click at [1079, 370] on span at bounding box center [1081, 373] width 17 height 17
click at [0, 0] on input "radio" at bounding box center [0, 0] width 0 height 0
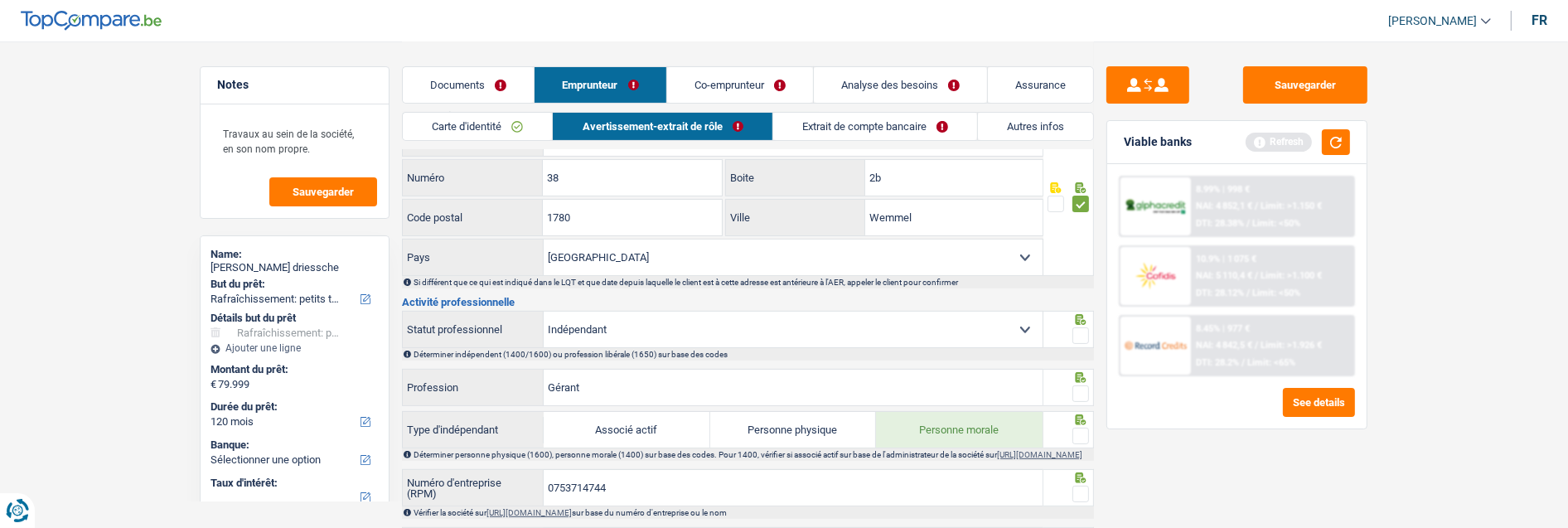
scroll to position [552, 0]
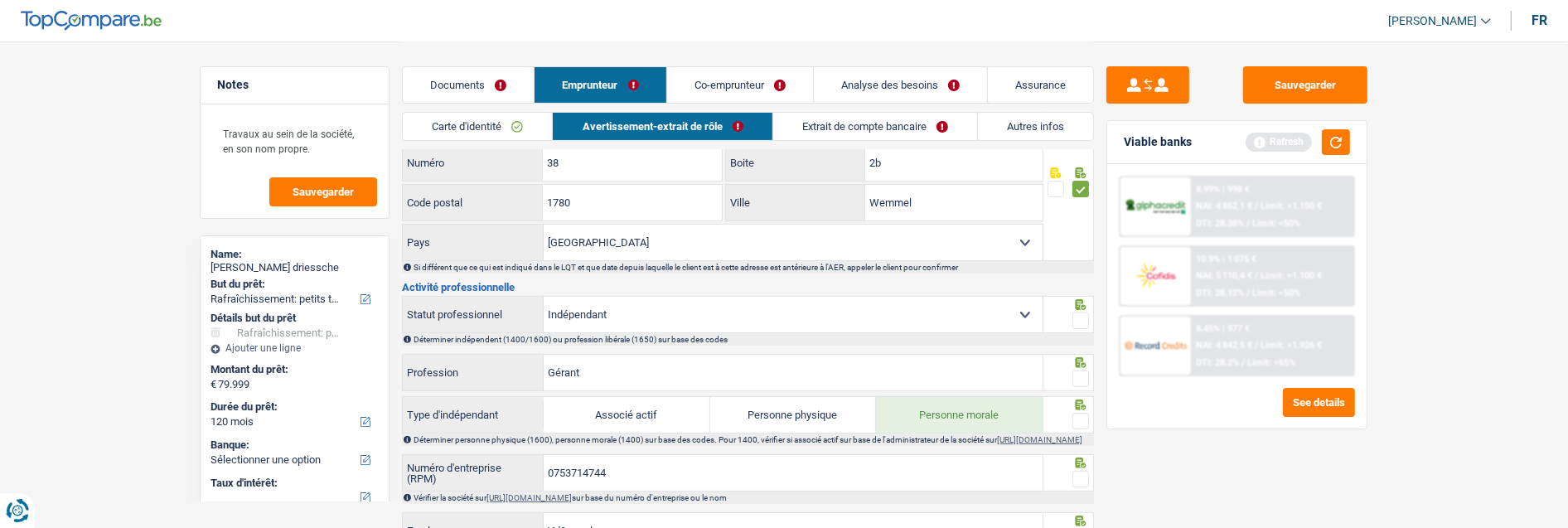
click at [1082, 316] on span at bounding box center [1081, 321] width 17 height 17
click at [0, 0] on input "radio" at bounding box center [0, 0] width 0 height 0
click at [1075, 376] on span at bounding box center [1081, 379] width 17 height 17
click at [0, 0] on input "radio" at bounding box center [0, 0] width 0 height 0
click at [1080, 426] on div at bounding box center [1081, 421] width 17 height 20
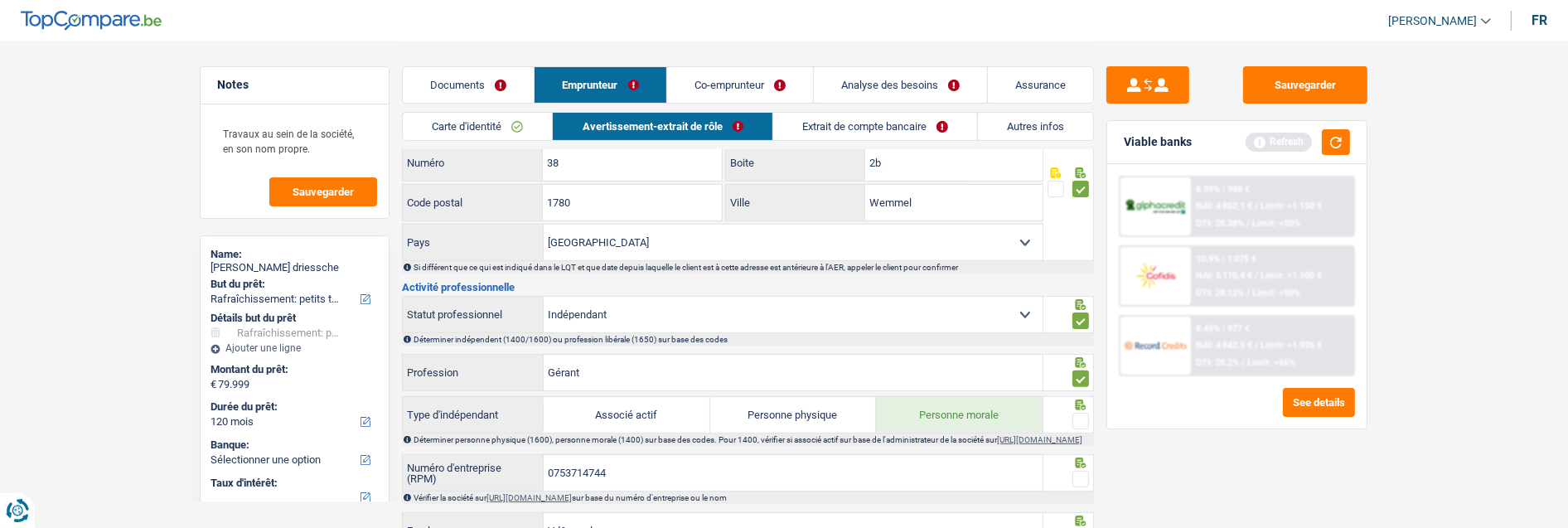
click at [1082, 420] on span at bounding box center [1081, 421] width 17 height 17
click at [0, 0] on input "radio" at bounding box center [0, 0] width 0 height 0
click at [1075, 487] on span at bounding box center [1081, 479] width 17 height 17
click at [0, 0] on input "radio" at bounding box center [0, 0] width 0 height 0
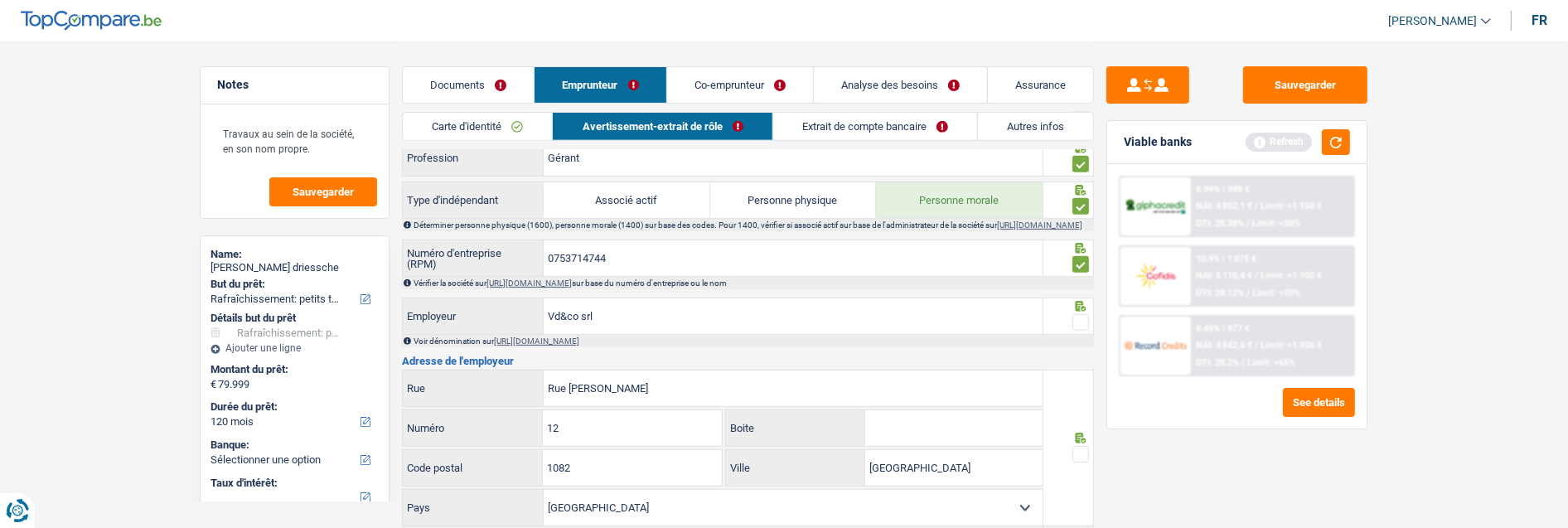
scroll to position [829, 0]
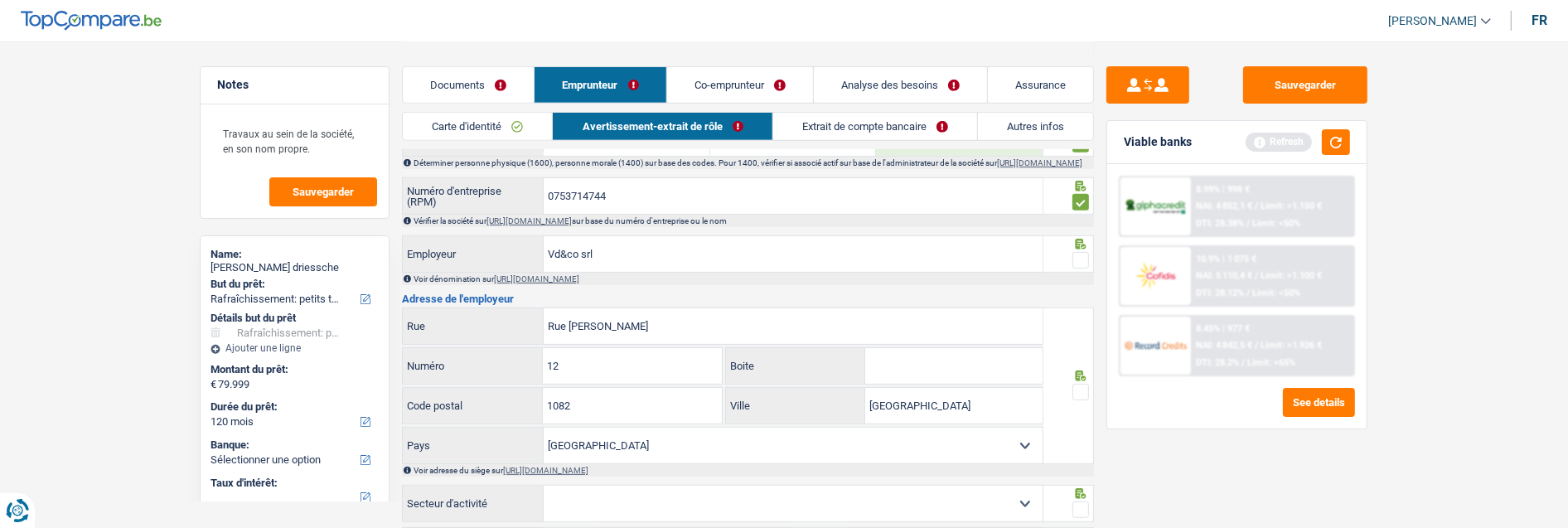
click at [1079, 263] on span at bounding box center [1081, 261] width 17 height 17
click at [0, 0] on input "radio" at bounding box center [0, 0] width 0 height 0
click at [816, 269] on input "Vd&co srl" at bounding box center [793, 253] width 499 height 36
type input "V"
type input "VD & CO"
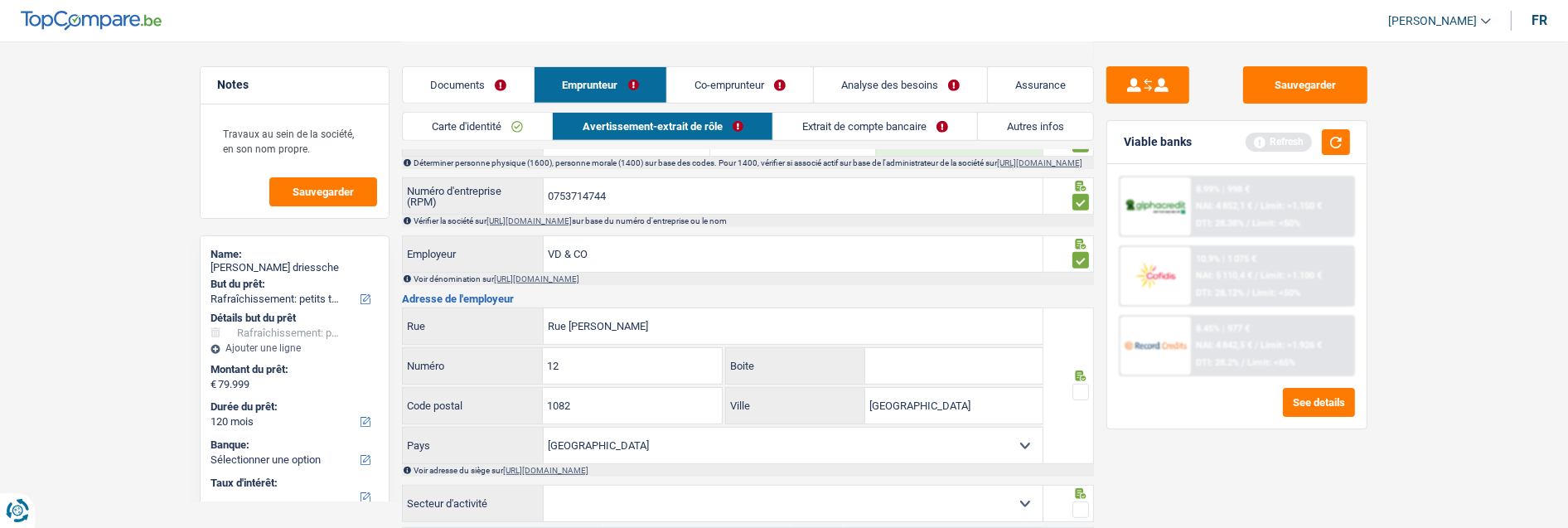
click at [1084, 396] on span at bounding box center [1081, 393] width 17 height 17
click at [0, 0] on input "radio" at bounding box center [0, 0] width 0 height 0
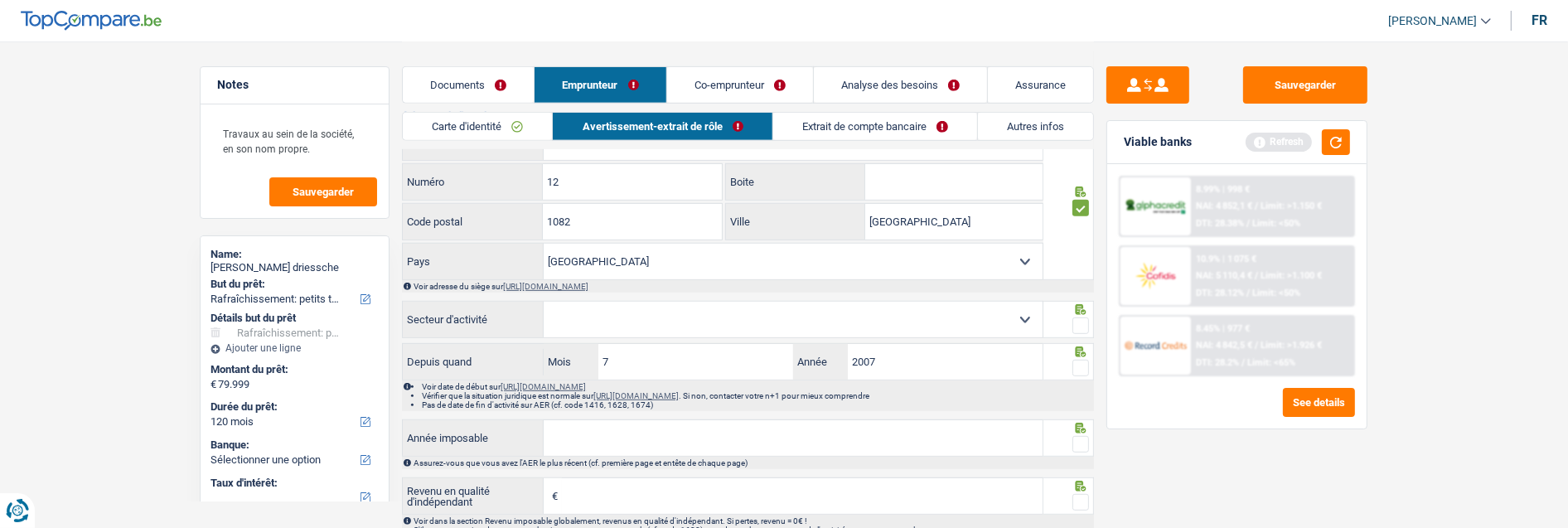
click at [772, 333] on select "Agriculture/Pêche Industrie Horeca Courier/Fitness/Taxi Construction Banques/As…" at bounding box center [793, 320] width 499 height 36
select select "smallCompanies"
click at [544, 310] on select "Agriculture/Pêche Industrie Horeca Courier/Fitness/Taxi Construction Banques/As…" at bounding box center [793, 320] width 499 height 36
click at [1081, 330] on span at bounding box center [1081, 326] width 17 height 17
click at [0, 0] on input "radio" at bounding box center [0, 0] width 0 height 0
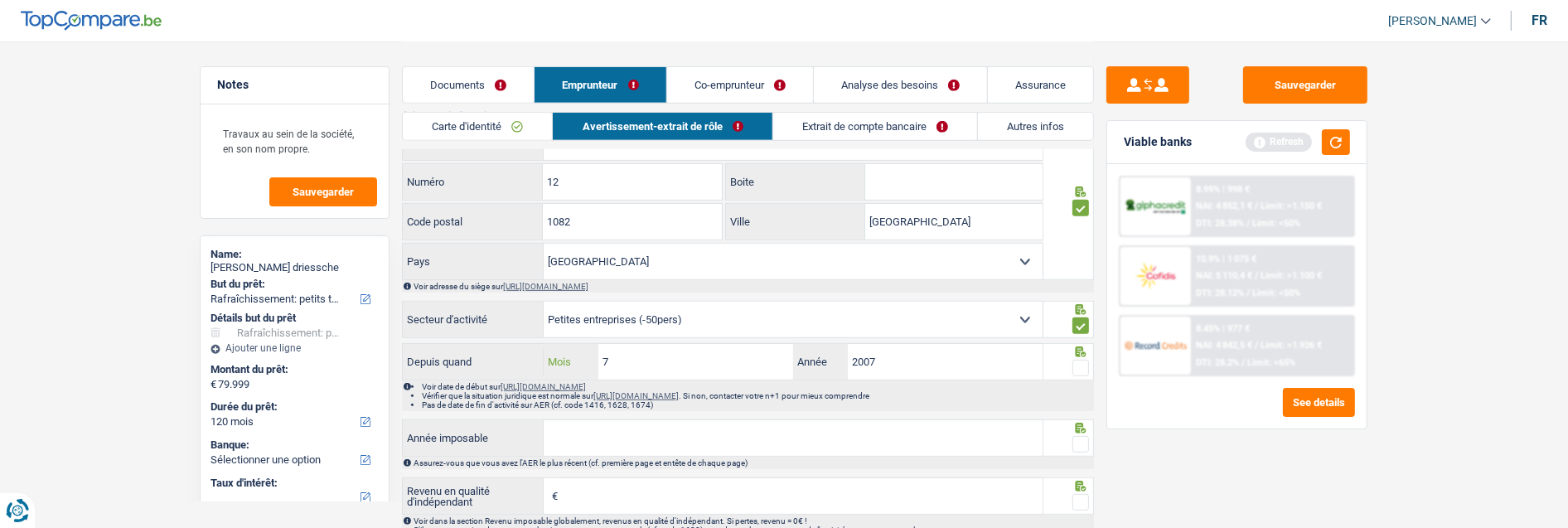
click at [702, 367] on input "7" at bounding box center [696, 361] width 194 height 36
type input "9"
click at [968, 368] on input "2007" at bounding box center [944, 361] width 194 height 36
type input "2020"
click at [1076, 376] on span at bounding box center [1081, 368] width 17 height 17
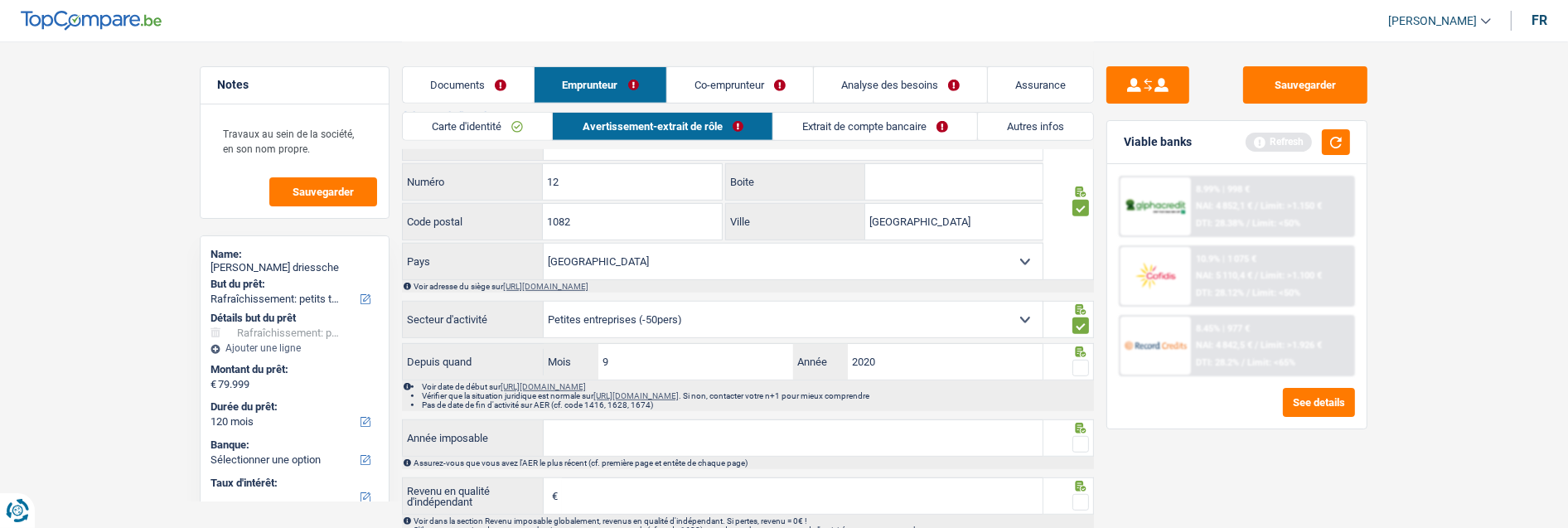
click at [0, 0] on input "radio" at bounding box center [0, 0] width 0 height 0
click at [851, 448] on input "Année imposable" at bounding box center [793, 438] width 499 height 36
click at [848, 442] on input "Année imposable" at bounding box center [793, 438] width 499 height 36
click at [625, 446] on input "Année imposable" at bounding box center [793, 438] width 499 height 36
type input "2023"
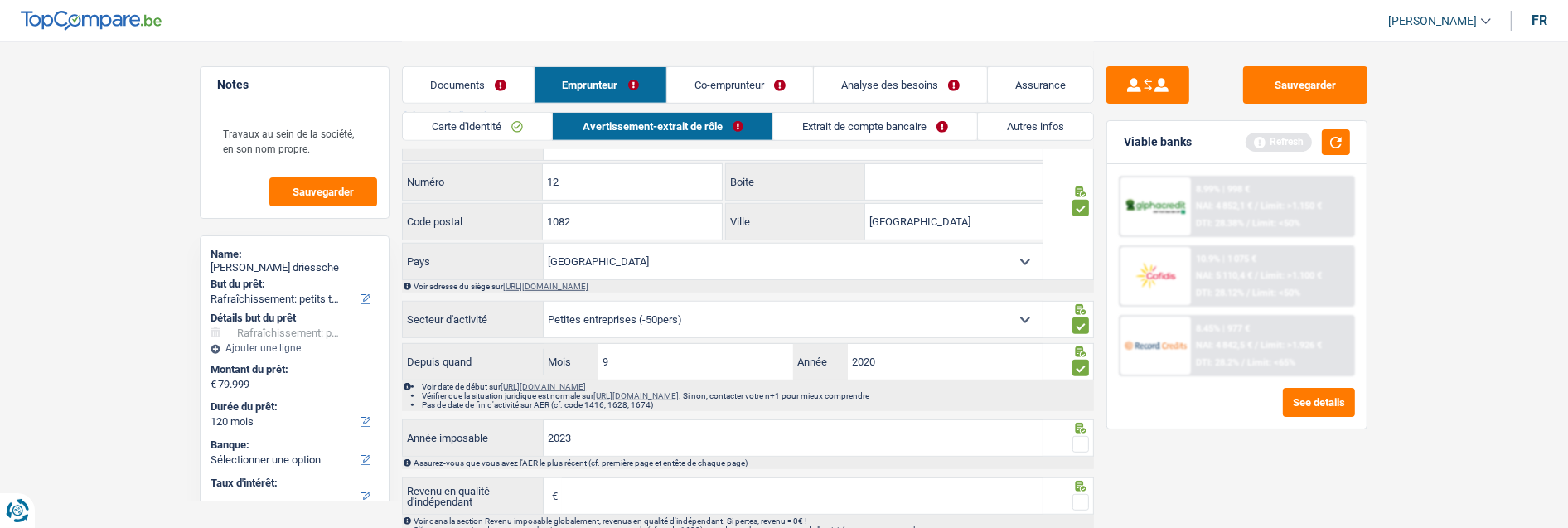
click at [1083, 450] on span at bounding box center [1081, 444] width 17 height 17
click at [0, 0] on input "radio" at bounding box center [0, 0] width 0 height 0
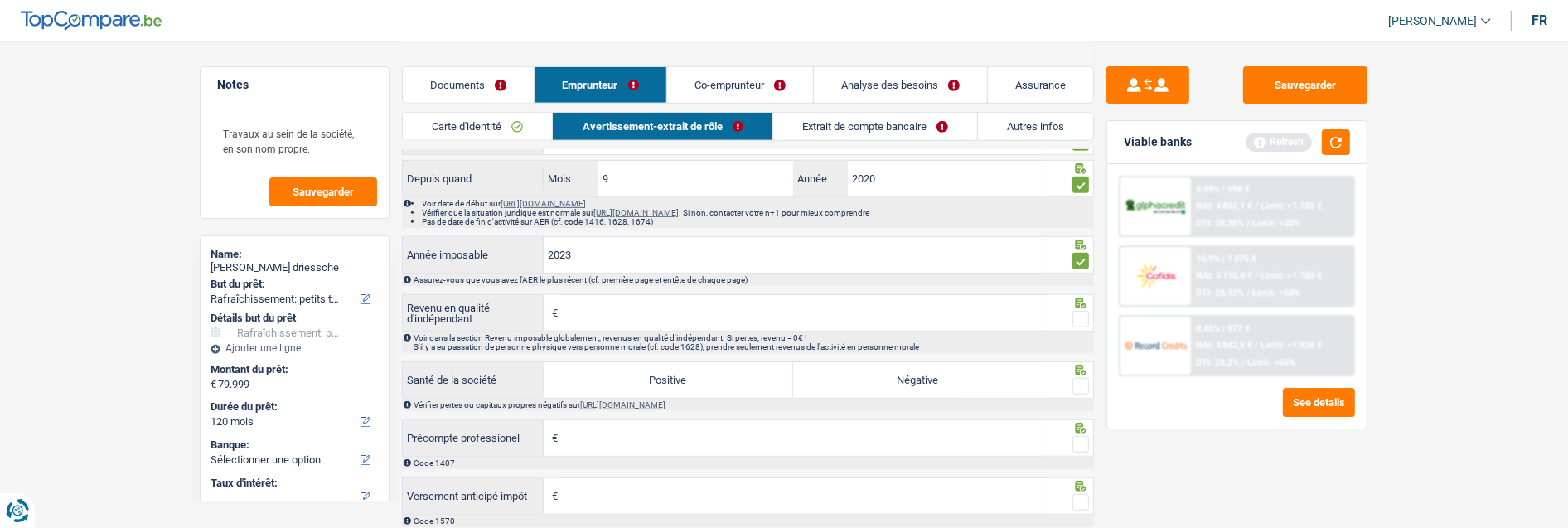
scroll to position [1197, 0]
click at [639, 308] on input "Revenu en qualité d'indépendant" at bounding box center [802, 311] width 481 height 36
type input "21.240"
click at [1086, 327] on span at bounding box center [1081, 319] width 17 height 17
click at [0, 0] on input "radio" at bounding box center [0, 0] width 0 height 0
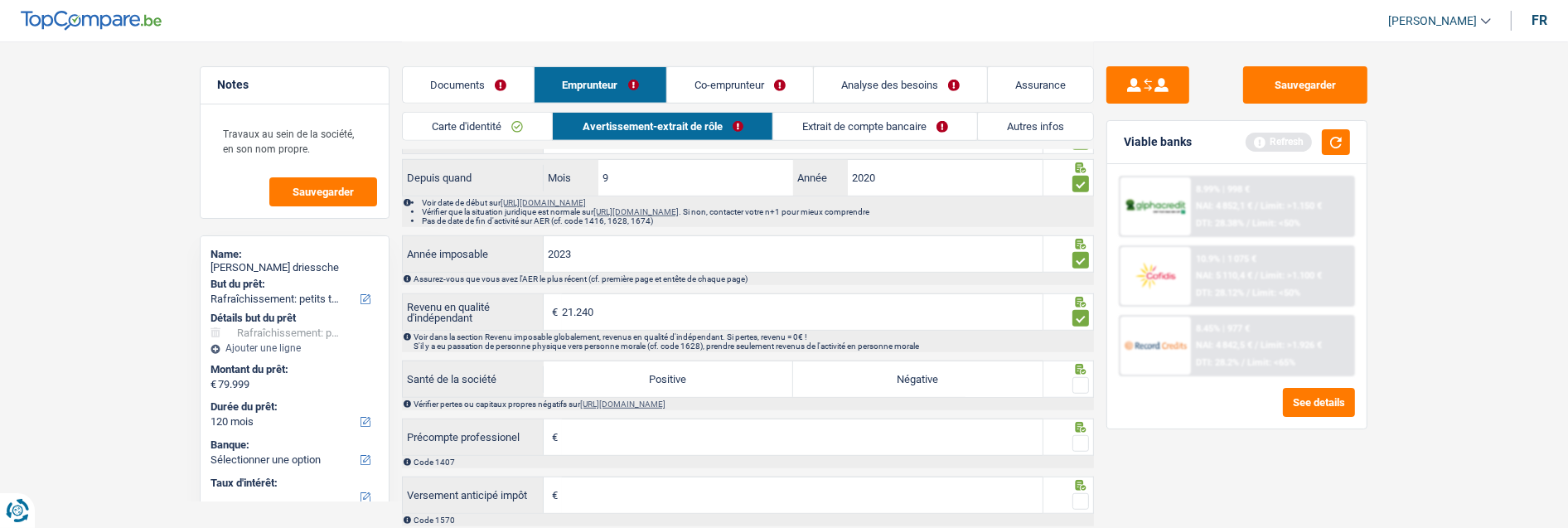
click at [682, 386] on label "Positive" at bounding box center [668, 379] width 250 height 36
click at [682, 386] on input "Positive" at bounding box center [668, 379] width 250 height 36
radio input "true"
click at [1091, 388] on div at bounding box center [1070, 379] width 52 height 37
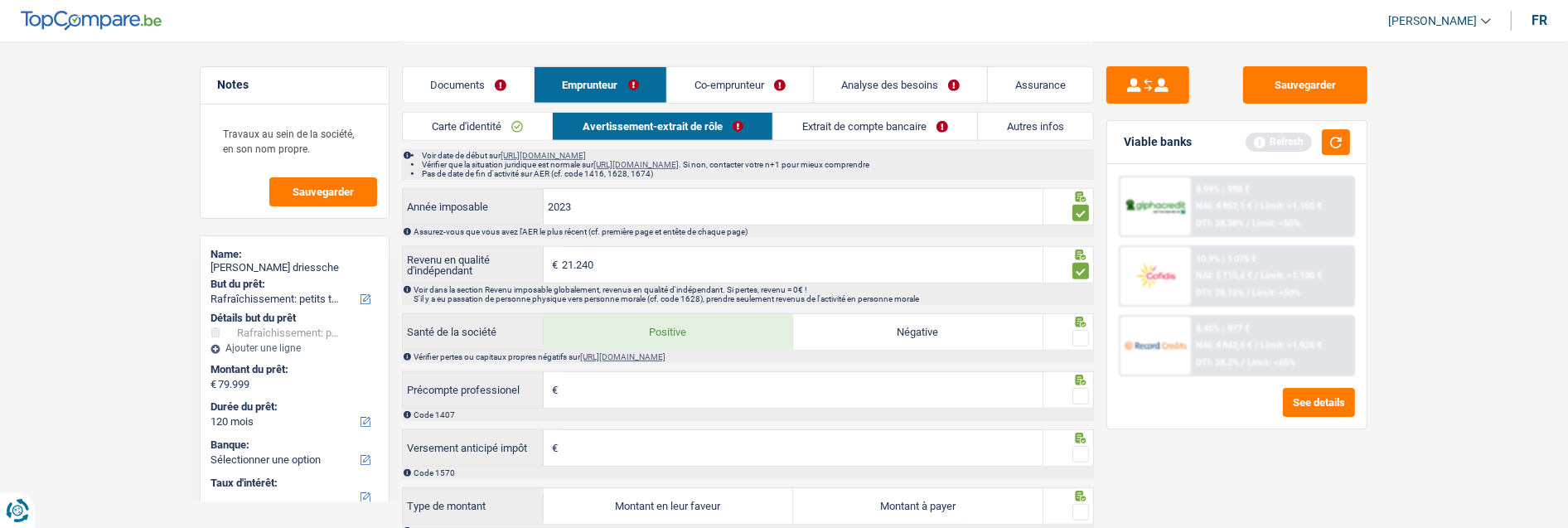
scroll to position [1289, 0]
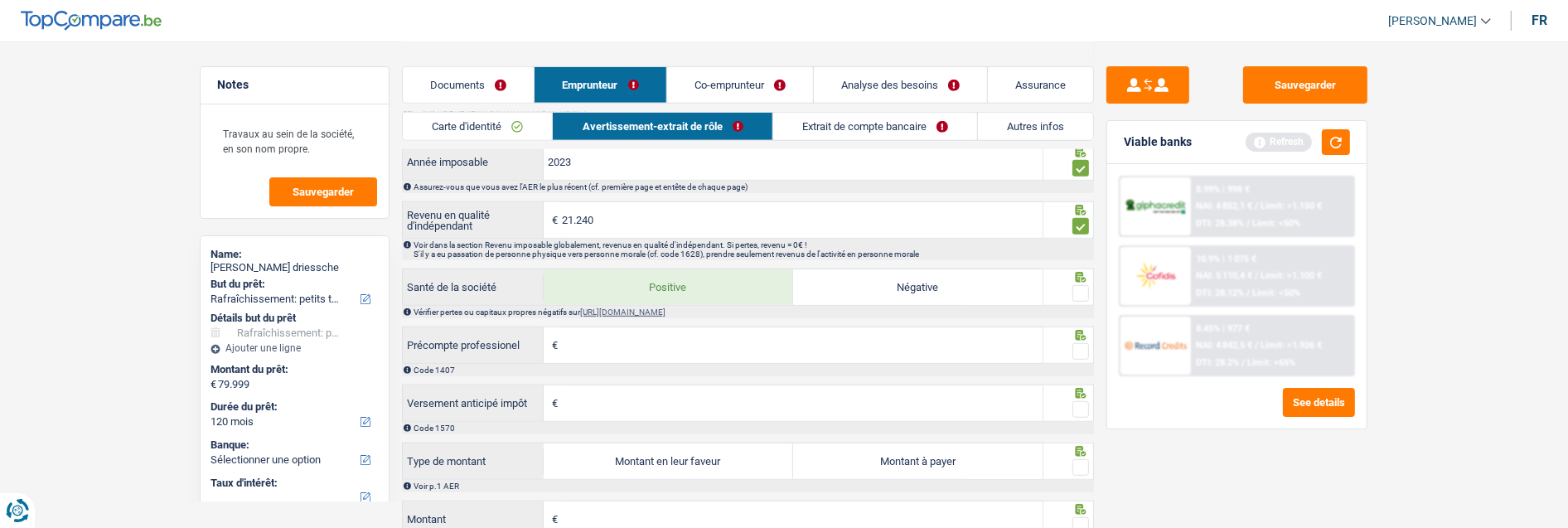
click at [1076, 300] on span at bounding box center [1081, 294] width 17 height 17
click at [0, 0] on input "radio" at bounding box center [0, 0] width 0 height 0
click at [1084, 359] on span at bounding box center [1081, 351] width 17 height 17
click at [0, 0] on input "radio" at bounding box center [0, 0] width 0 height 0
click at [1080, 410] on span at bounding box center [1081, 409] width 17 height 17
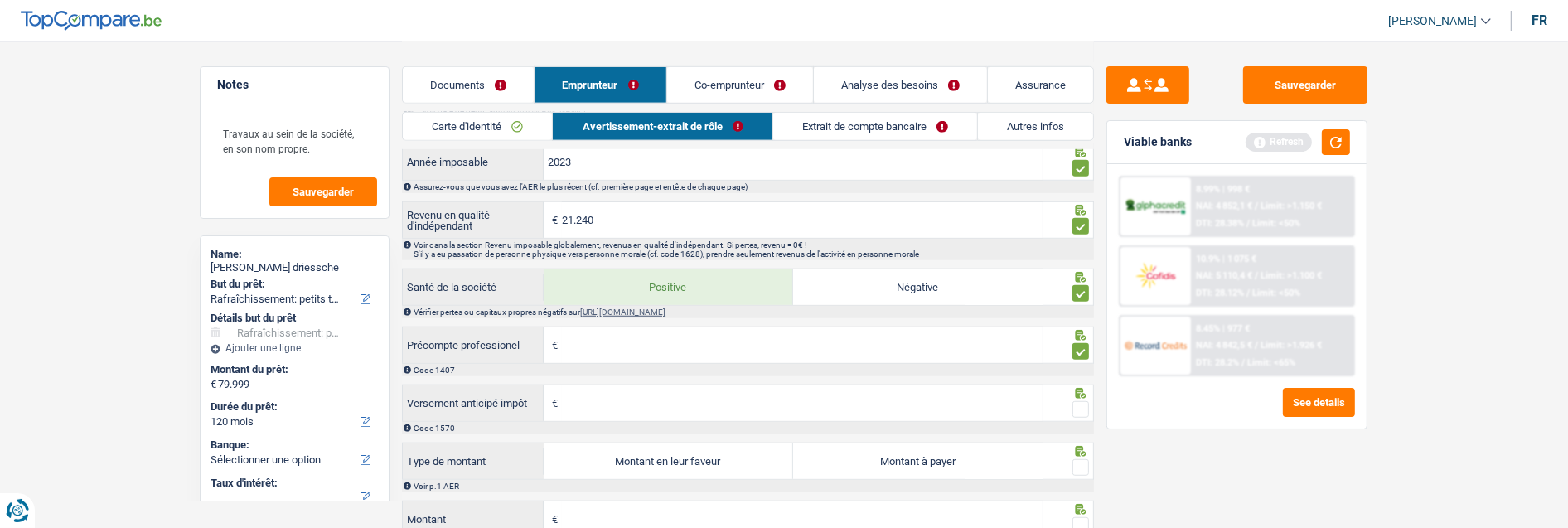
click at [0, 0] on input "radio" at bounding box center [0, 0] width 0 height 0
click at [940, 460] on label "Montant à payer" at bounding box center [918, 461] width 250 height 36
click at [940, 460] on input "Montant à payer" at bounding box center [918, 461] width 250 height 36
radio input "true"
type input "1.770"
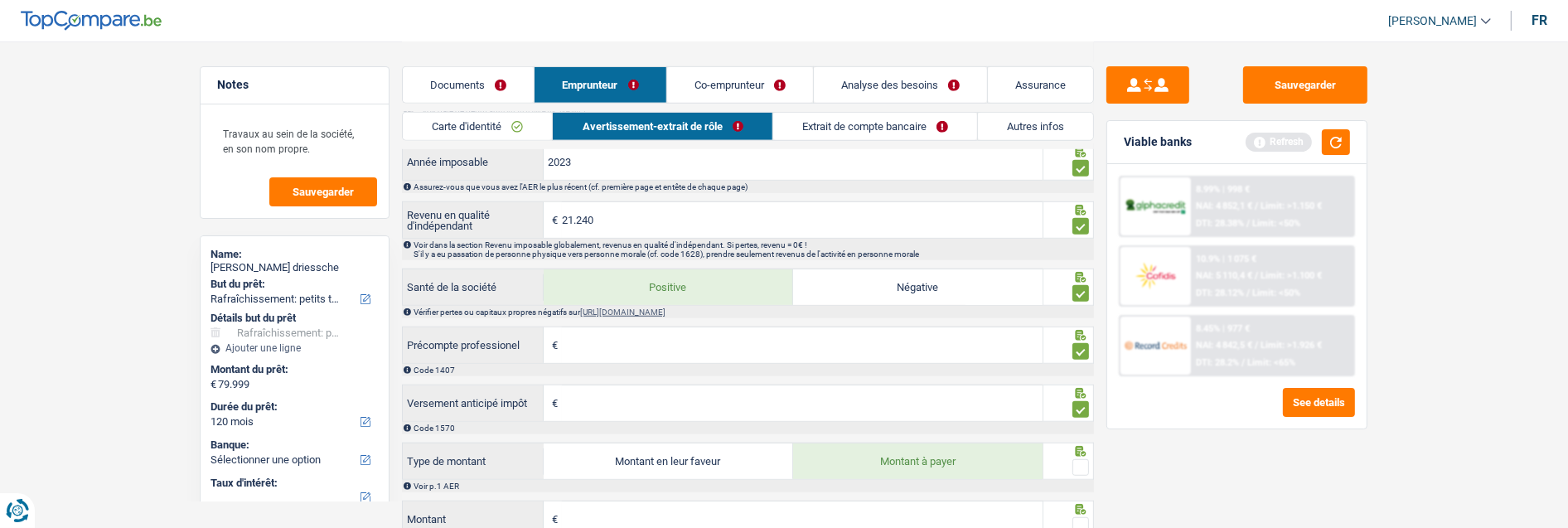
click at [1082, 473] on span at bounding box center [1081, 467] width 17 height 17
click at [0, 0] on input "radio" at bounding box center [0, 0] width 0 height 0
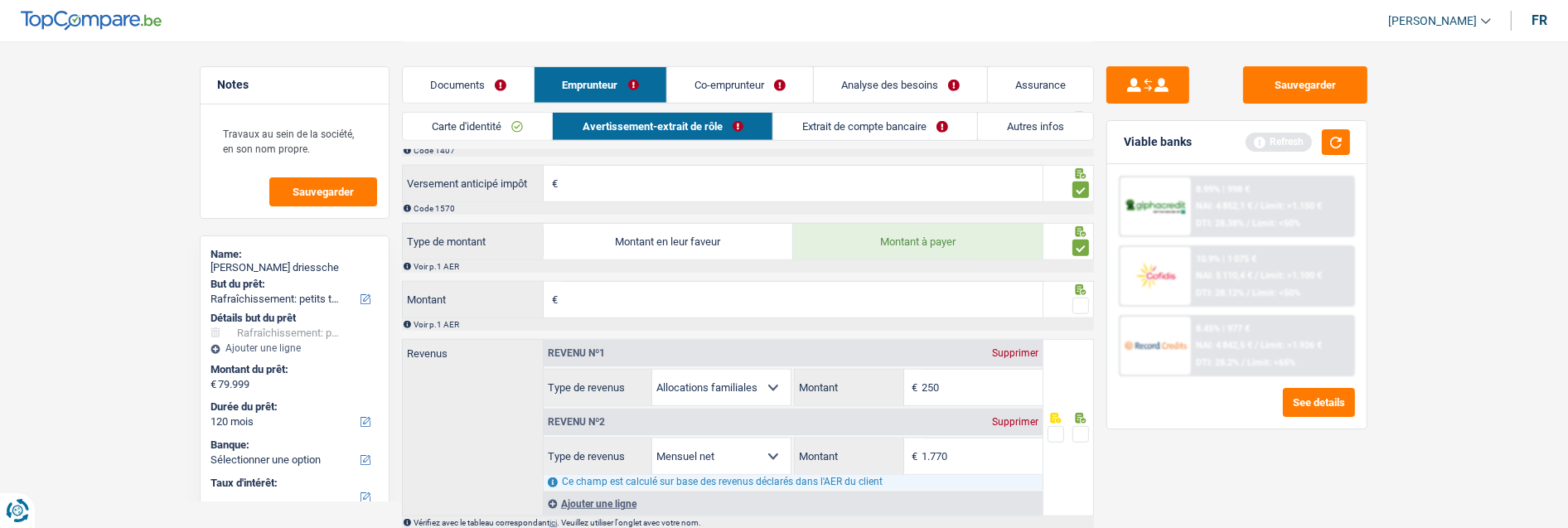
scroll to position [1566, 0]
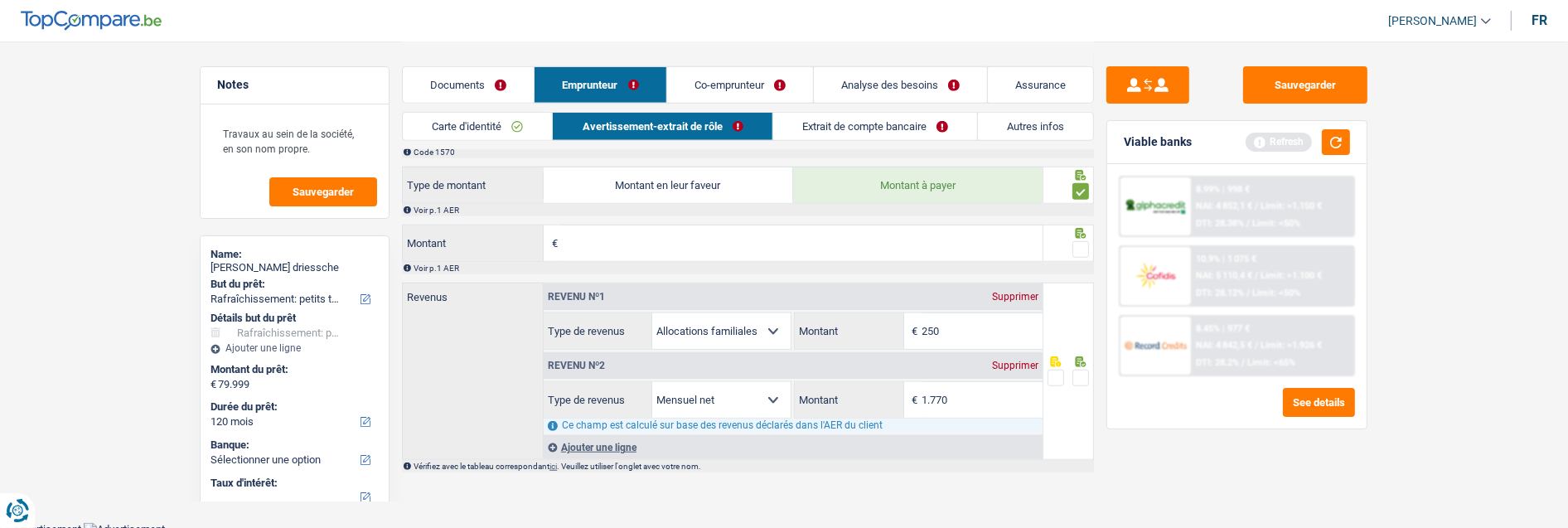
click at [658, 261] on input "Montant" at bounding box center [802, 243] width 481 height 36
type input "1.747"
type input "1.624"
click at [1081, 257] on span at bounding box center [1081, 250] width 17 height 17
click at [0, 0] on input "radio" at bounding box center [0, 0] width 0 height 0
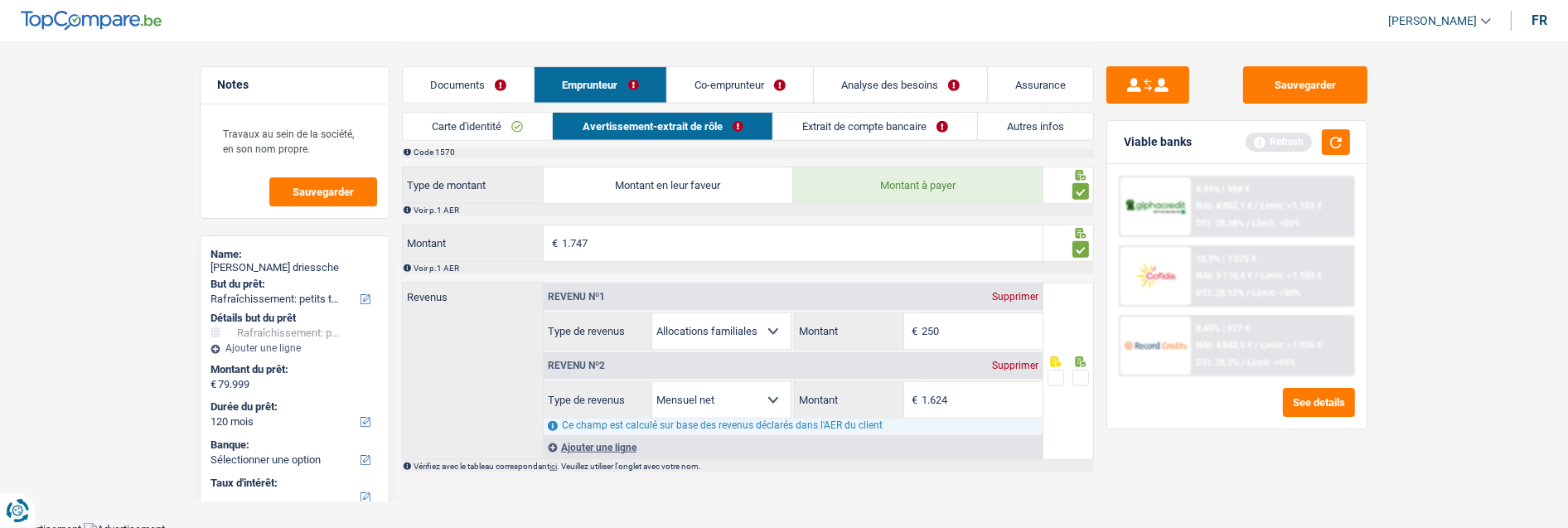
click at [1086, 382] on span at bounding box center [1081, 378] width 17 height 17
click at [0, 0] on input "radio" at bounding box center [0, 0] width 0 height 0
click at [900, 129] on link "Extrait de compte bancaire" at bounding box center [874, 126] width 204 height 28
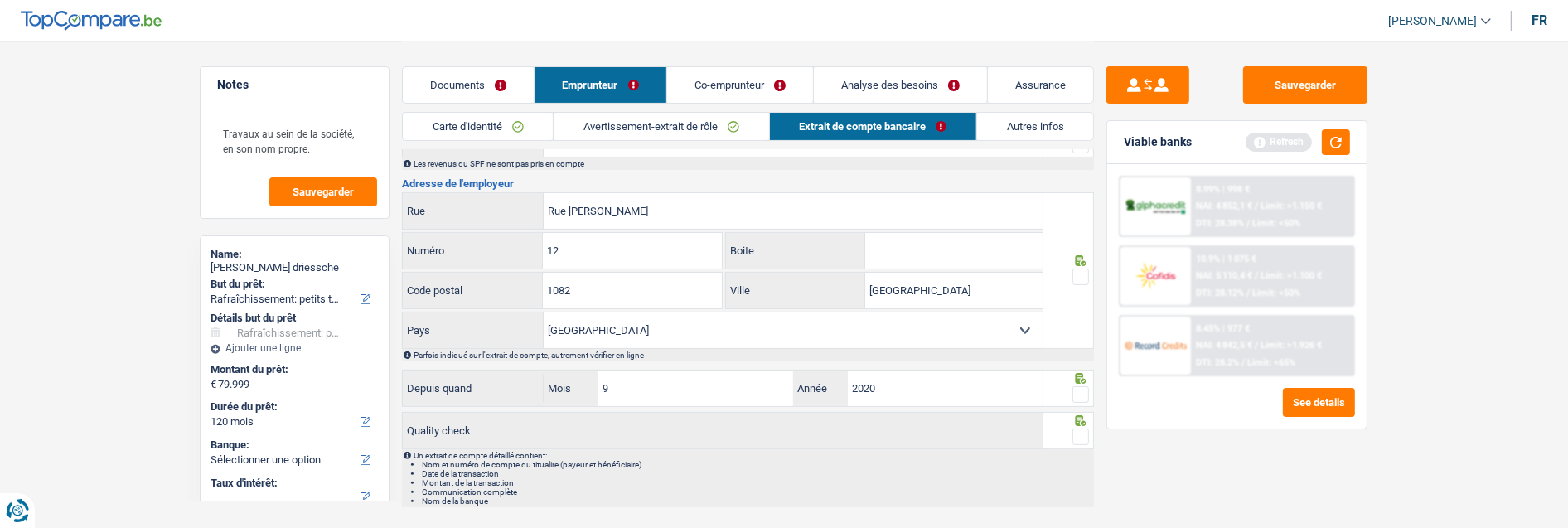
scroll to position [492, 0]
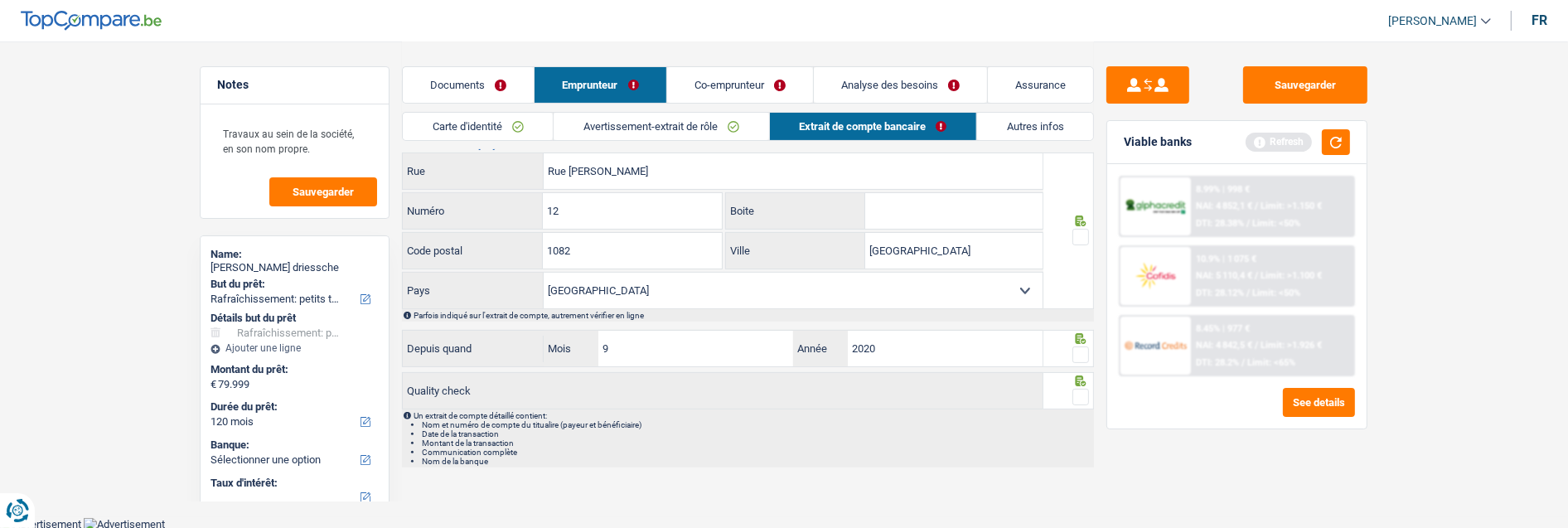
click at [1076, 236] on span at bounding box center [1081, 237] width 17 height 17
click at [0, 0] on input "radio" at bounding box center [0, 0] width 0 height 0
click at [1079, 350] on span at bounding box center [1081, 355] width 17 height 17
click at [0, 0] on input "radio" at bounding box center [0, 0] width 0 height 0
click at [1079, 383] on icon at bounding box center [1082, 381] width 11 height 11
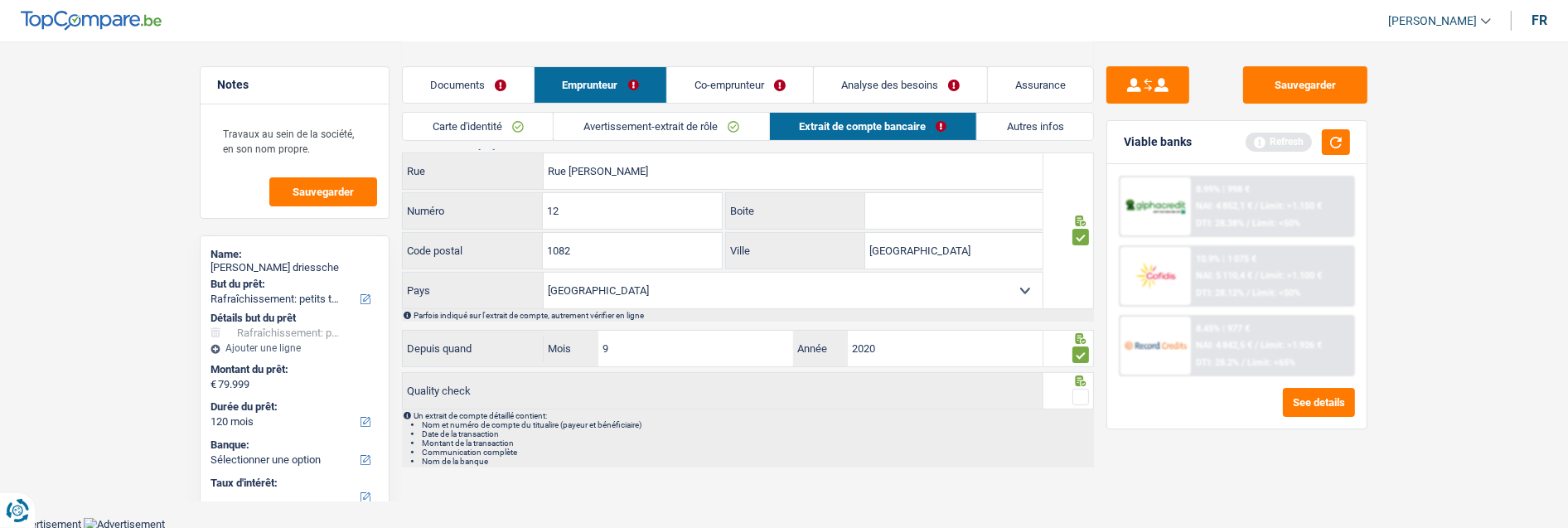
click at [1083, 395] on span at bounding box center [1081, 397] width 17 height 17
click at [0, 0] on input "radio" at bounding box center [0, 0] width 0 height 0
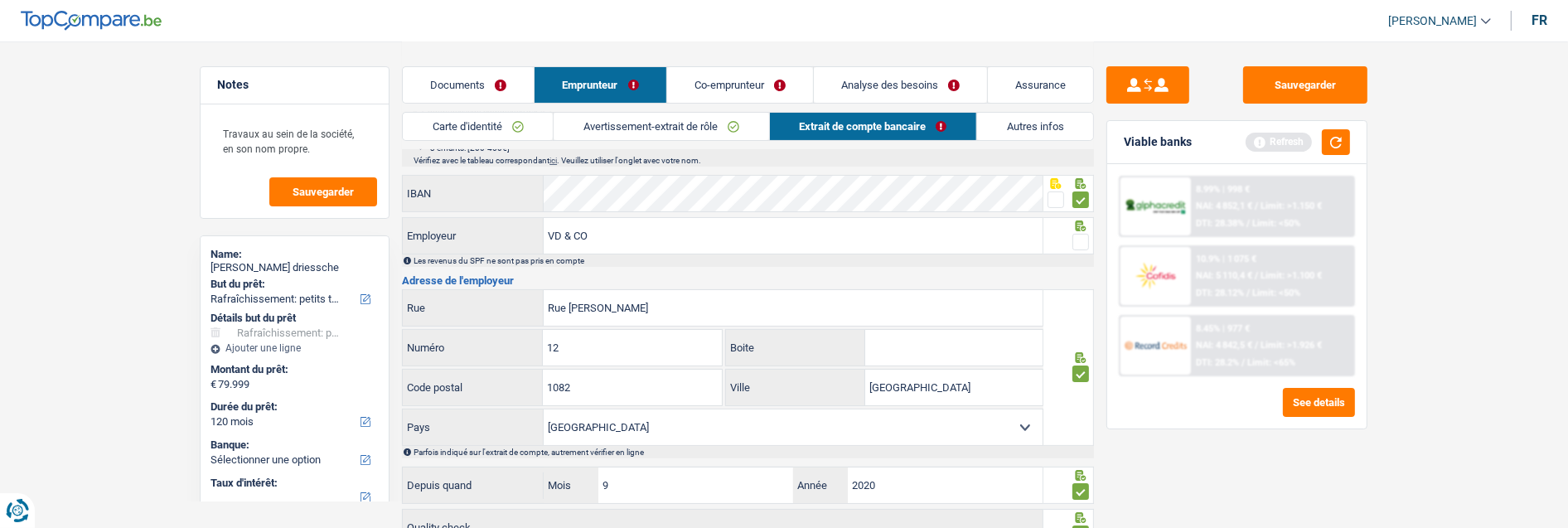
scroll to position [308, 0]
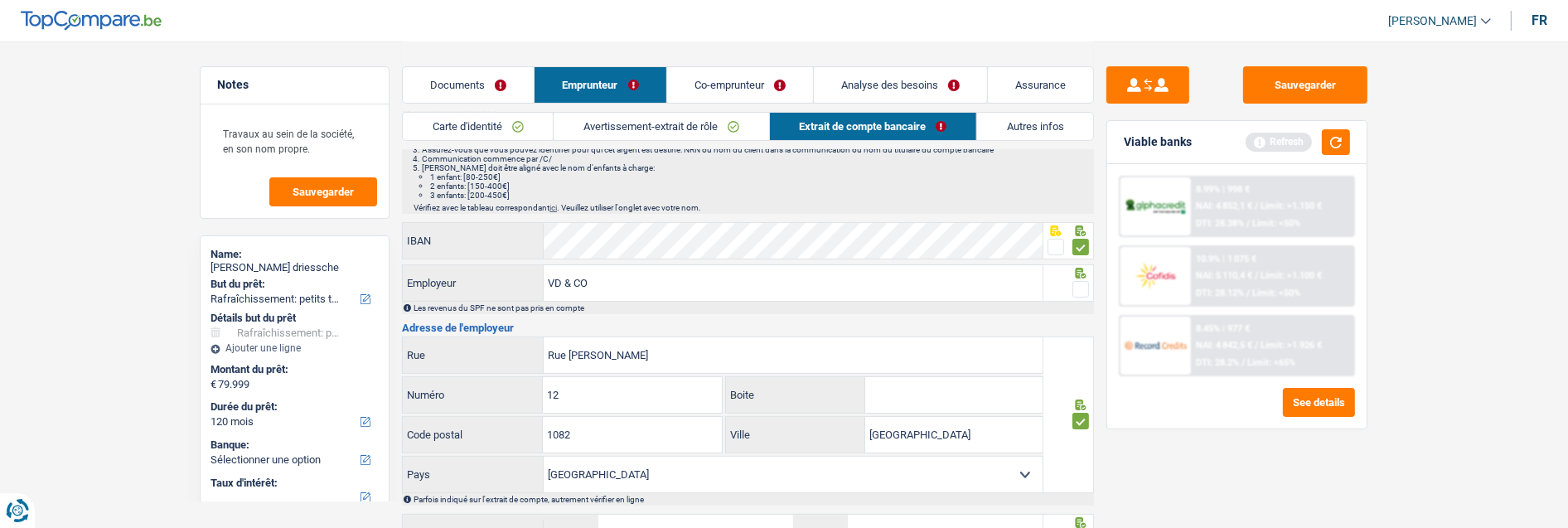
click at [1084, 282] on span at bounding box center [1081, 289] width 17 height 17
click at [0, 0] on input "radio" at bounding box center [0, 0] width 0 height 0
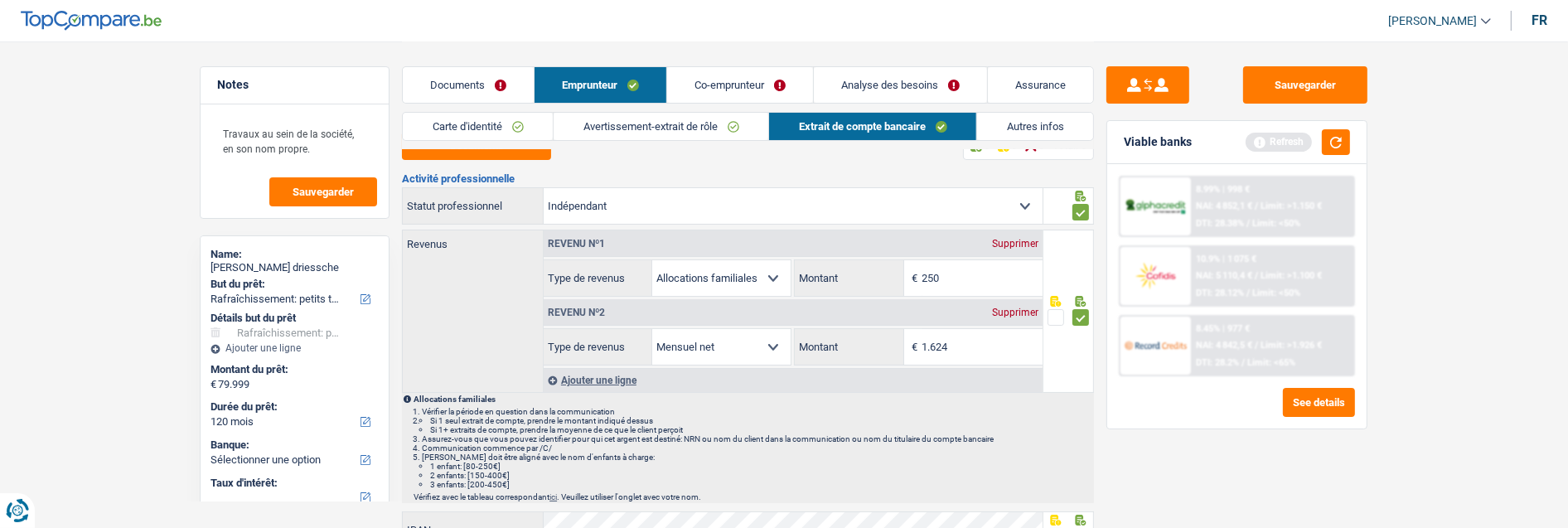
scroll to position [0, 0]
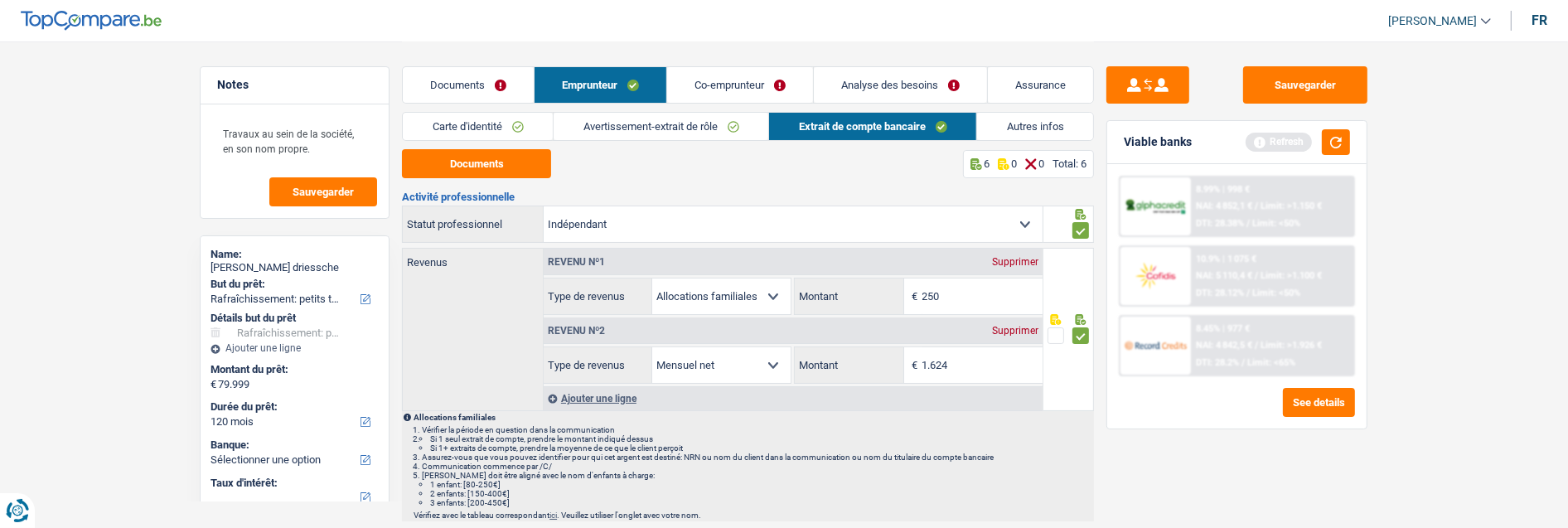
click at [751, 91] on link "Co-emprunteur" at bounding box center [740, 85] width 146 height 36
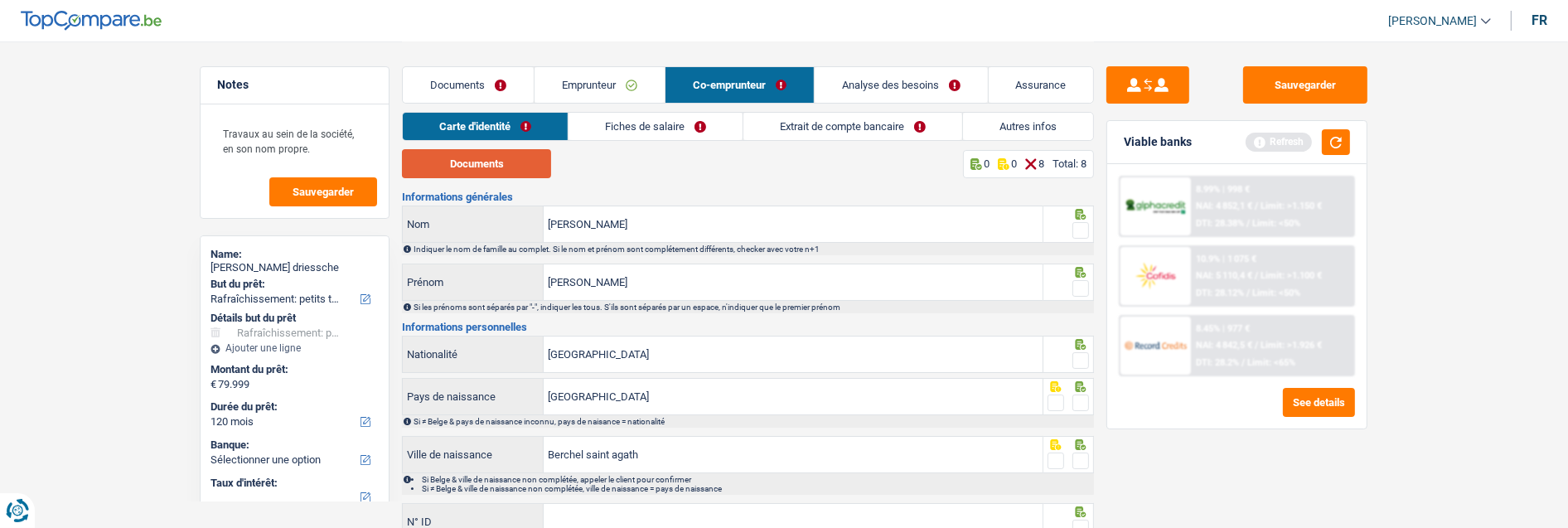
click at [446, 162] on button "Documents" at bounding box center [476, 163] width 149 height 29
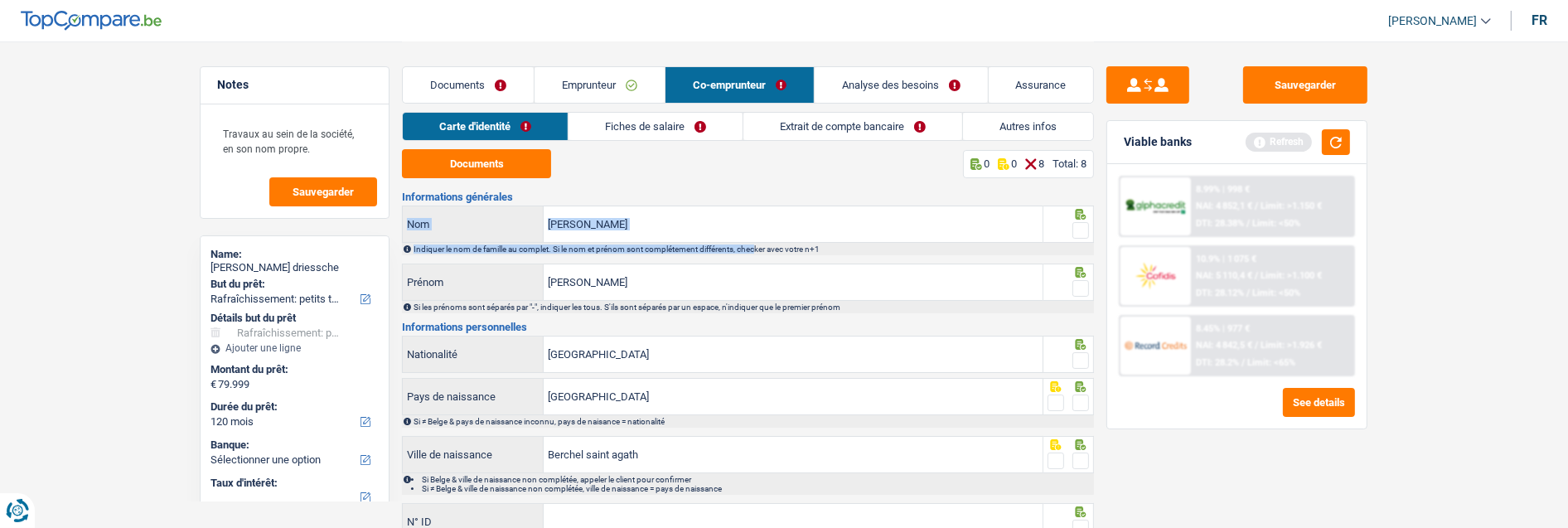
drag, startPoint x: 765, startPoint y: 244, endPoint x: 731, endPoint y: 235, distance: 35.2
click at [731, 235] on div "[PERSON_NAME] Nom Indiquer le nom de famille au complet. Si le nom et prénom so…" at bounding box center [747, 230] width 692 height 50
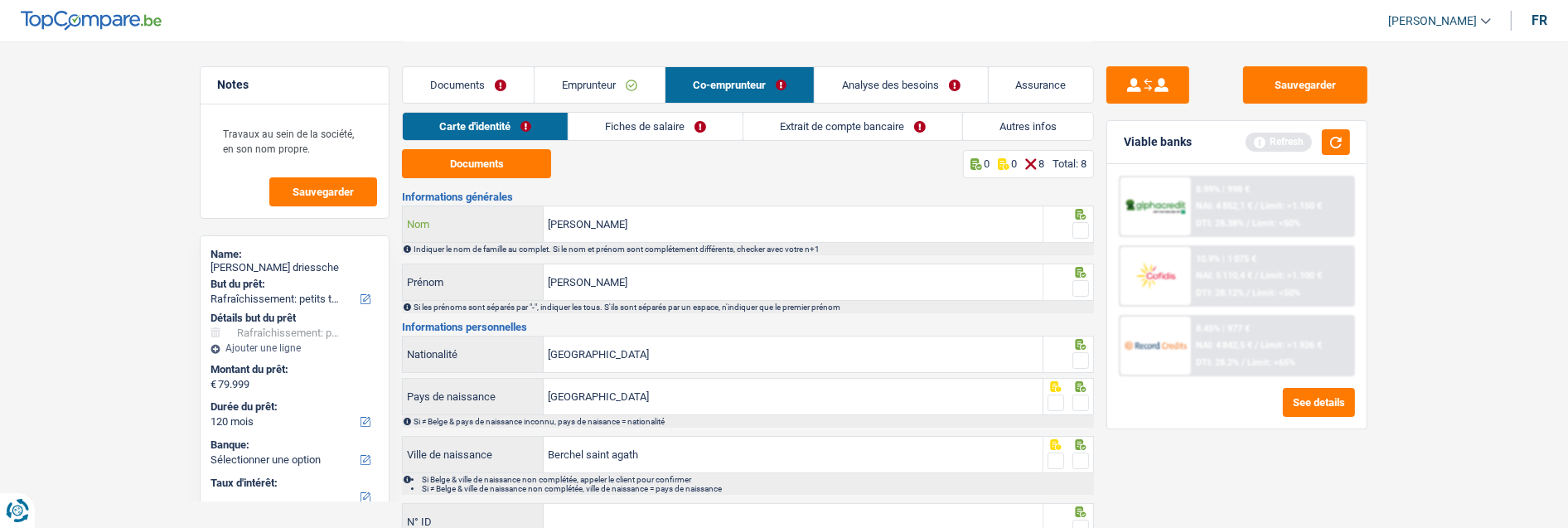
click at [709, 229] on input "[PERSON_NAME]" at bounding box center [793, 224] width 499 height 36
drag, startPoint x: 708, startPoint y: 226, endPoint x: 522, endPoint y: 222, distance: 186.0
click at [522, 226] on div "[PERSON_NAME] Nom" at bounding box center [722, 224] width 640 height 36
type input "schroeven"
click at [1073, 225] on span at bounding box center [1081, 230] width 17 height 17
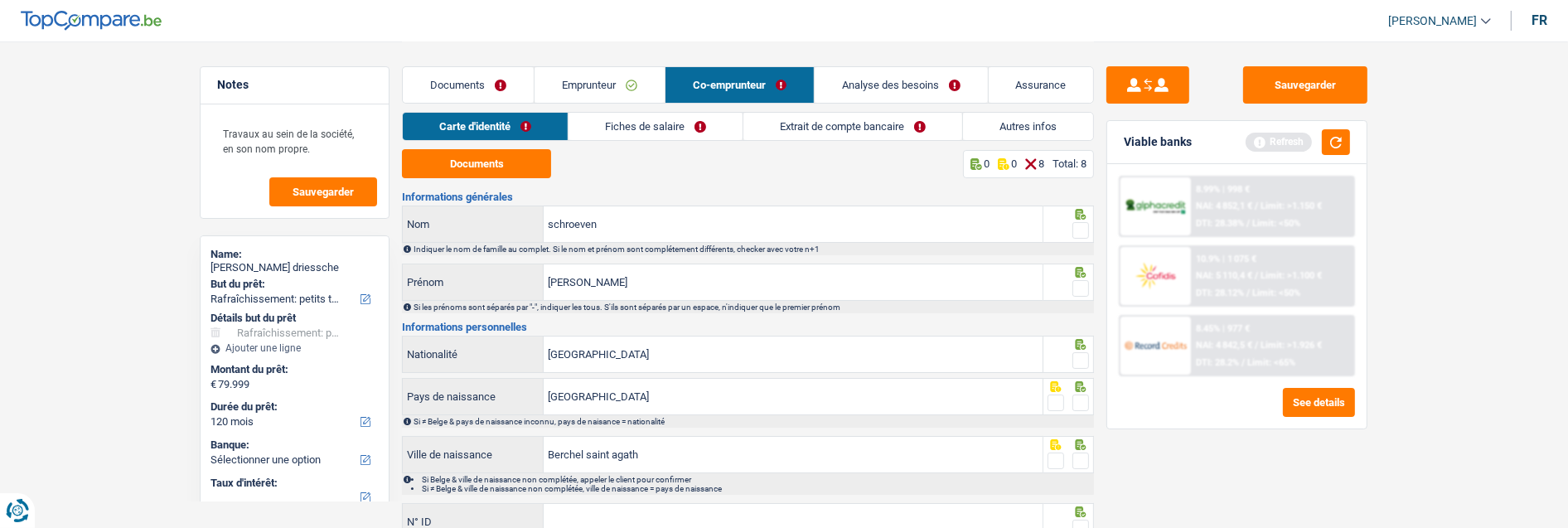
click at [0, 0] on input "radio" at bounding box center [0, 0] width 0 height 0
click at [727, 294] on input "[PERSON_NAME]" at bounding box center [793, 282] width 499 height 36
type input "[PERSON_NAME]"
click at [1080, 282] on span at bounding box center [1081, 288] width 17 height 17
click at [0, 0] on input "radio" at bounding box center [0, 0] width 0 height 0
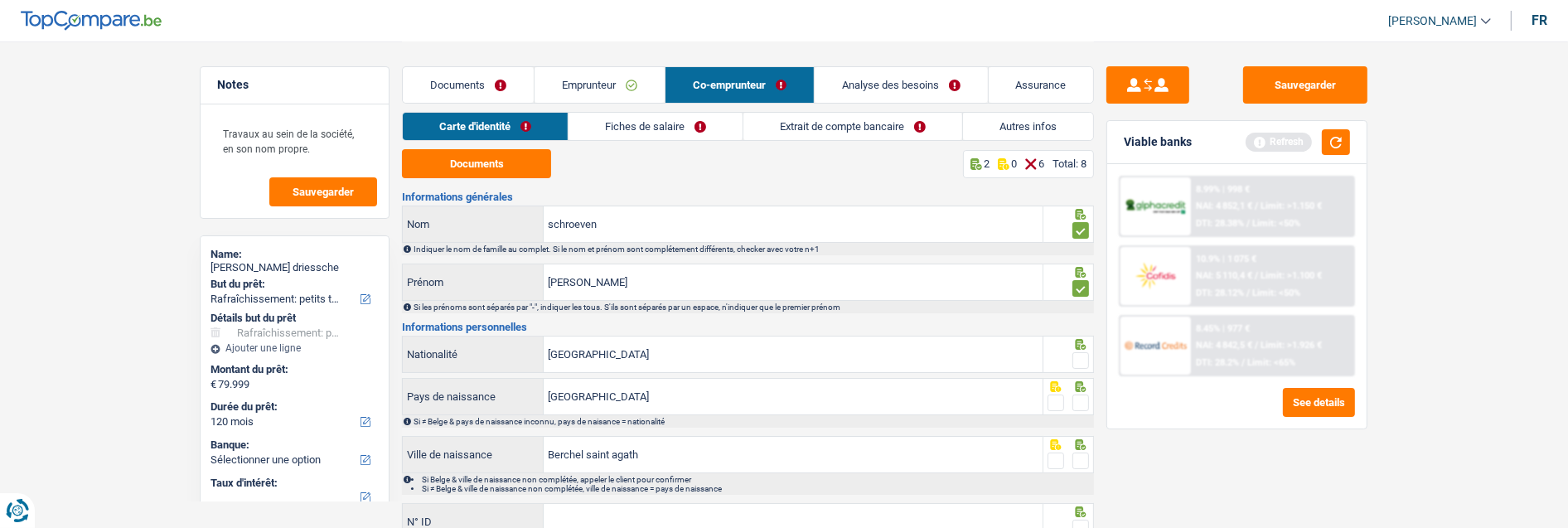
click at [1087, 365] on span at bounding box center [1081, 360] width 17 height 17
click at [0, 0] on input "radio" at bounding box center [0, 0] width 0 height 0
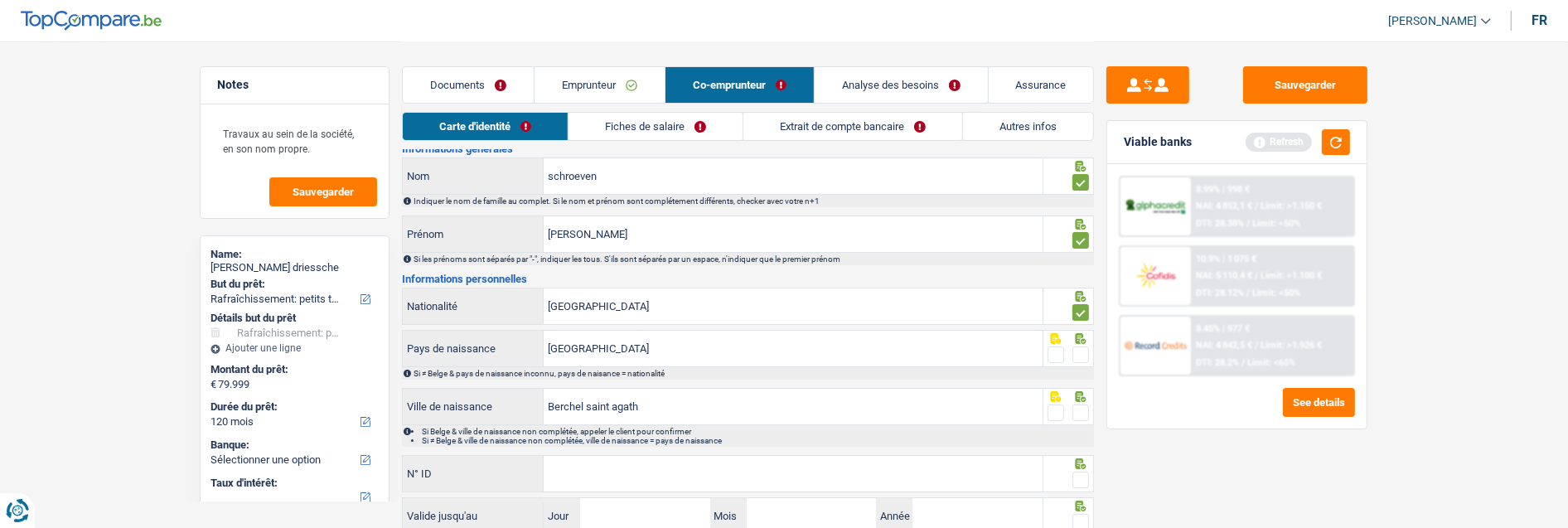
scroll to position [92, 0]
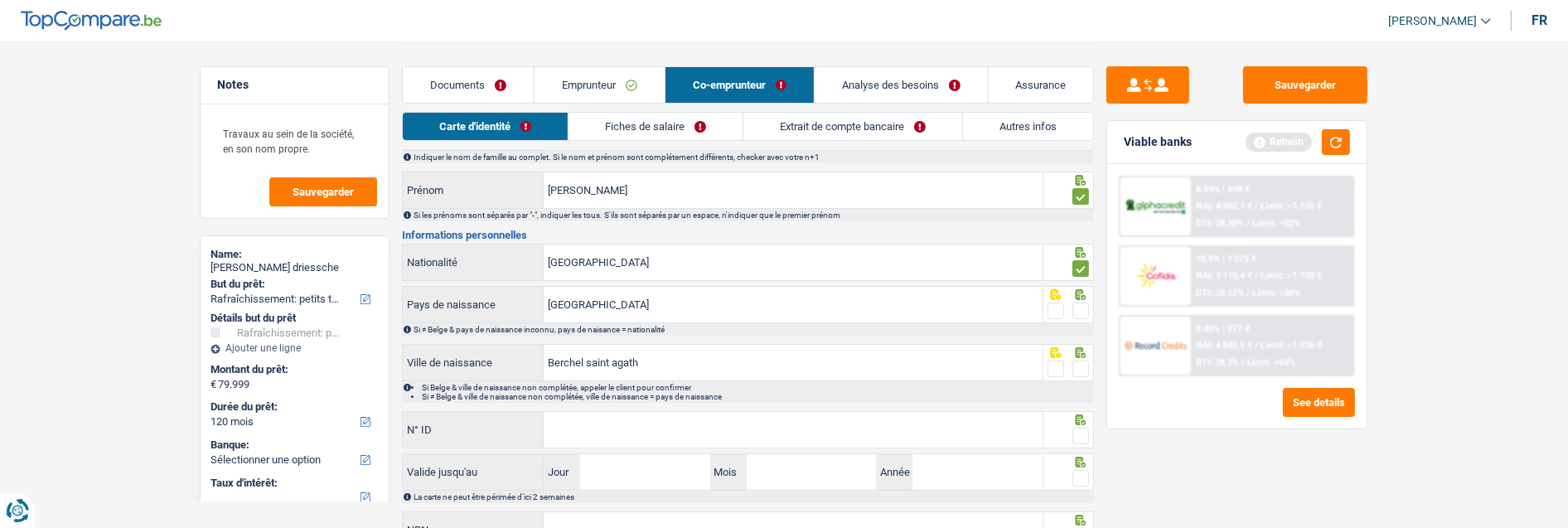
click at [1082, 308] on span at bounding box center [1081, 311] width 17 height 17
click at [0, 0] on input "radio" at bounding box center [0, 0] width 0 height 0
click at [682, 368] on input "Berchel saint agath" at bounding box center [793, 362] width 499 height 36
click at [584, 359] on input "Berchel saint agath" at bounding box center [793, 362] width 499 height 36
type input "[GEOGRAPHIC_DATA]"
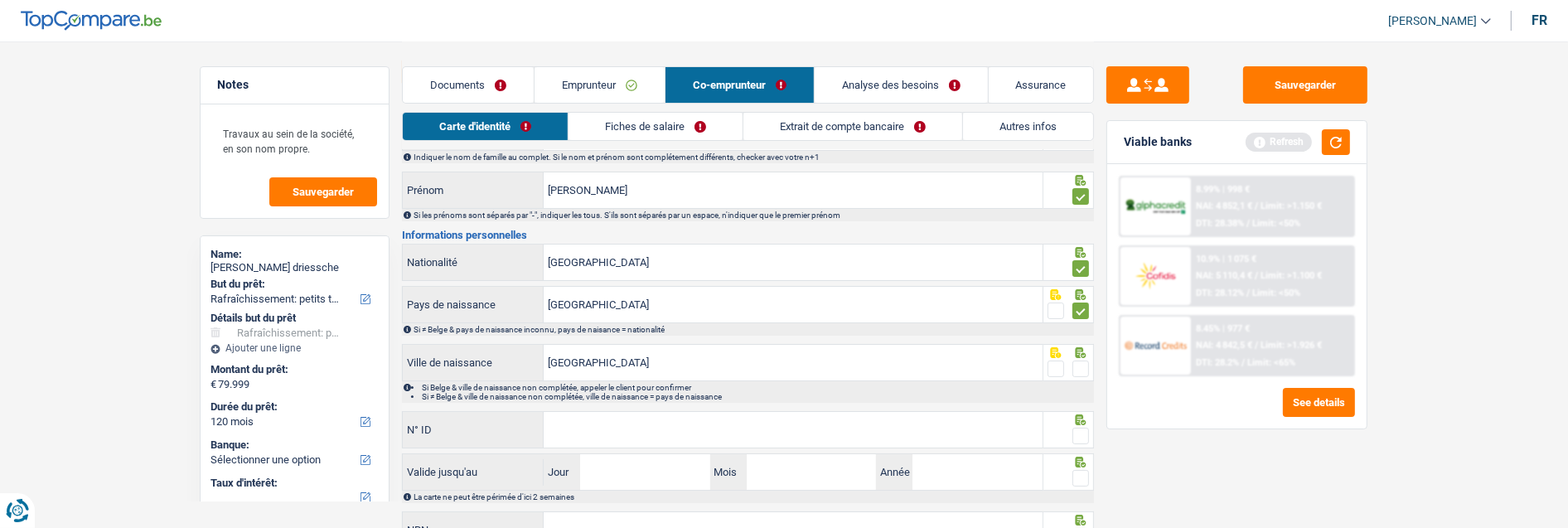
click at [1081, 361] on span at bounding box center [1081, 369] width 17 height 17
click at [0, 0] on input "radio" at bounding box center [0, 0] width 0 height 0
click at [843, 426] on input "N° ID" at bounding box center [793, 429] width 499 height 36
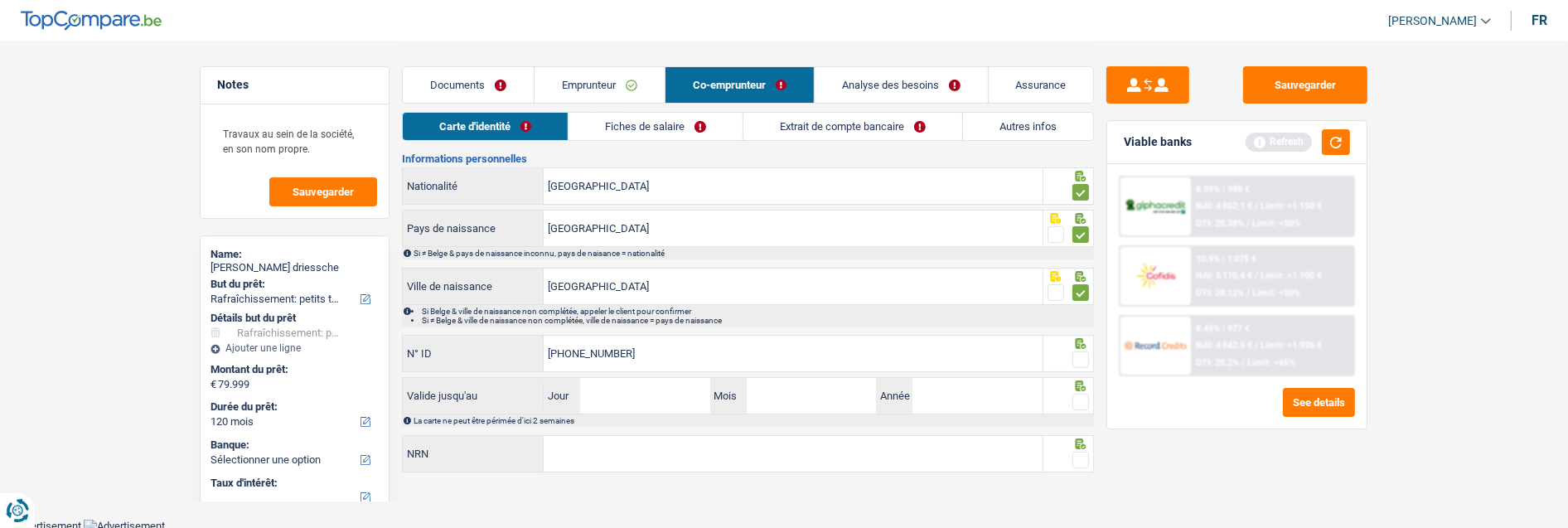
scroll to position [170, 0]
type input "[PHONE_NUMBER]"
click at [1082, 357] on span at bounding box center [1081, 359] width 17 height 17
click at [0, 0] on input "radio" at bounding box center [0, 0] width 0 height 0
click at [642, 391] on input "Jour" at bounding box center [645, 394] width 129 height 36
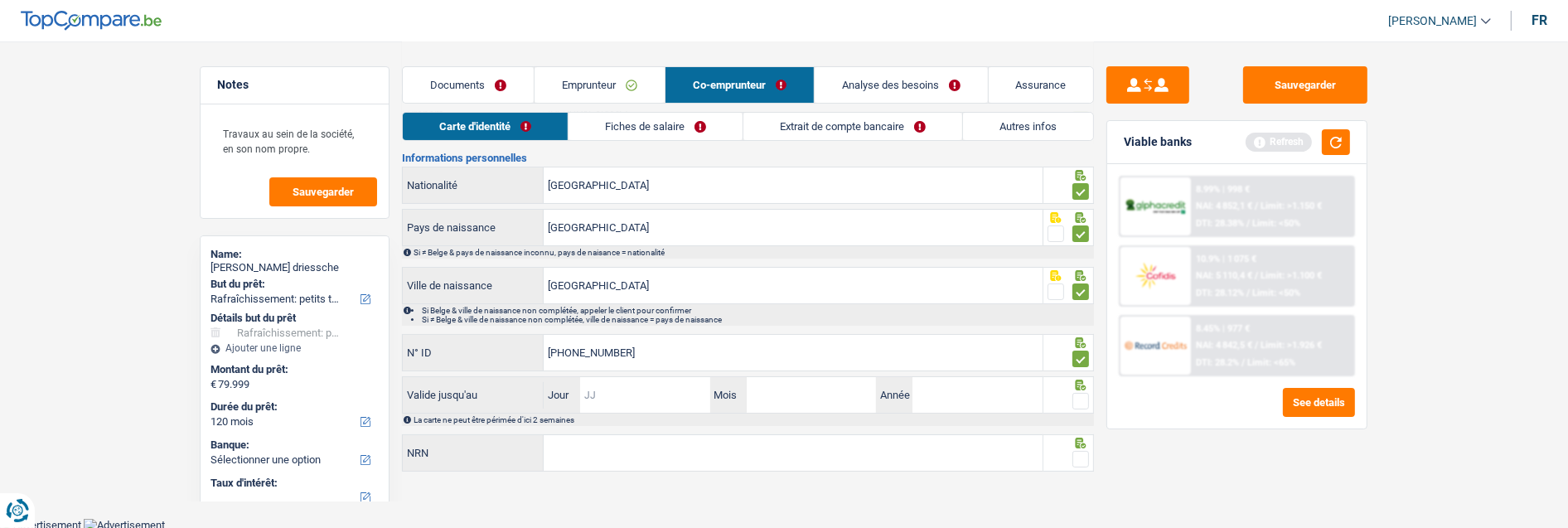
click at [623, 391] on input "Jour" at bounding box center [645, 394] width 129 height 36
type input "20"
type input "10"
type input "2026"
click at [1078, 394] on span at bounding box center [1081, 401] width 17 height 17
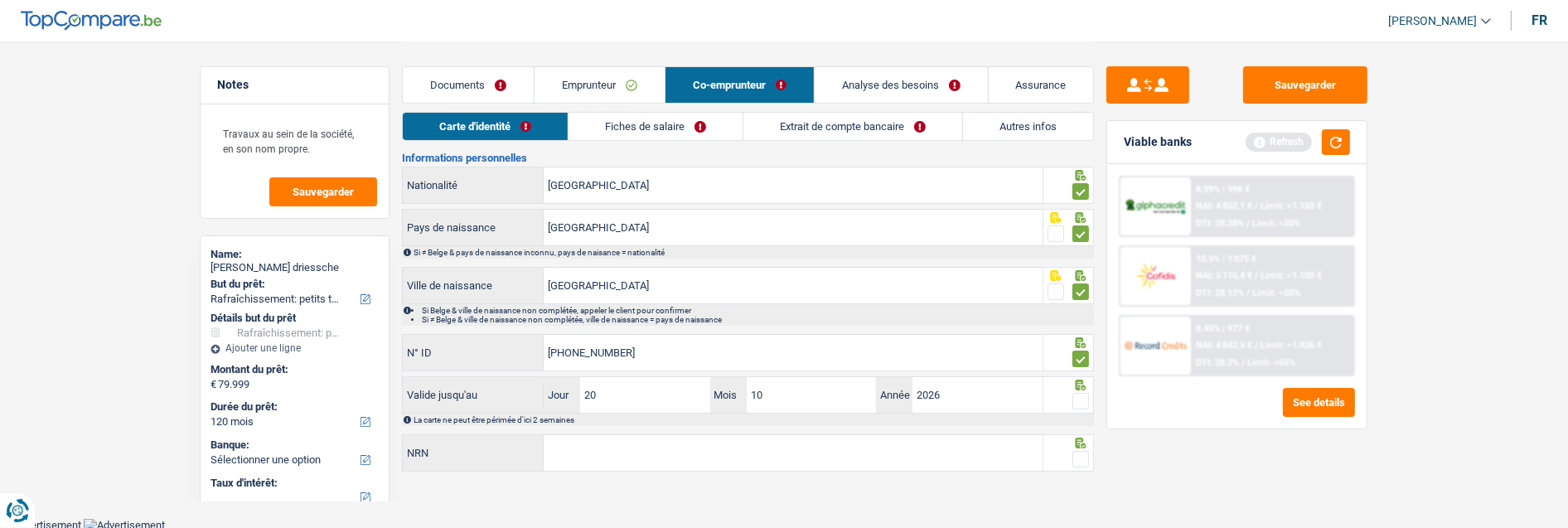
click at [0, 0] on input "radio" at bounding box center [0, 0] width 0 height 0
click at [831, 444] on input "NRN" at bounding box center [793, 452] width 499 height 36
click at [755, 459] on input "NRN" at bounding box center [793, 452] width 499 height 36
type input "75.02.12-346.10"
click at [1079, 458] on span at bounding box center [1081, 459] width 17 height 17
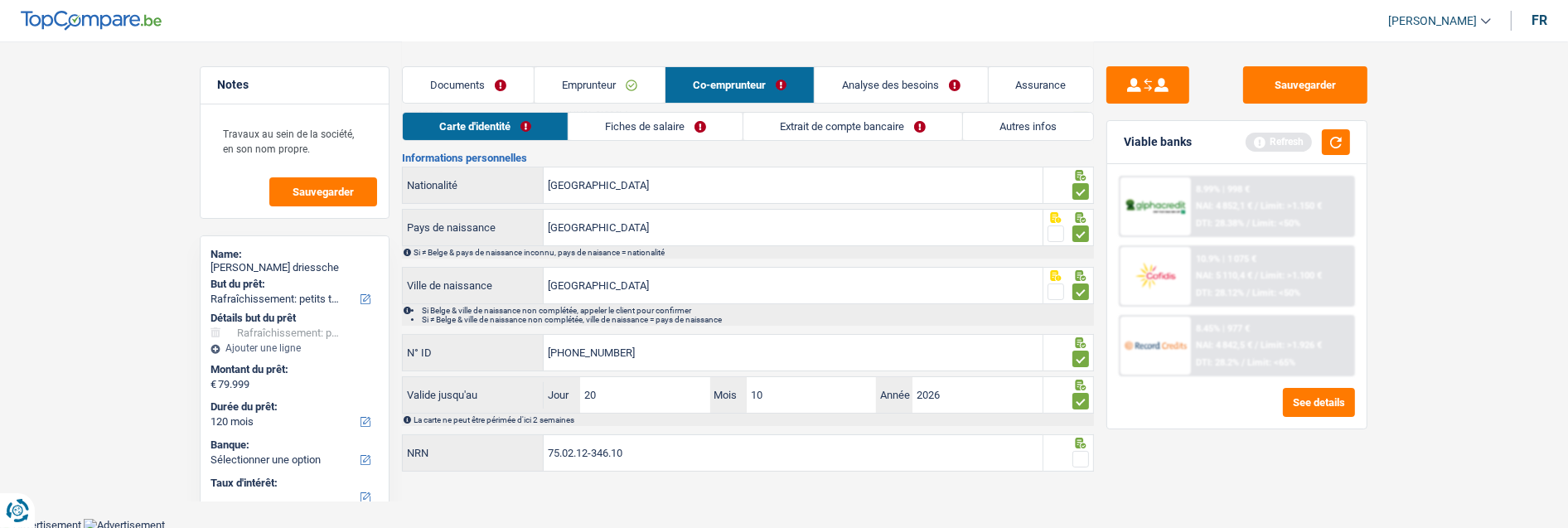
click at [0, 0] on input "radio" at bounding box center [0, 0] width 0 height 0
click at [649, 128] on link "Fiches de salaire" at bounding box center [656, 126] width 174 height 28
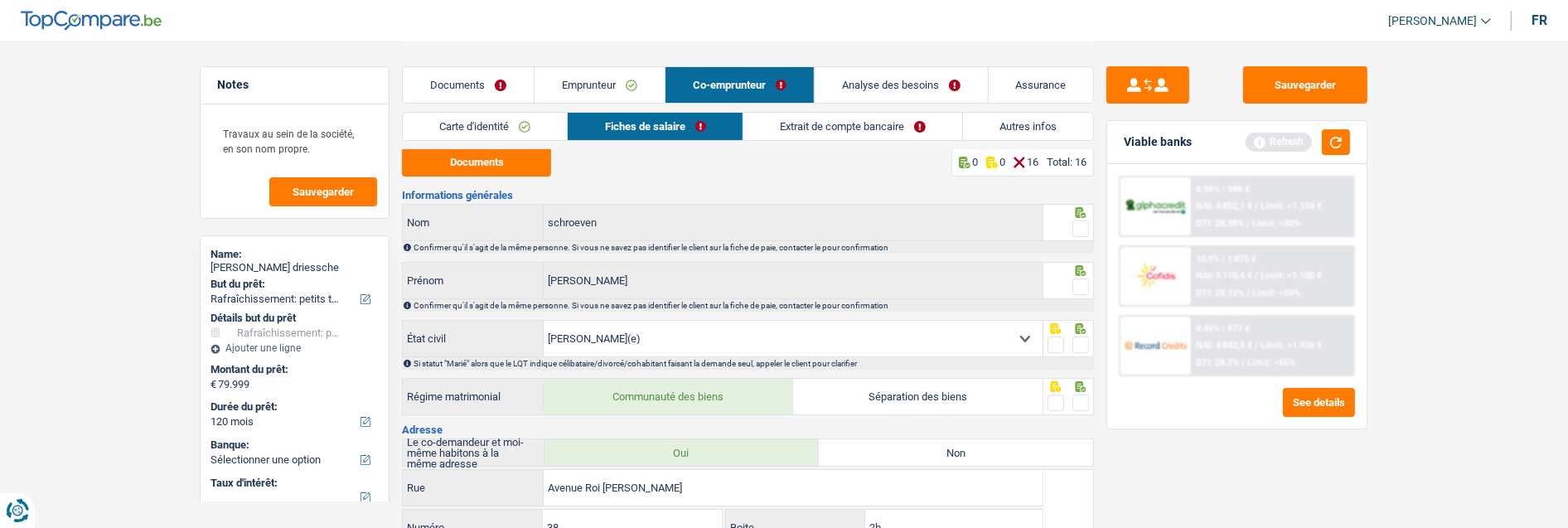
scroll to position [0, 0]
click at [542, 170] on button "Documents" at bounding box center [476, 163] width 149 height 29
click at [1079, 225] on span at bounding box center [1081, 230] width 17 height 17
click at [0, 0] on input "radio" at bounding box center [0, 0] width 0 height 0
click at [1079, 286] on span at bounding box center [1081, 288] width 17 height 17
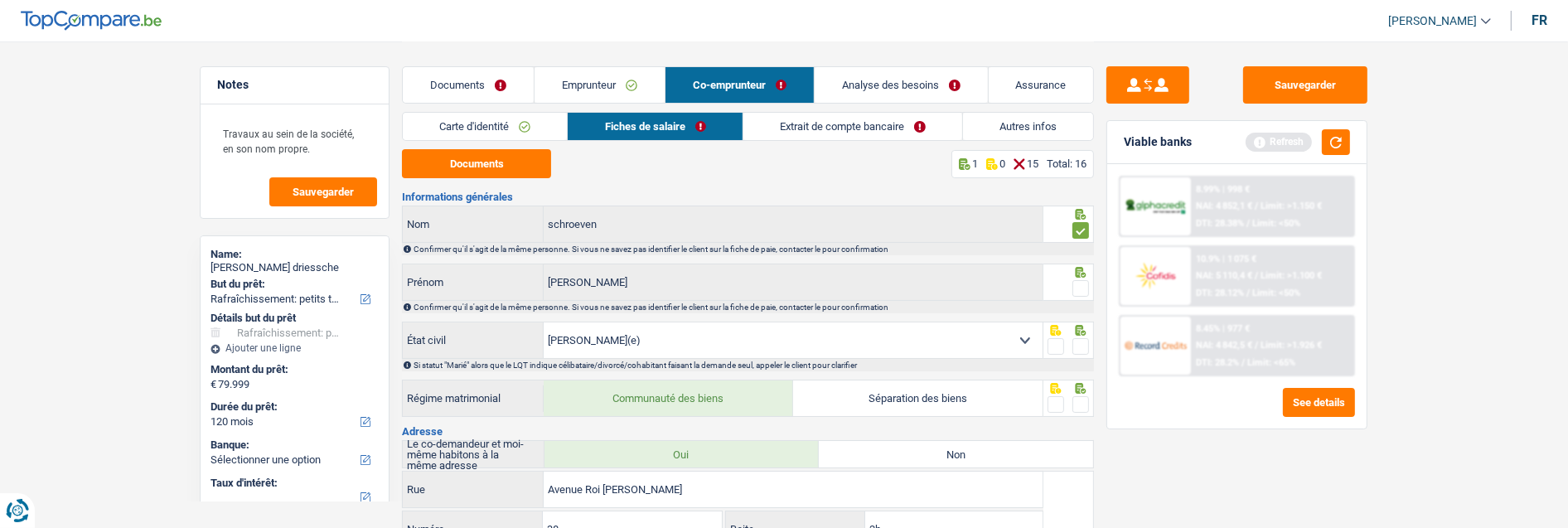
click at [0, 0] on input "radio" at bounding box center [0, 0] width 0 height 0
click at [1084, 342] on span at bounding box center [1081, 346] width 17 height 17
click at [0, 0] on input "radio" at bounding box center [0, 0] width 0 height 0
click at [1083, 399] on span at bounding box center [1081, 405] width 17 height 17
click at [0, 0] on input "radio" at bounding box center [0, 0] width 0 height 0
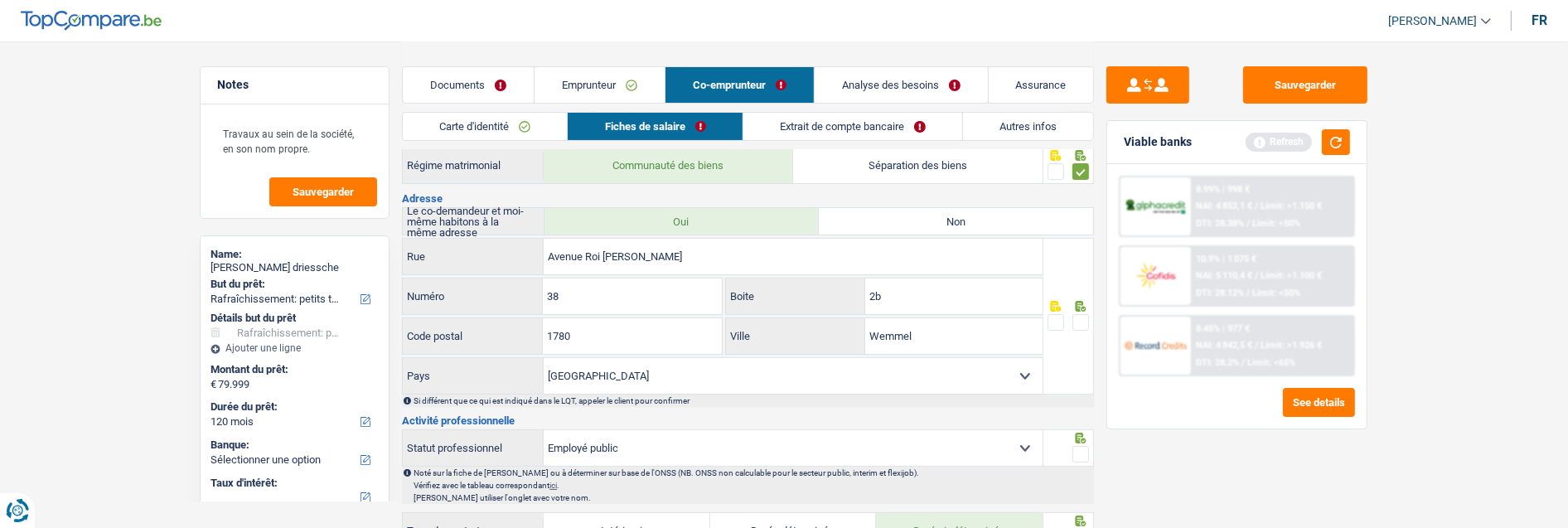
scroll to position [276, 0]
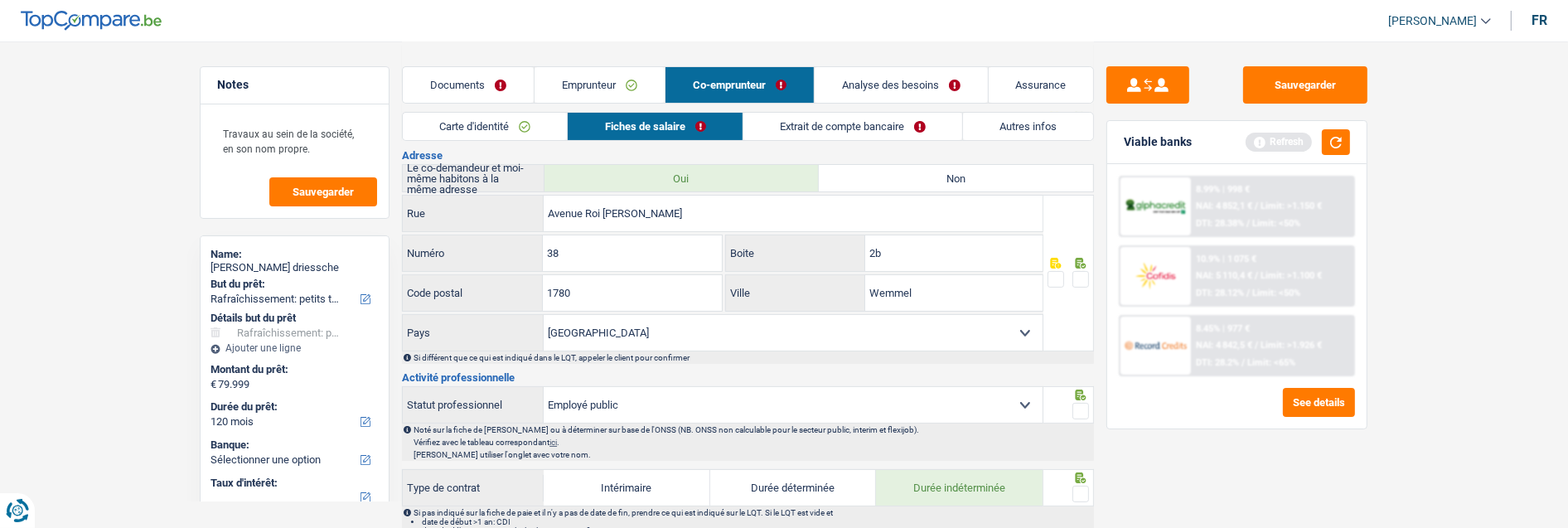
click at [1079, 279] on span at bounding box center [1081, 279] width 17 height 17
click at [0, 0] on input "radio" at bounding box center [0, 0] width 0 height 0
click at [1087, 405] on span at bounding box center [1081, 411] width 17 height 17
click at [0, 0] on input "radio" at bounding box center [0, 0] width 0 height 0
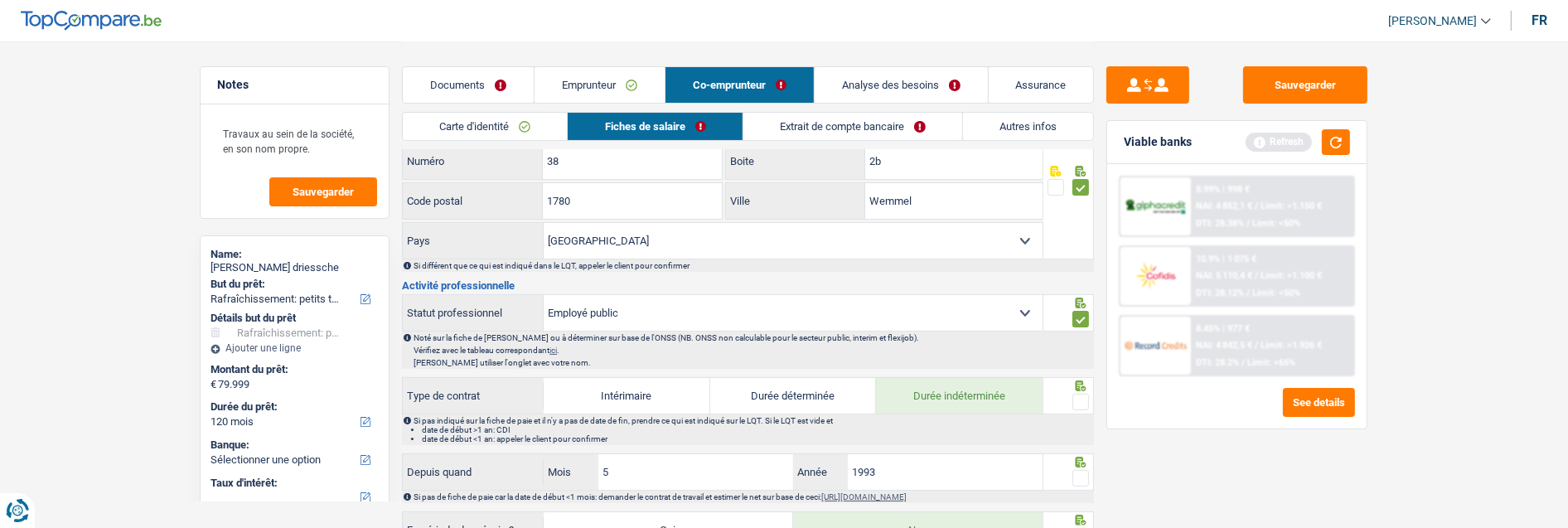
scroll to position [460, 0]
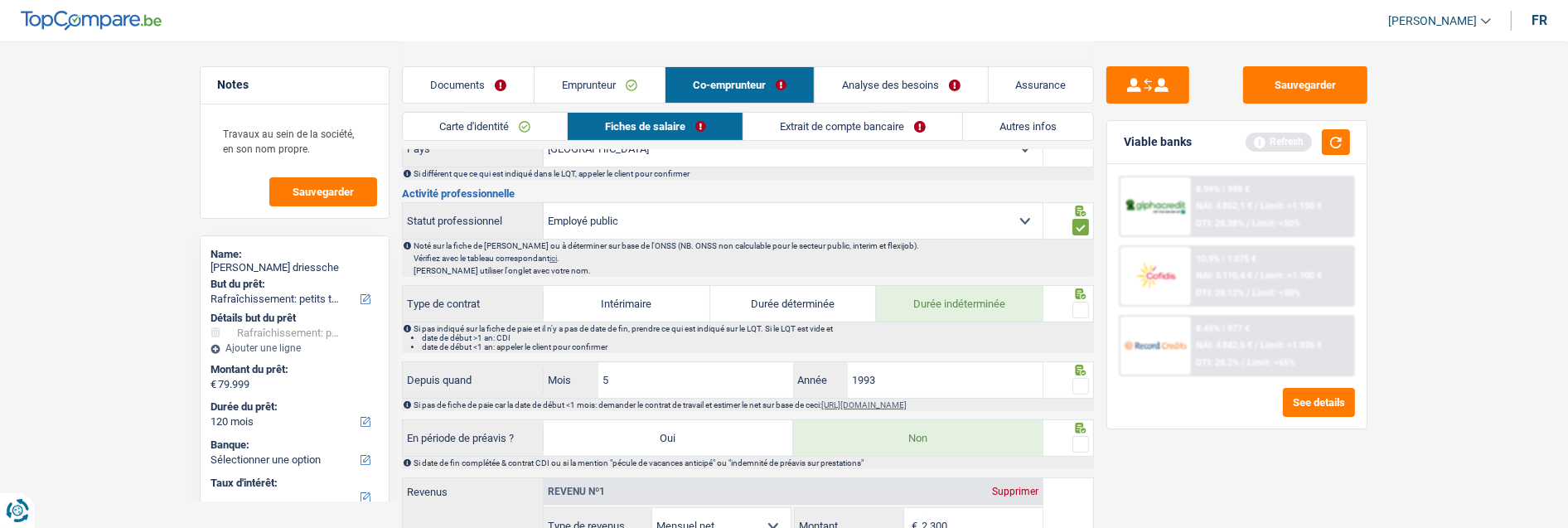
click at [1079, 305] on span at bounding box center [1081, 311] width 17 height 17
click at [0, 0] on input "radio" at bounding box center [0, 0] width 0 height 0
click at [1088, 384] on span at bounding box center [1081, 386] width 17 height 17
click at [0, 0] on input "radio" at bounding box center [0, 0] width 0 height 0
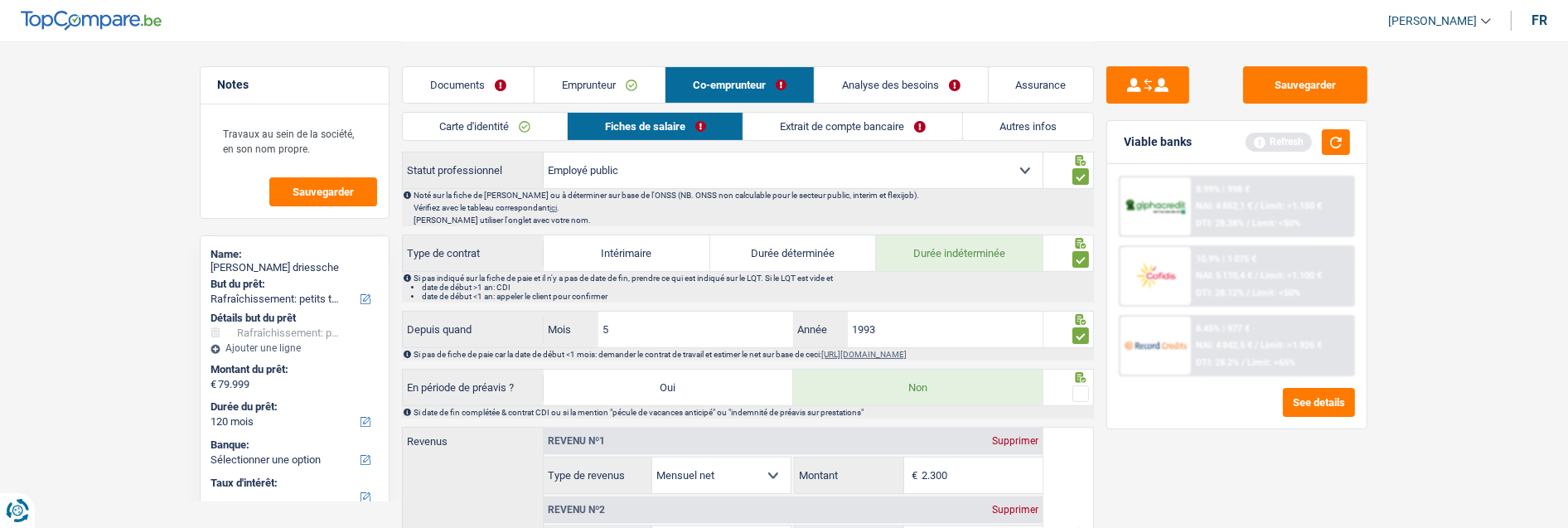
scroll to position [552, 0]
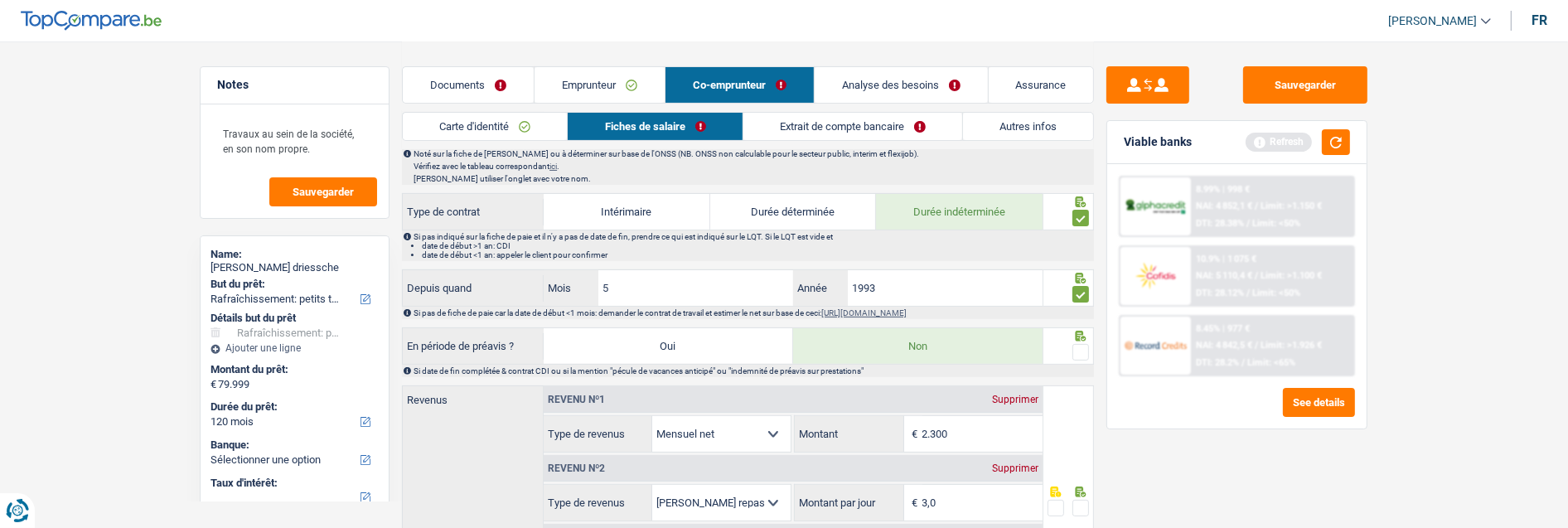
click at [1076, 350] on span at bounding box center [1081, 352] width 17 height 17
click at [0, 0] on input "radio" at bounding box center [0, 0] width 0 height 0
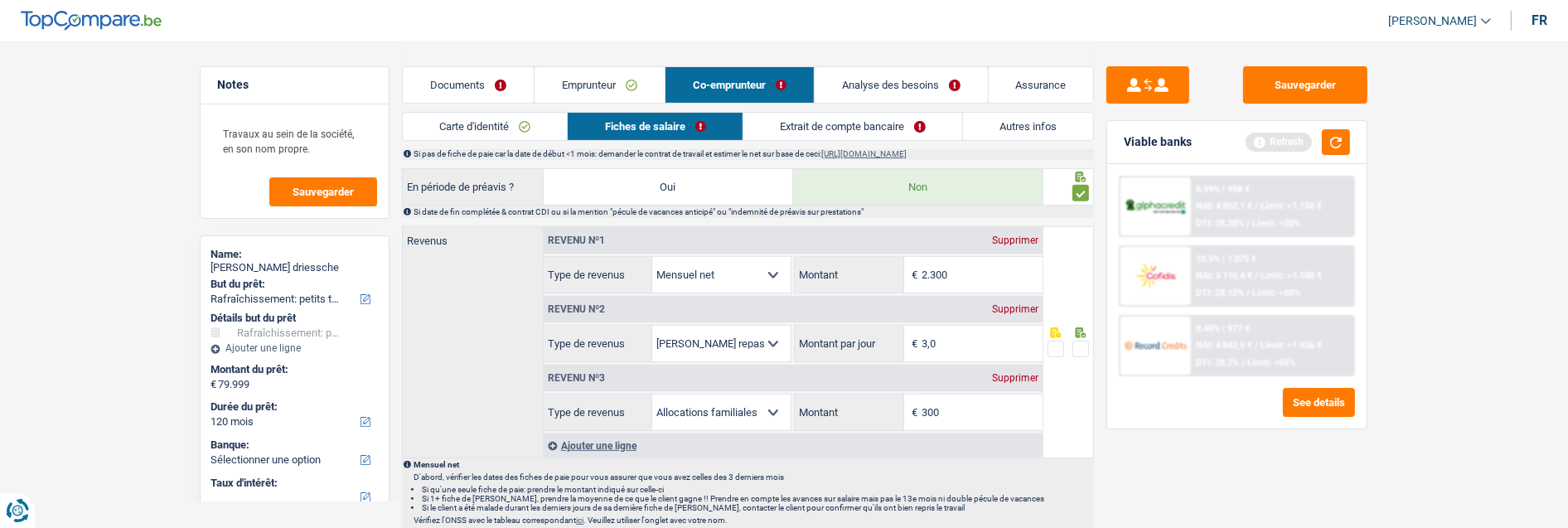
scroll to position [736, 0]
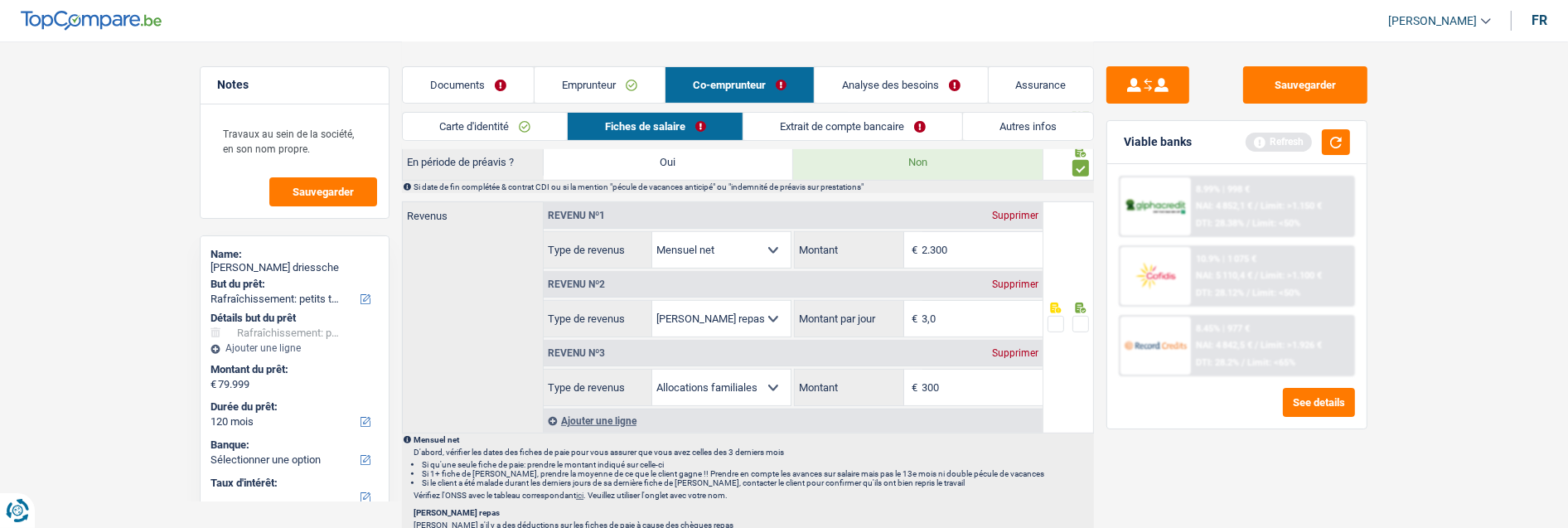
click at [482, 83] on link "Documents" at bounding box center [468, 85] width 131 height 36
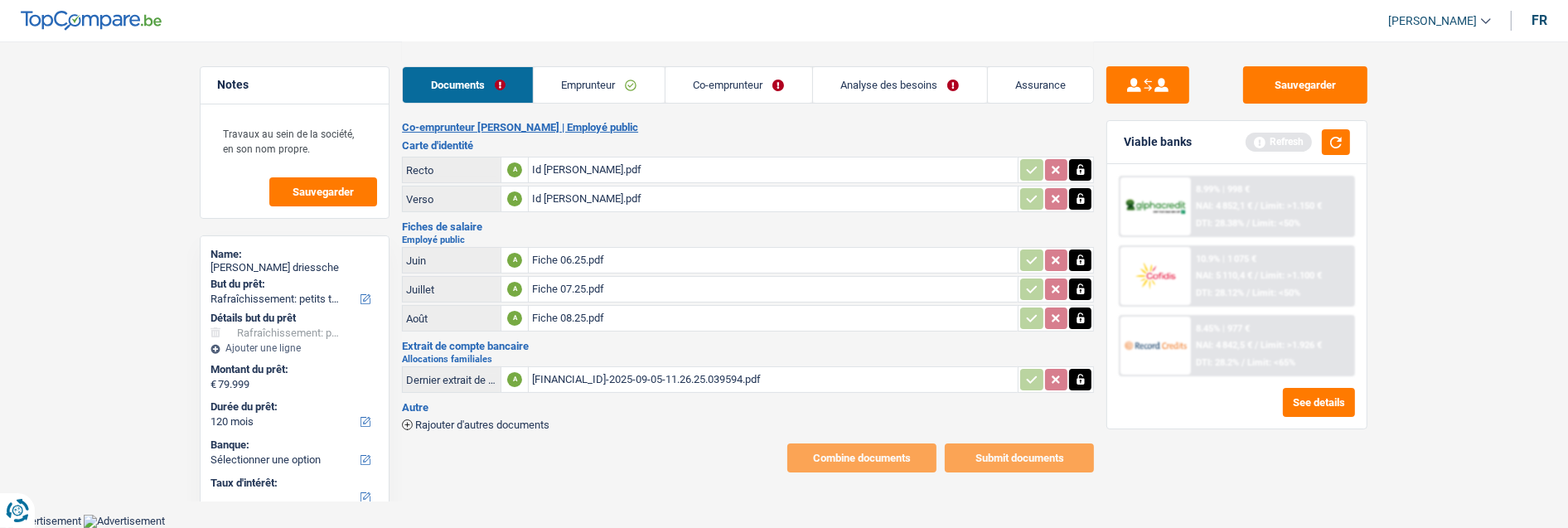
scroll to position [186, 0]
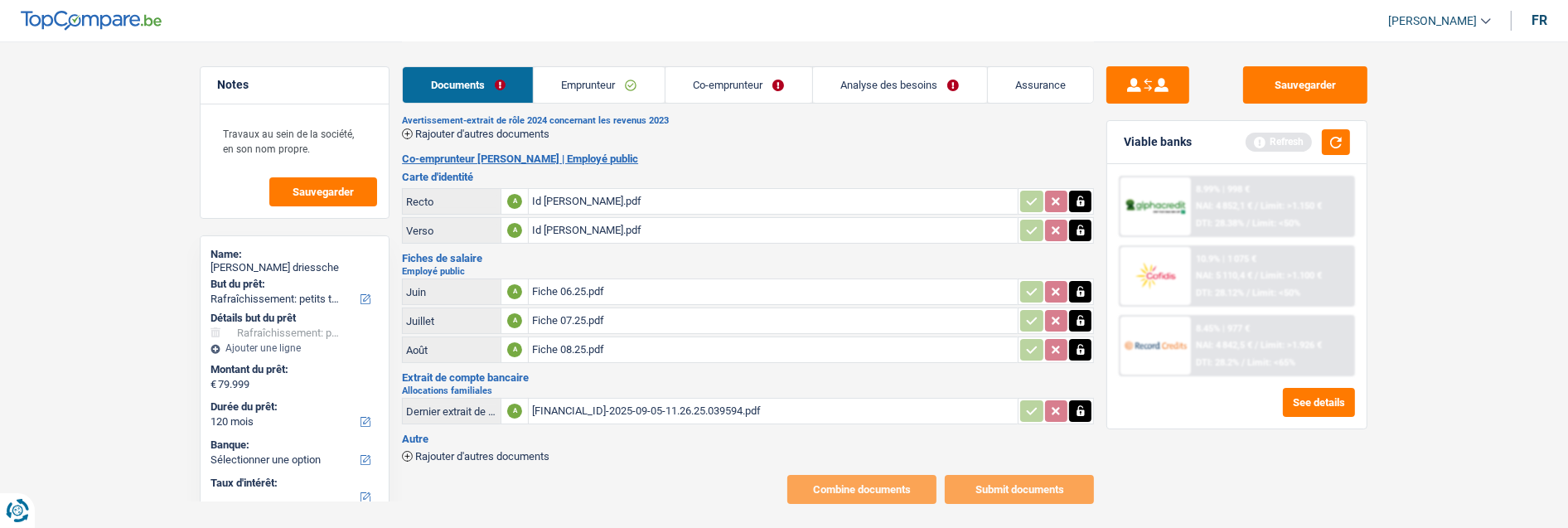
click at [781, 87] on link "Co-emprunteur" at bounding box center [739, 85] width 146 height 36
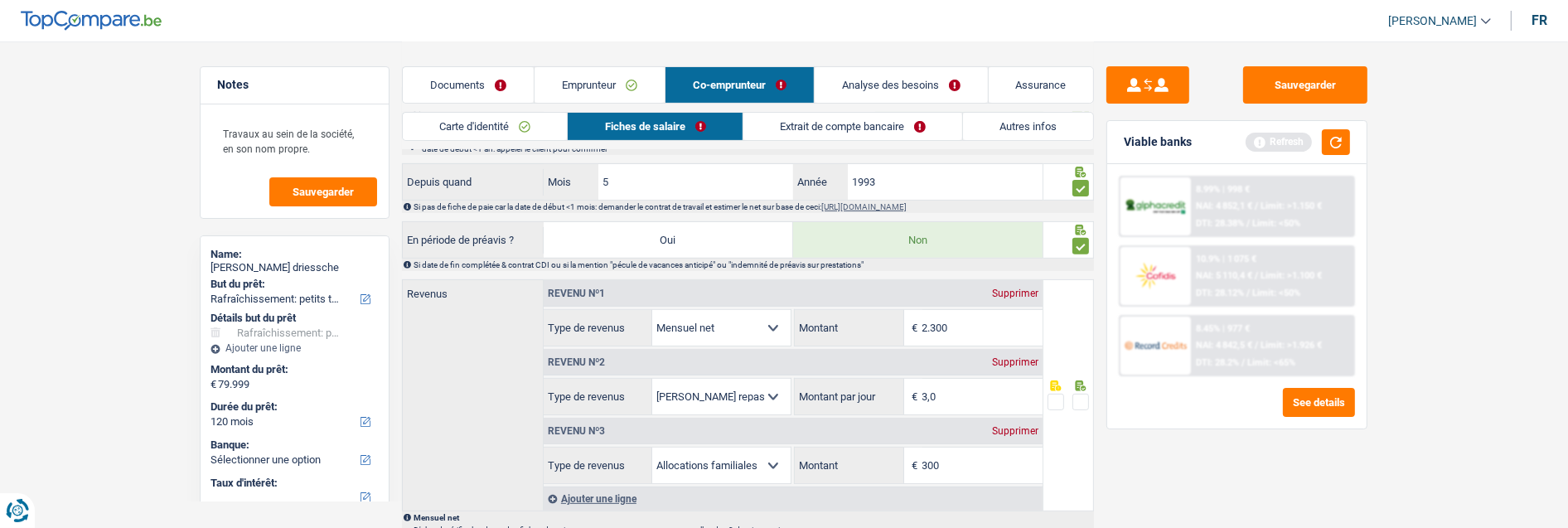
scroll to position [739, 0]
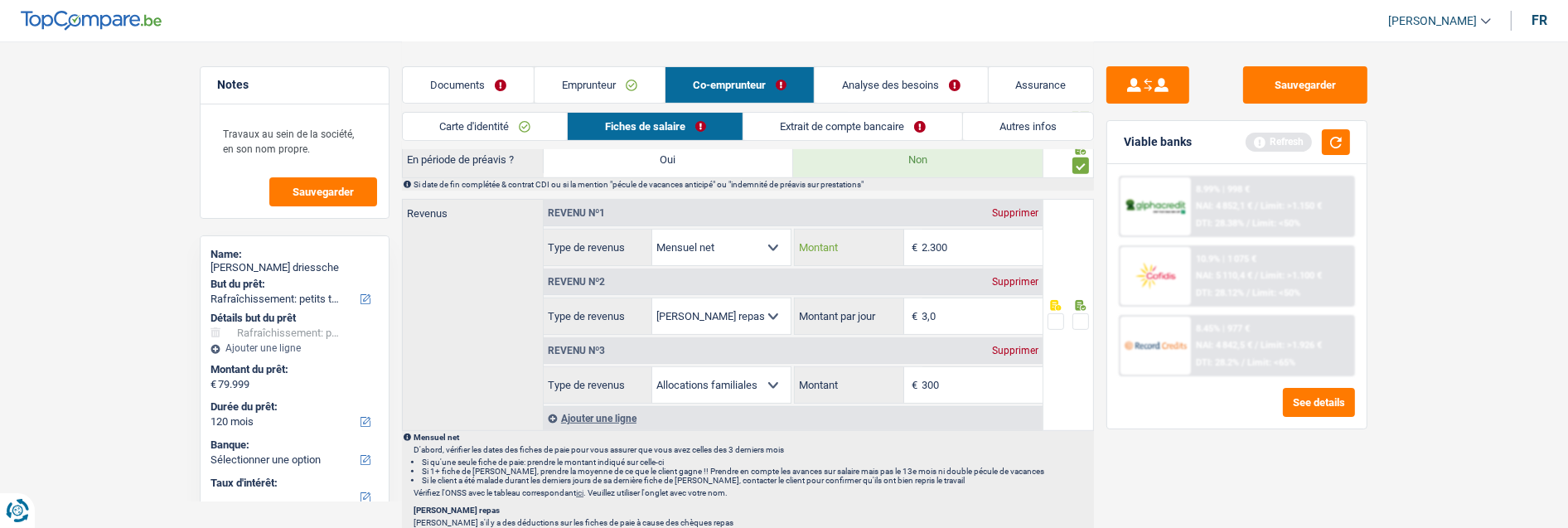
click at [996, 242] on input "2.300" at bounding box center [982, 247] width 120 height 36
type input "2.346"
click at [967, 323] on input "3,0" at bounding box center [982, 316] width 120 height 36
type input "3"
type input "4,0"
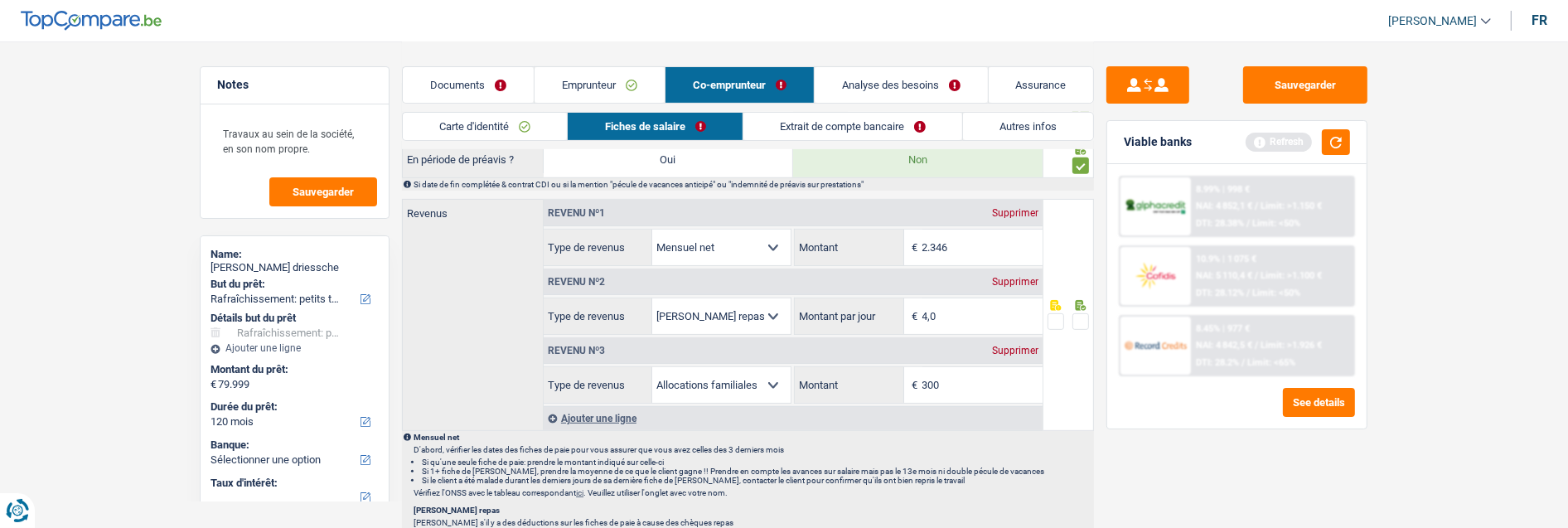
click at [606, 72] on link "Emprunteur" at bounding box center [599, 85] width 130 height 36
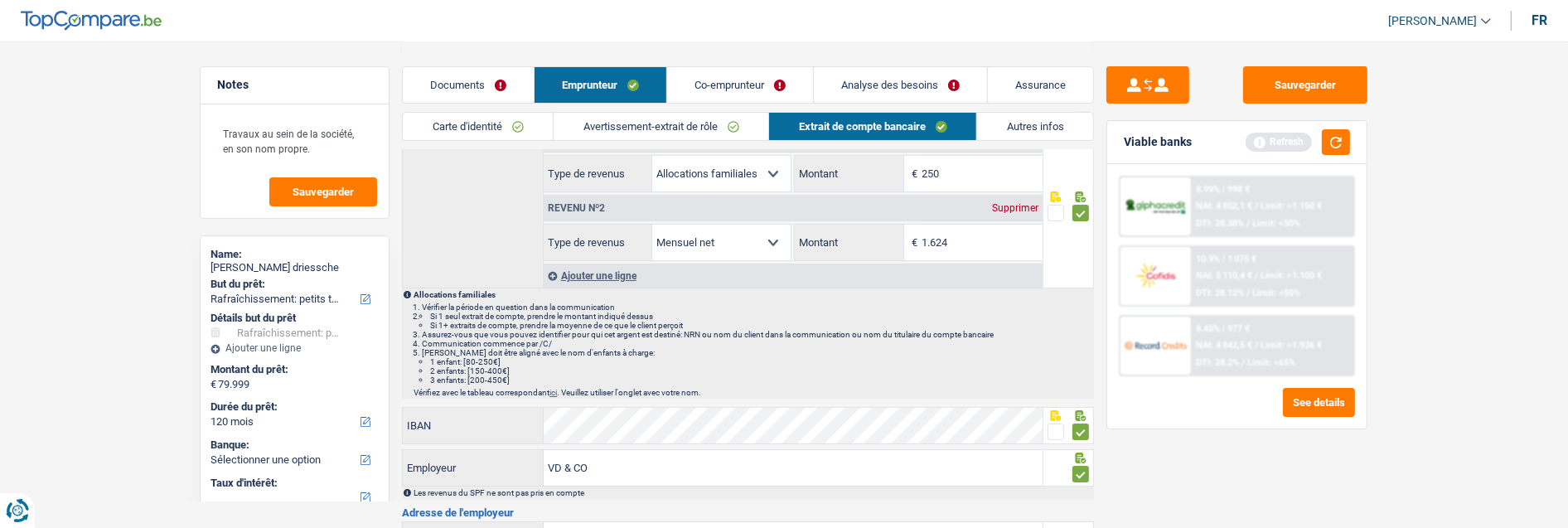
scroll to position [30, 0]
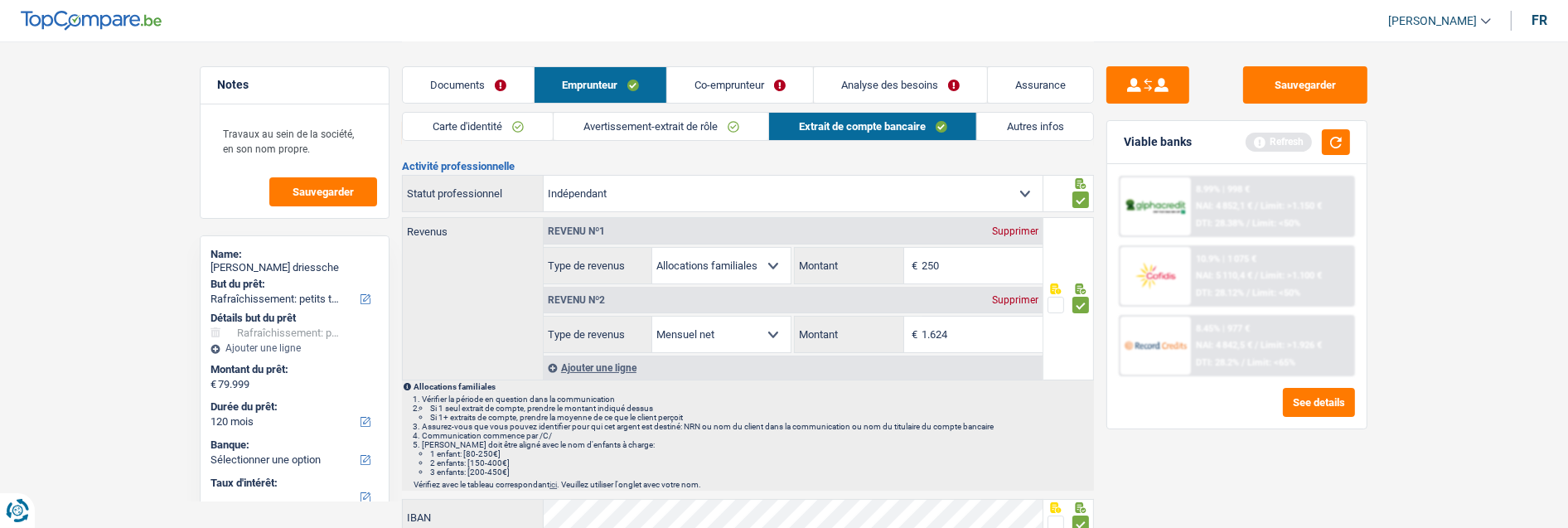
click at [779, 87] on link "Co-emprunteur" at bounding box center [740, 85] width 146 height 36
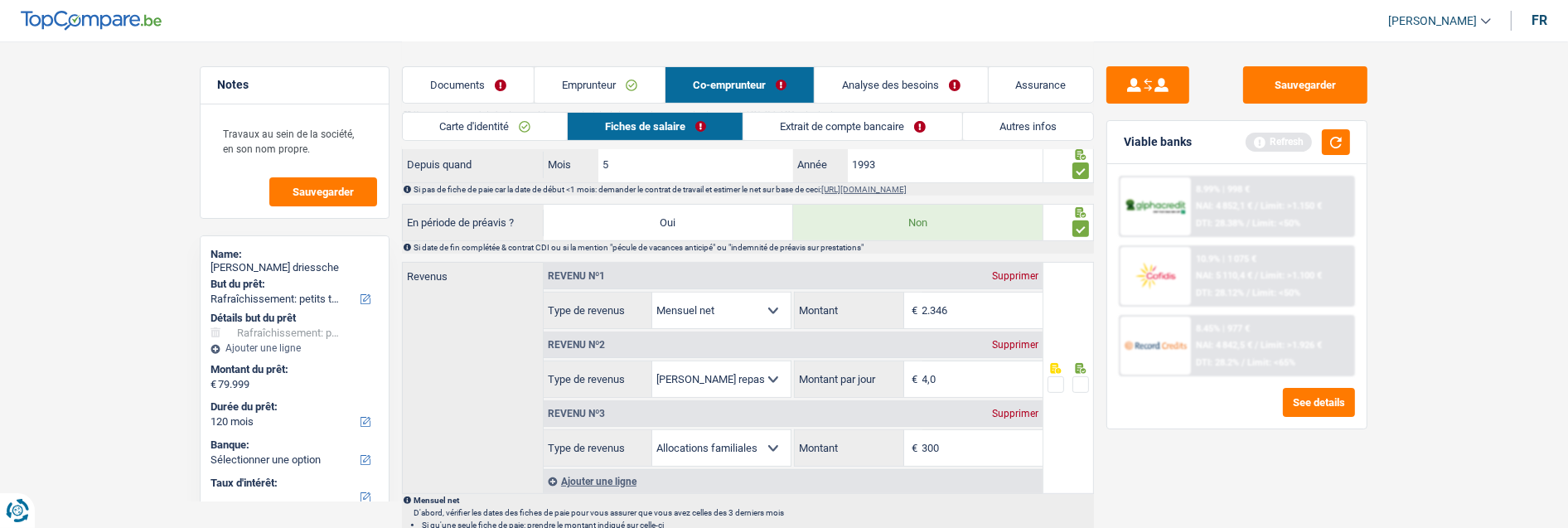
scroll to position [768, 0]
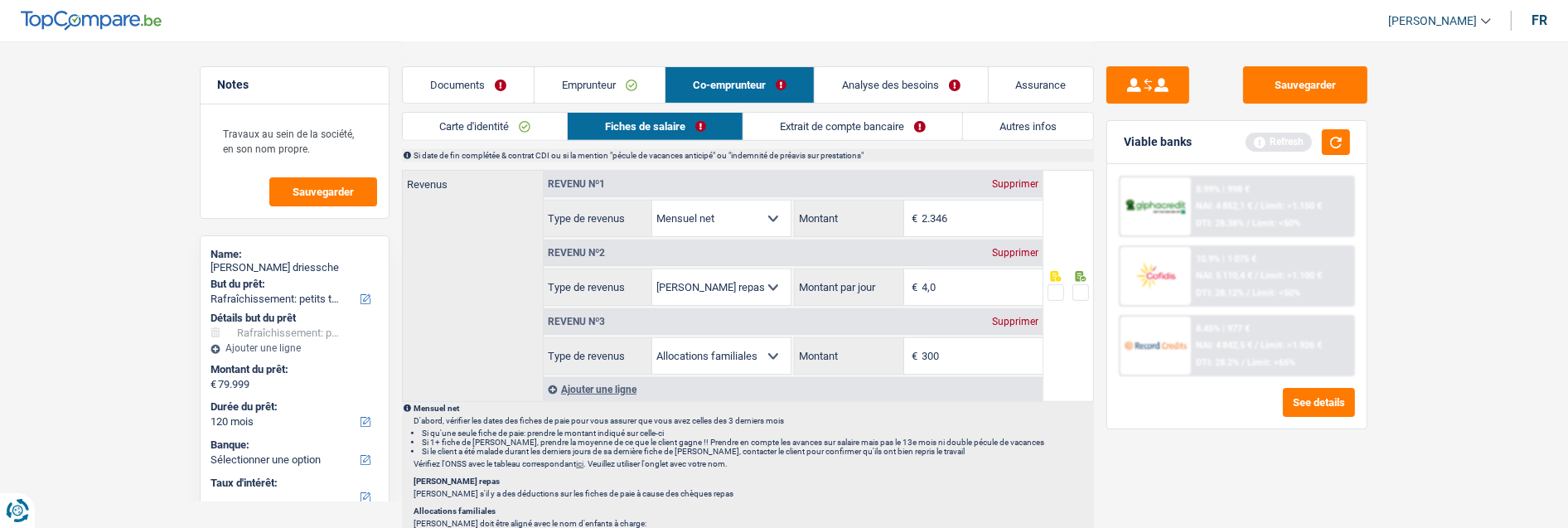
click at [1009, 317] on div "Supprimer" at bounding box center [1015, 322] width 54 height 10
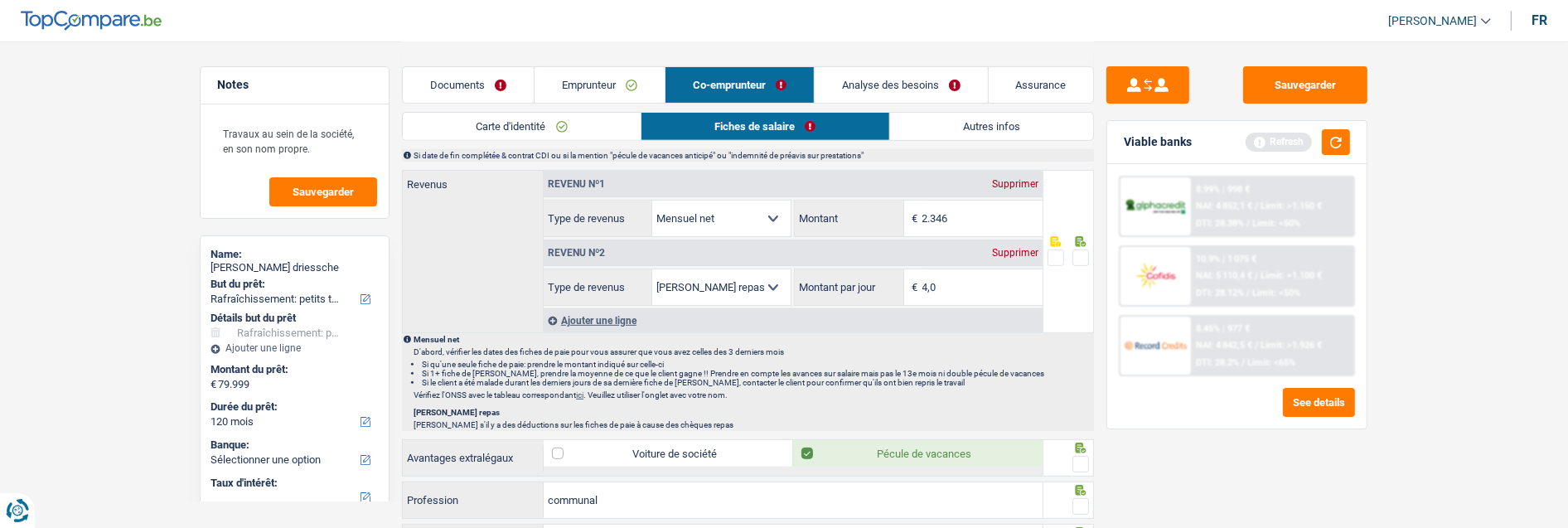
click at [1082, 243] on icon at bounding box center [1082, 241] width 11 height 11
drag, startPoint x: 1078, startPoint y: 250, endPoint x: 1082, endPoint y: 269, distance: 19.4
click at [1079, 252] on span at bounding box center [1081, 258] width 17 height 17
click at [0, 0] on input "radio" at bounding box center [0, 0] width 0 height 0
click at [1081, 456] on span at bounding box center [1081, 464] width 17 height 17
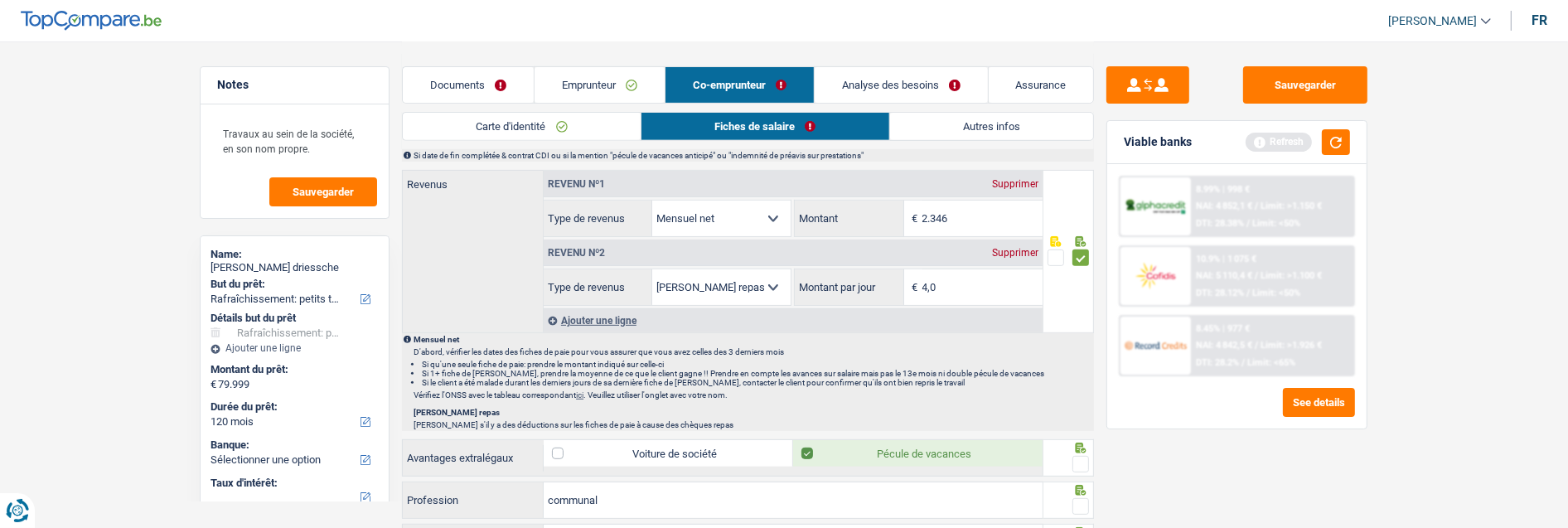
click at [0, 0] on input "radio" at bounding box center [0, 0] width 0 height 0
click at [743, 487] on input "communal" at bounding box center [793, 500] width 499 height 36
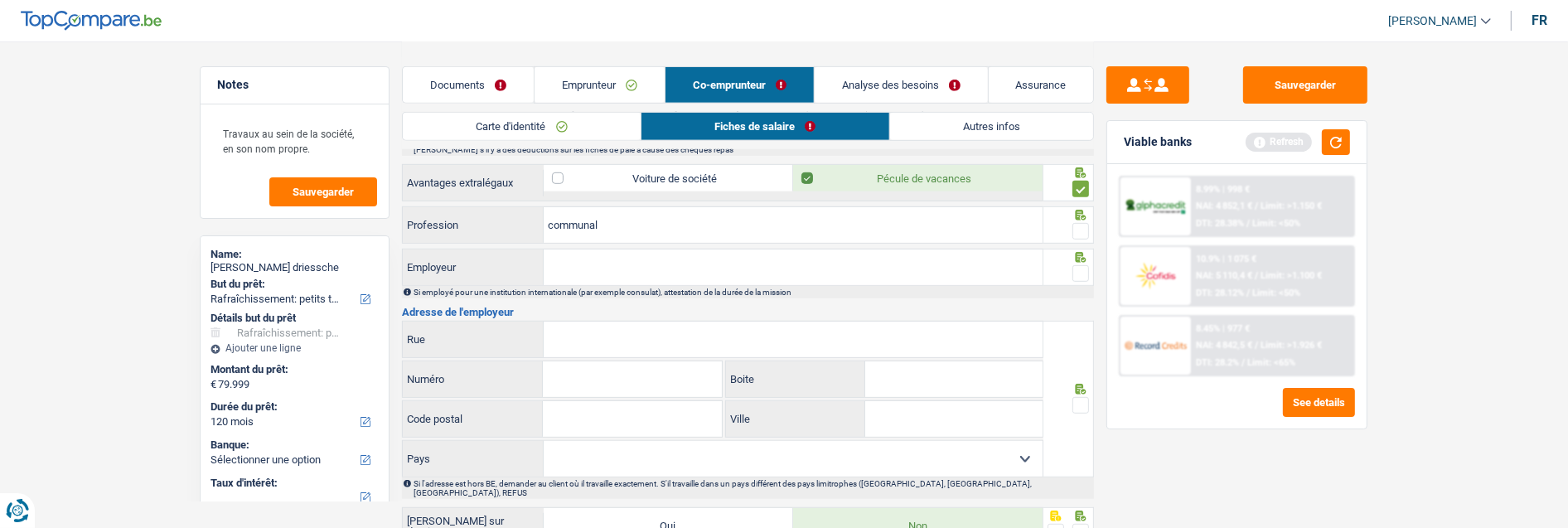
scroll to position [1045, 0]
drag, startPoint x: 668, startPoint y: 205, endPoint x: 651, endPoint y: 224, distance: 25.5
click at [651, 224] on div "communal Profession" at bounding box center [722, 223] width 641 height 37
drag, startPoint x: 650, startPoint y: 226, endPoint x: 510, endPoint y: 233, distance: 140.2
click at [510, 233] on div "communal Profession" at bounding box center [722, 223] width 640 height 36
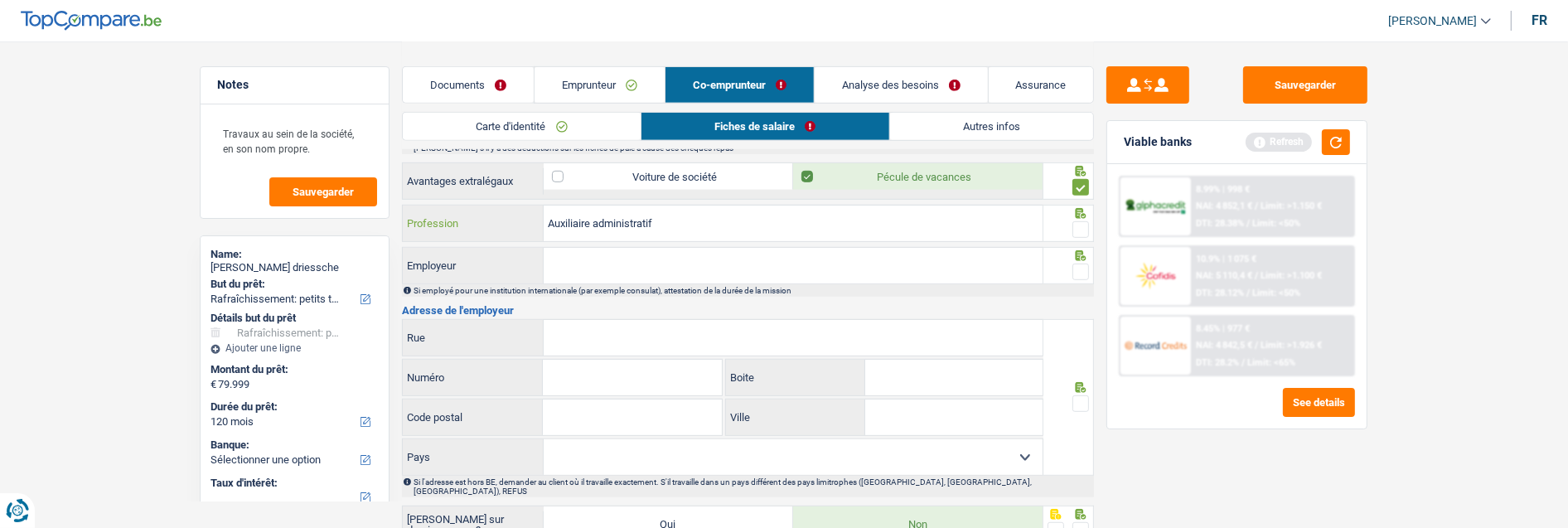
type input "Auxiliaire administratif"
click at [1087, 229] on span at bounding box center [1081, 229] width 17 height 17
click at [0, 0] on input "radio" at bounding box center [0, 0] width 0 height 0
click at [855, 269] on input "Employeur" at bounding box center [793, 265] width 499 height 36
type input "Commune de [GEOGRAPHIC_DATA]"
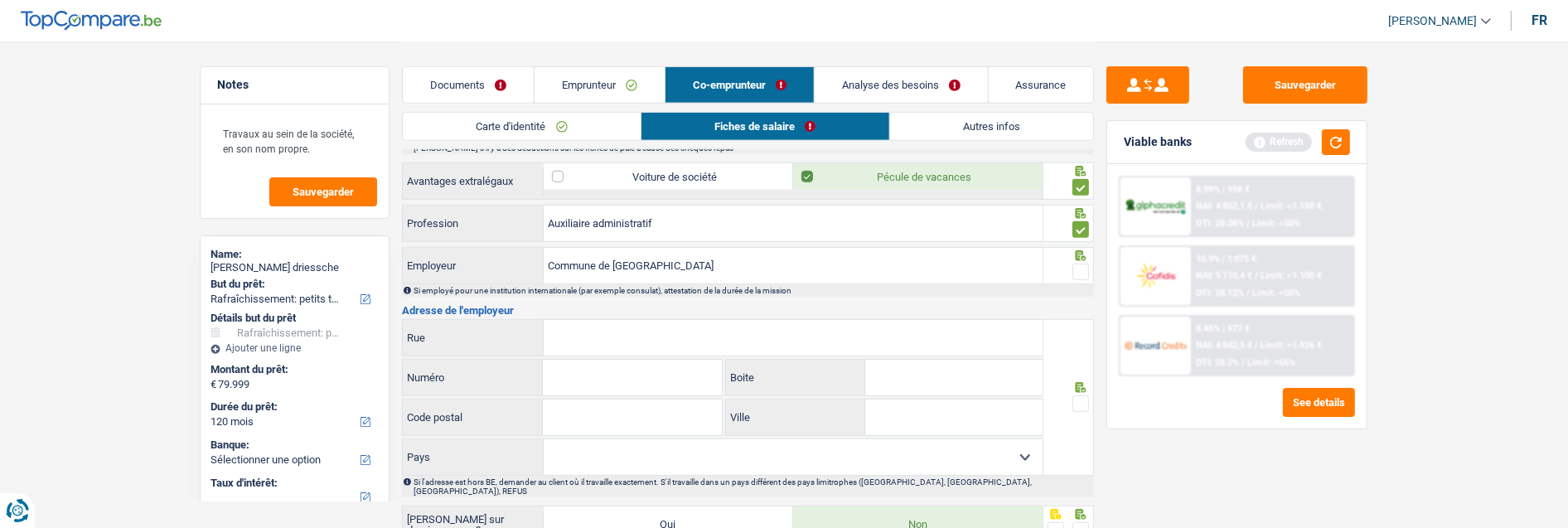
click at [1081, 265] on span at bounding box center [1081, 272] width 17 height 17
click at [0, 0] on input "radio" at bounding box center [0, 0] width 0 height 0
click at [591, 346] on input "Rue" at bounding box center [793, 337] width 499 height 36
type input "Rue du Comte de Flandre"
click at [652, 382] on input "Numéro" at bounding box center [631, 377] width 178 height 36
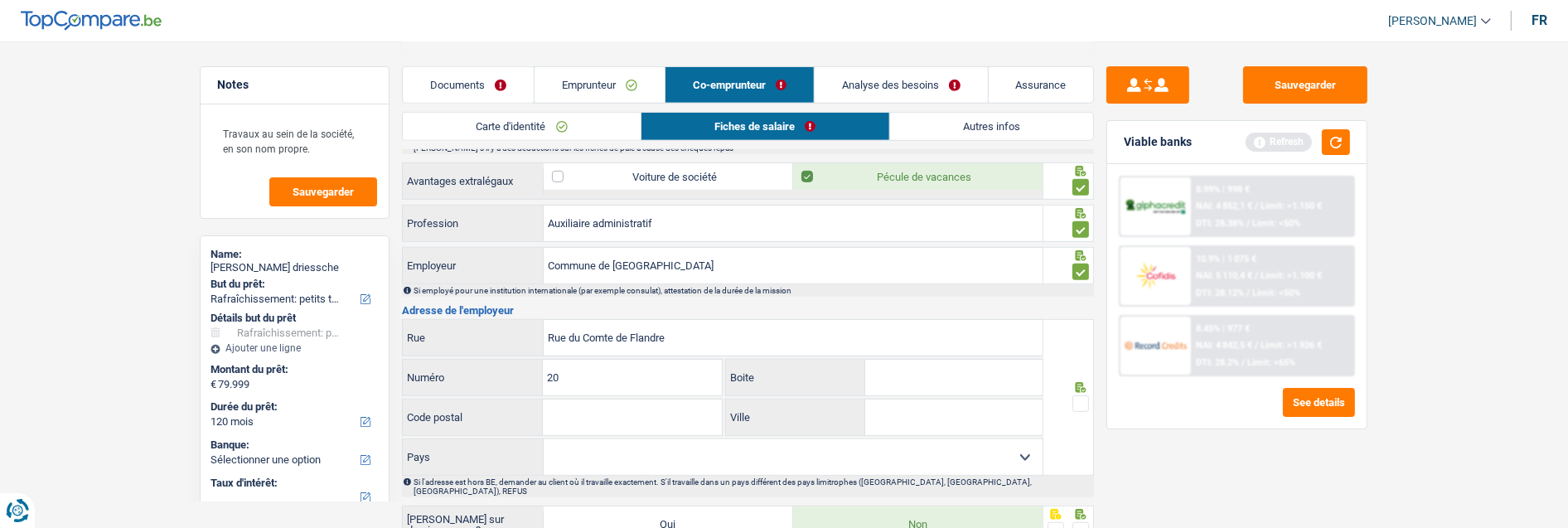
type input "20"
click at [641, 416] on input "Code postal" at bounding box center [631, 417] width 178 height 36
type input "1080"
click at [896, 411] on input "Ville" at bounding box center [954, 417] width 178 height 36
type input "[GEOGRAPHIC_DATA]"
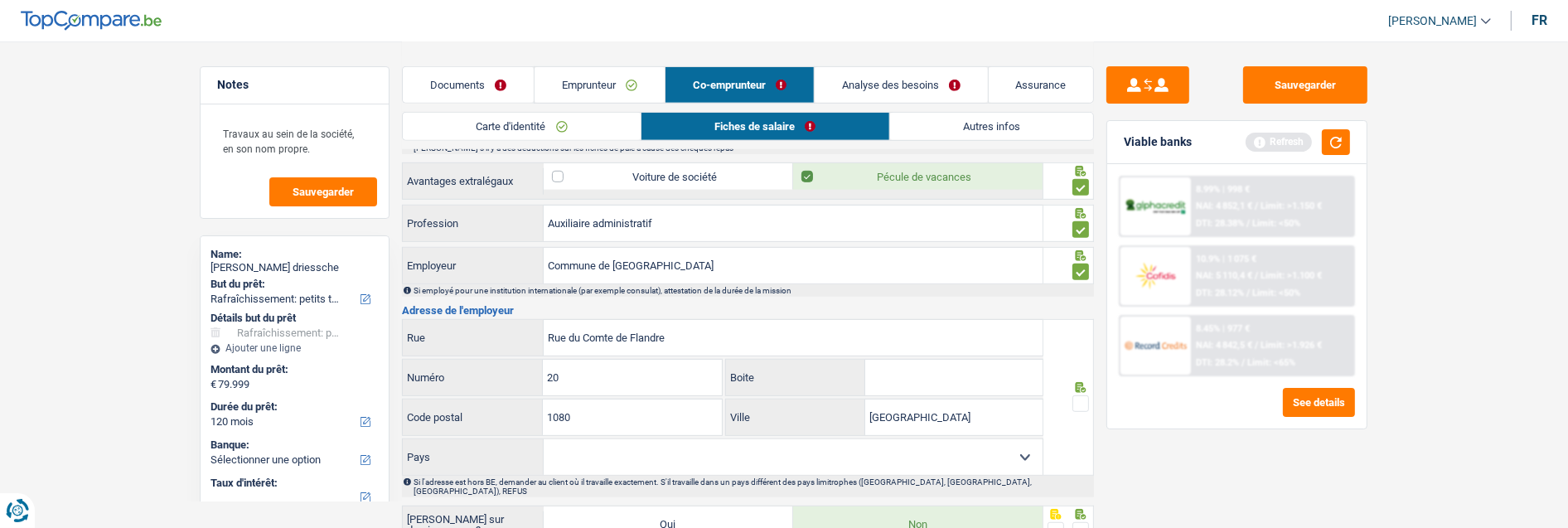
click at [1079, 400] on span at bounding box center [1081, 404] width 17 height 17
click at [0, 0] on input "radio" at bounding box center [0, 0] width 0 height 0
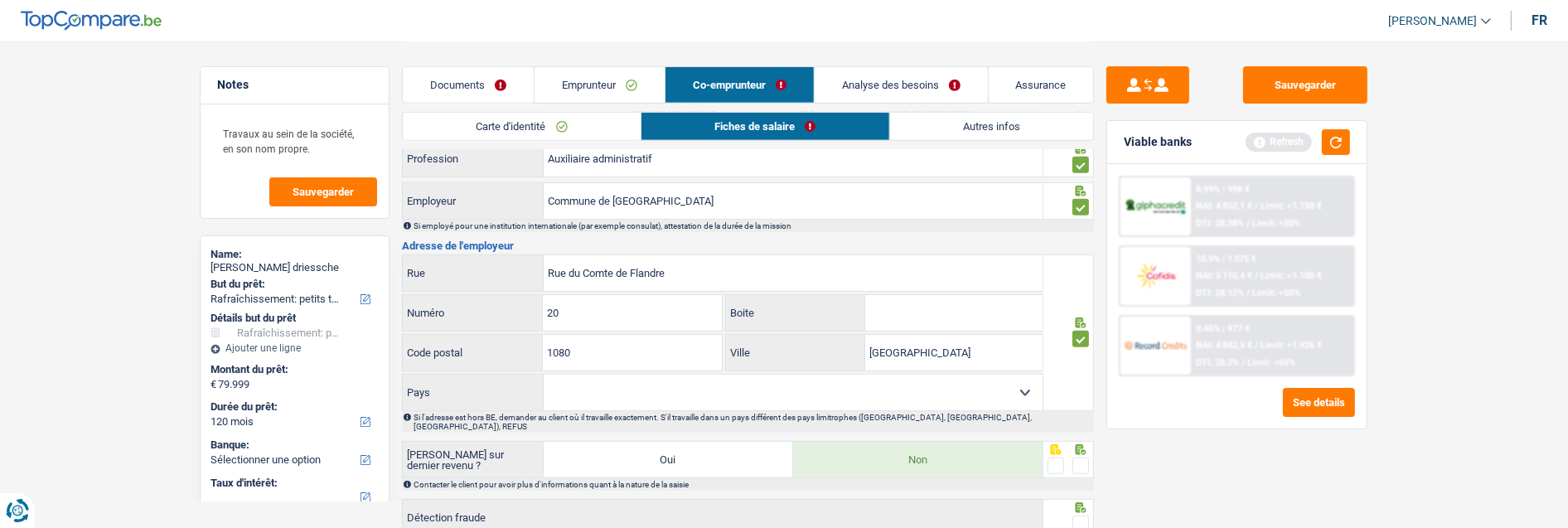
scroll to position [1219, 0]
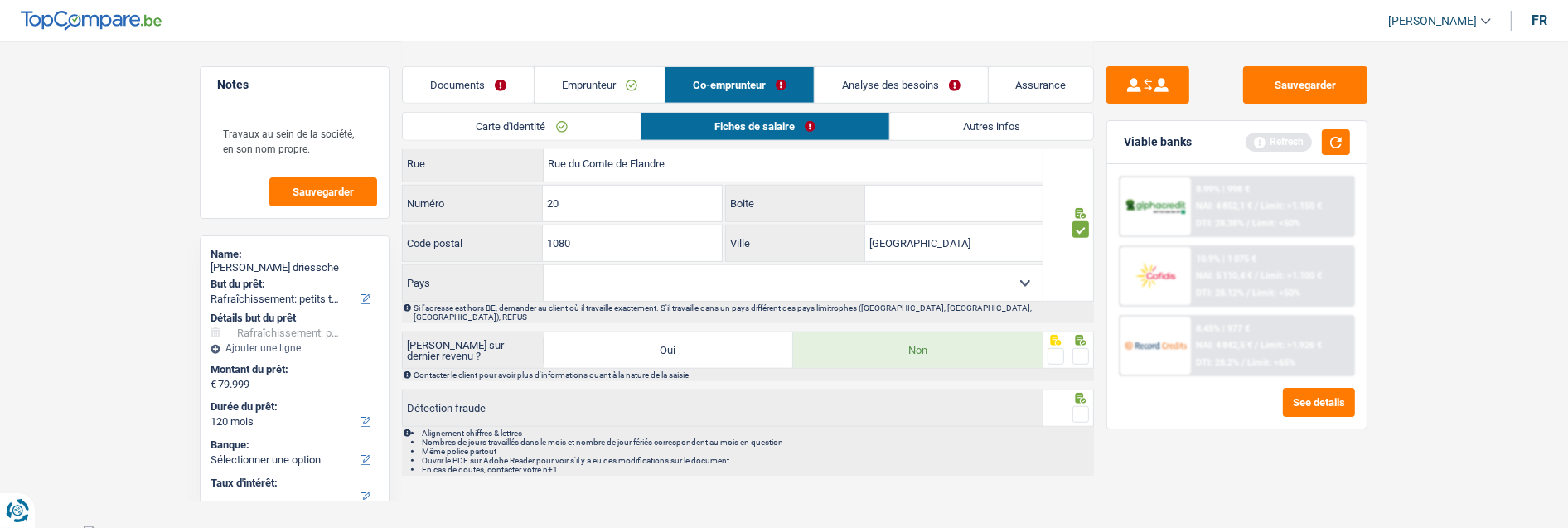
click at [1012, 285] on select "[GEOGRAPHIC_DATA] [GEOGRAPHIC_DATA] [GEOGRAPHIC_DATA] [GEOGRAPHIC_DATA] [GEOGRA…" at bounding box center [793, 283] width 499 height 36
select select "BE"
click at [544, 265] on select "[GEOGRAPHIC_DATA] [GEOGRAPHIC_DATA] [GEOGRAPHIC_DATA] [GEOGRAPHIC_DATA] [GEOGRA…" at bounding box center [793, 283] width 499 height 36
click at [1087, 348] on span at bounding box center [1081, 357] width 17 height 17
click at [0, 0] on input "radio" at bounding box center [0, 0] width 0 height 0
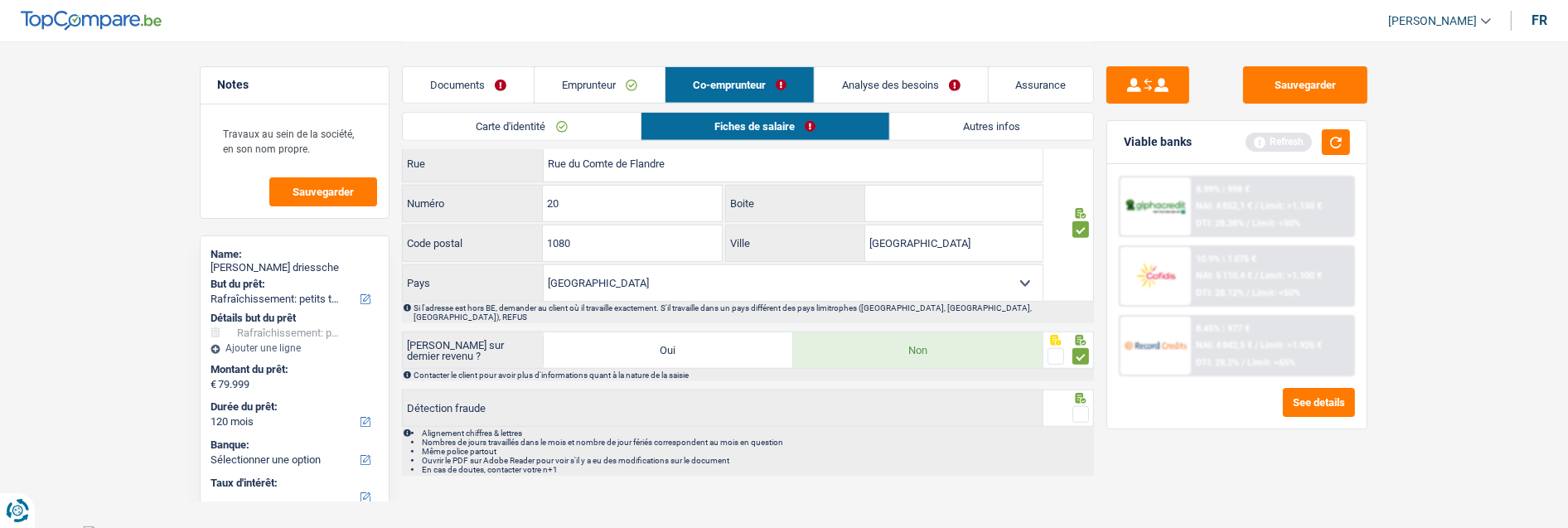
click at [1081, 406] on span at bounding box center [1081, 415] width 17 height 17
click at [0, 0] on input "radio" at bounding box center [0, 0] width 0 height 0
click at [971, 121] on link "Autres infos" at bounding box center [991, 126] width 203 height 28
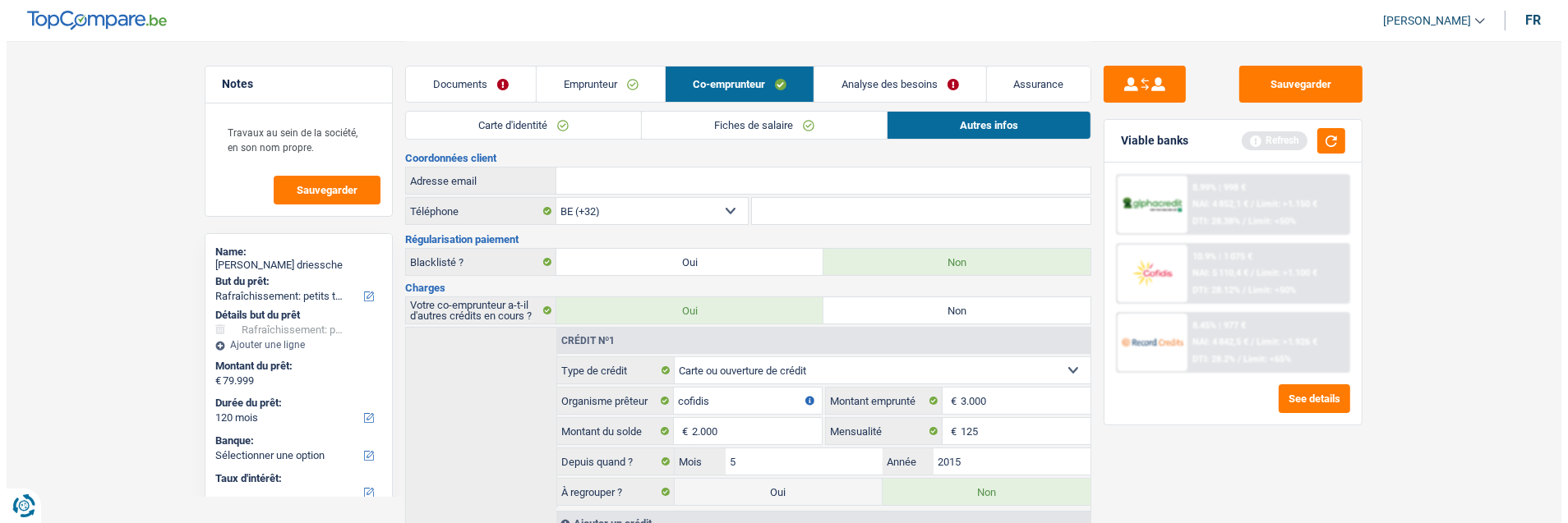
scroll to position [0, 0]
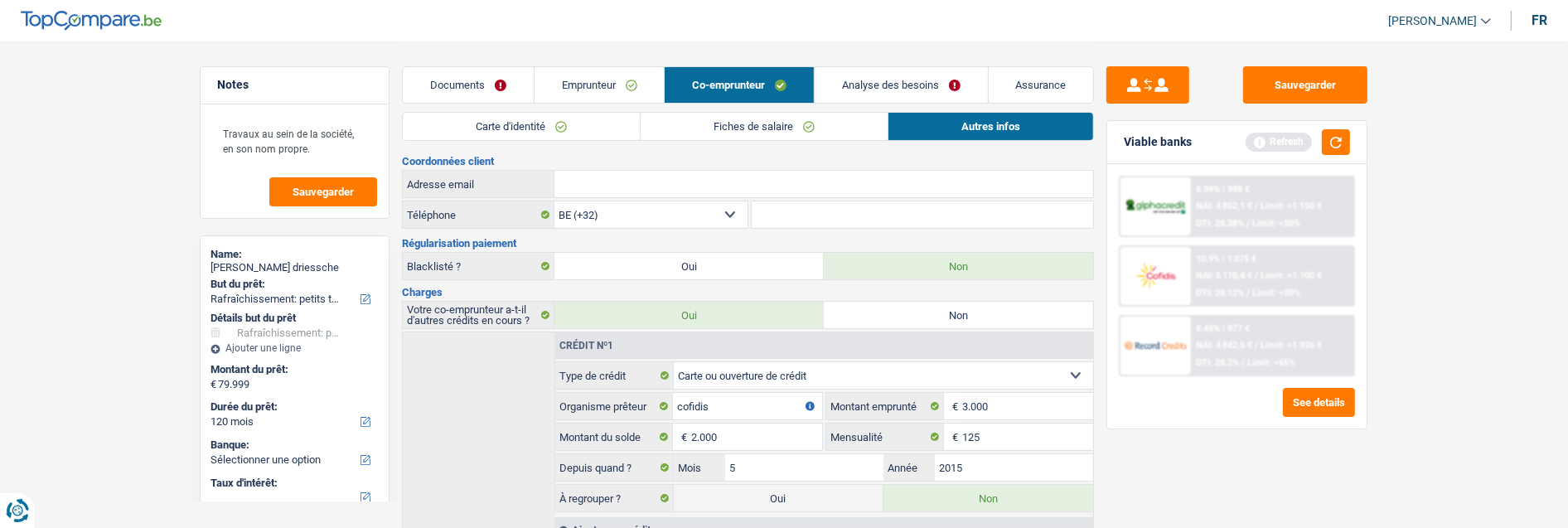
click at [926, 89] on link "Analyse des besoins" at bounding box center [901, 85] width 173 height 36
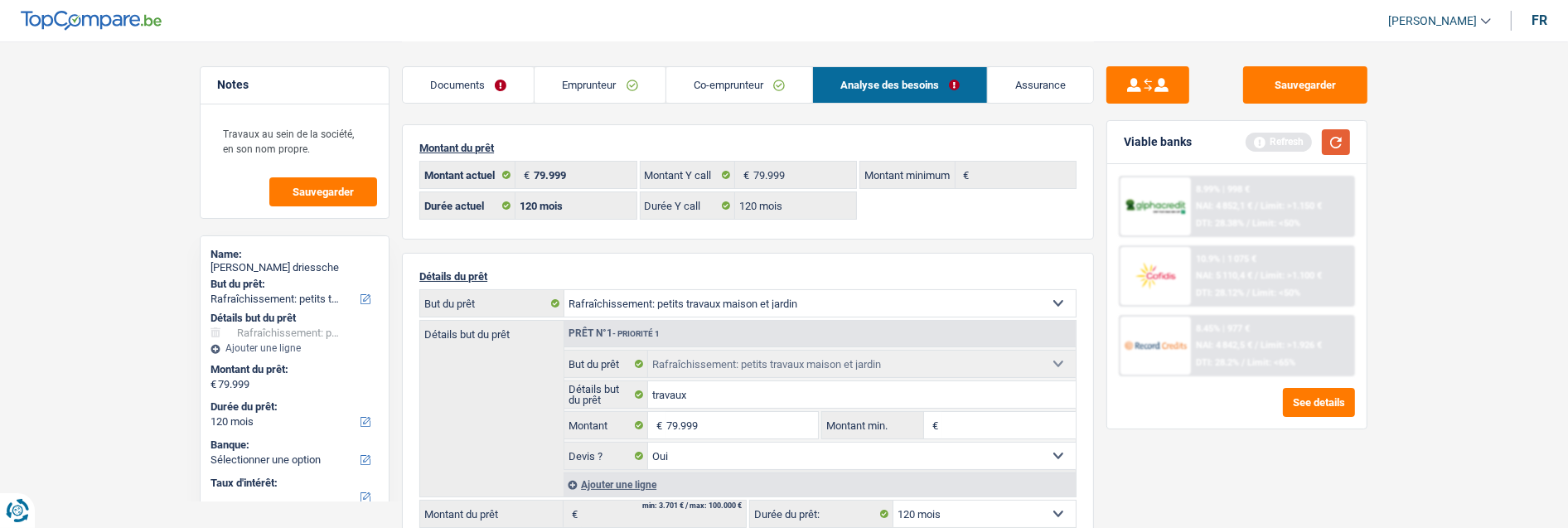
click at [1328, 135] on button "button" at bounding box center [1336, 142] width 29 height 26
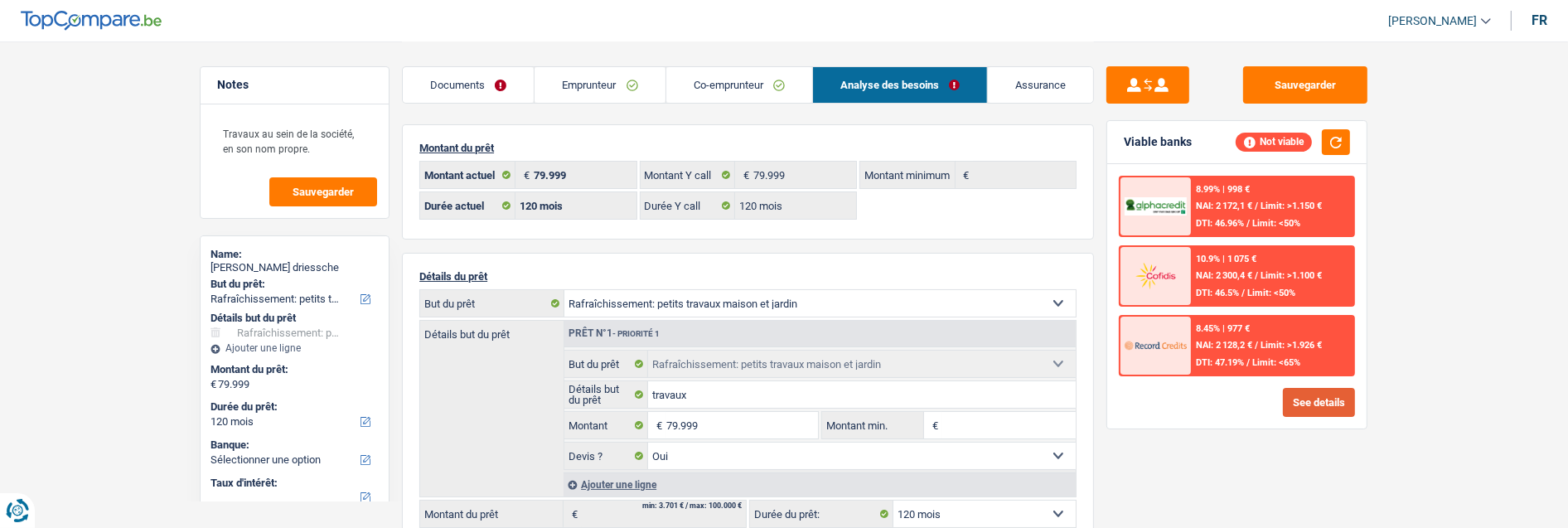
click at [1338, 399] on button "See details" at bounding box center [1319, 402] width 72 height 29
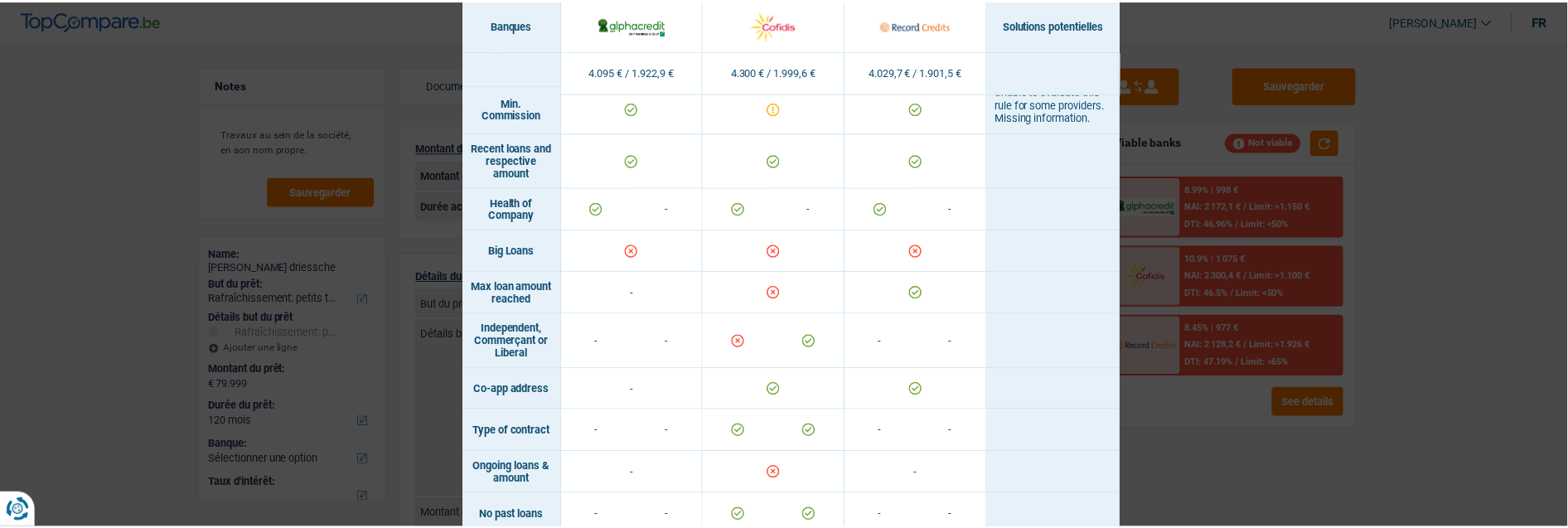
scroll to position [1121, 0]
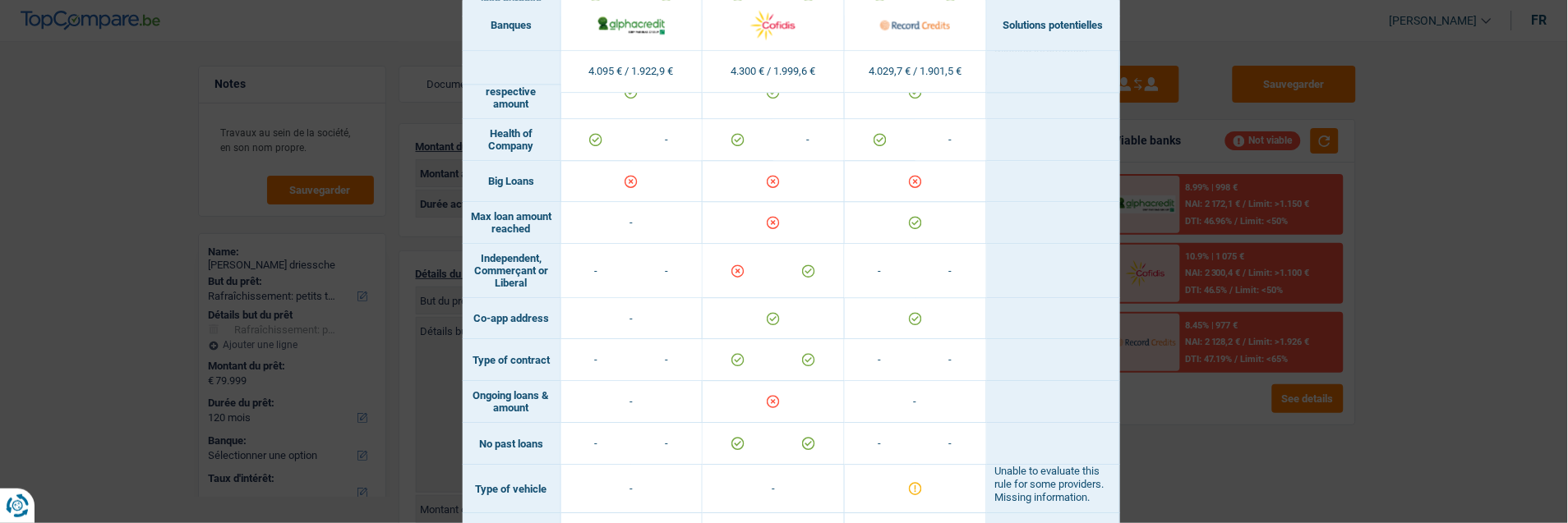
click at [1204, 430] on div "Banks conditions × Banques Solutions potentielles Revenus / Charges 4.095 € / 1…" at bounding box center [784, 261] width 1568 height 523
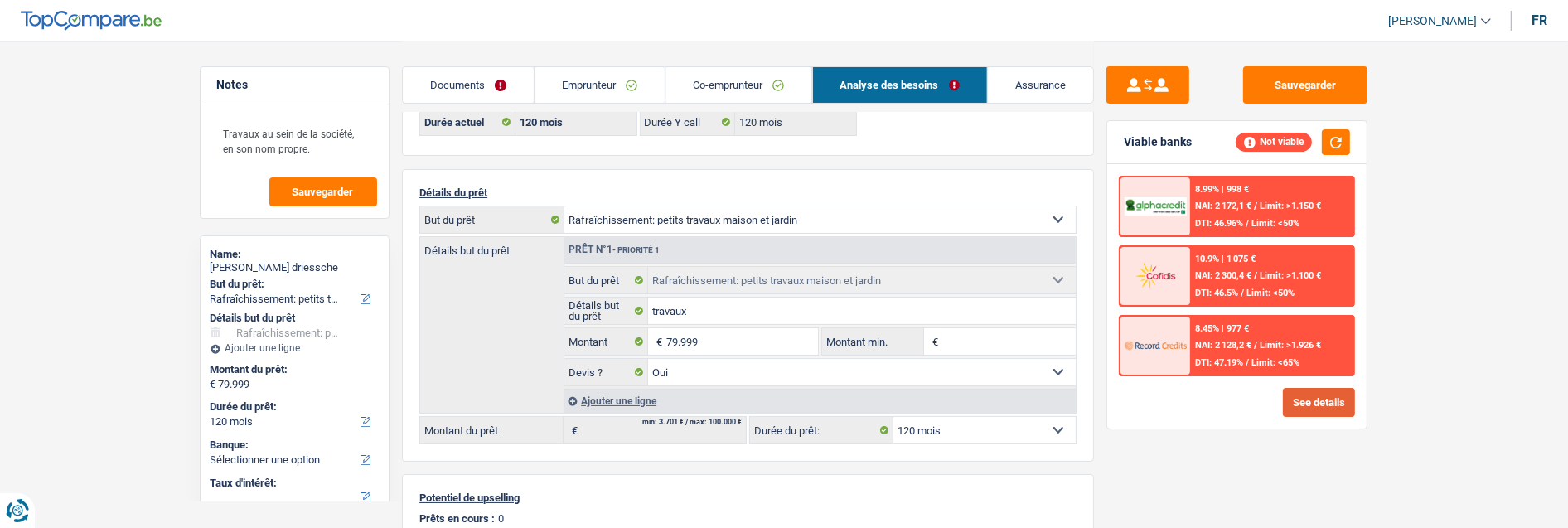
scroll to position [343, 0]
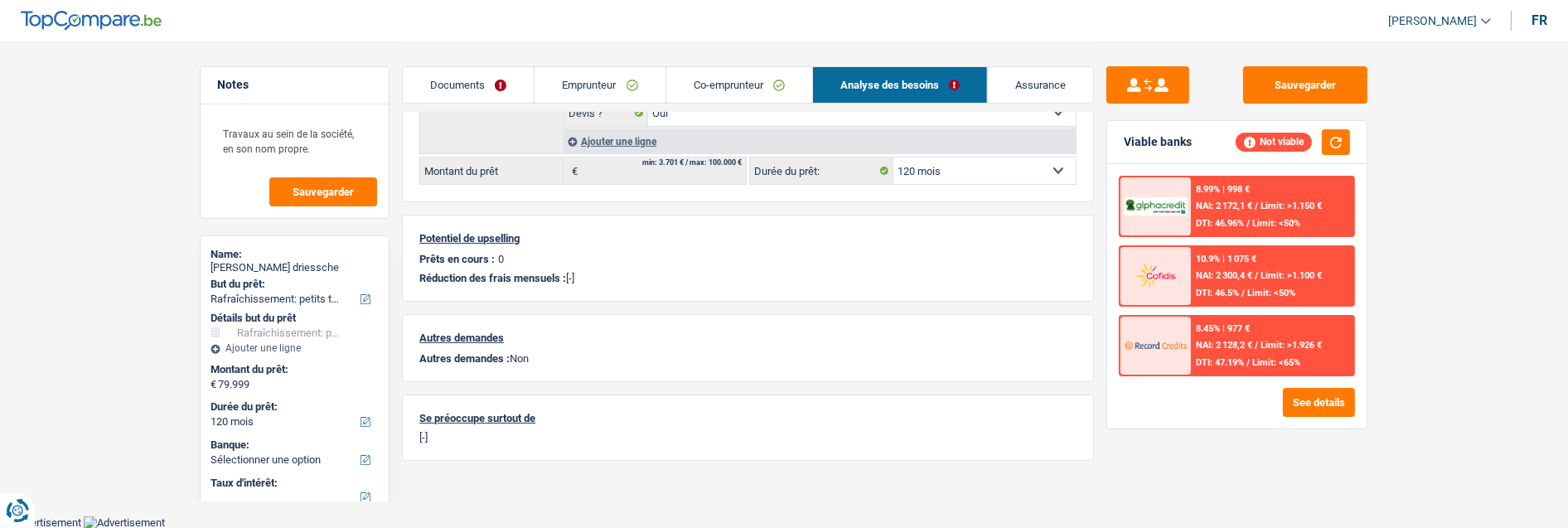
click at [977, 177] on select "12 mois 18 mois 24 mois 30 mois 36 mois 42 mois 48 mois 60 mois 72 mois 84 mois…" at bounding box center [985, 170] width 182 height 27
select select "84"
click at [894, 158] on select "12 mois 18 mois 24 mois 30 mois 36 mois 42 mois 48 mois 60 mois 72 mois 84 mois…" at bounding box center [985, 170] width 182 height 27
select select "84"
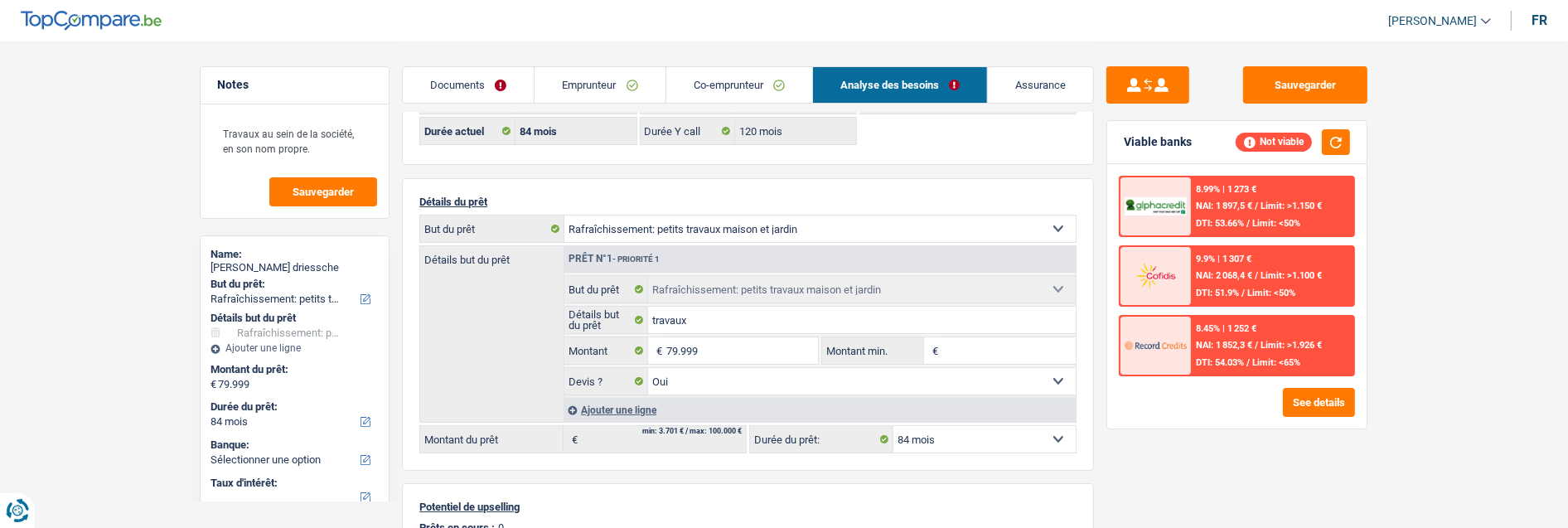
scroll to position [0, 0]
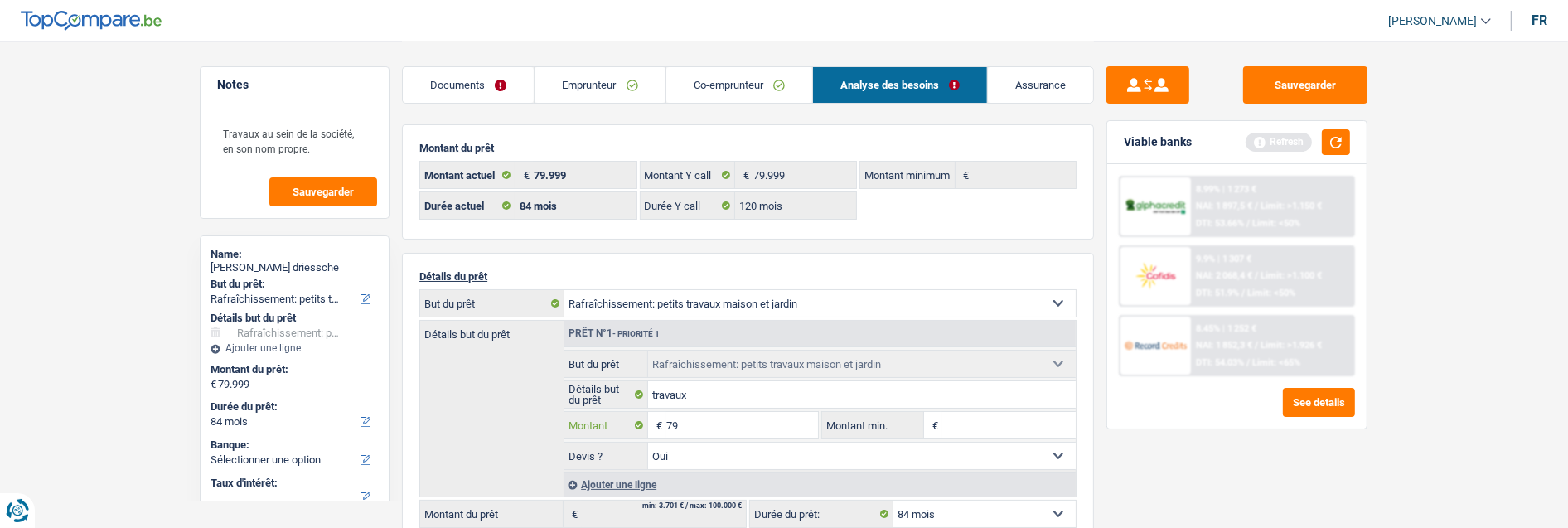
type input "7"
type input "50.000"
select select "144"
type input "50.000"
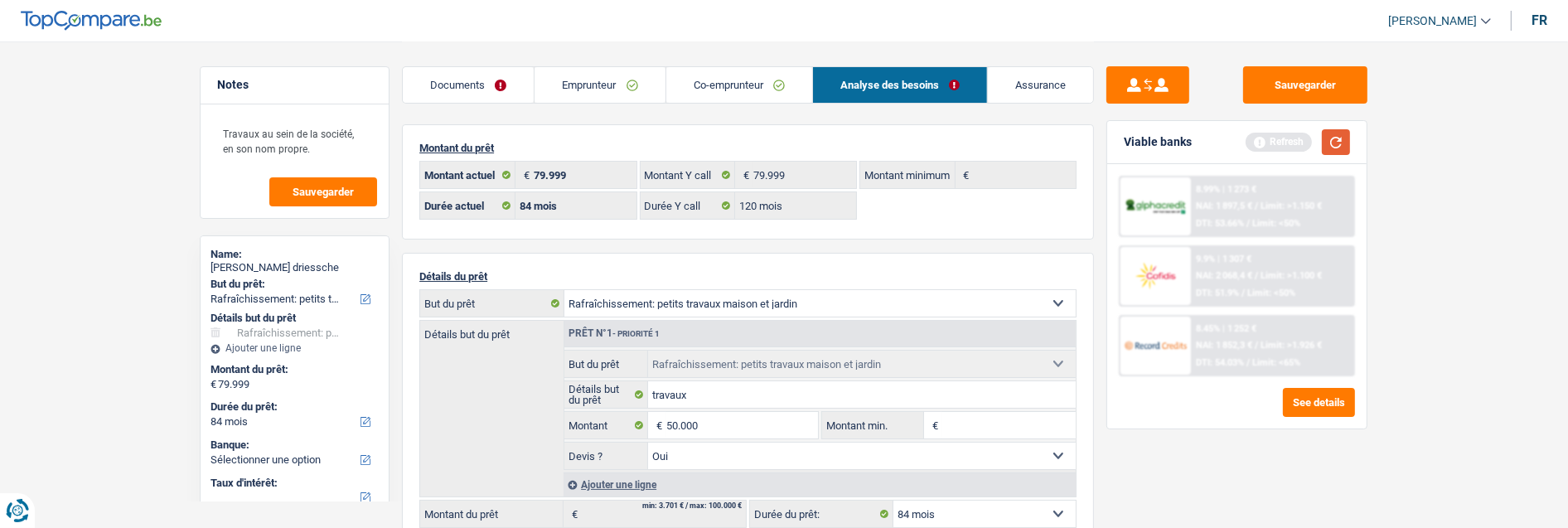
select select "144"
type input "50.000"
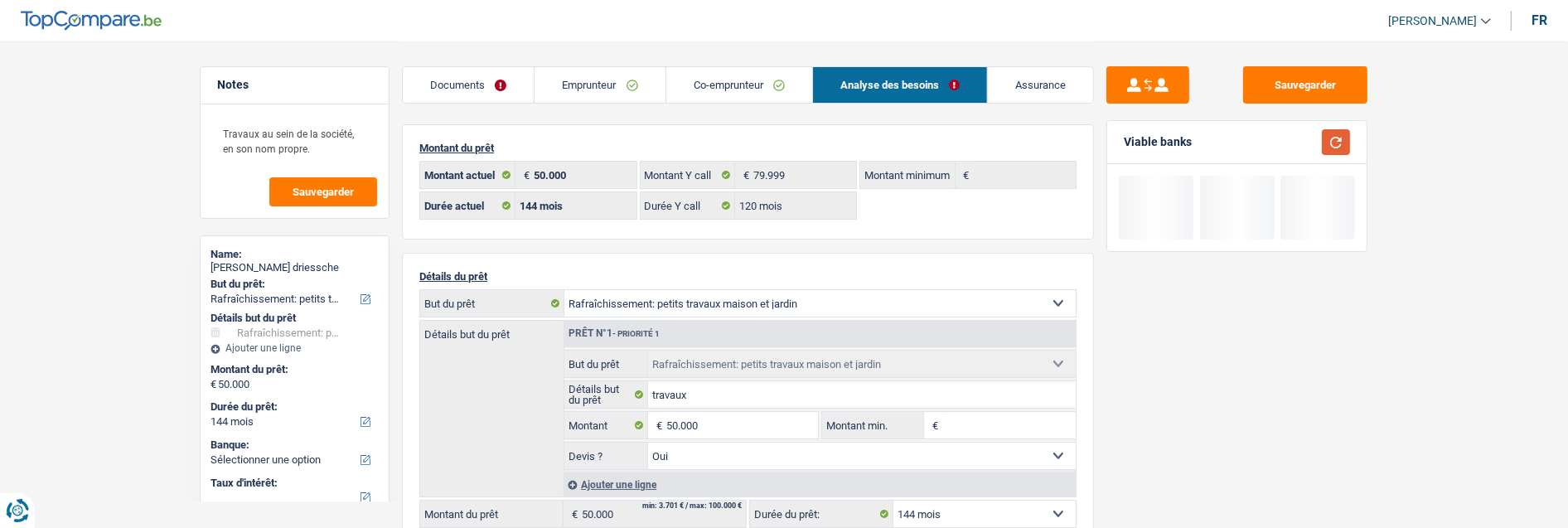
click at [1349, 147] on button "button" at bounding box center [1336, 142] width 29 height 26
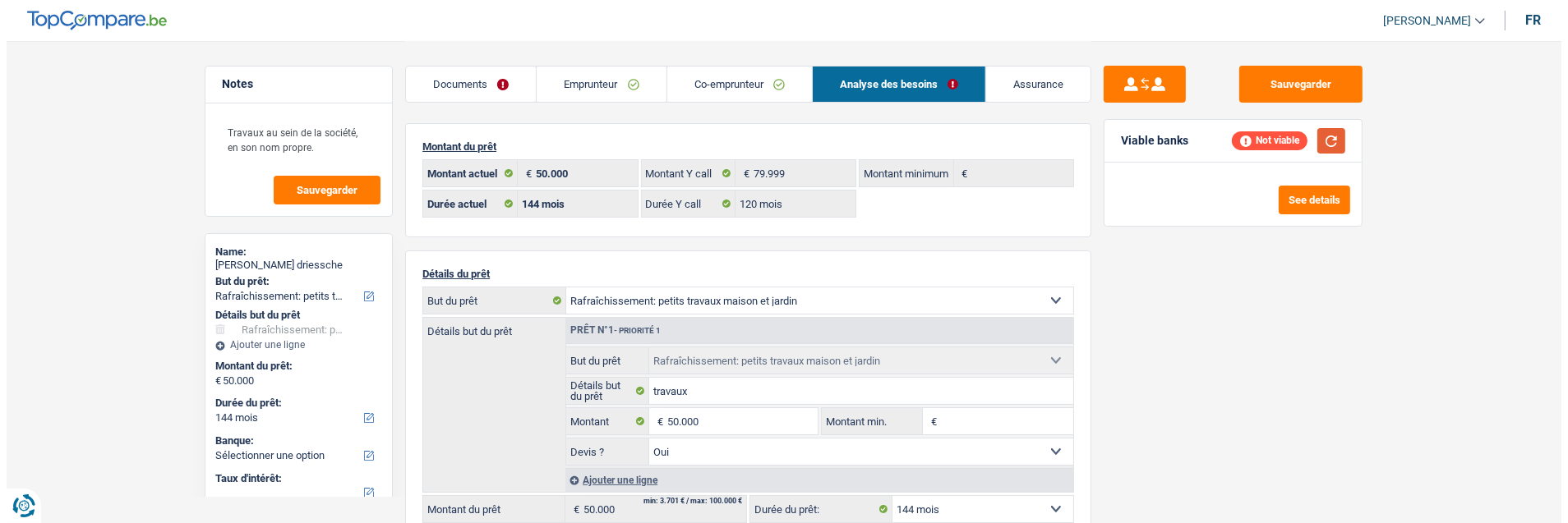
scroll to position [91, 0]
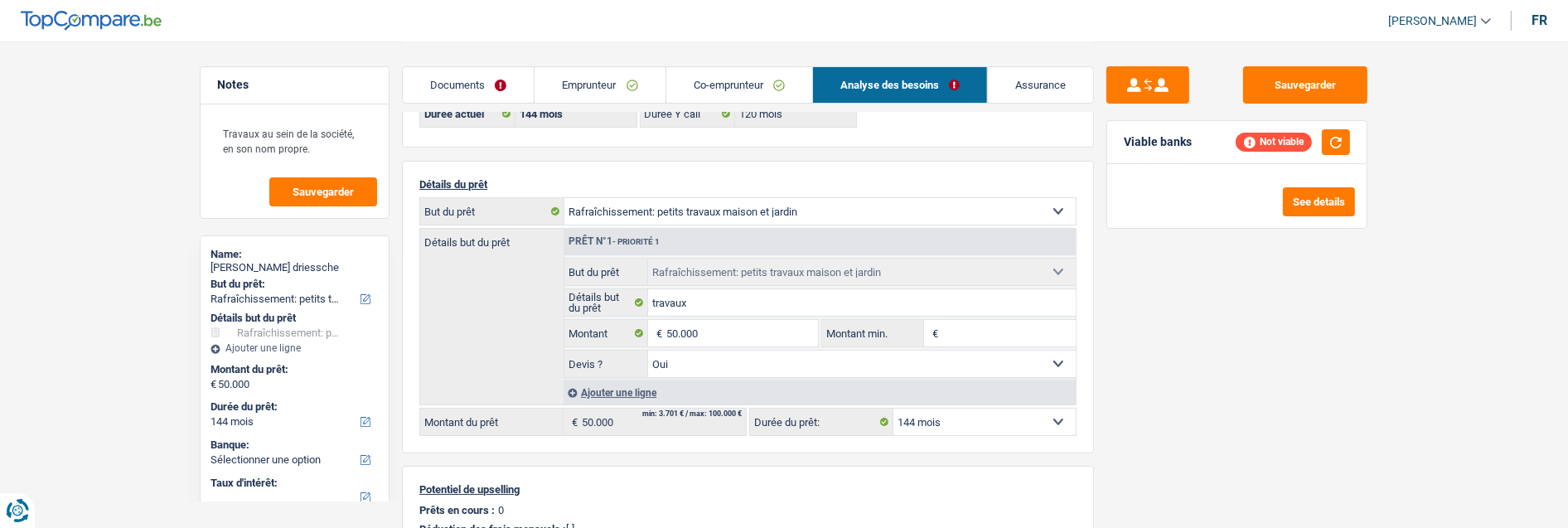
click at [964, 420] on select "12 mois 18 mois 24 mois 30 mois 36 mois 42 mois 48 mois 60 mois 72 mois 84 mois…" at bounding box center [985, 422] width 182 height 27
select select "120"
click at [894, 409] on select "12 mois 18 mois 24 mois 30 mois 36 mois 42 mois 48 mois 60 mois 72 mois 84 mois…" at bounding box center [985, 422] width 182 height 27
select select "120"
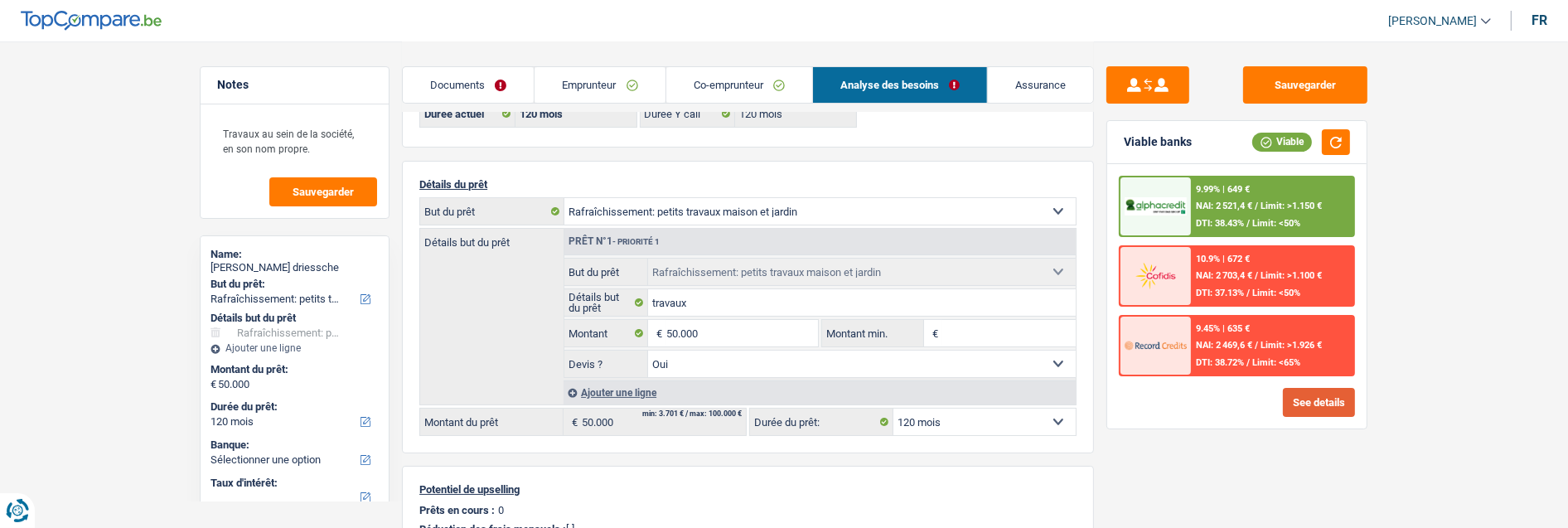
click at [1311, 405] on button "See details" at bounding box center [1319, 402] width 72 height 29
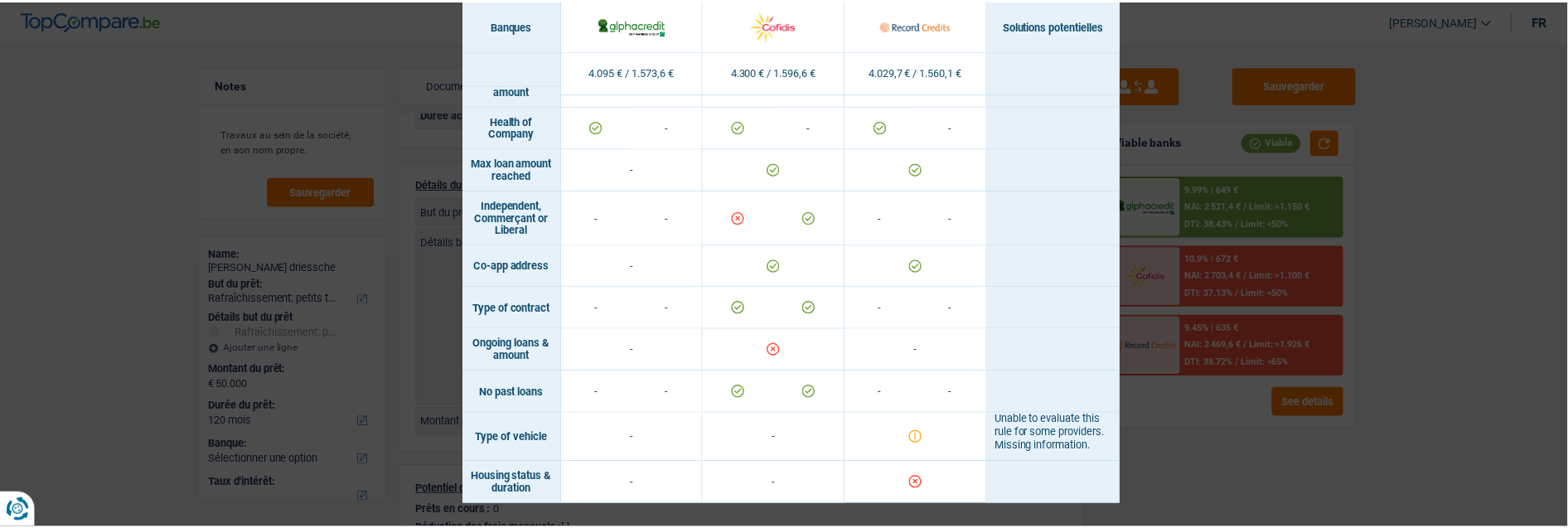
scroll to position [1154, 0]
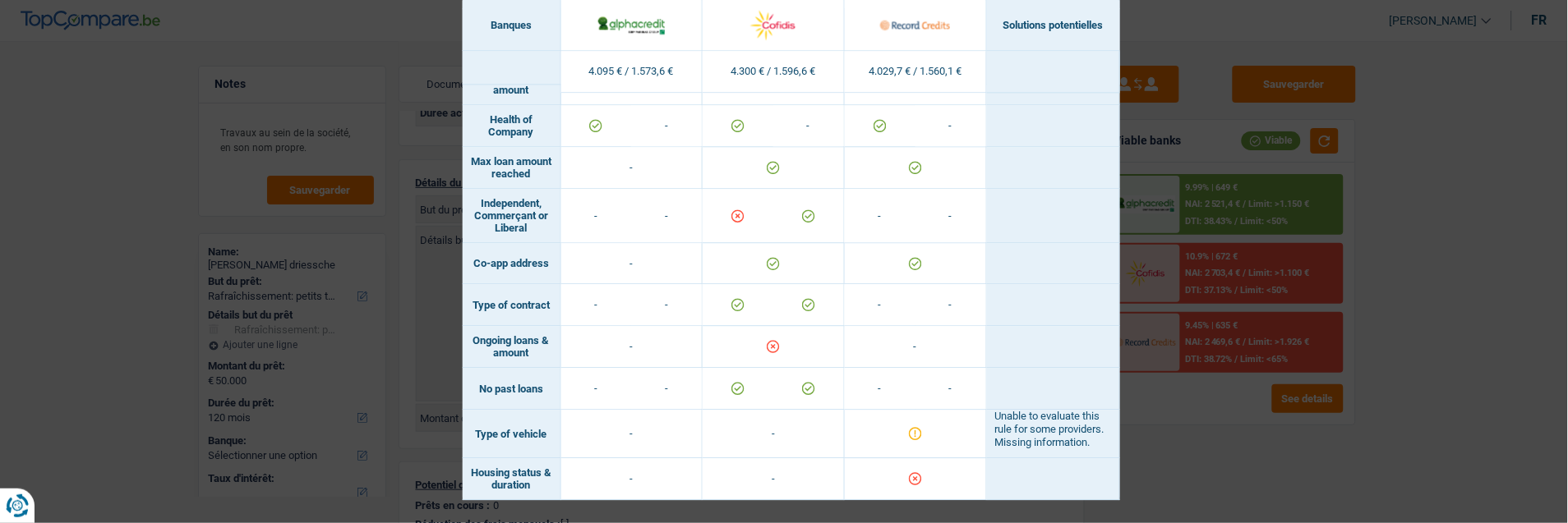
click at [1293, 455] on div "Banks conditions × Banques Solutions potentielles Revenus / Charges 4.095 € / 1…" at bounding box center [784, 261] width 1568 height 523
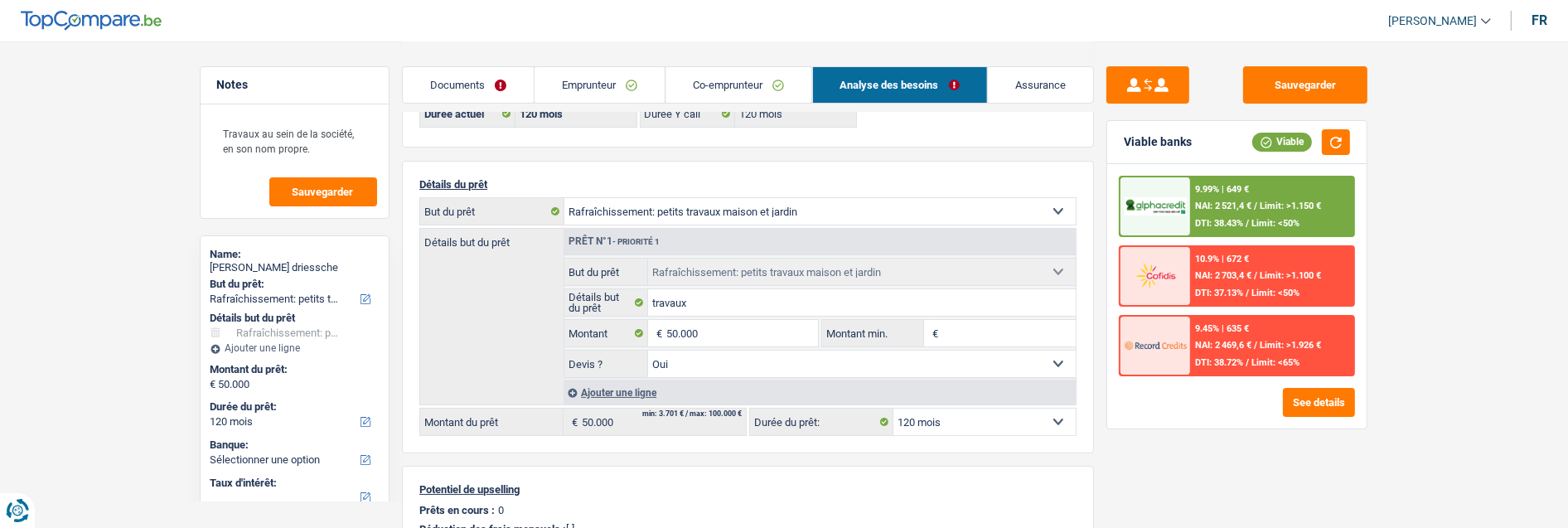
click at [989, 423] on select "12 mois 18 mois 24 mois 30 mois 36 mois 42 mois 48 mois 60 mois 72 mois 84 mois…" at bounding box center [985, 422] width 182 height 27
select select "84"
click at [894, 409] on select "12 mois 18 mois 24 mois 30 mois 36 mois 42 mois 48 mois 60 mois 72 mois 84 mois…" at bounding box center [985, 422] width 182 height 27
select select "84"
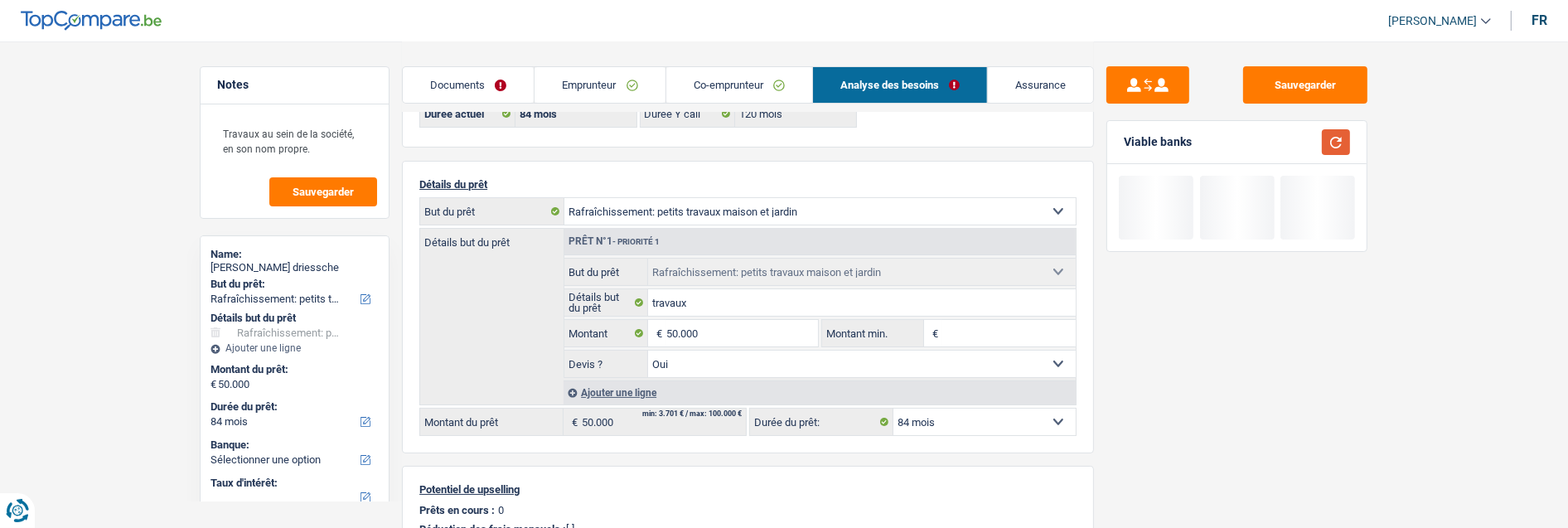
click at [1338, 144] on button "button" at bounding box center [1336, 142] width 29 height 26
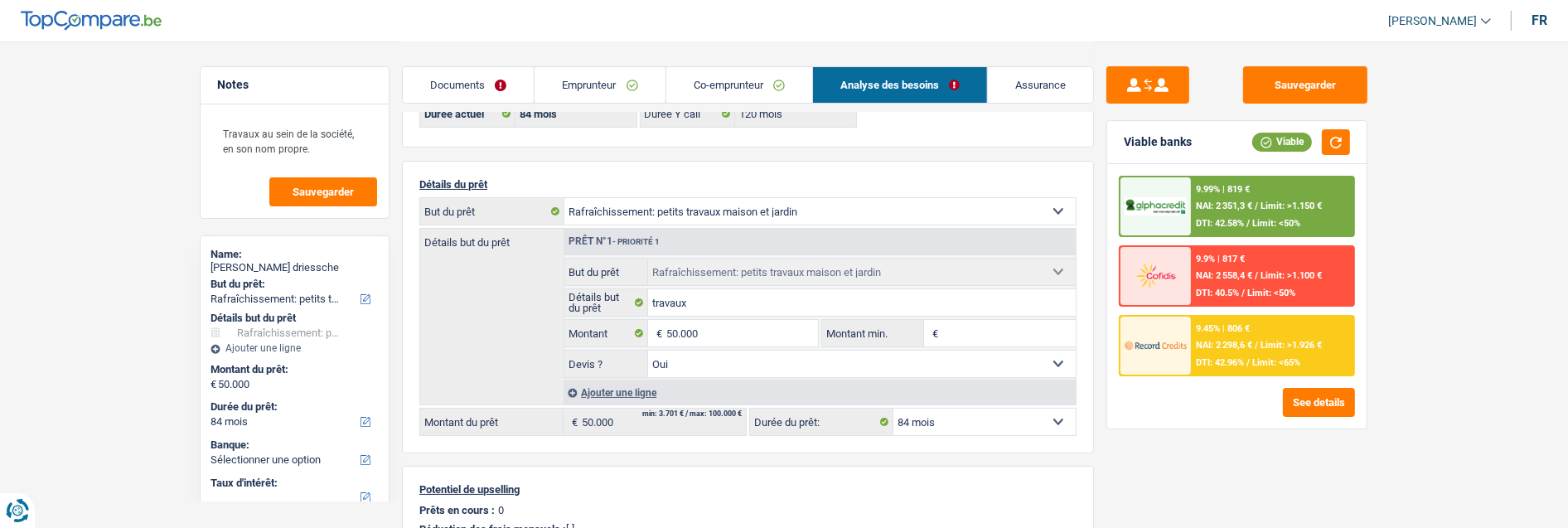
click at [1270, 346] on div "9.45% | 806 € NAI: 2 298,6 € / Limit: >1.926 € DTI: 42.96% / Limit: <65%" at bounding box center [1272, 346] width 163 height 58
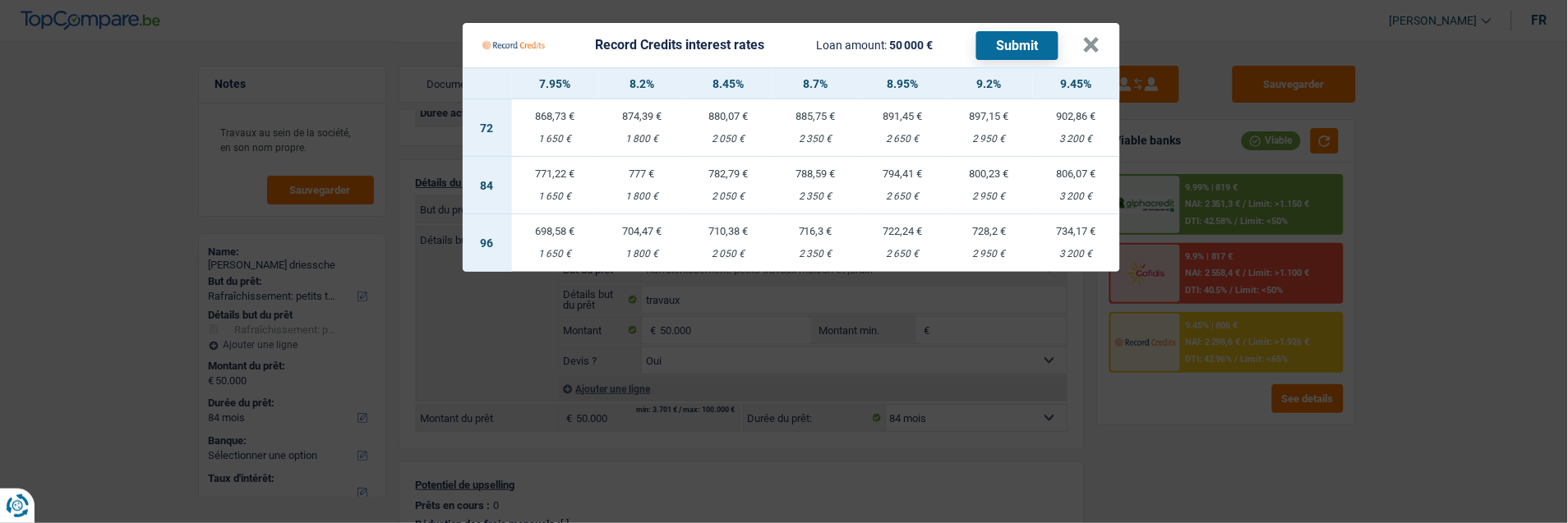
click at [900, 225] on div "722,24 €" at bounding box center [901, 231] width 87 height 11
select select "96"
select select "record credits"
type input "8,95"
select select "96"
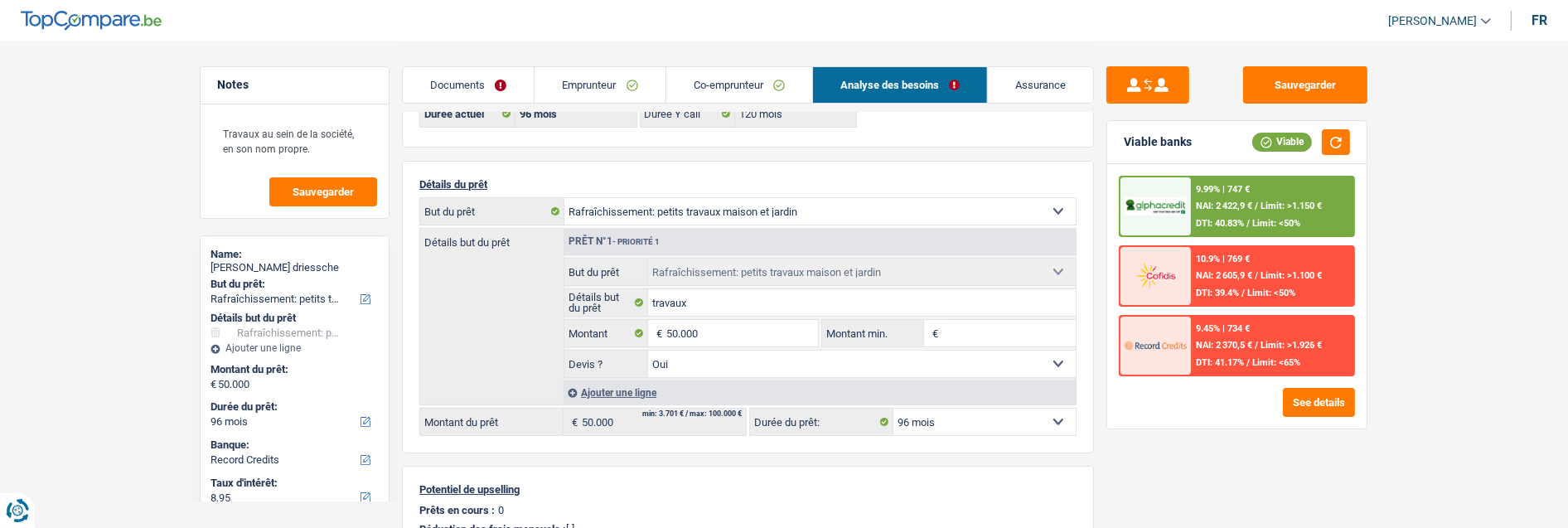
click at [984, 423] on select "12 mois 18 mois 24 mois 30 mois 36 mois 42 mois 48 mois 60 mois 72 mois 84 mois…" at bounding box center [985, 422] width 182 height 27
select select "84"
click at [894, 409] on select "12 mois 18 mois 24 mois 30 mois 36 mois 42 mois 48 mois 60 mois 72 mois 84 mois…" at bounding box center [985, 422] width 182 height 27
select select "84"
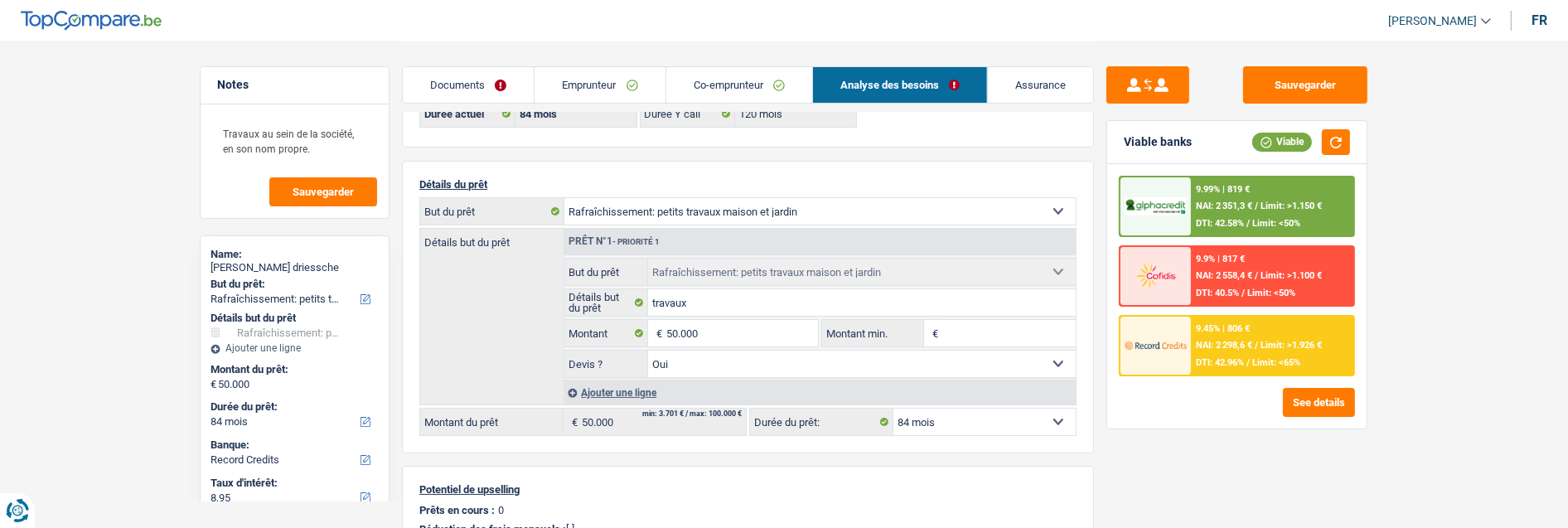
click at [1232, 341] on span "NAI: 2 298,6 €" at bounding box center [1223, 346] width 56 height 11
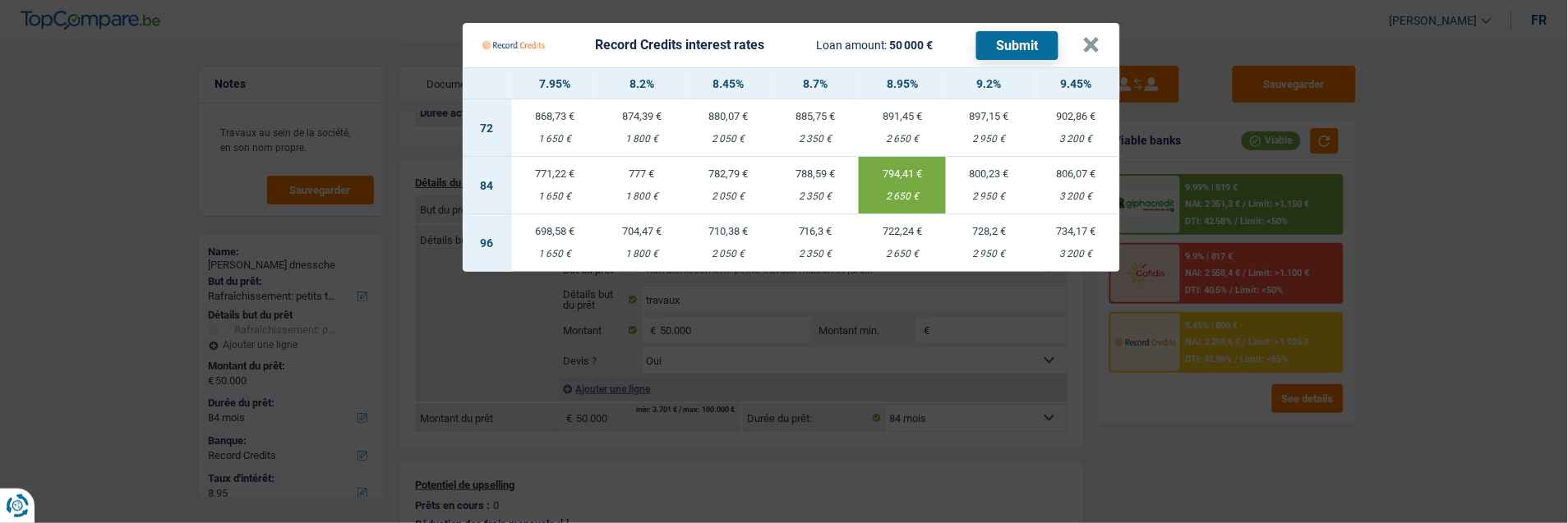
click at [995, 174] on td "800,23 € 2 950 €" at bounding box center [989, 185] width 87 height 58
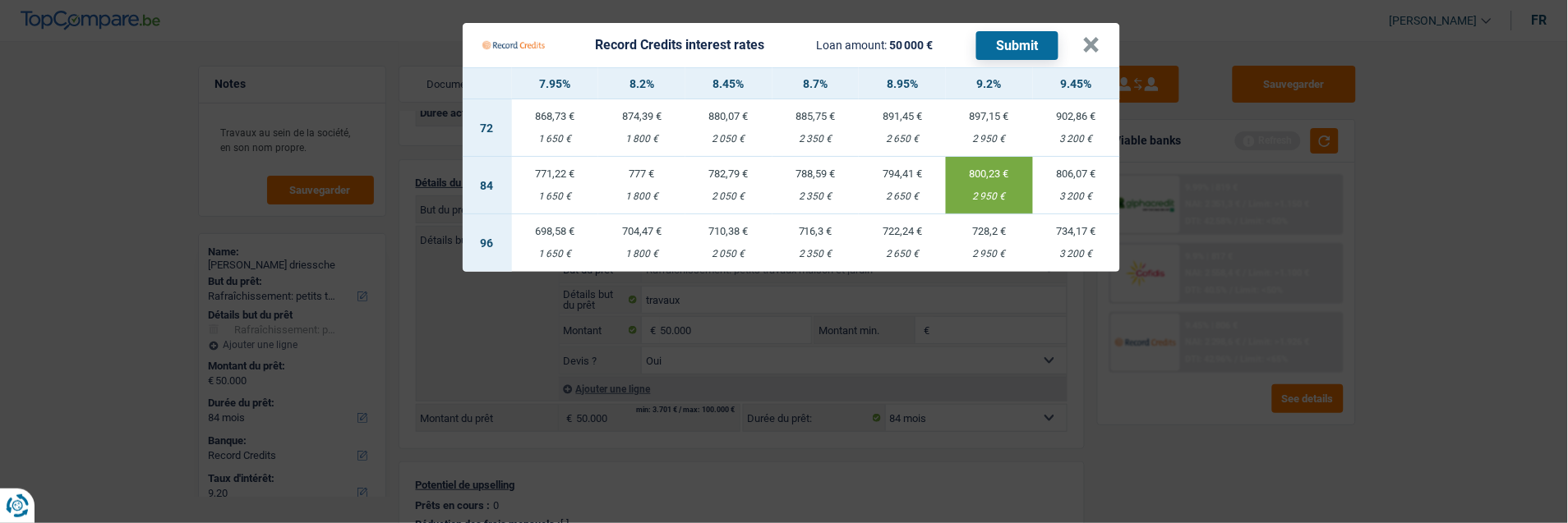
click at [808, 181] on td "788,59 € 2 350 €" at bounding box center [816, 185] width 87 height 58
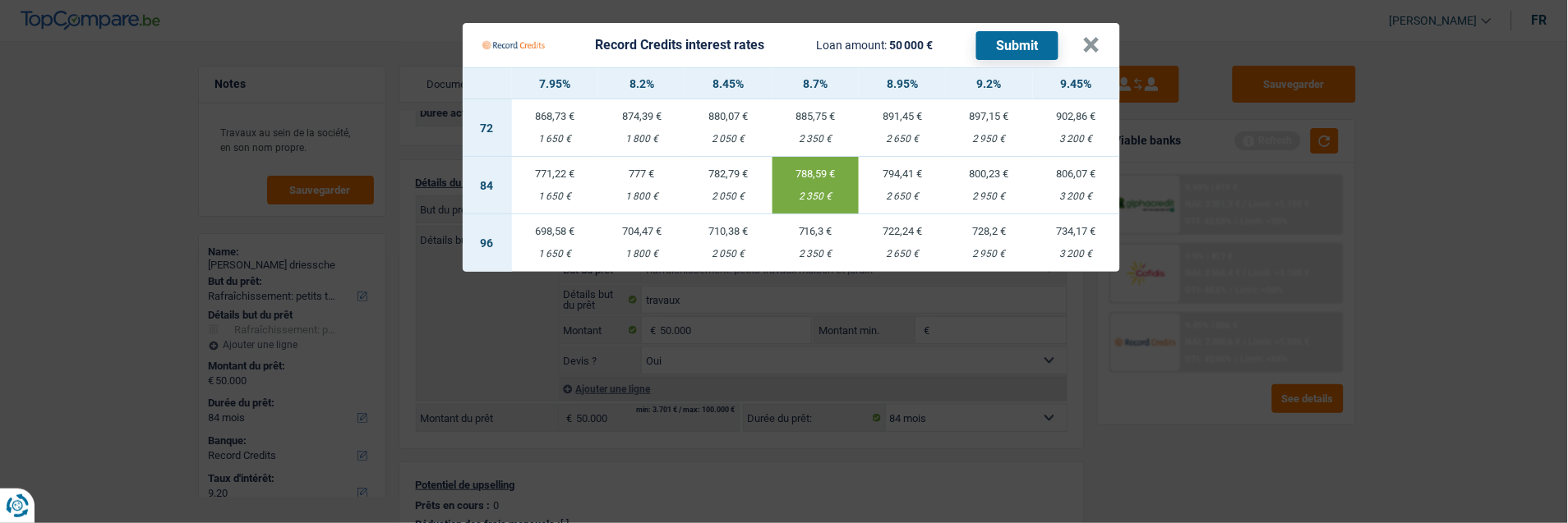
type input "8,70"
click at [1023, 38] on button "Submit" at bounding box center [1017, 45] width 82 height 28
click at [1095, 37] on button "×" at bounding box center [1091, 45] width 17 height 16
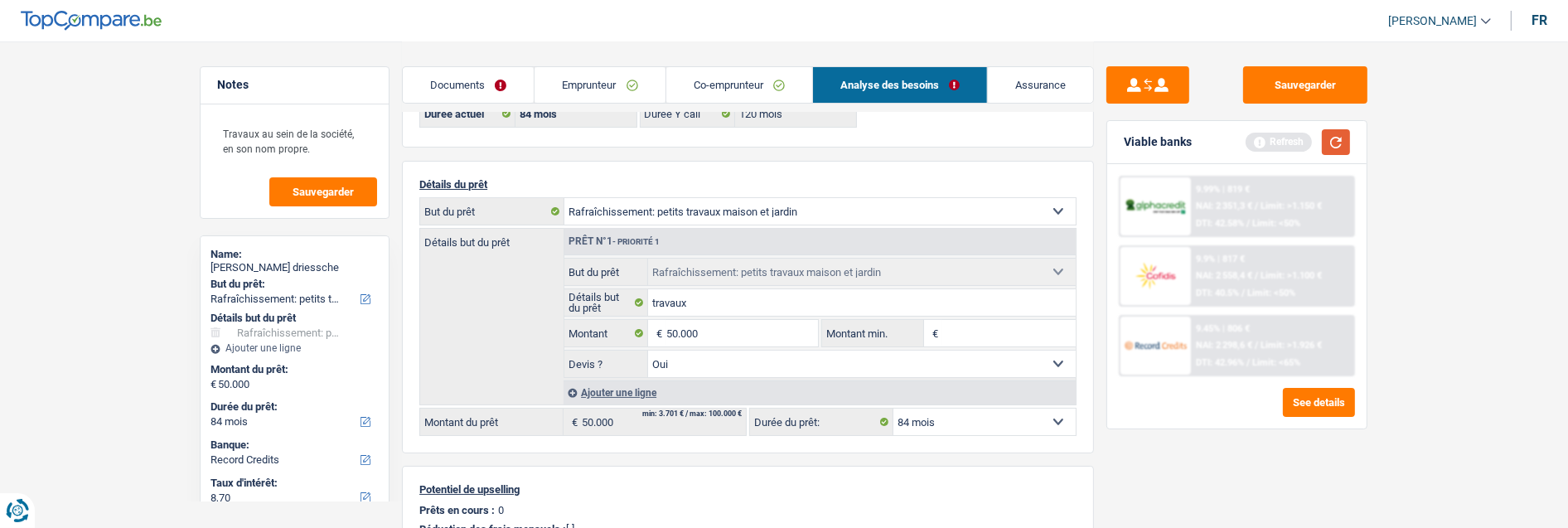
click at [1343, 141] on button "button" at bounding box center [1336, 142] width 29 height 26
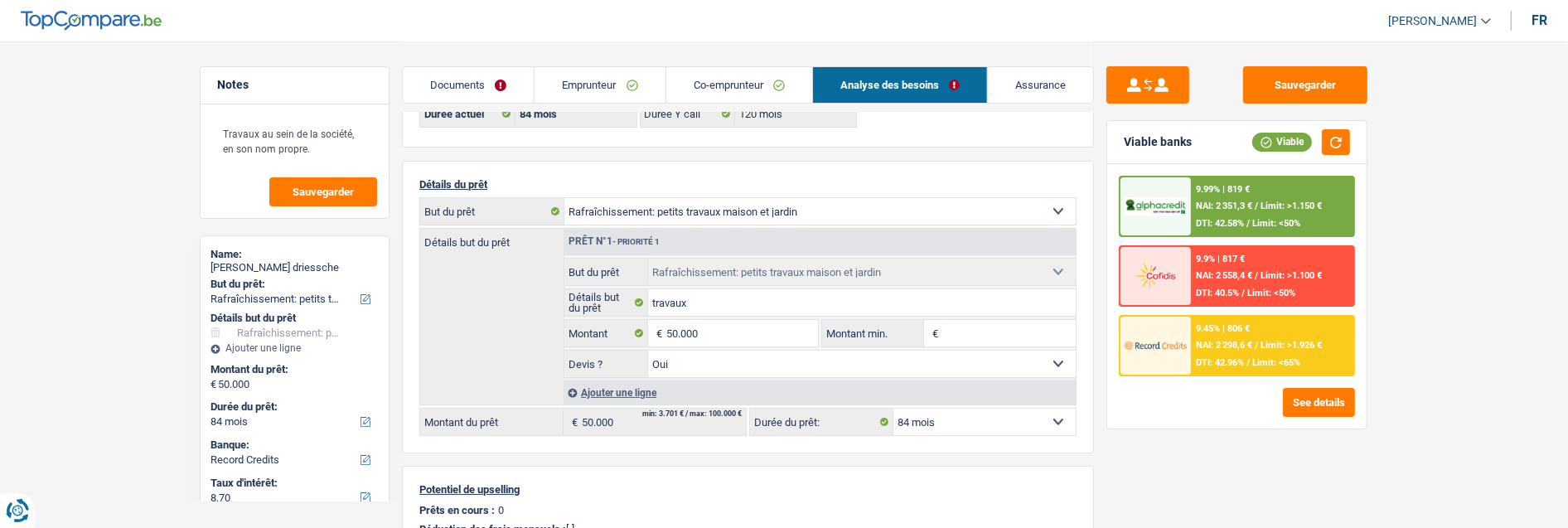
click at [998, 420] on select "12 mois 18 mois 24 mois 30 mois 36 mois 42 mois 48 mois 60 mois 72 mois 84 mois…" at bounding box center [985, 422] width 182 height 27
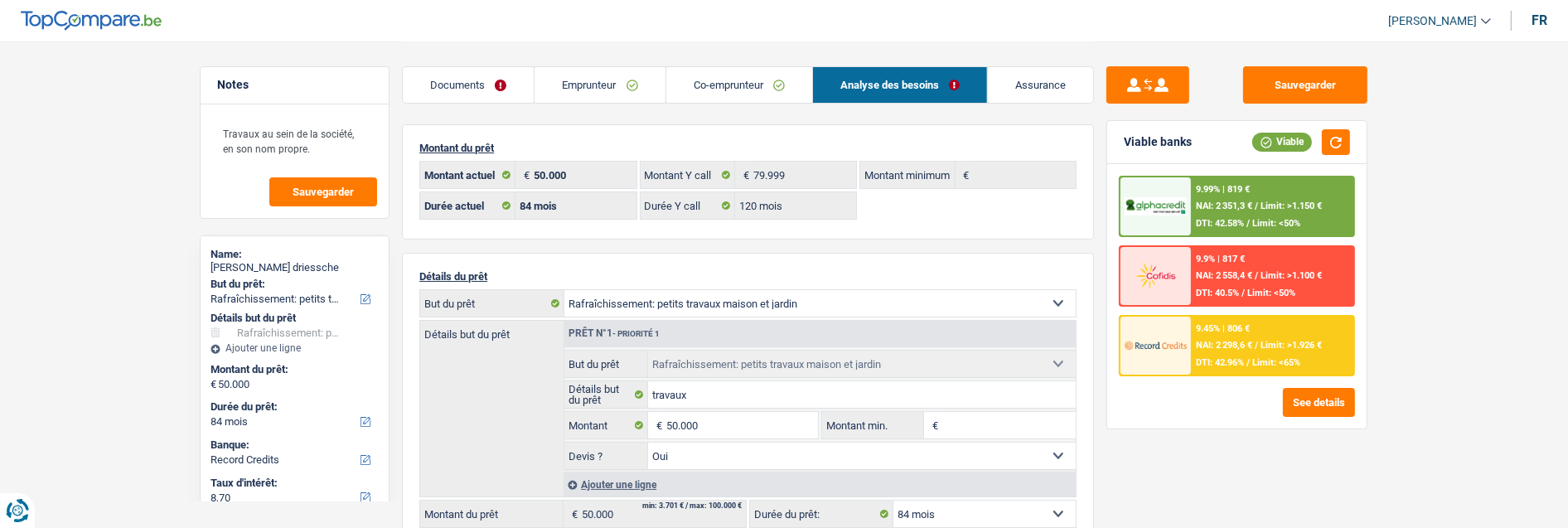
scroll to position [92, 0]
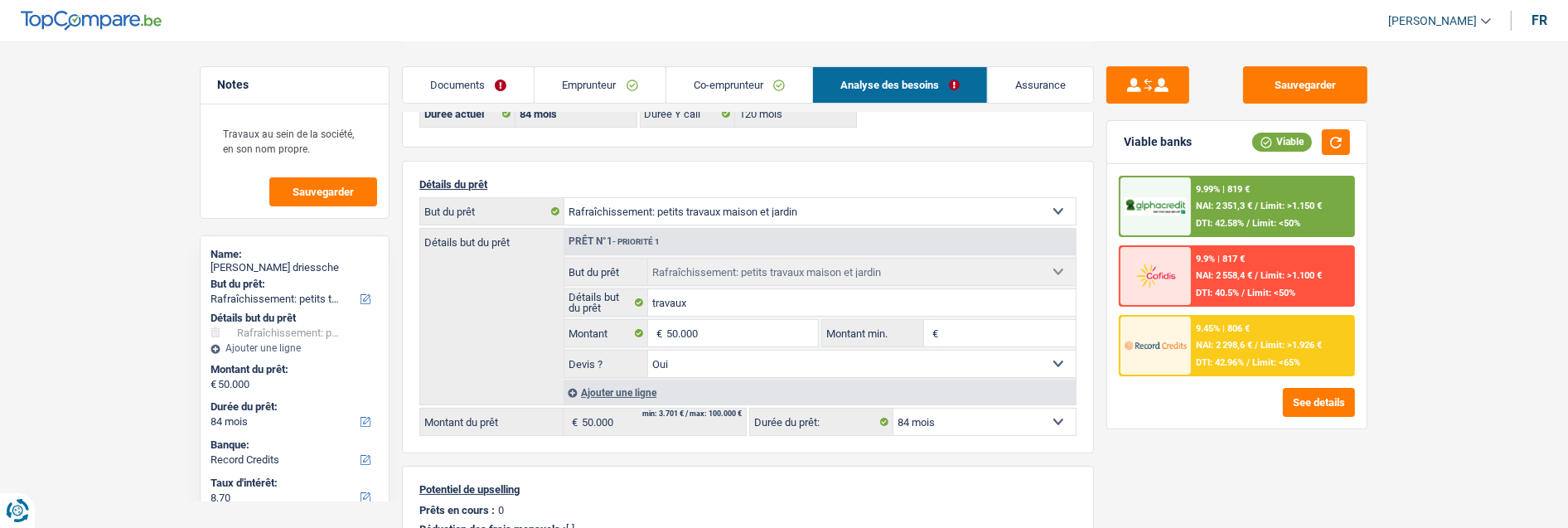
click at [1043, 420] on select "12 mois 18 mois 24 mois 30 mois 36 mois 42 mois 48 mois 60 mois 72 mois 84 mois…" at bounding box center [985, 422] width 182 height 27
select select "120"
click at [894, 409] on select "12 mois 18 mois 24 mois 30 mois 36 mois 42 mois 48 mois 60 mois 72 mois 84 mois…" at bounding box center [985, 422] width 182 height 27
select select "120"
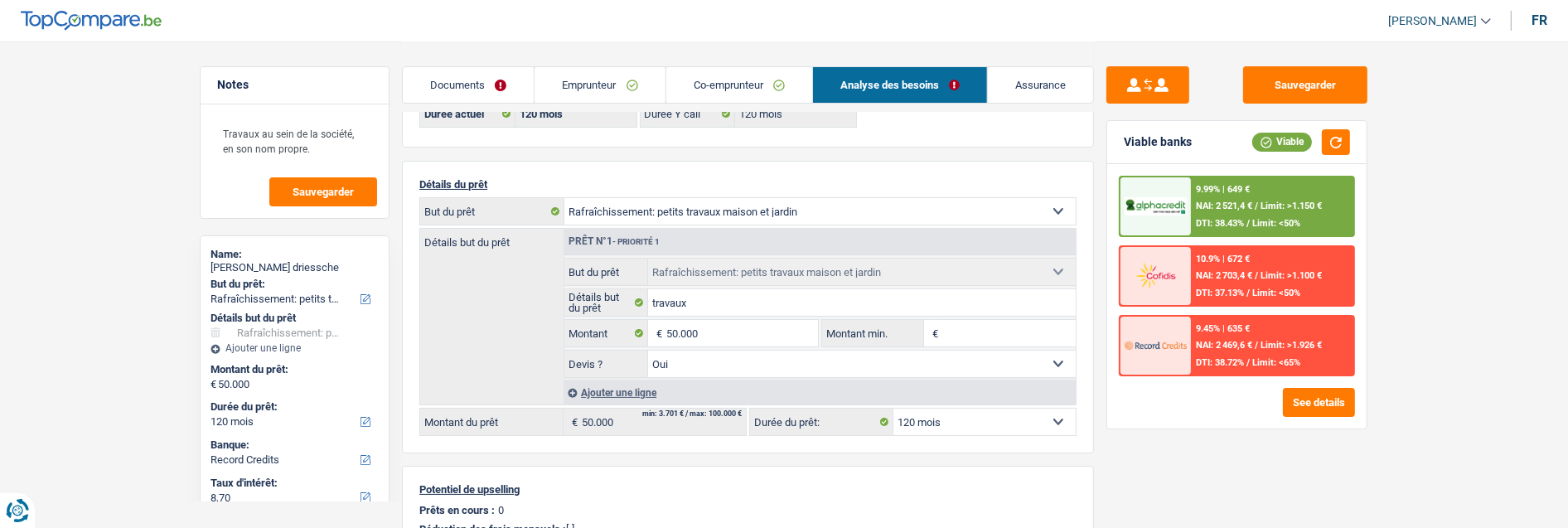
click at [1277, 191] on div "9.99% | 649 € NAI: 2 521,4 € / Limit: >1.150 € DTI: 38.43% / Limit: <50%" at bounding box center [1272, 206] width 163 height 58
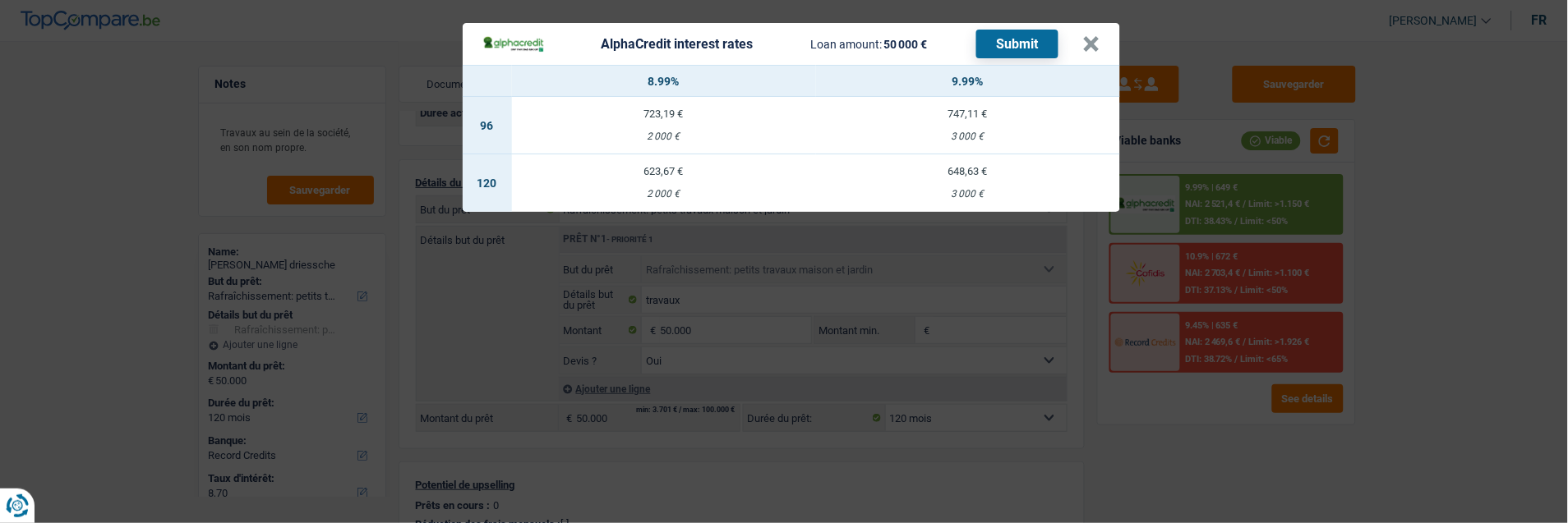
click at [963, 177] on td "648,63 € 3 000 €" at bounding box center [967, 183] width 304 height 58
select select "alphacredit"
type input "9,99"
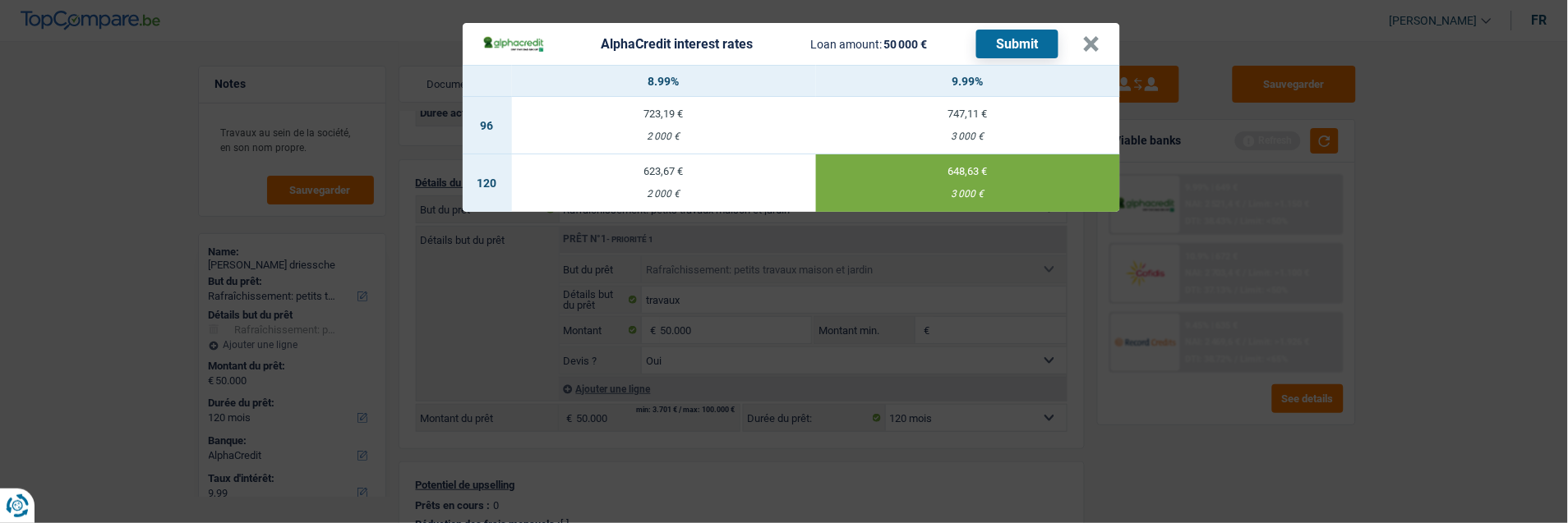
click at [1032, 37] on button "Submit" at bounding box center [1017, 43] width 82 height 28
click at [1090, 37] on button "×" at bounding box center [1091, 45] width 17 height 16
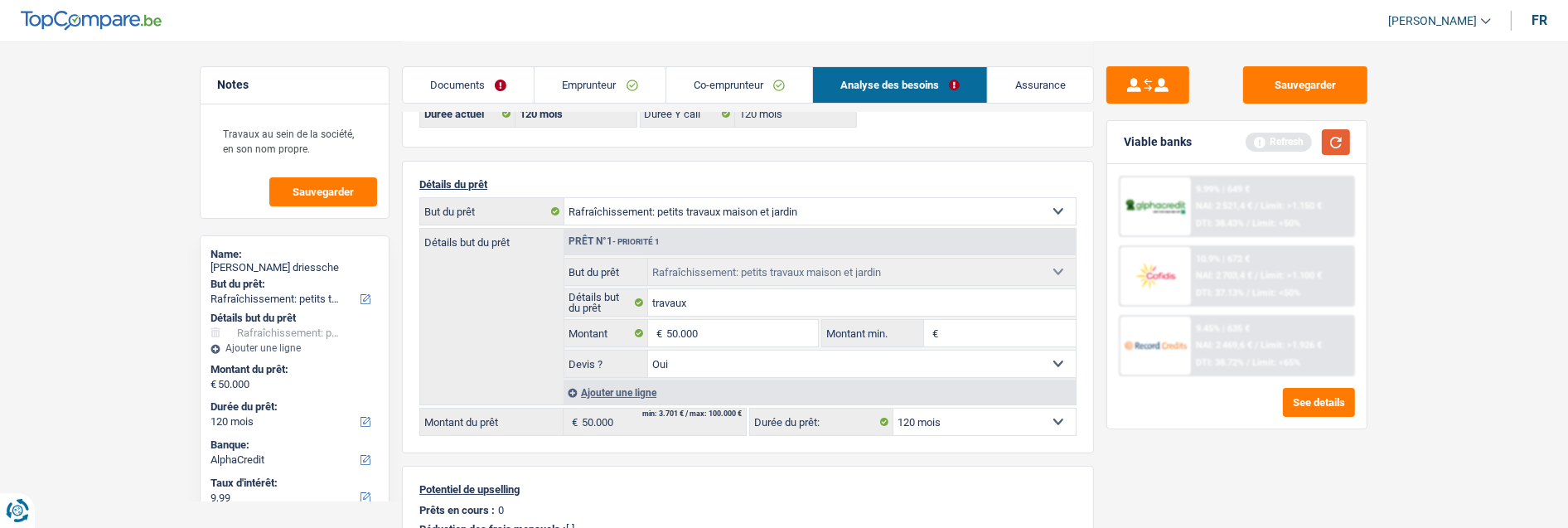
click at [1328, 135] on button "button" at bounding box center [1336, 142] width 29 height 26
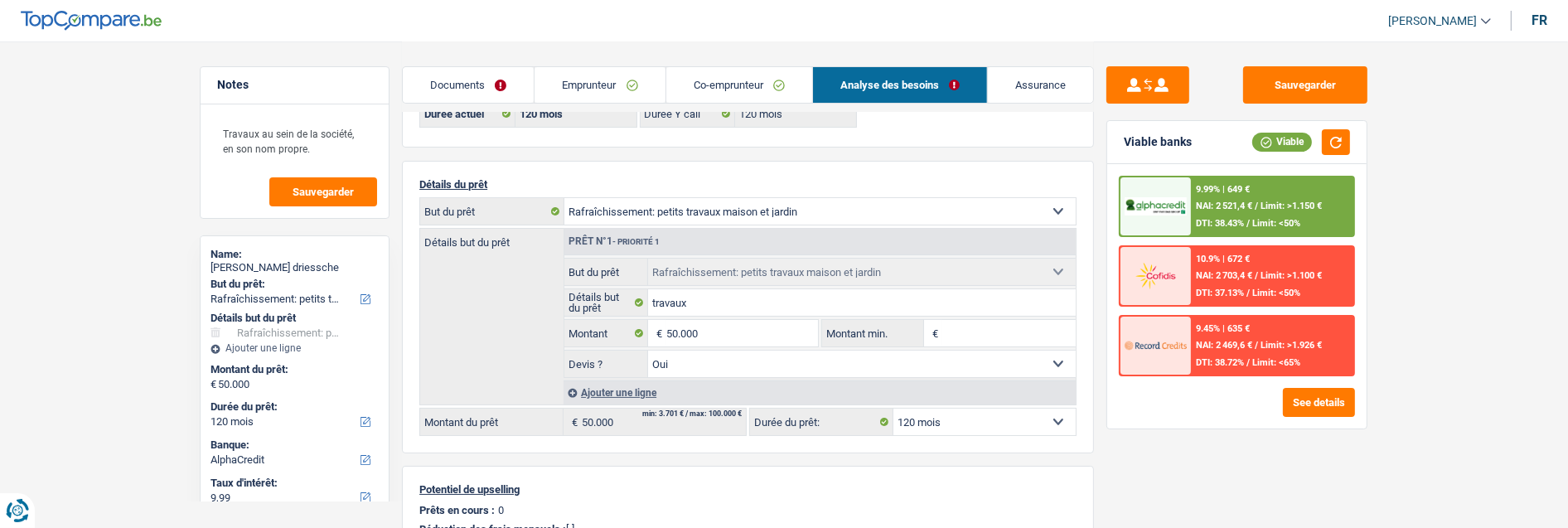
click at [493, 78] on link "Documents" at bounding box center [468, 85] width 131 height 36
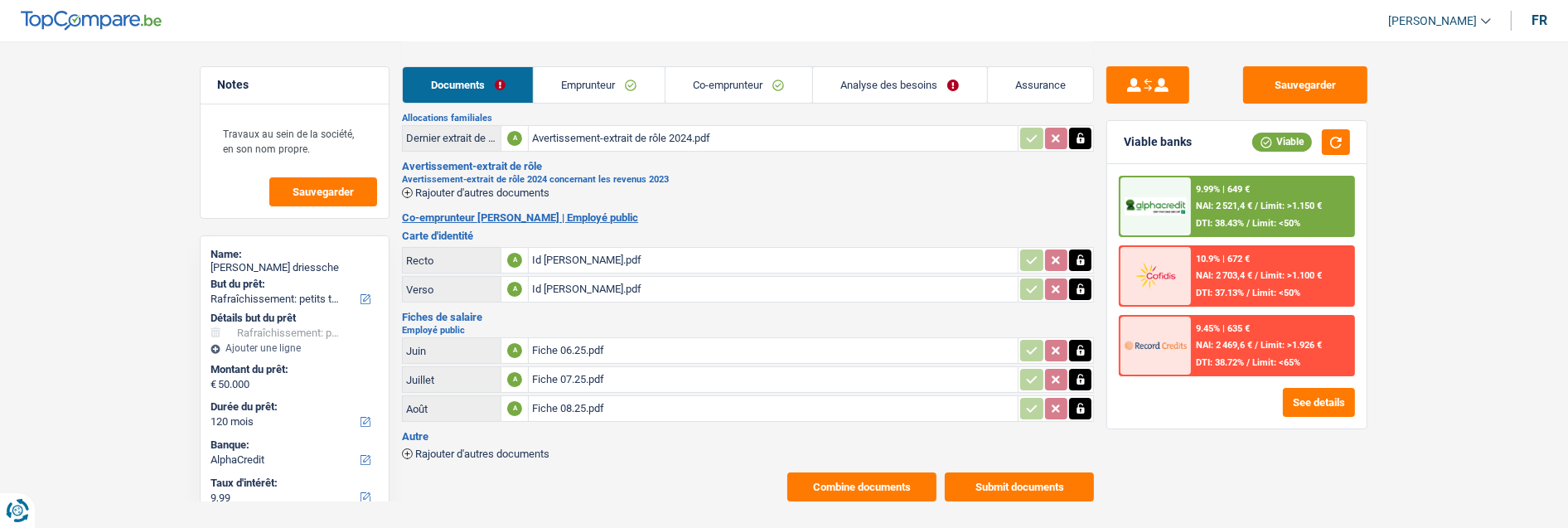
scroll to position [128, 0]
click at [846, 472] on button "Combine documents" at bounding box center [862, 486] width 149 height 29
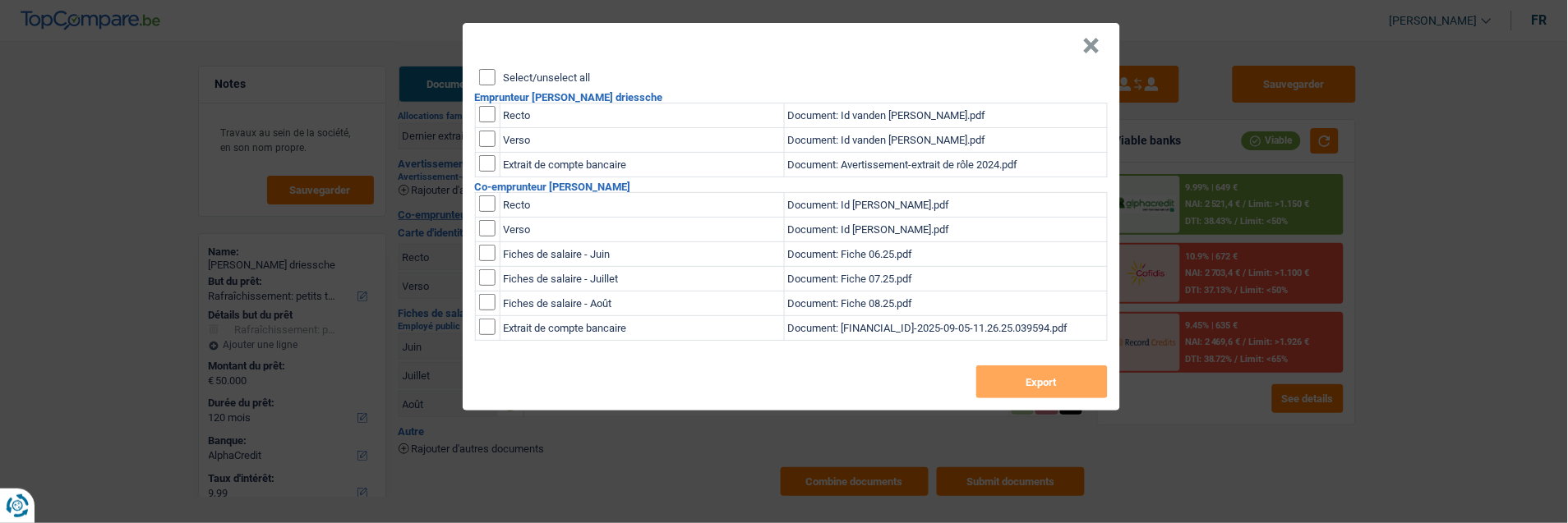
click at [487, 74] on input "Select/unselect all" at bounding box center [488, 78] width 16 height 16
checkbox input "true"
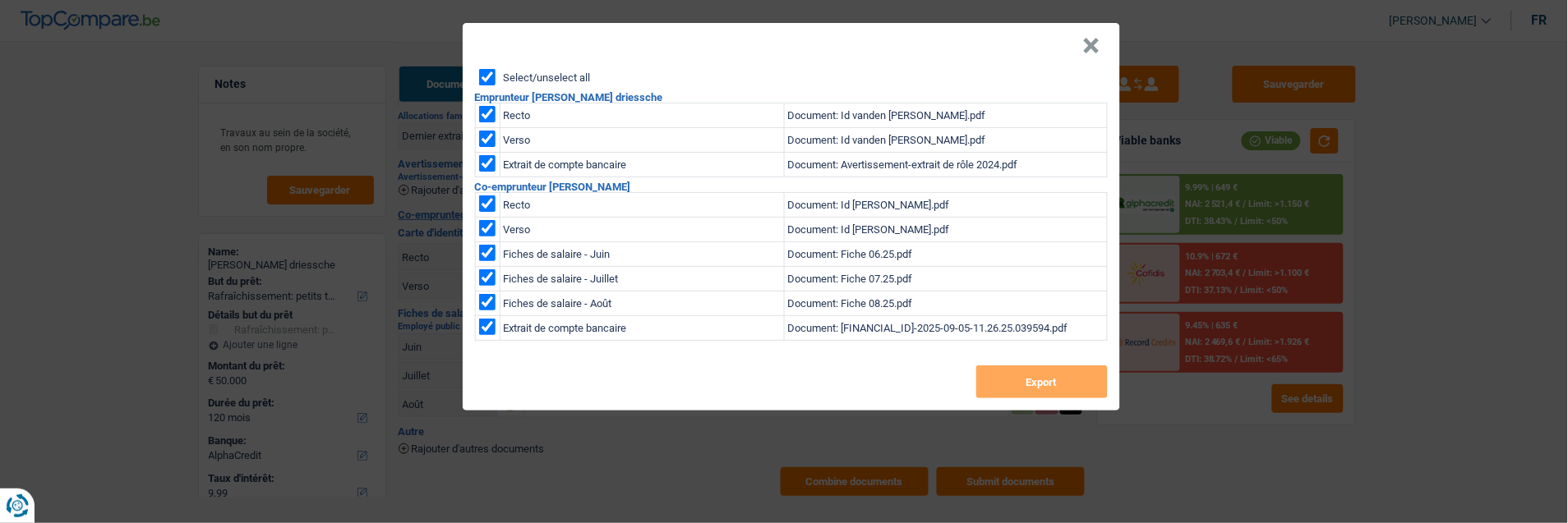
checkbox input "true"
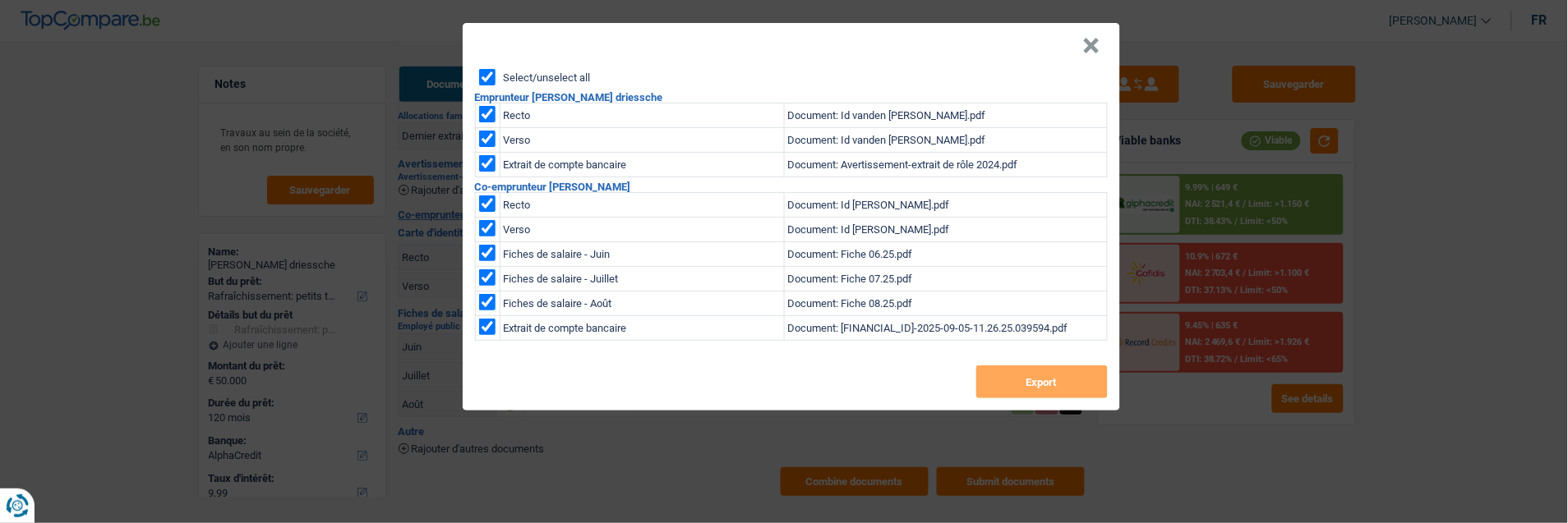
checkbox input "true"
click at [1039, 376] on button "Export" at bounding box center [1042, 382] width 132 height 33
click at [1090, 37] on button "×" at bounding box center [1091, 46] width 17 height 16
